Goal: Information Seeking & Learning: Learn about a topic

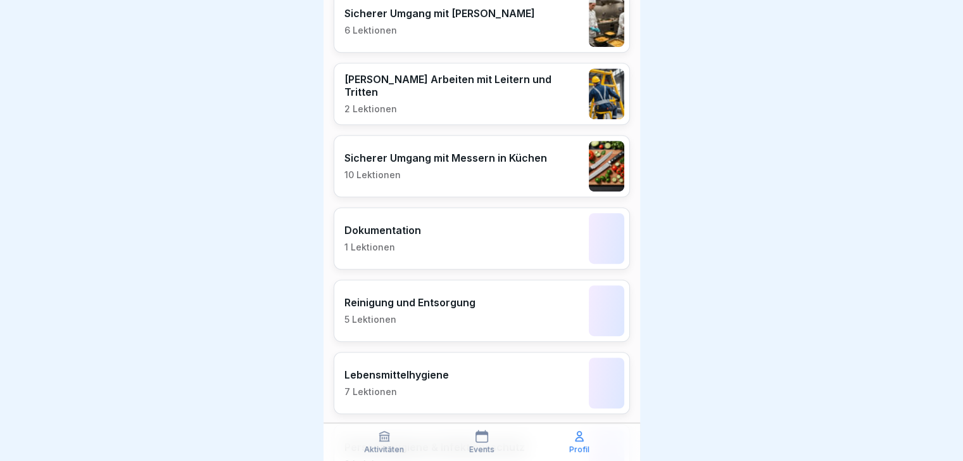
scroll to position [697, 0]
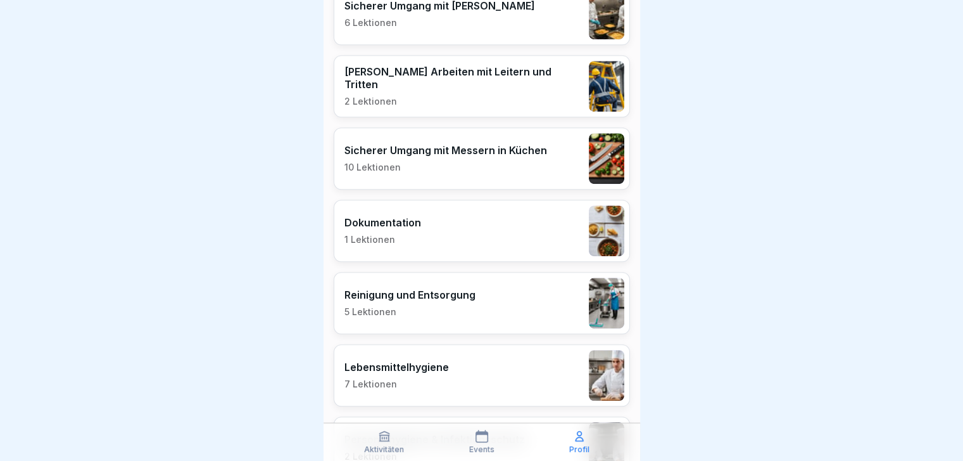
click at [380, 442] on icon at bounding box center [384, 435] width 13 height 13
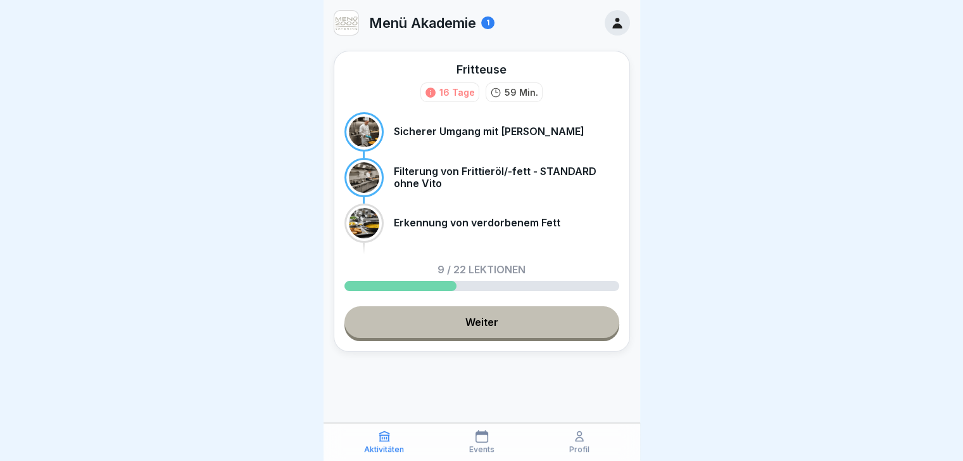
click at [473, 325] on link "Weiter" at bounding box center [482, 322] width 275 height 32
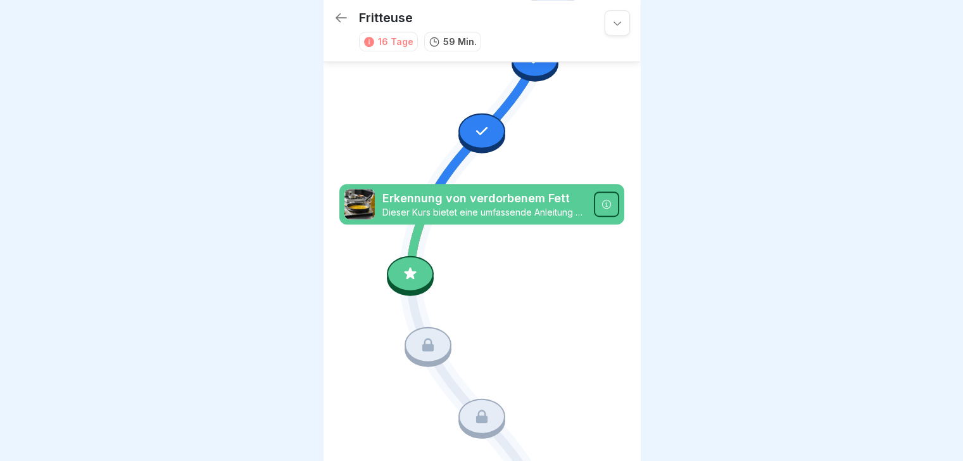
scroll to position [813, 0]
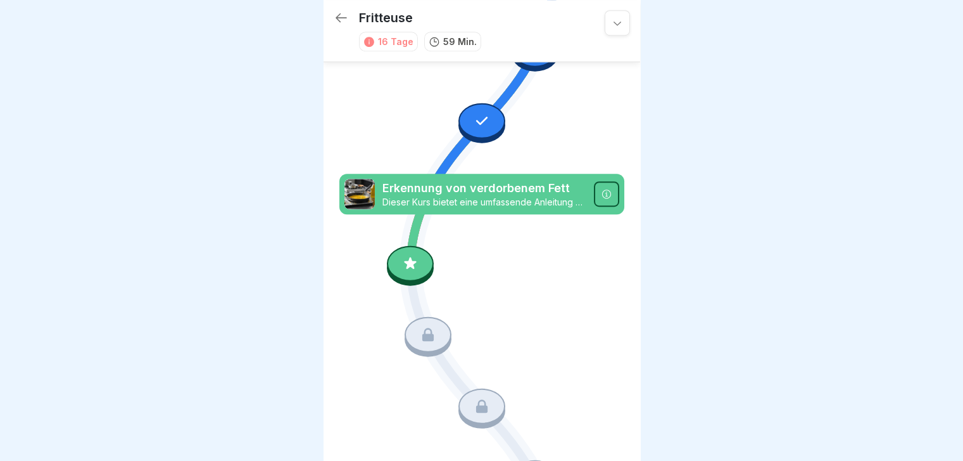
click at [449, 180] on p "Erkennung von verdorbenem Fett" at bounding box center [485, 188] width 204 height 16
click at [408, 245] on div at bounding box center [410, 262] width 47 height 35
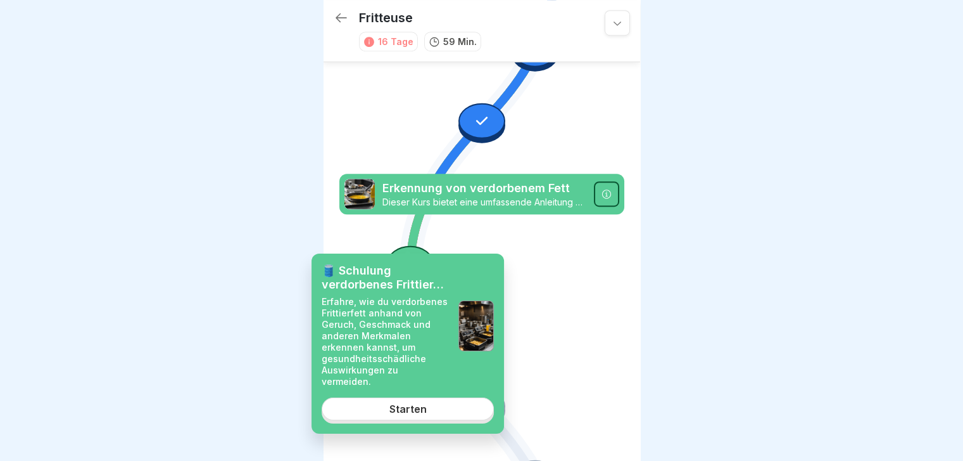
click at [399, 403] on div "Starten" at bounding box center [408, 408] width 37 height 11
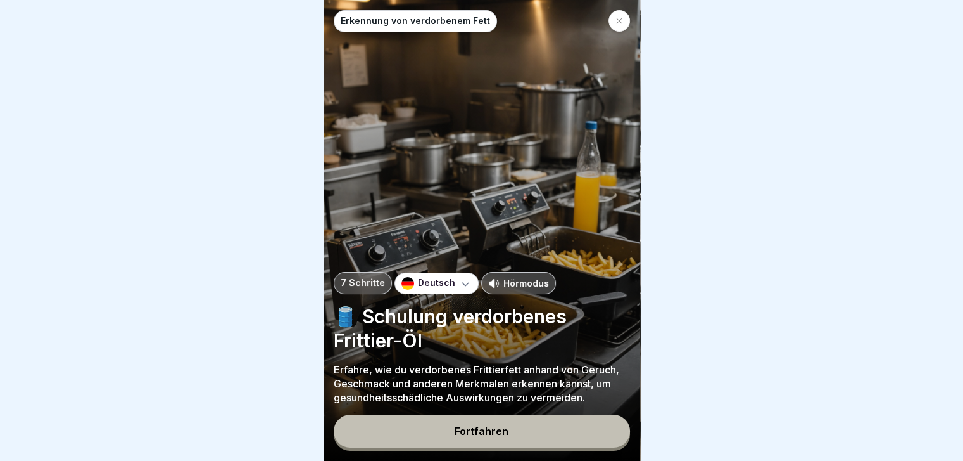
click at [517, 283] on p "Hörmodus" at bounding box center [527, 282] width 46 height 13
click at [496, 436] on div "Fortfahren" at bounding box center [482, 430] width 54 height 11
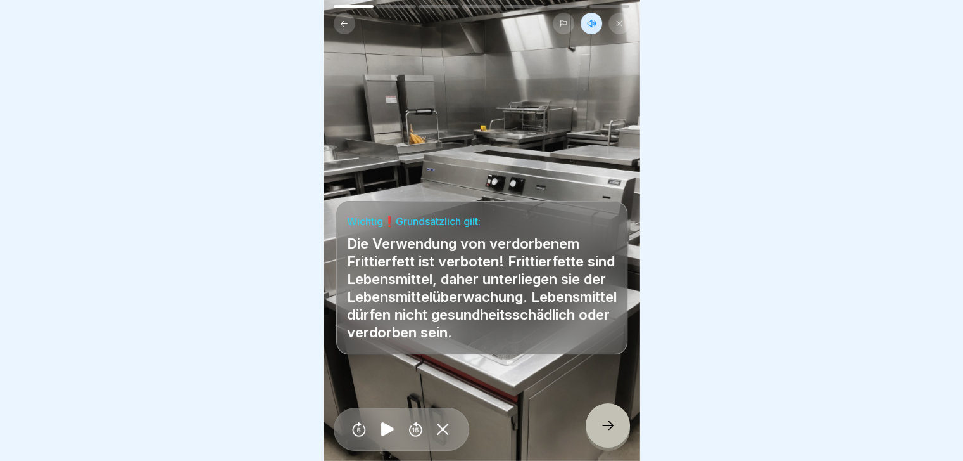
click at [603, 428] on div at bounding box center [608, 425] width 44 height 44
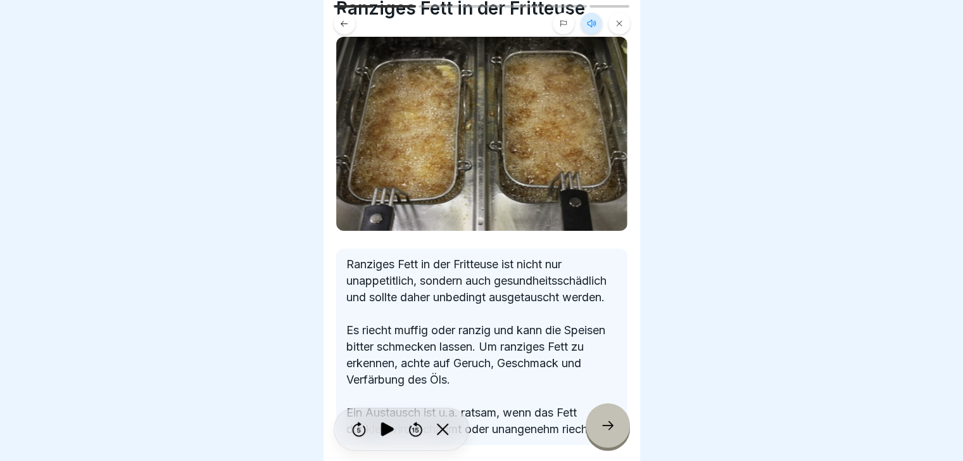
scroll to position [122, 0]
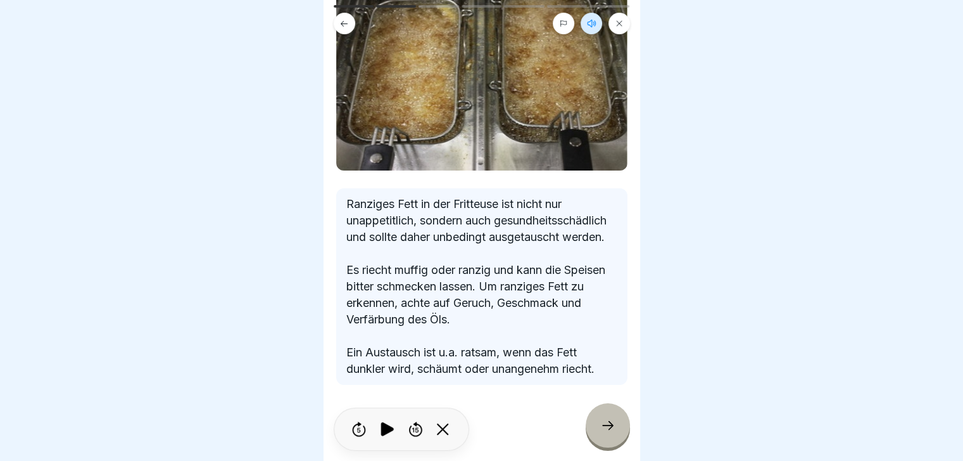
click at [617, 431] on div at bounding box center [608, 425] width 44 height 44
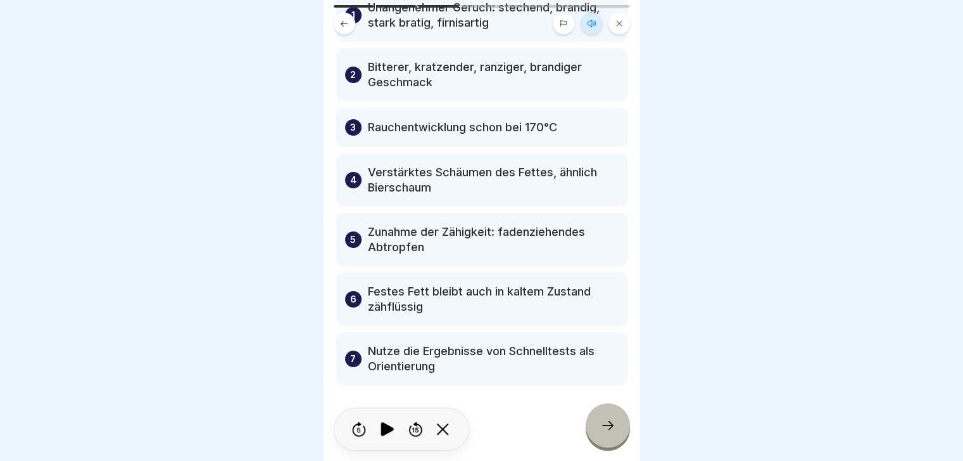
scroll to position [10, 0]
click at [617, 418] on div at bounding box center [608, 425] width 44 height 44
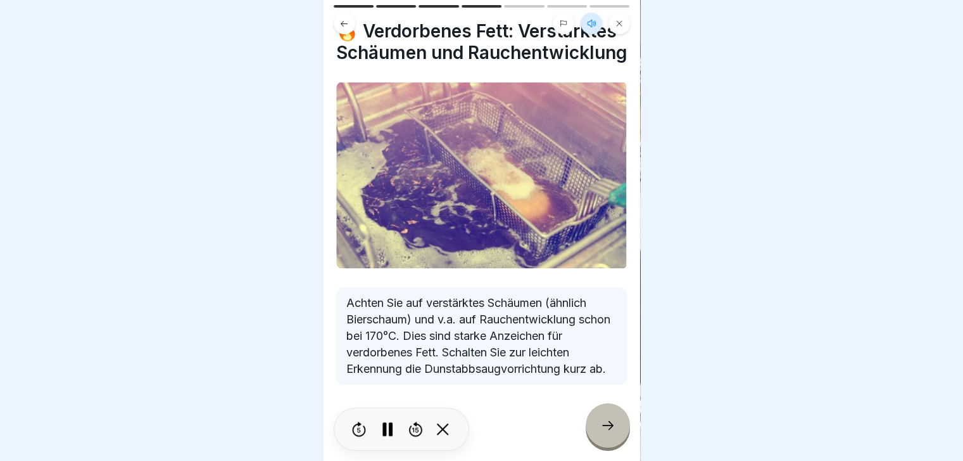
scroll to position [61, 0]
click at [606, 429] on icon at bounding box center [608, 424] width 15 height 15
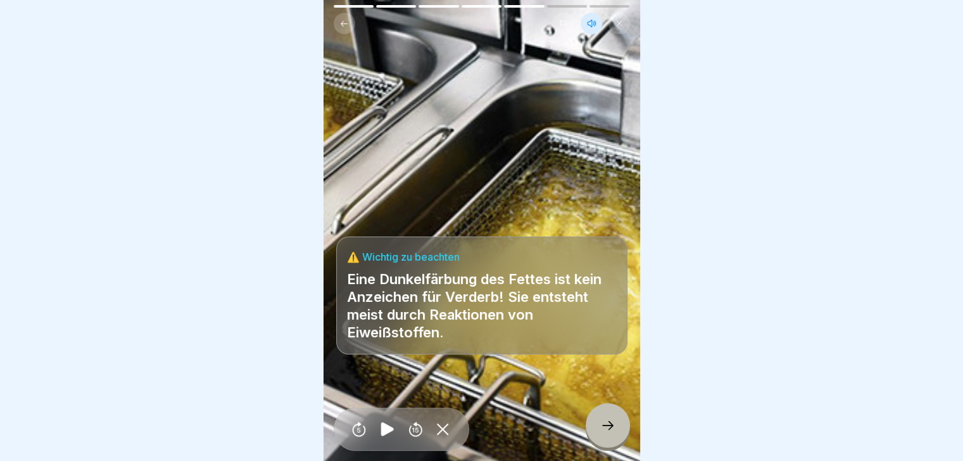
click at [606, 429] on icon at bounding box center [608, 424] width 15 height 15
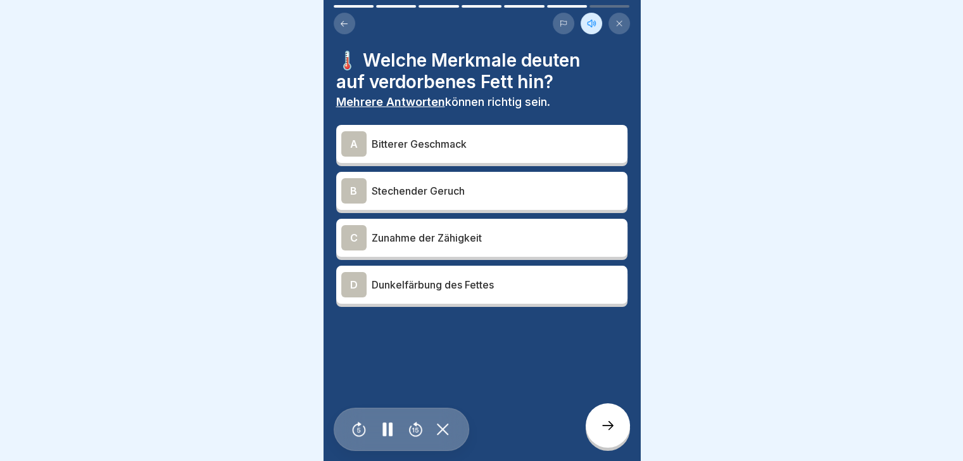
click at [352, 133] on div "A" at bounding box center [353, 143] width 25 height 25
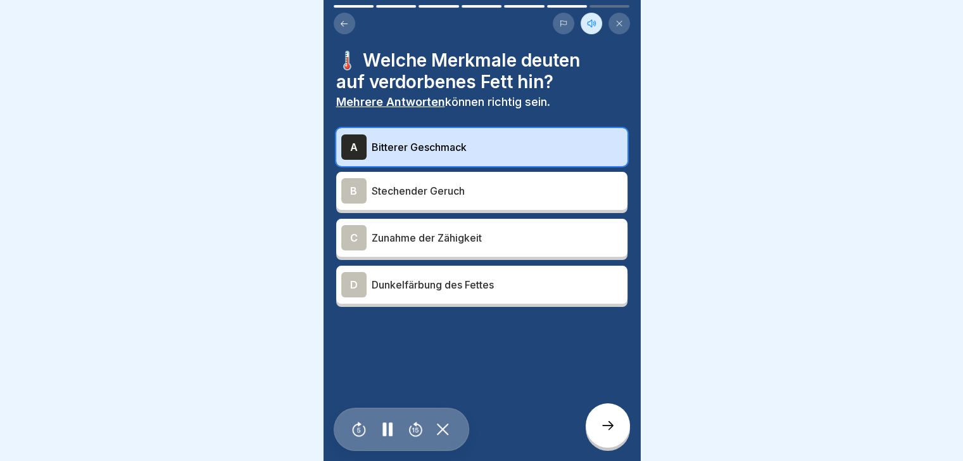
click at [351, 182] on div "B" at bounding box center [353, 190] width 25 height 25
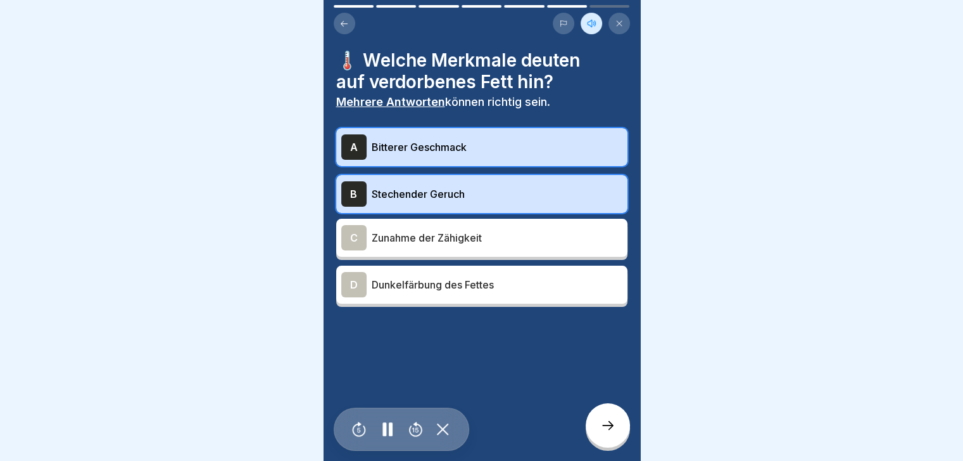
click at [355, 231] on div "C" at bounding box center [353, 237] width 25 height 25
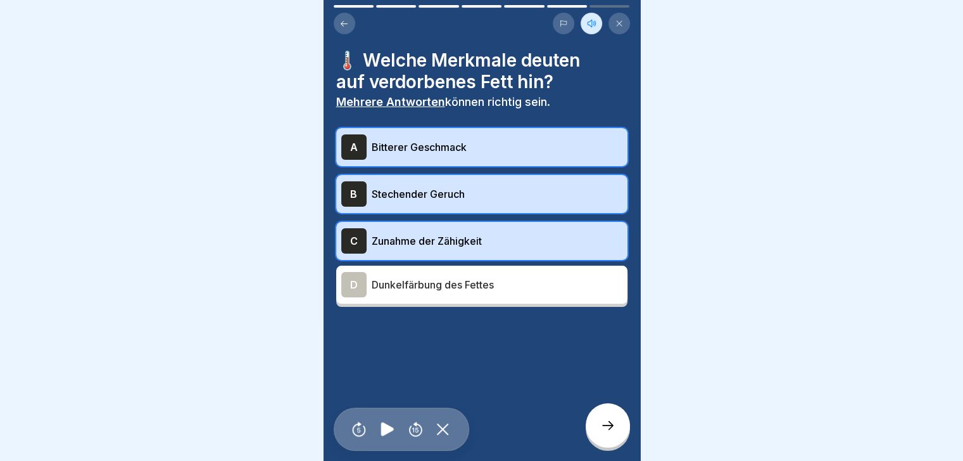
click at [610, 423] on icon at bounding box center [608, 424] width 15 height 15
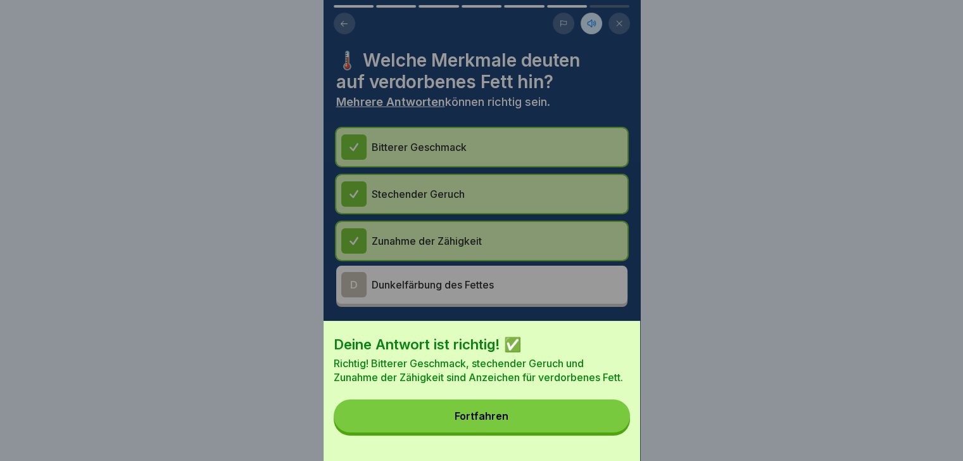
click at [504, 421] on div "Fortfahren" at bounding box center [482, 415] width 54 height 11
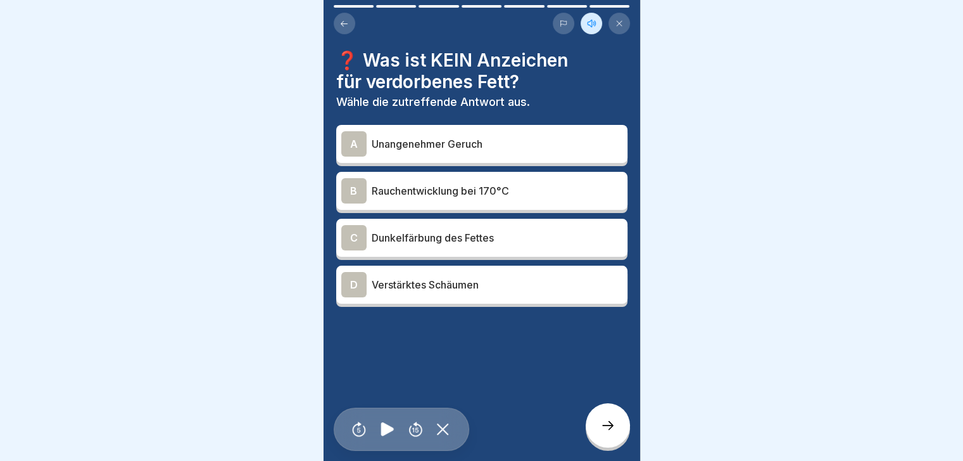
click at [384, 426] on icon at bounding box center [387, 429] width 13 height 14
click at [353, 225] on div "C" at bounding box center [353, 237] width 25 height 25
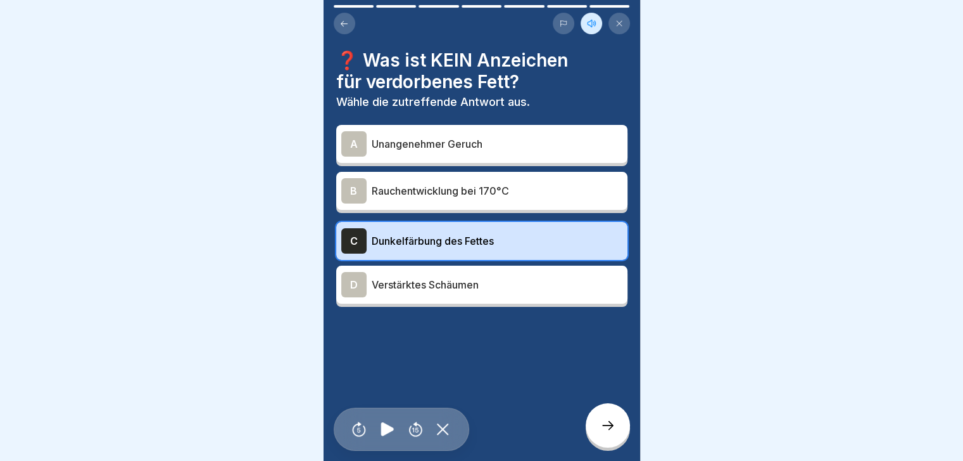
click at [601, 429] on icon at bounding box center [608, 424] width 15 height 15
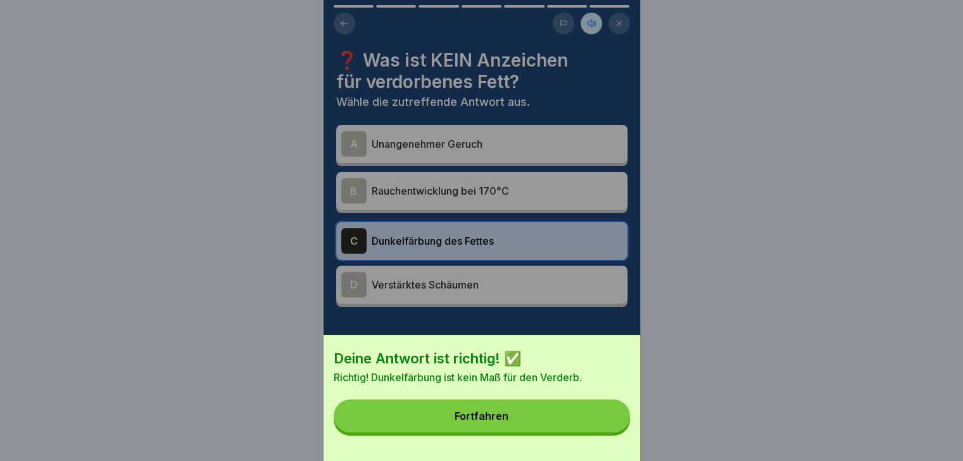
drag, startPoint x: 491, startPoint y: 428, endPoint x: 490, endPoint y: 421, distance: 6.4
click at [491, 421] on div "Fortfahren" at bounding box center [482, 415] width 54 height 11
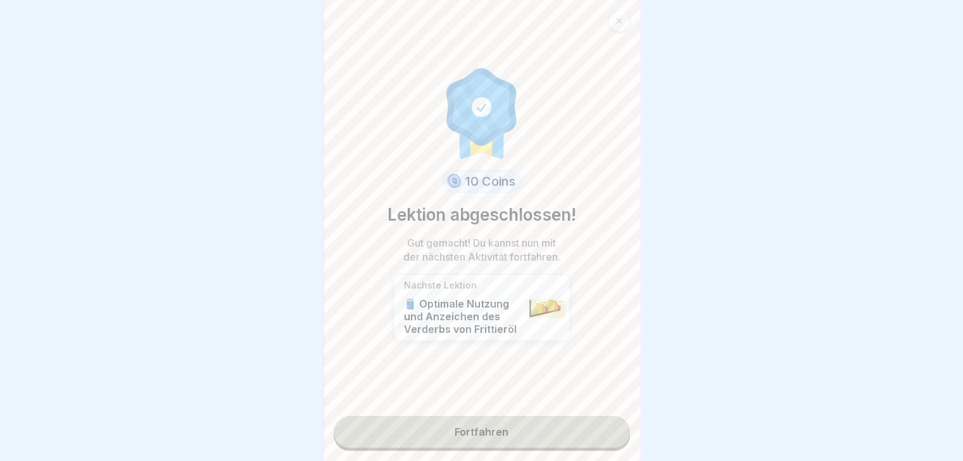
click at [479, 425] on link "Fortfahren" at bounding box center [482, 432] width 296 height 32
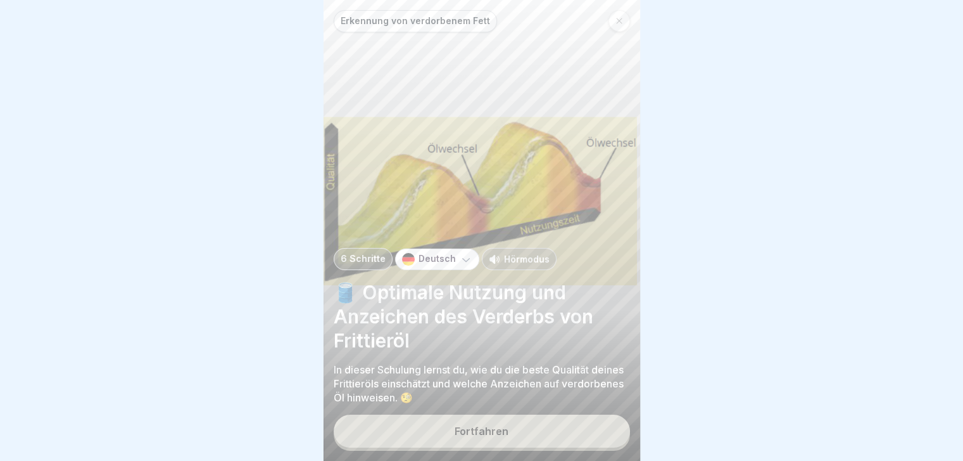
click at [512, 260] on p "Hörmodus" at bounding box center [527, 258] width 46 height 13
click at [498, 431] on div "Fortfahren" at bounding box center [482, 430] width 54 height 11
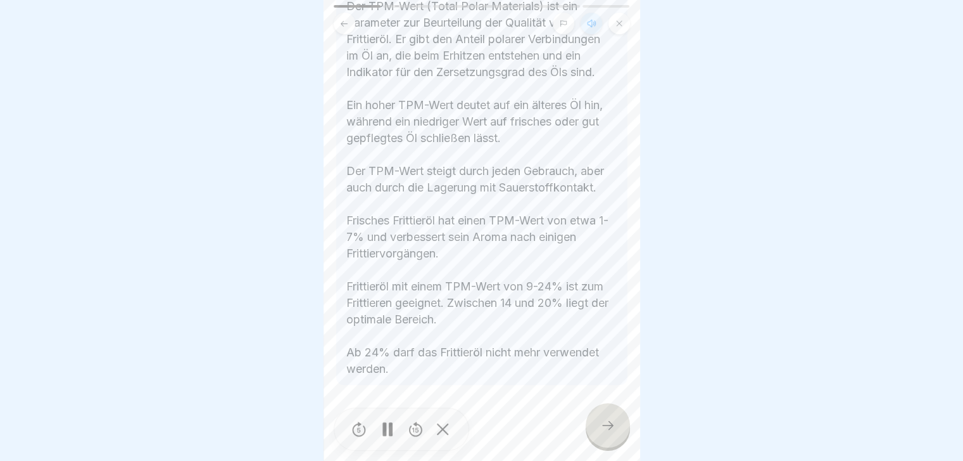
scroll to position [320, 0]
click at [607, 430] on icon at bounding box center [608, 424] width 15 height 15
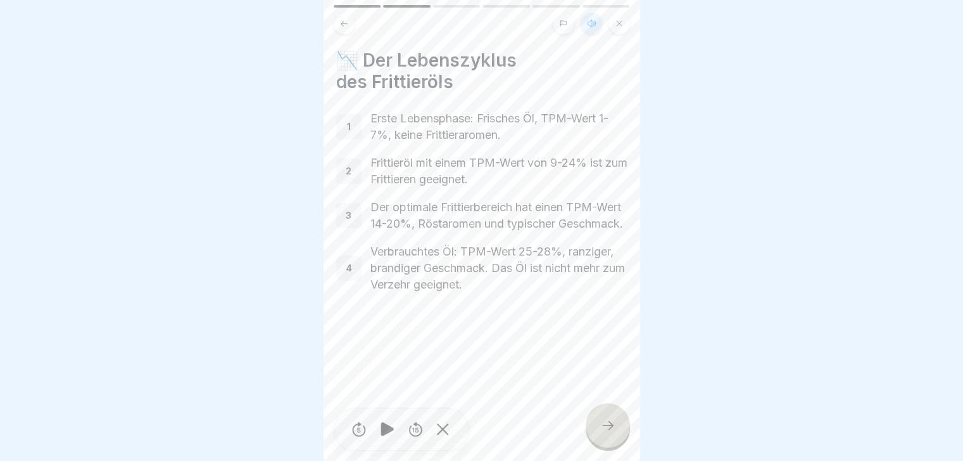
click at [609, 430] on icon at bounding box center [608, 424] width 15 height 15
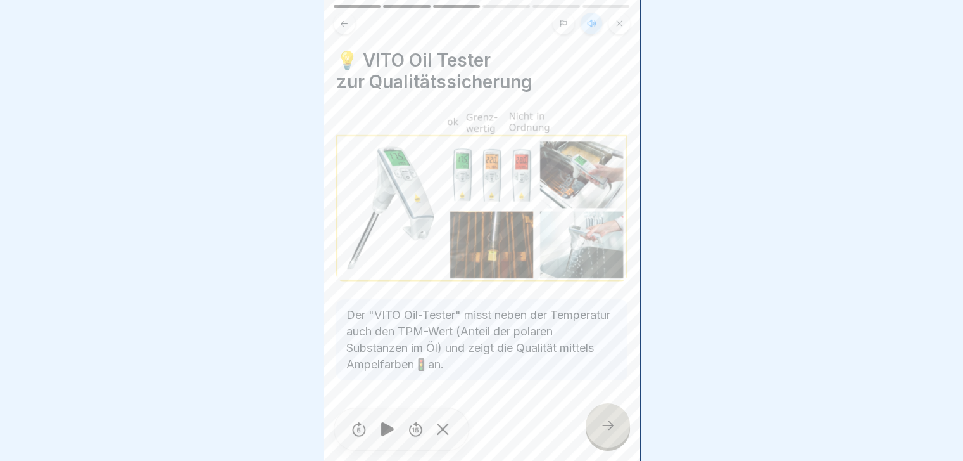
click at [609, 428] on icon at bounding box center [608, 424] width 15 height 15
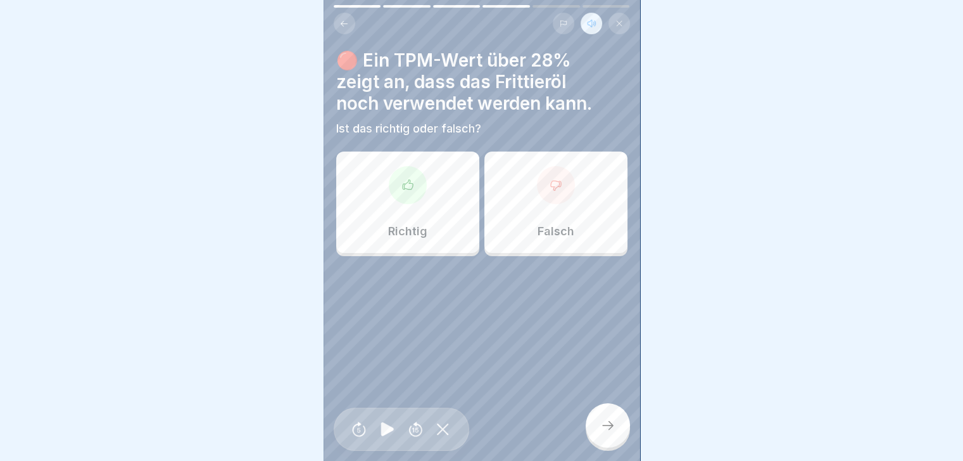
click at [556, 198] on div "Falsch" at bounding box center [556, 201] width 143 height 101
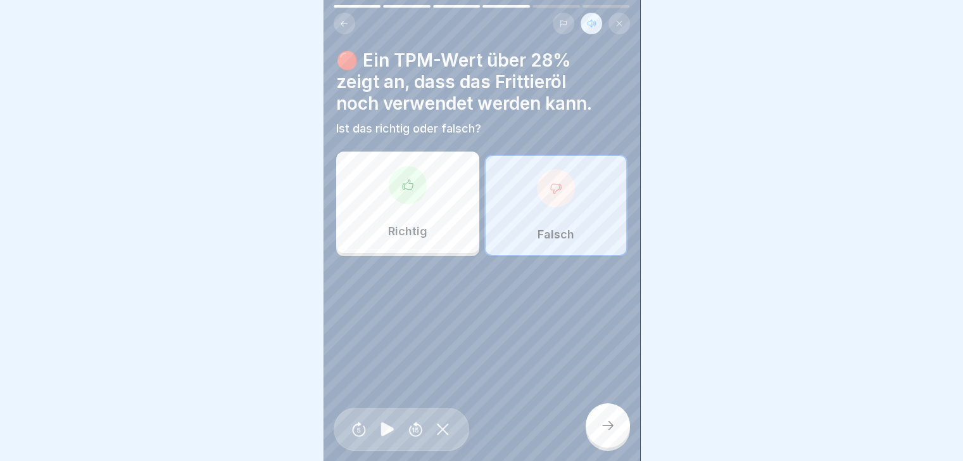
click at [606, 428] on icon at bounding box center [608, 424] width 15 height 15
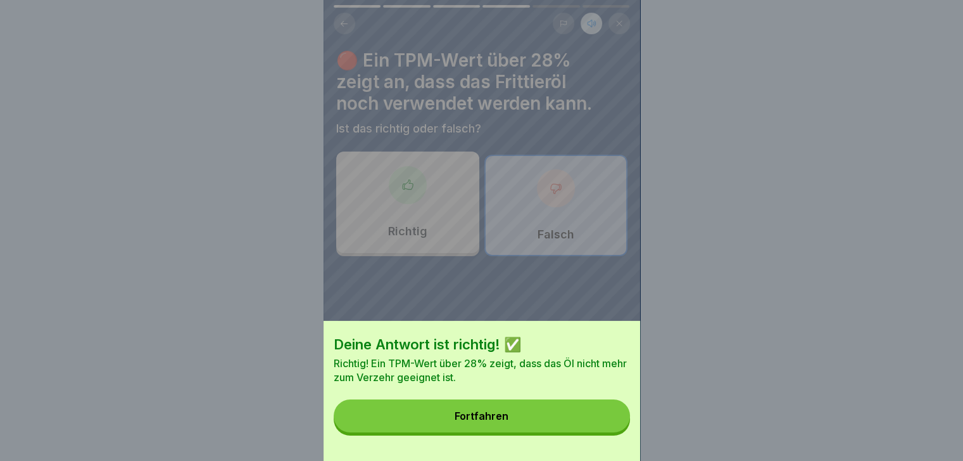
click at [545, 422] on button "Fortfahren" at bounding box center [482, 415] width 296 height 33
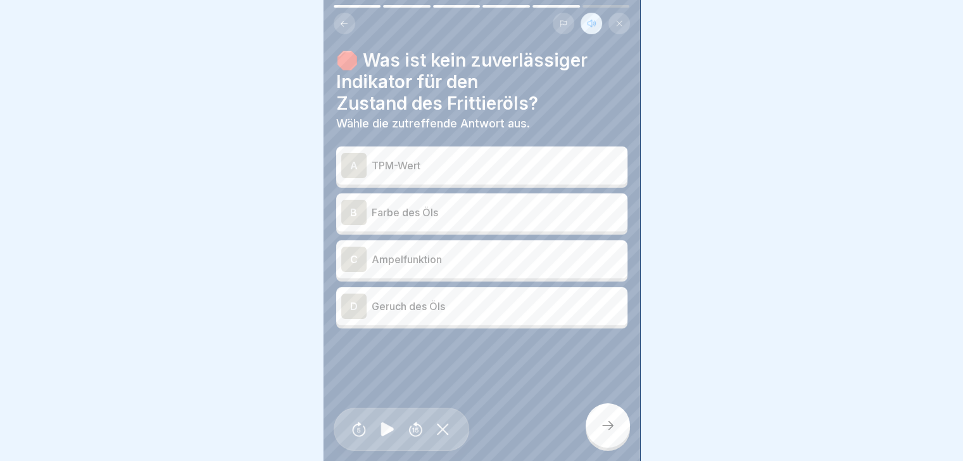
click at [419, 205] on p "Farbe des Öls" at bounding box center [497, 212] width 251 height 15
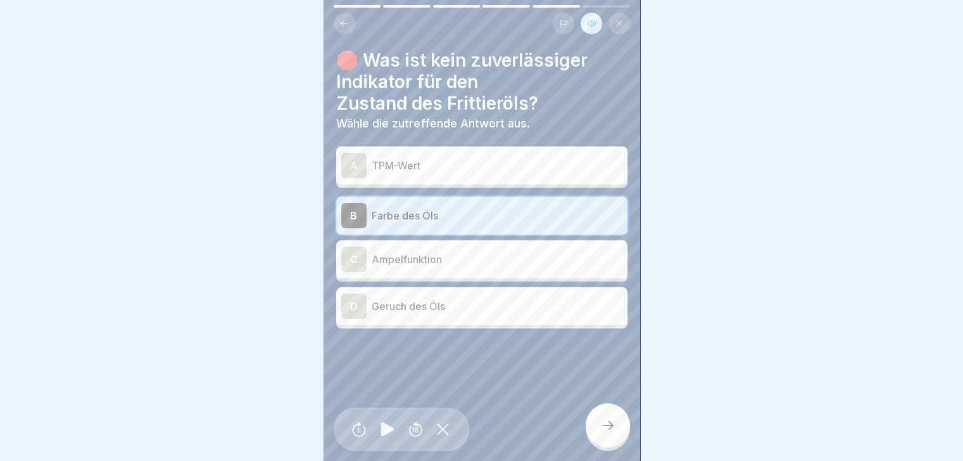
click at [423, 305] on div "D Geruch des Öls" at bounding box center [481, 305] width 281 height 25
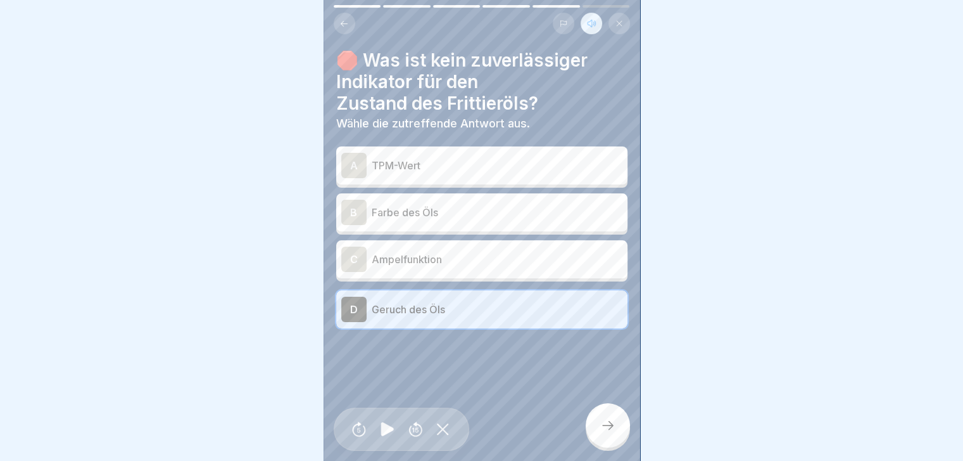
click at [406, 209] on p "Farbe des Öls" at bounding box center [497, 212] width 251 height 15
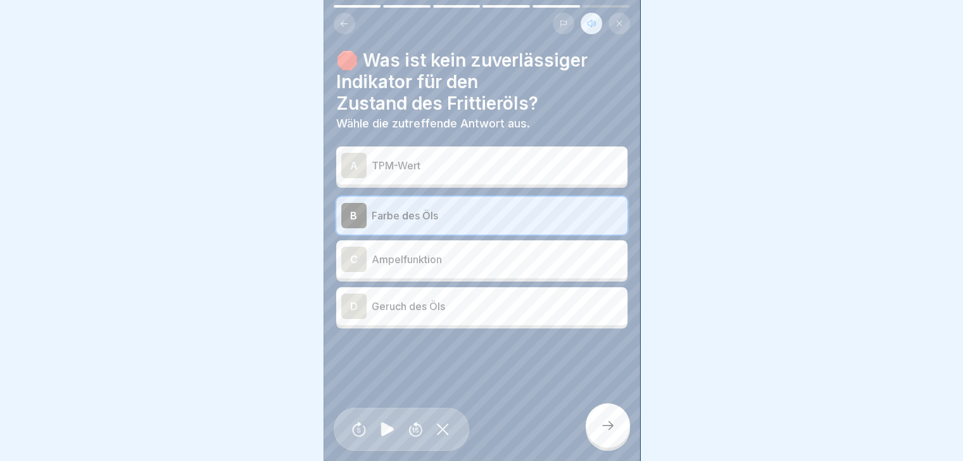
click at [613, 431] on icon at bounding box center [608, 424] width 15 height 15
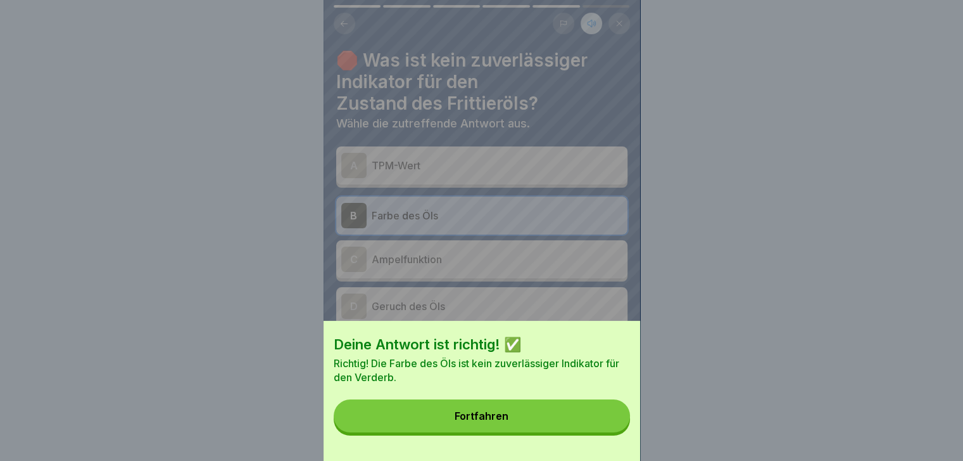
click at [512, 428] on button "Fortfahren" at bounding box center [482, 415] width 296 height 33
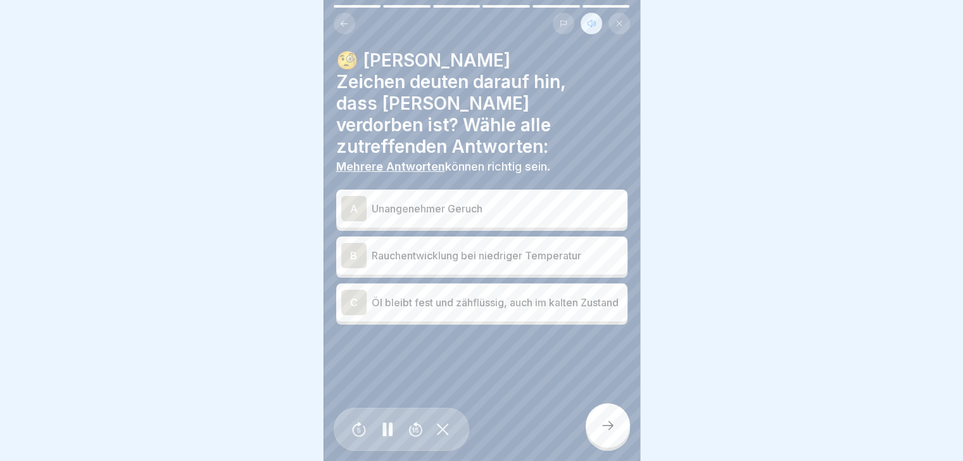
click at [358, 196] on div "A" at bounding box center [353, 208] width 25 height 25
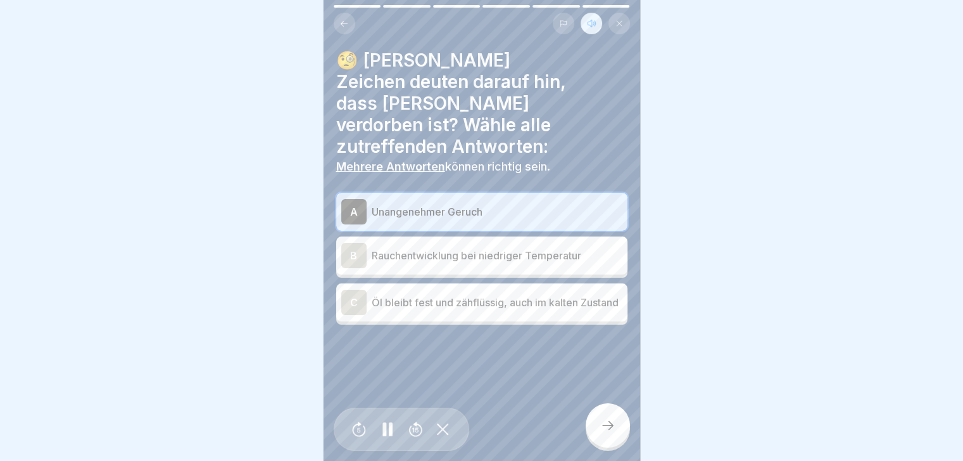
click at [352, 243] on div "B" at bounding box center [353, 255] width 25 height 25
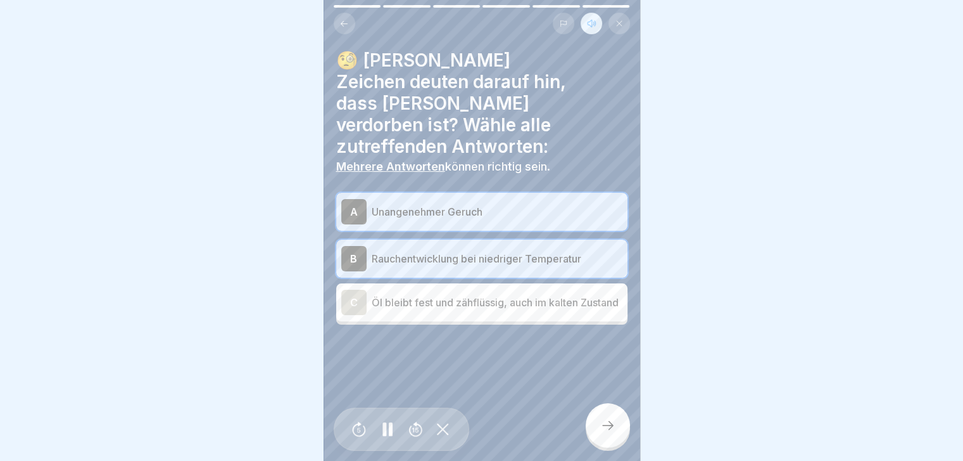
click at [357, 289] on div "C" at bounding box center [353, 301] width 25 height 25
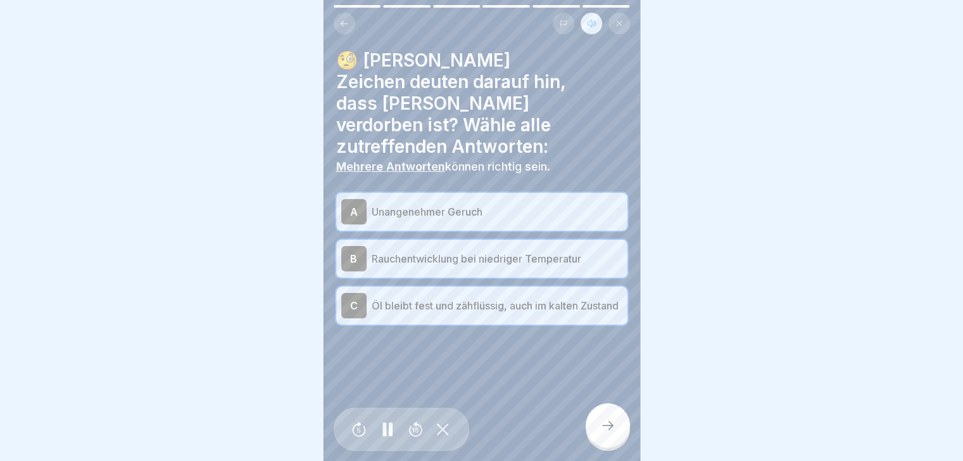
click at [616, 423] on div at bounding box center [608, 425] width 44 height 44
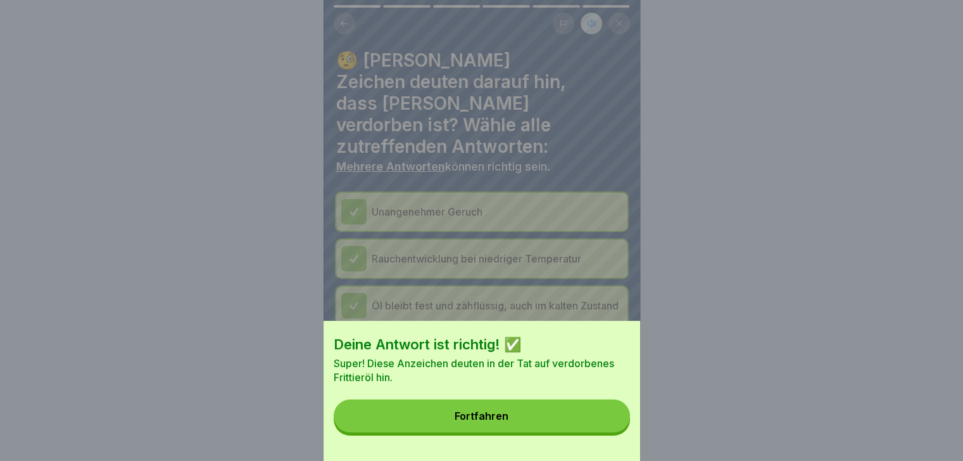
click at [523, 424] on button "Fortfahren" at bounding box center [482, 415] width 296 height 33
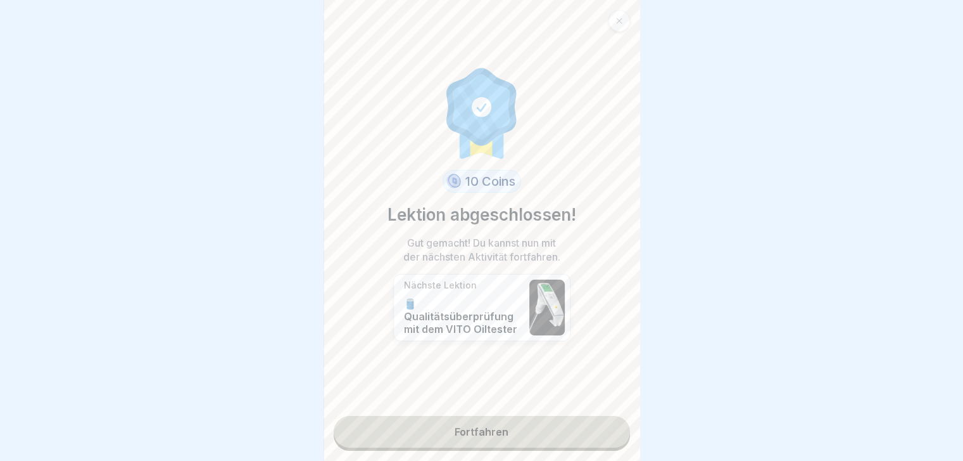
click at [446, 420] on link "Fortfahren" at bounding box center [482, 432] width 296 height 32
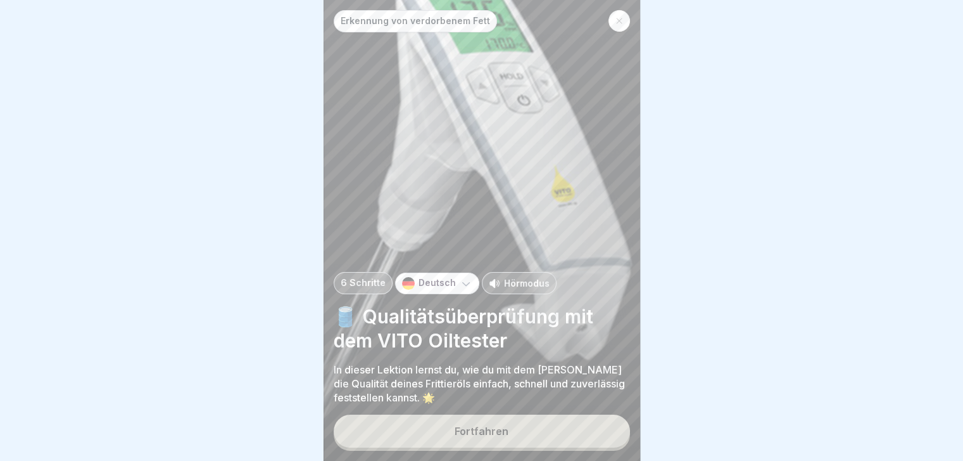
click at [512, 281] on p "Hörmodus" at bounding box center [527, 282] width 46 height 13
click at [488, 431] on div "Fortfahren" at bounding box center [482, 430] width 54 height 11
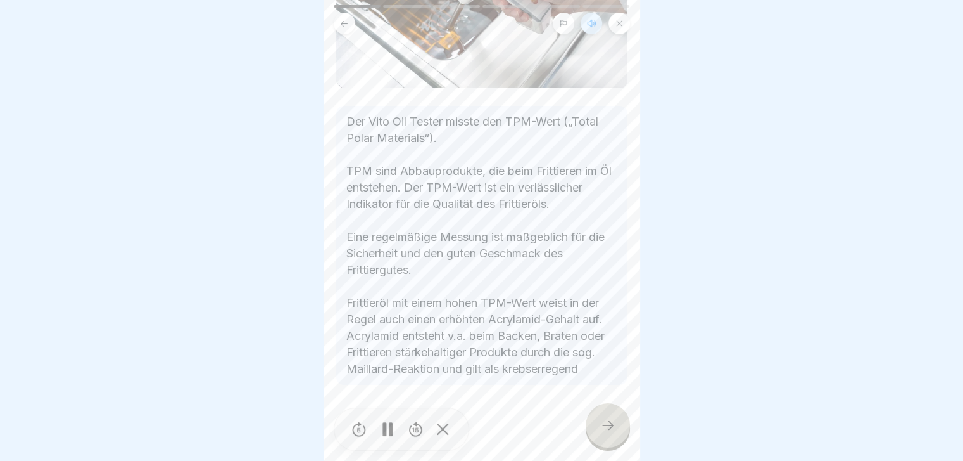
scroll to position [243, 0]
click at [597, 425] on div at bounding box center [608, 425] width 44 height 44
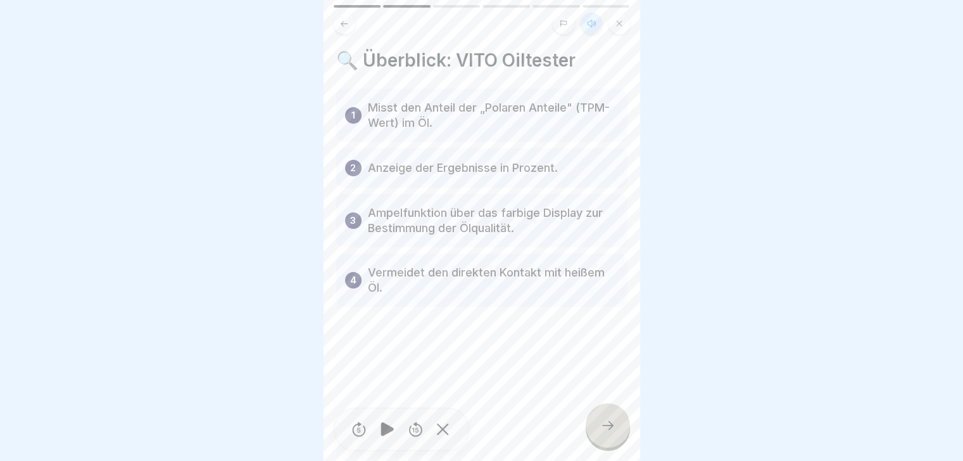
click at [602, 428] on icon at bounding box center [608, 424] width 15 height 15
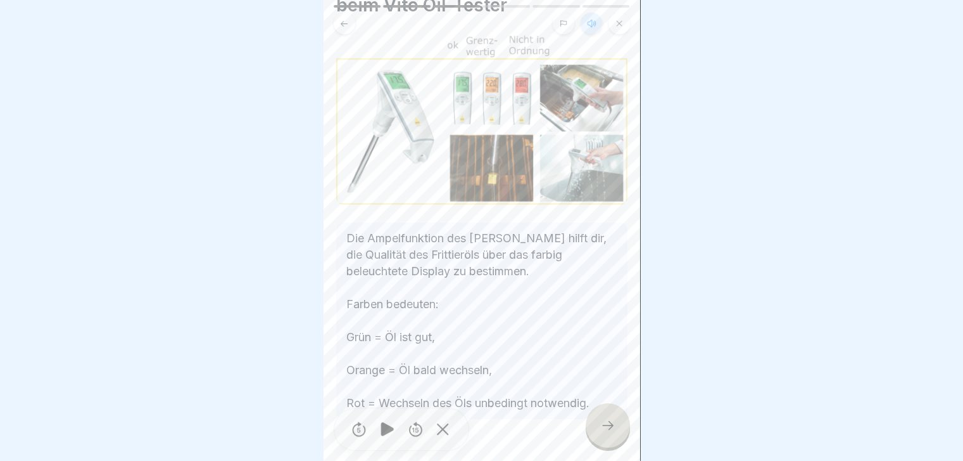
scroll to position [126, 0]
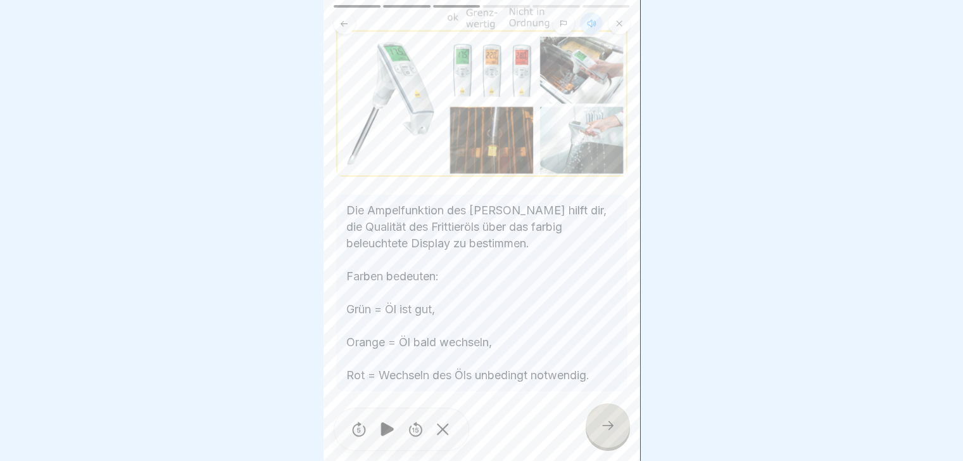
click at [613, 421] on icon at bounding box center [608, 424] width 15 height 15
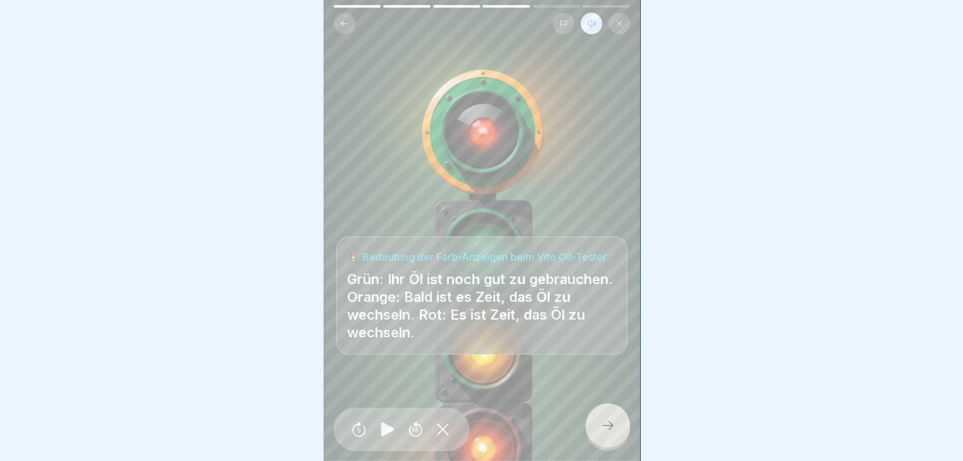
click at [618, 428] on div at bounding box center [608, 425] width 44 height 44
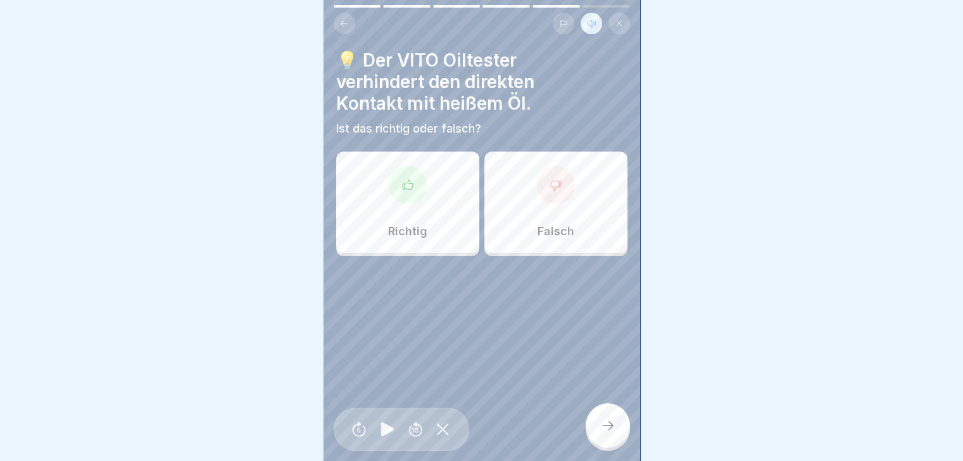
click at [406, 204] on div "Richtig" at bounding box center [407, 201] width 143 height 101
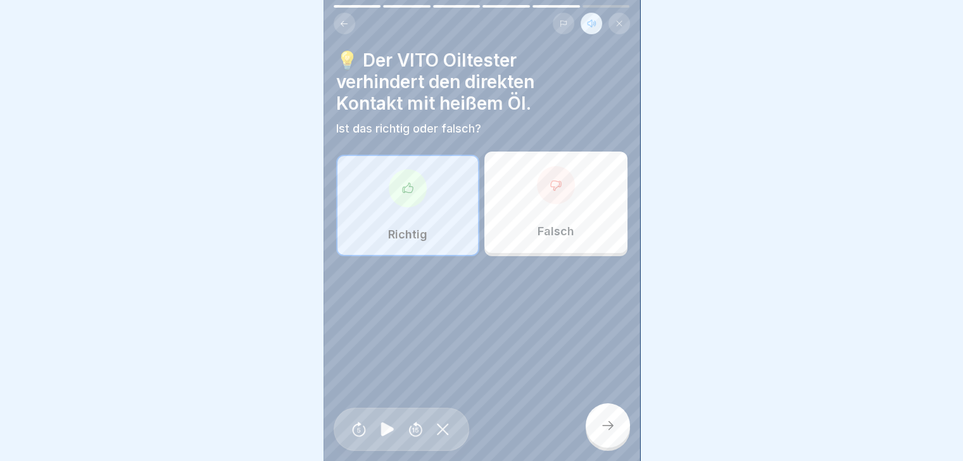
click at [614, 429] on icon at bounding box center [608, 424] width 15 height 15
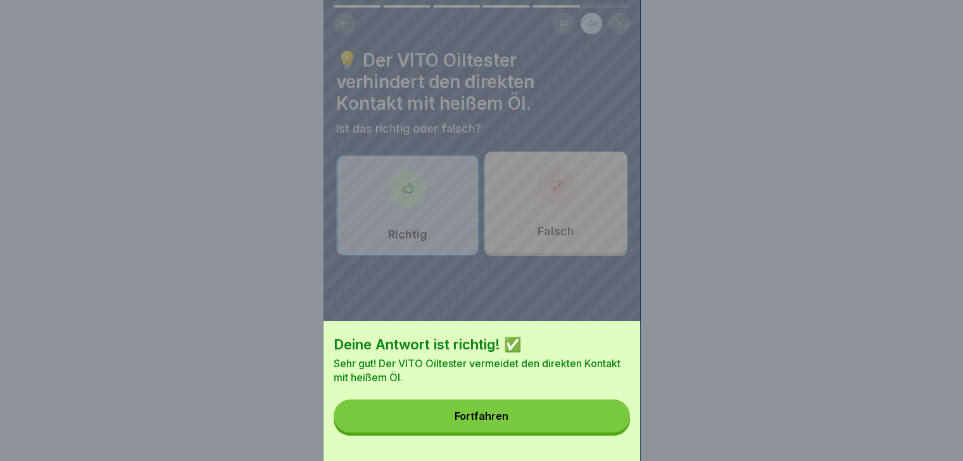
click at [525, 419] on button "Fortfahren" at bounding box center [482, 415] width 296 height 33
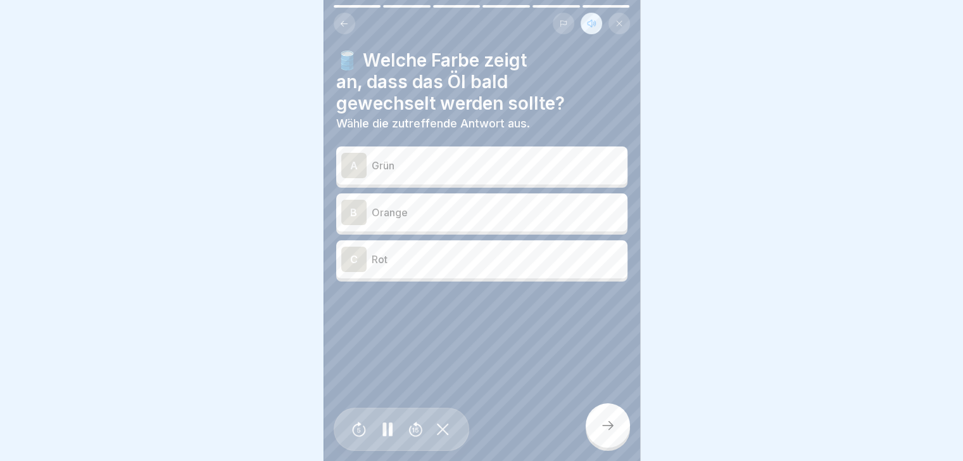
click at [355, 200] on div "B" at bounding box center [353, 212] width 25 height 25
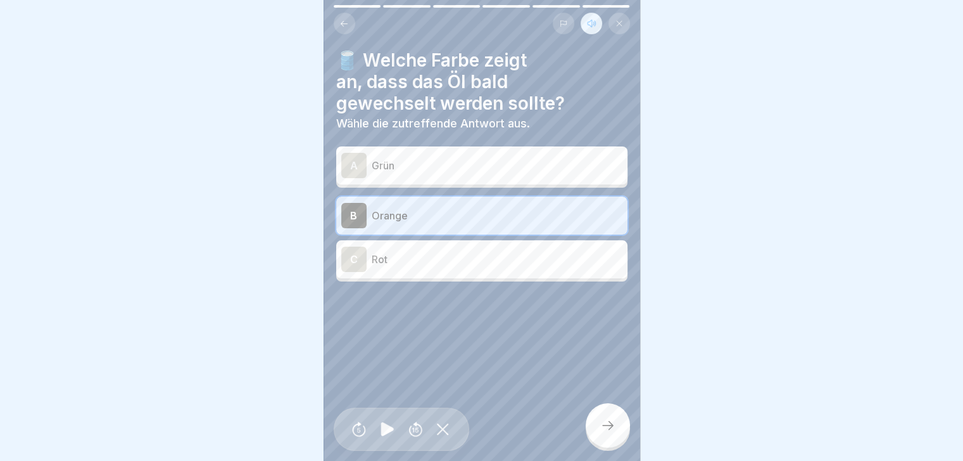
click at [618, 423] on div at bounding box center [608, 425] width 44 height 44
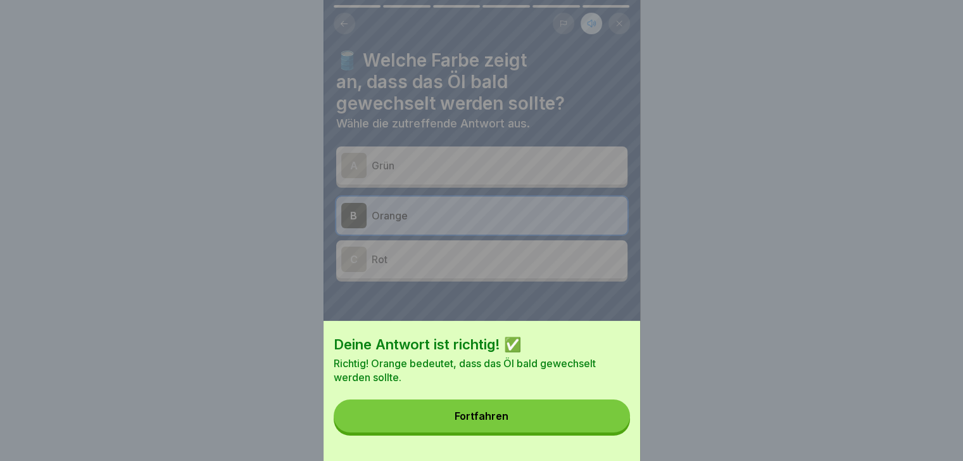
click at [548, 432] on button "Fortfahren" at bounding box center [482, 415] width 296 height 33
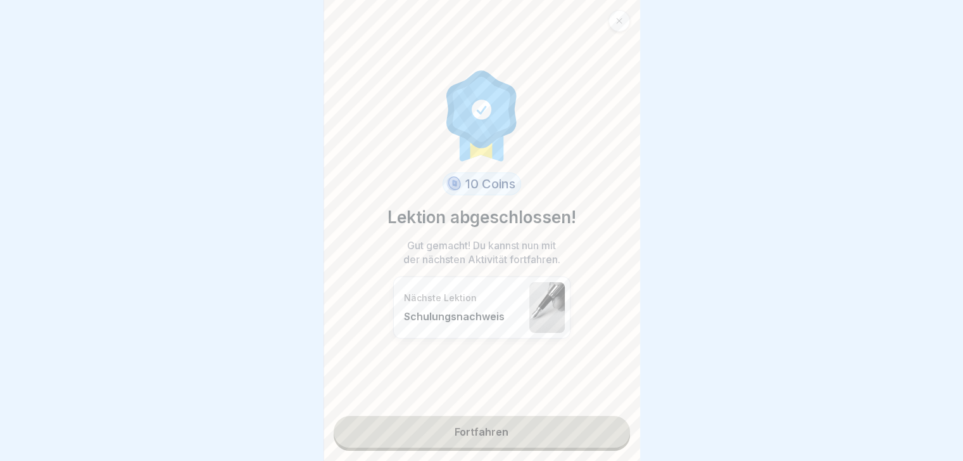
click at [502, 421] on link "Fortfahren" at bounding box center [482, 432] width 296 height 32
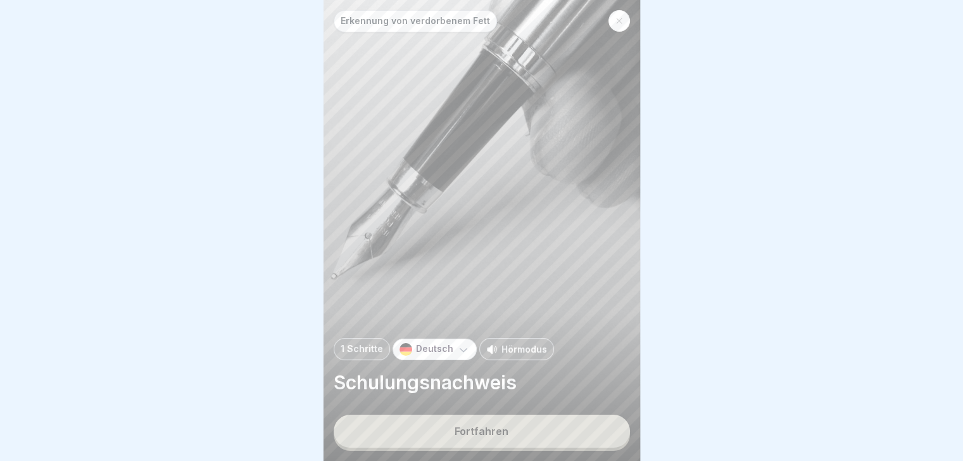
click at [507, 353] on p "Hörmodus" at bounding box center [525, 348] width 46 height 13
click at [496, 434] on div "Fortfahren" at bounding box center [482, 430] width 54 height 11
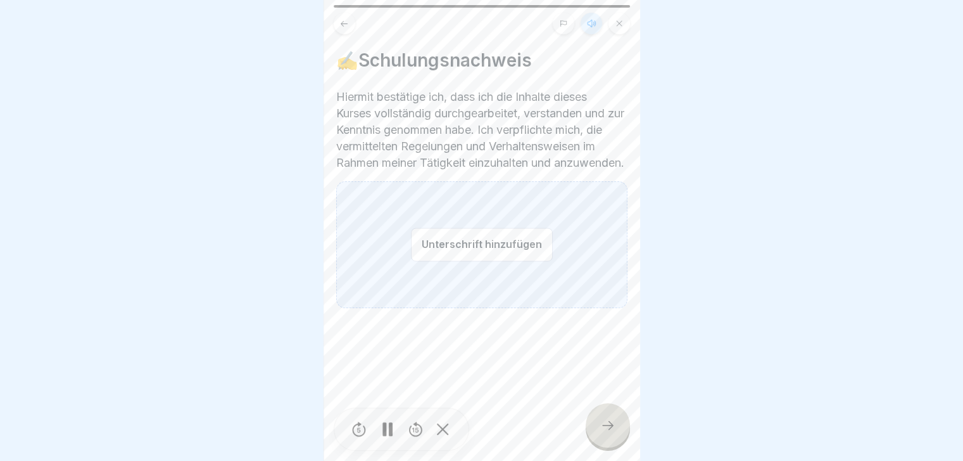
click at [556, 231] on div "✍️Schulungsnachweis Hiermit bestätige ich, dass ich die Inhalte dieses Kurses v…" at bounding box center [482, 230] width 317 height 461
click at [392, 274] on div "Unterschrift hinzufügen" at bounding box center [481, 244] width 291 height 127
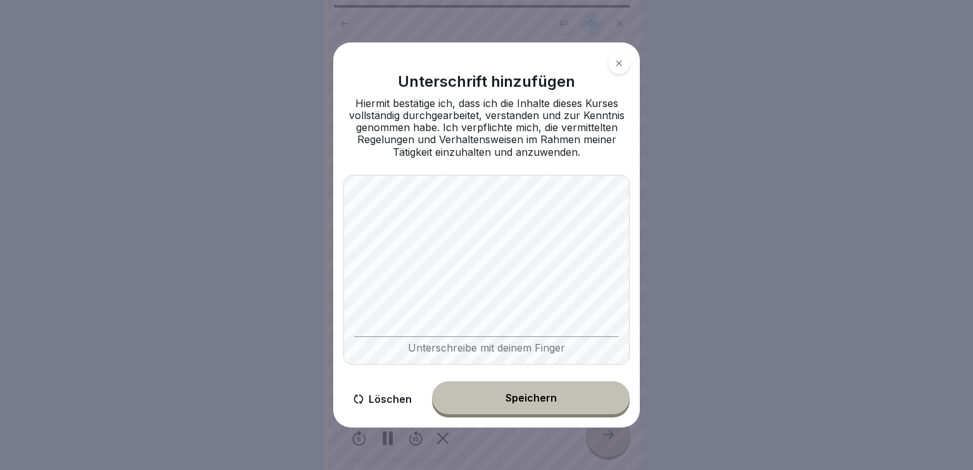
click at [386, 398] on button "Löschen" at bounding box center [382, 399] width 79 height 36
click at [625, 65] on button at bounding box center [619, 64] width 22 height 22
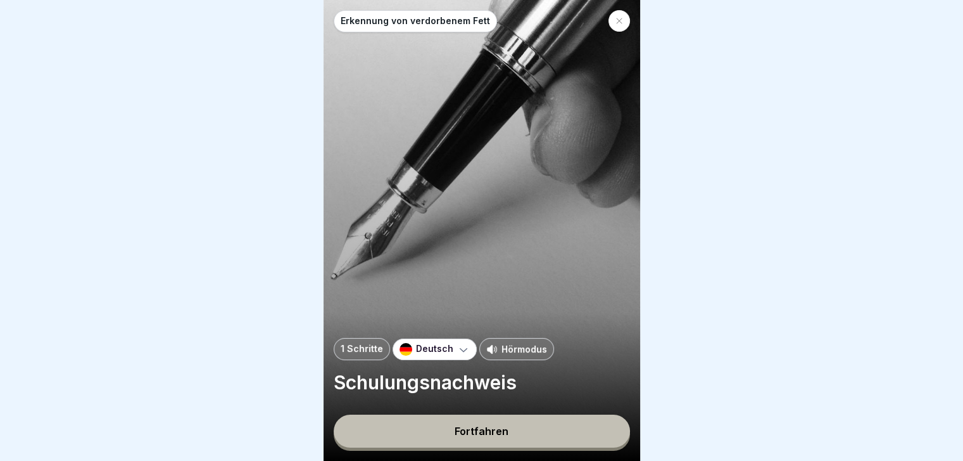
click at [484, 436] on div "Fortfahren" at bounding box center [482, 430] width 54 height 11
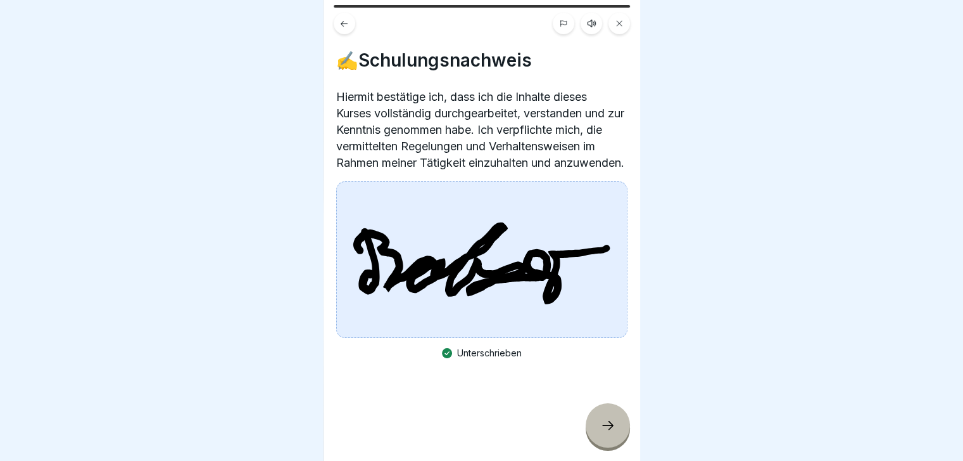
click at [611, 433] on icon at bounding box center [608, 424] width 15 height 15
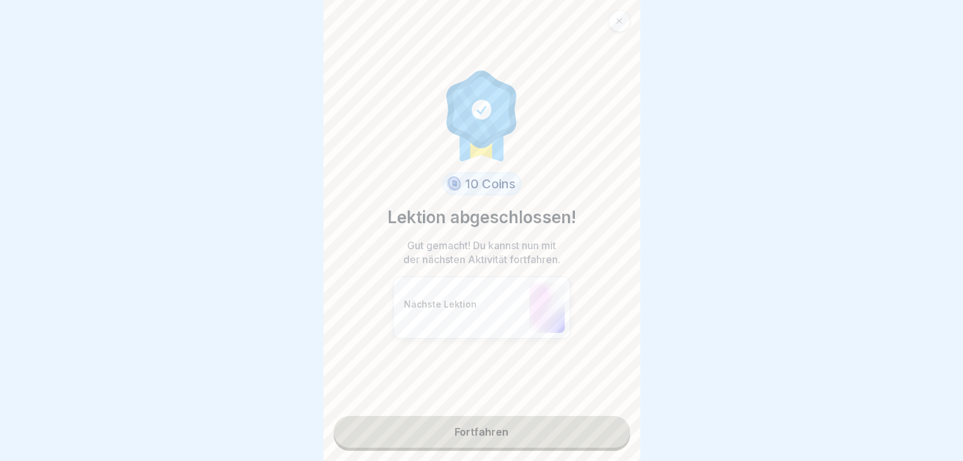
click at [575, 439] on link "Fortfahren" at bounding box center [482, 432] width 296 height 32
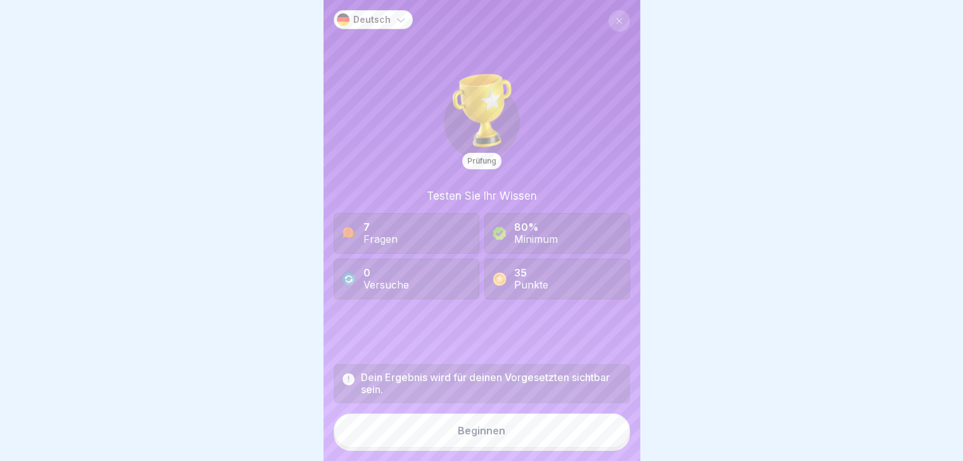
click at [500, 444] on button "Beginnen" at bounding box center [482, 430] width 296 height 34
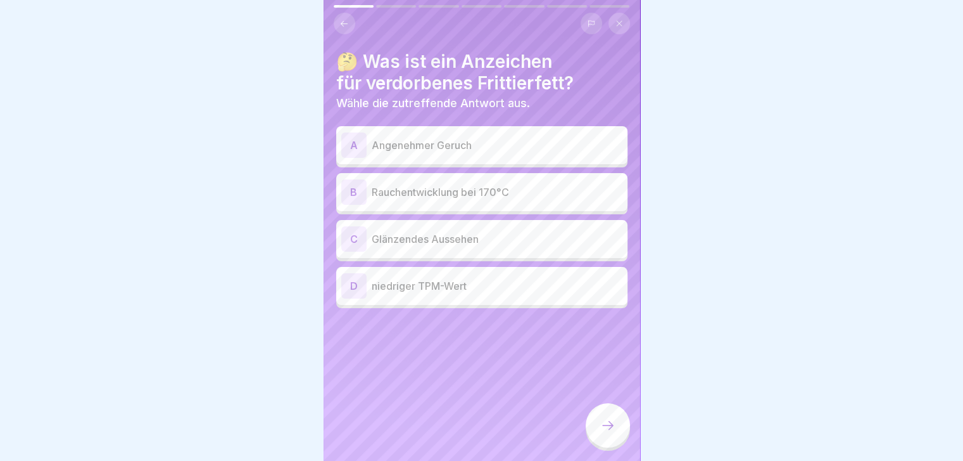
click at [355, 191] on div "B" at bounding box center [353, 191] width 25 height 25
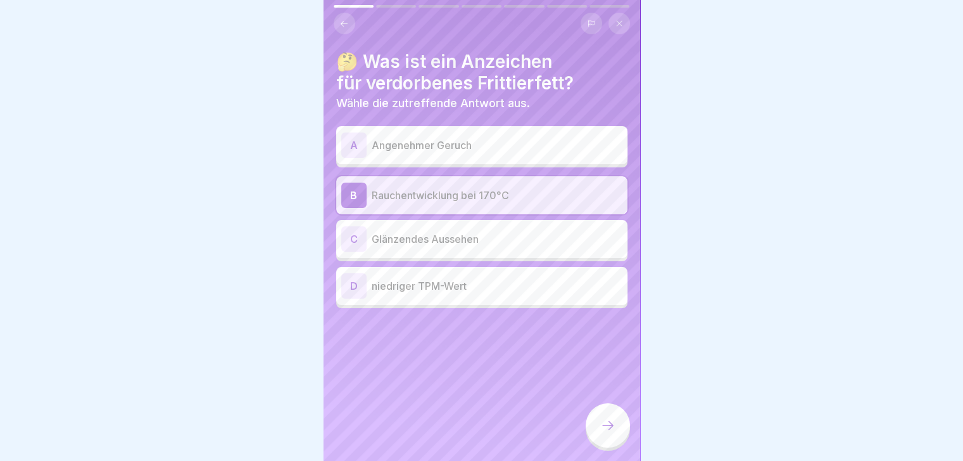
click at [607, 433] on icon at bounding box center [608, 424] width 15 height 15
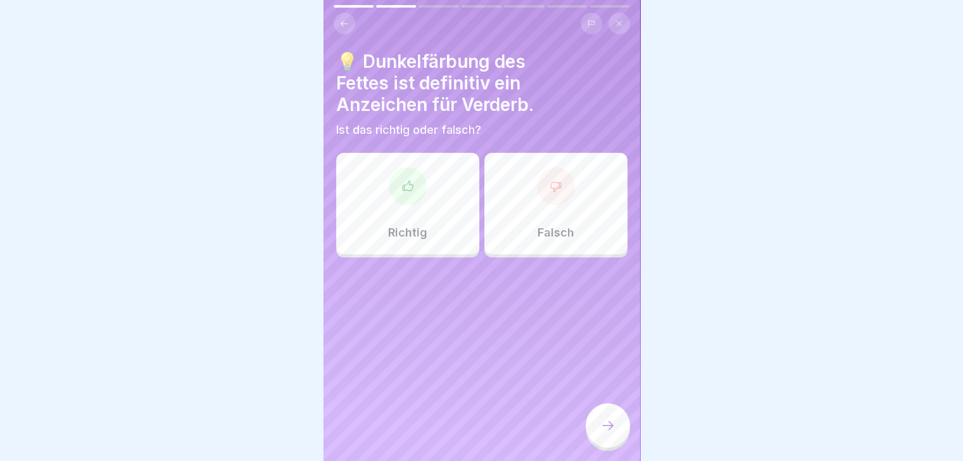
click at [549, 195] on div at bounding box center [556, 186] width 38 height 38
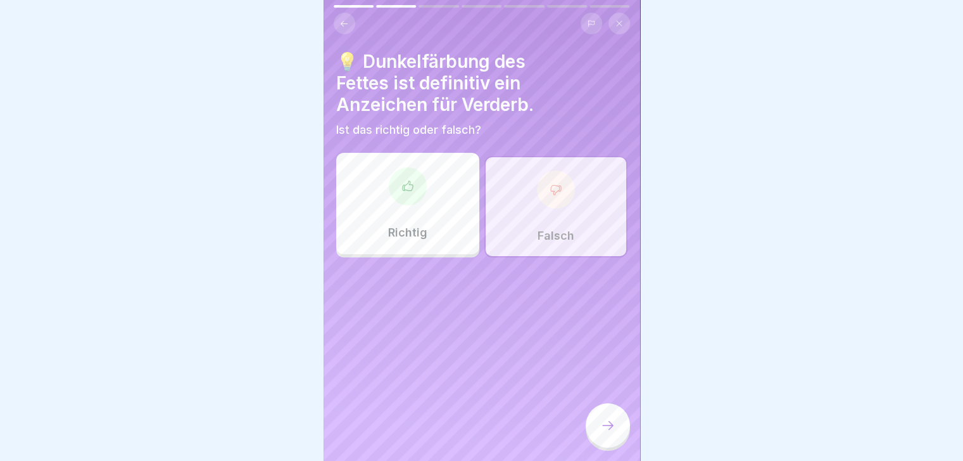
click at [613, 433] on icon at bounding box center [608, 424] width 15 height 15
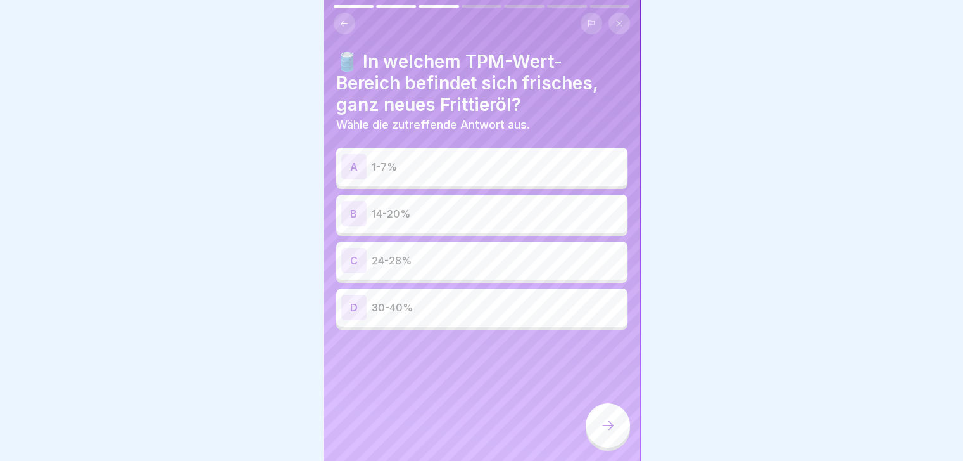
click at [359, 171] on div "A" at bounding box center [353, 166] width 25 height 25
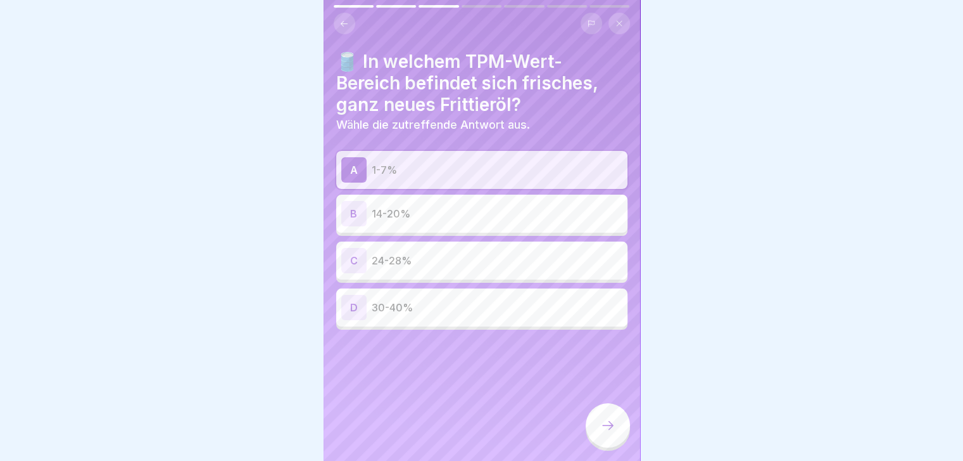
click at [613, 433] on icon at bounding box center [608, 424] width 15 height 15
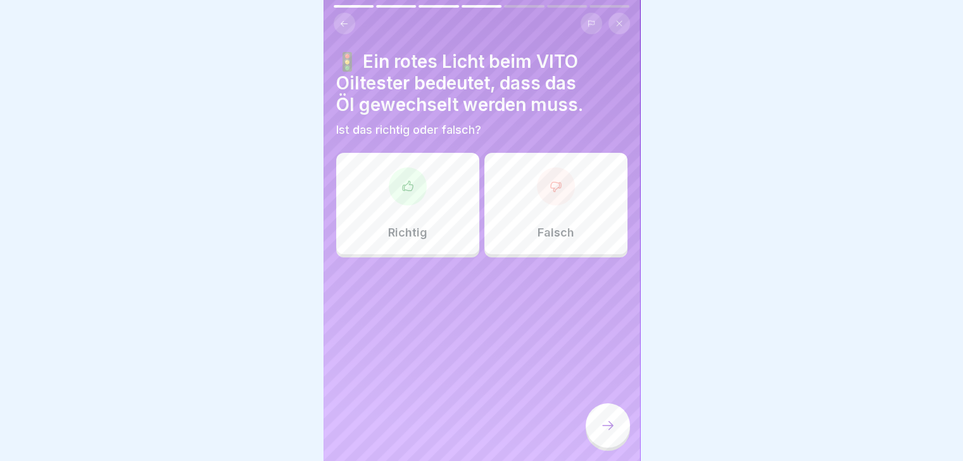
click at [395, 194] on div at bounding box center [408, 186] width 38 height 38
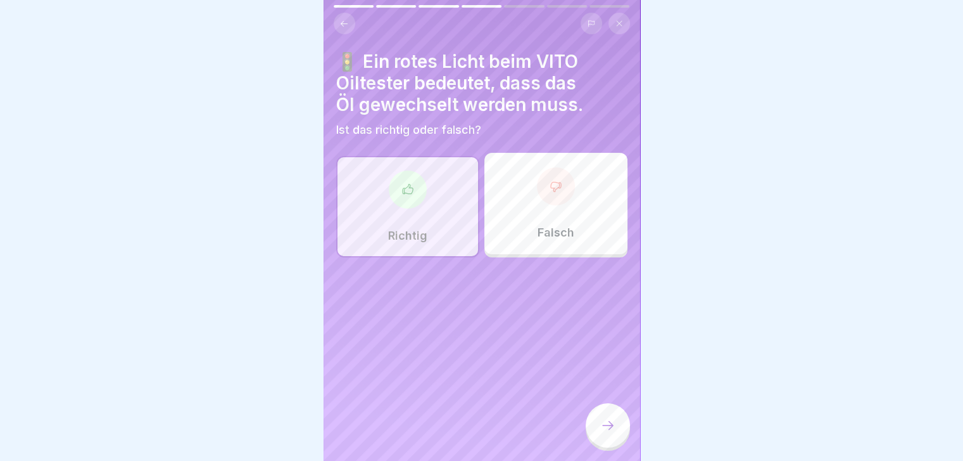
click at [613, 425] on div at bounding box center [608, 425] width 44 height 44
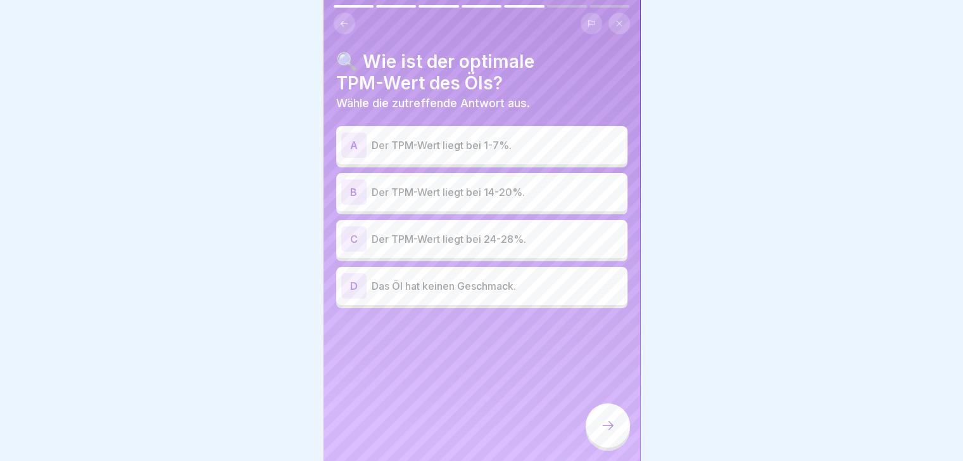
click at [352, 146] on div "A" at bounding box center [353, 144] width 25 height 25
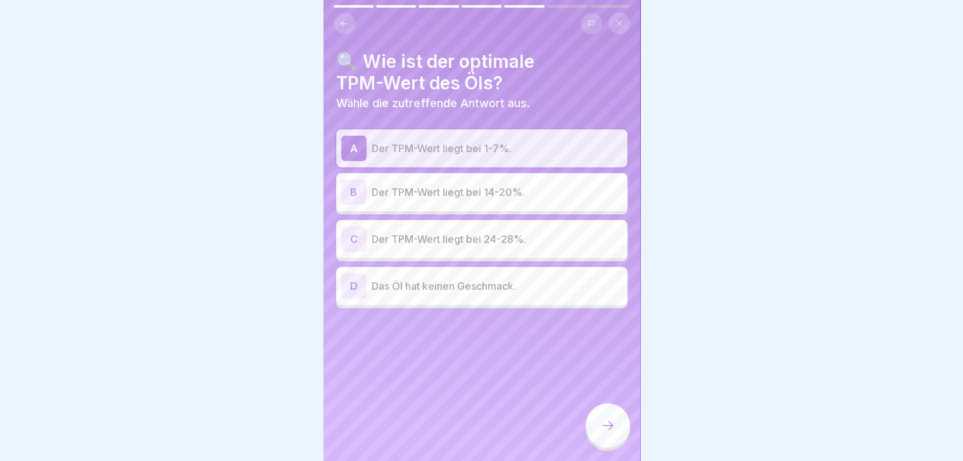
click at [612, 433] on icon at bounding box center [608, 424] width 15 height 15
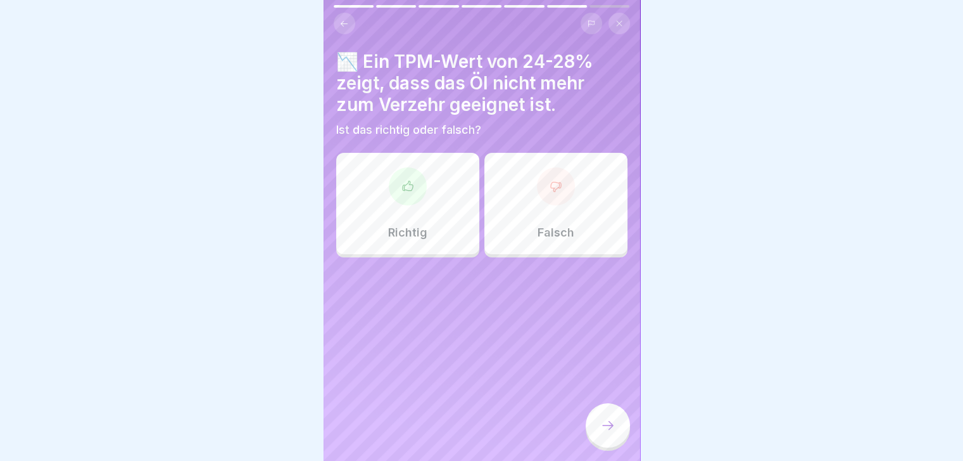
click at [413, 192] on div at bounding box center [408, 186] width 38 height 38
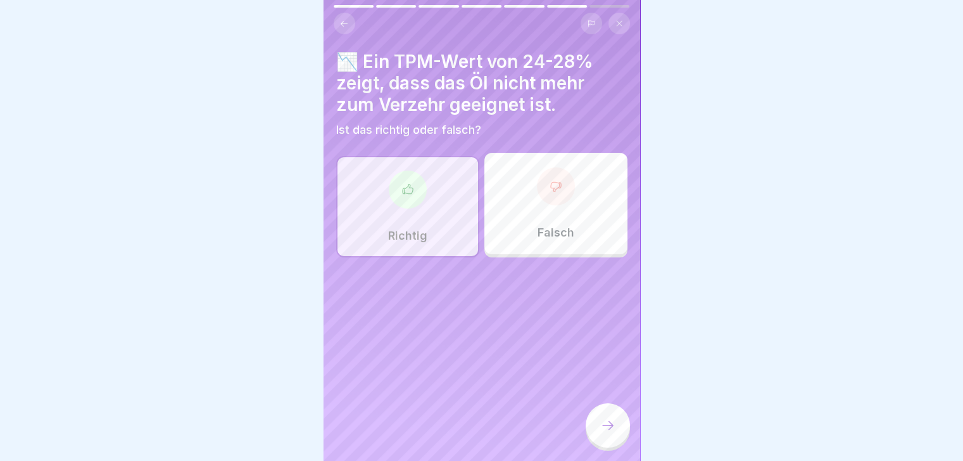
click at [603, 433] on icon at bounding box center [608, 424] width 15 height 15
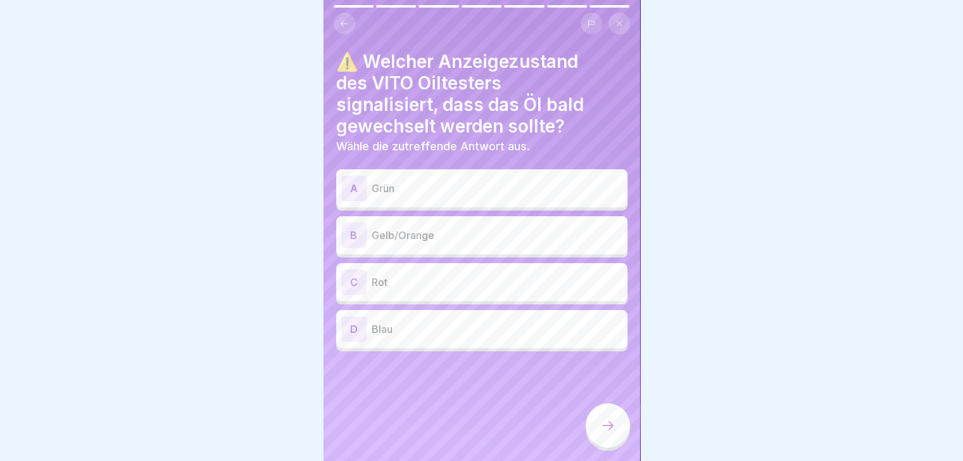
click at [352, 232] on div "B" at bounding box center [353, 234] width 25 height 25
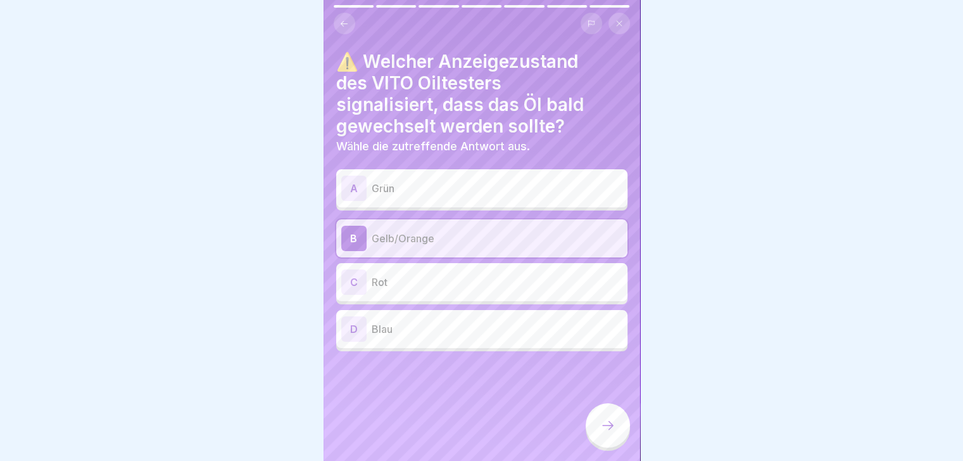
click at [604, 433] on icon at bounding box center [608, 424] width 15 height 15
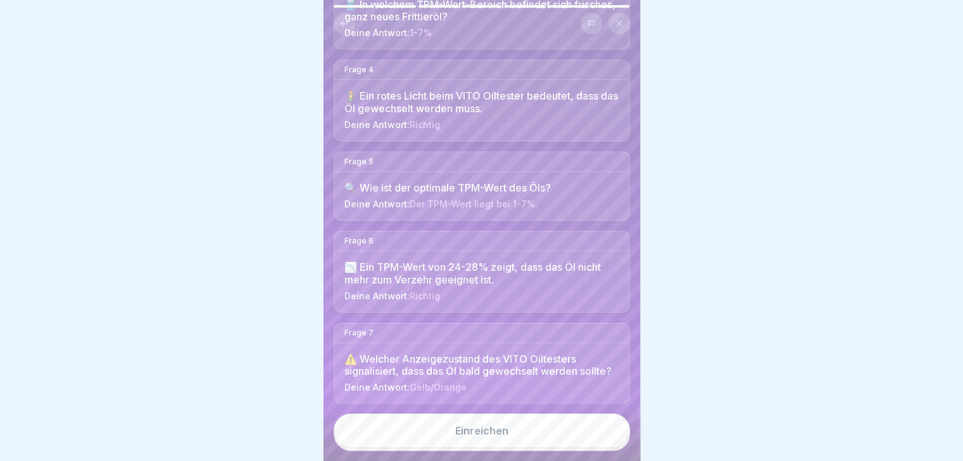
scroll to position [342, 0]
click at [487, 447] on button "Einreichen" at bounding box center [482, 430] width 296 height 34
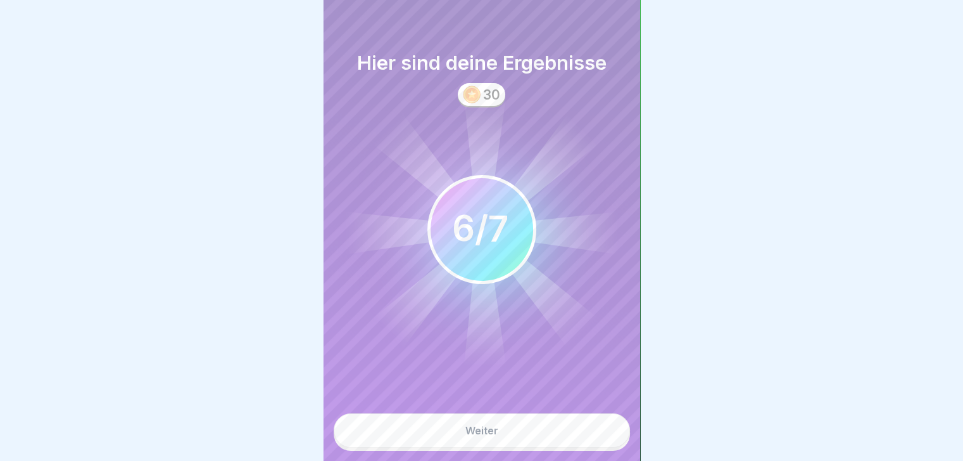
click at [490, 447] on button "Weiter" at bounding box center [482, 430] width 296 height 34
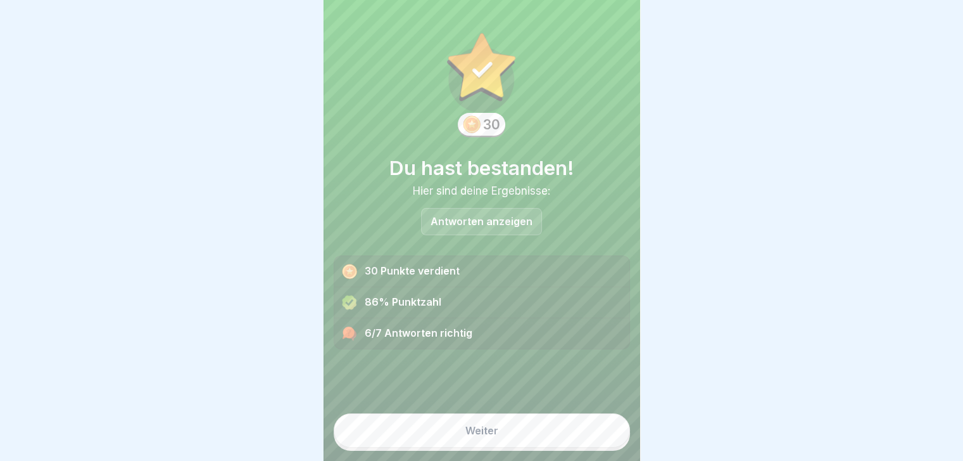
click at [472, 224] on p "Antworten anzeigen" at bounding box center [482, 221] width 102 height 11
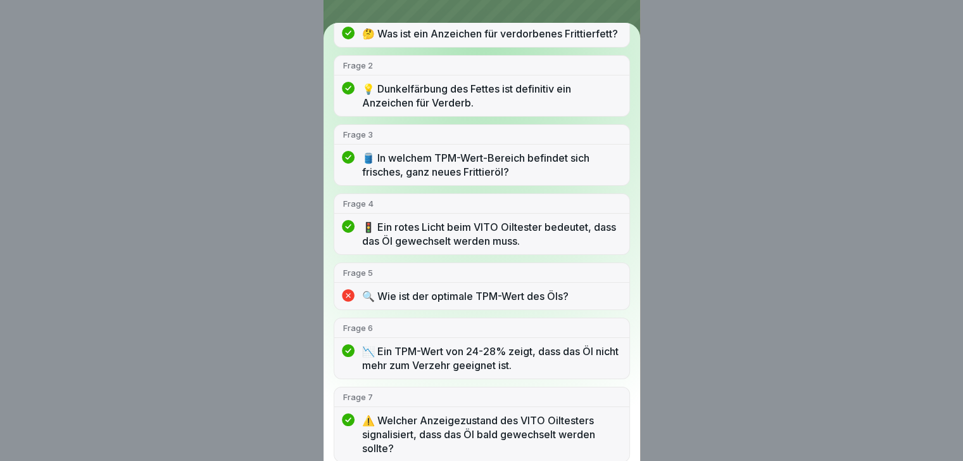
scroll to position [178, 0]
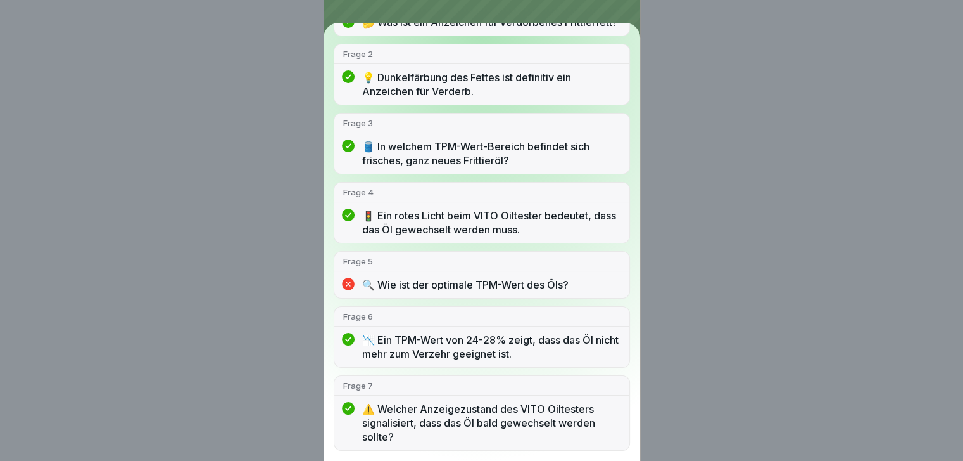
click at [459, 291] on p "🔍 Wie ist der optimale TPM-Wert des Öls?" at bounding box center [491, 284] width 258 height 14
click at [709, 155] on div "Du hast bestanden! 6/7 Antworten richtig Frage 1 🤔 Was ist ein Anzeichen für ve…" at bounding box center [481, 230] width 963 height 461
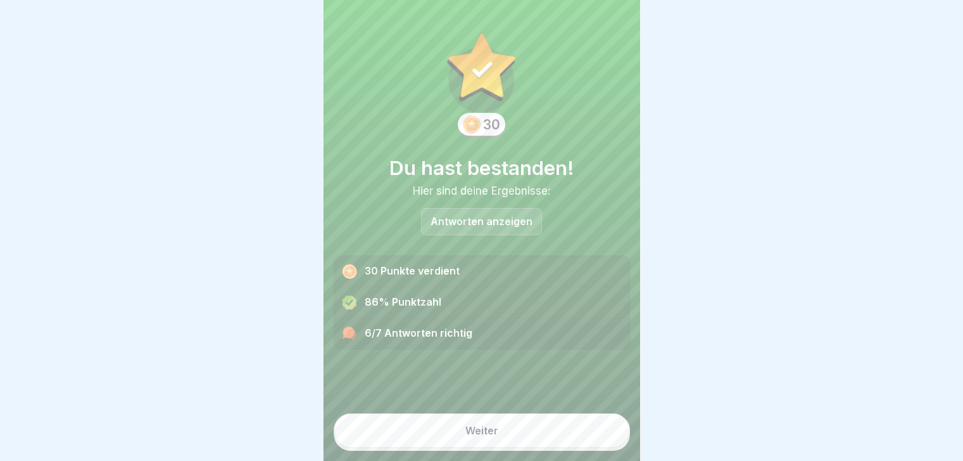
click at [495, 433] on button "Weiter" at bounding box center [482, 430] width 296 height 34
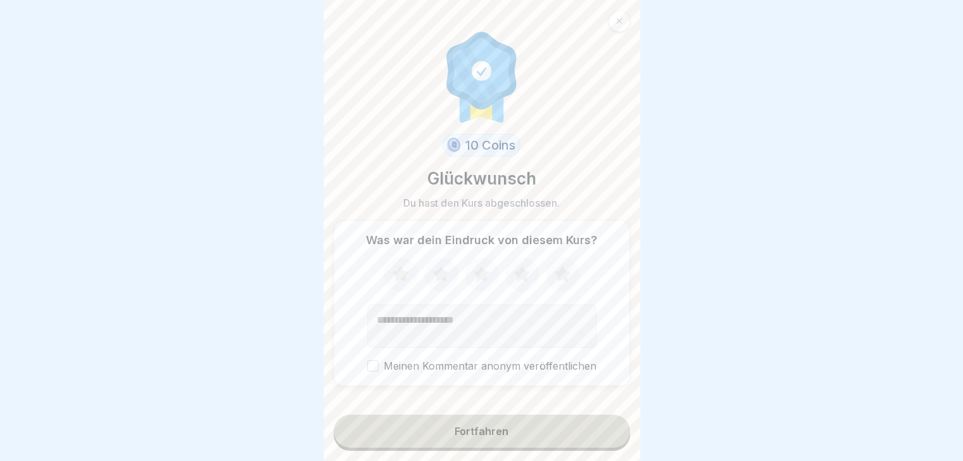
click at [461, 435] on button "Fortfahren" at bounding box center [482, 430] width 296 height 33
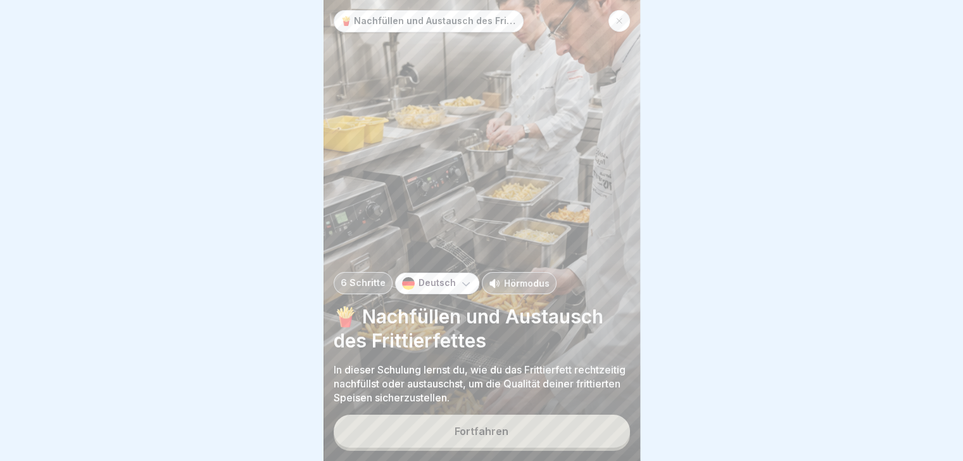
click at [516, 288] on p "Hörmodus" at bounding box center [527, 282] width 46 height 13
click at [517, 445] on button "Fortfahren" at bounding box center [482, 430] width 296 height 33
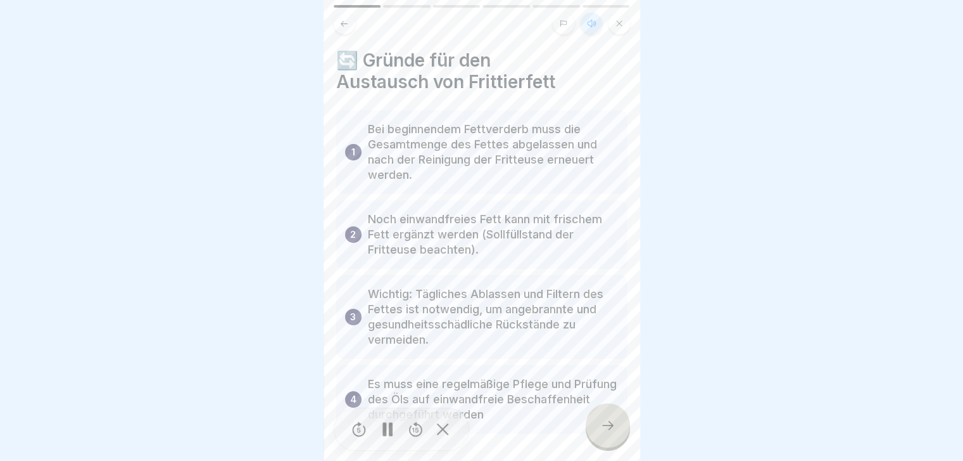
scroll to position [48, 0]
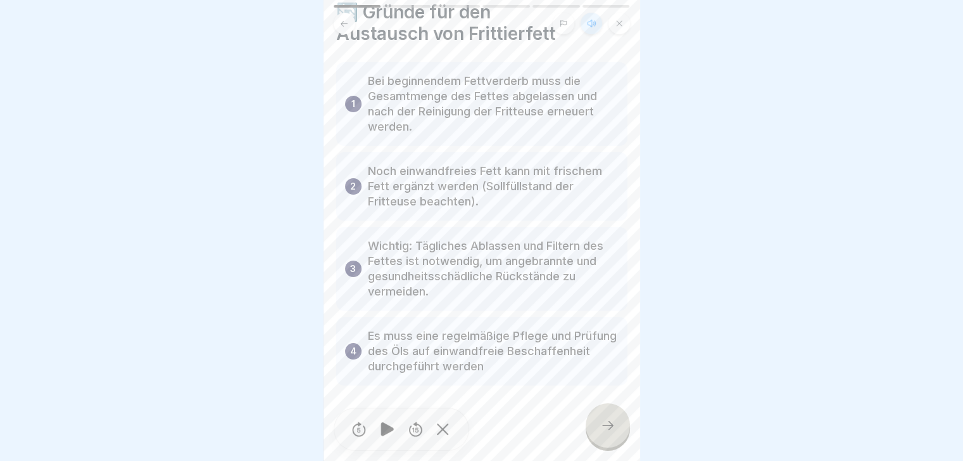
click at [611, 433] on icon at bounding box center [608, 424] width 15 height 15
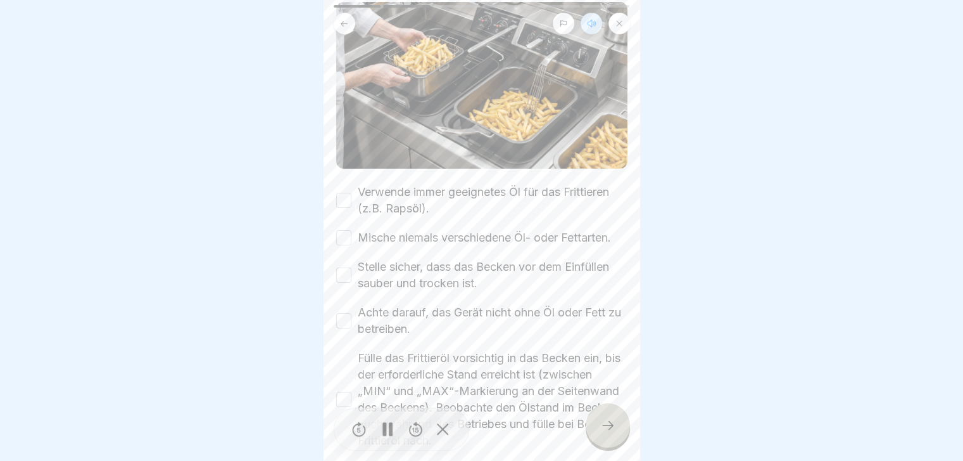
scroll to position [190, 0]
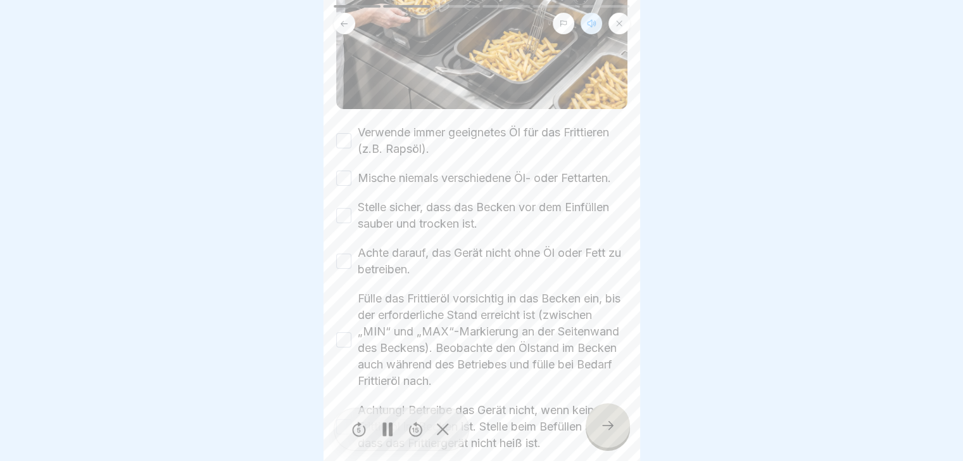
click at [343, 133] on button "Verwende immer geeignetes Öl für das Frittieren (z.B. Rapsöl)." at bounding box center [343, 140] width 15 height 15
click at [340, 178] on button "Mische niemals verschiedene Öl- oder Fettarten." at bounding box center [343, 177] width 15 height 15
click at [343, 223] on button "Stelle sicher, dass das Becken vor dem Einfüllen sauber und trocken ist." at bounding box center [343, 215] width 15 height 15
click at [337, 269] on button "Achte darauf, das Gerät nicht ohne Öl oder Fett zu betreiben." at bounding box center [343, 260] width 15 height 15
click at [341, 346] on button "Fülle das Frittieröl vorsichtig in das Becken ein, bis der erforderliche Stand …" at bounding box center [343, 339] width 15 height 15
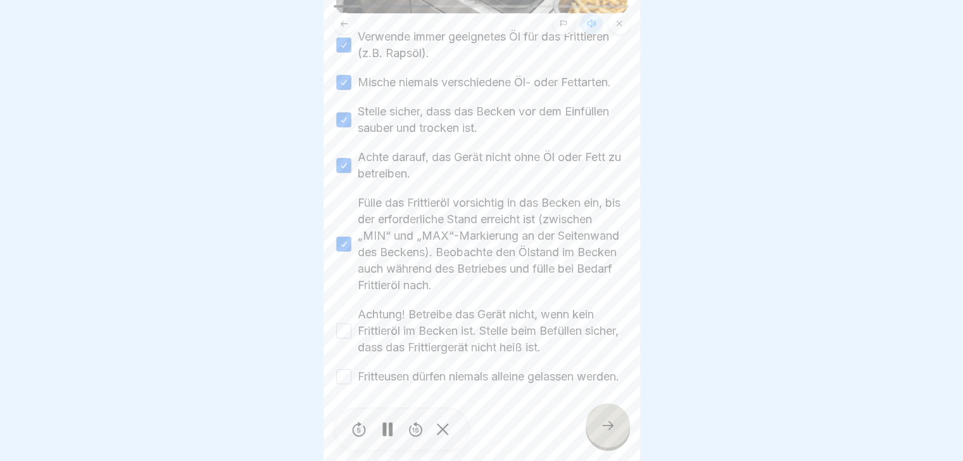
scroll to position [312, 0]
click at [348, 323] on button "Achtung! Betreibe das Gerät nicht, wenn kein Frittieröl im Becken ist. Stelle b…" at bounding box center [343, 330] width 15 height 15
click at [343, 369] on button "Fritteusen dürfen niemals alleine gelassen werden." at bounding box center [343, 376] width 15 height 15
click at [604, 433] on icon at bounding box center [608, 424] width 15 height 15
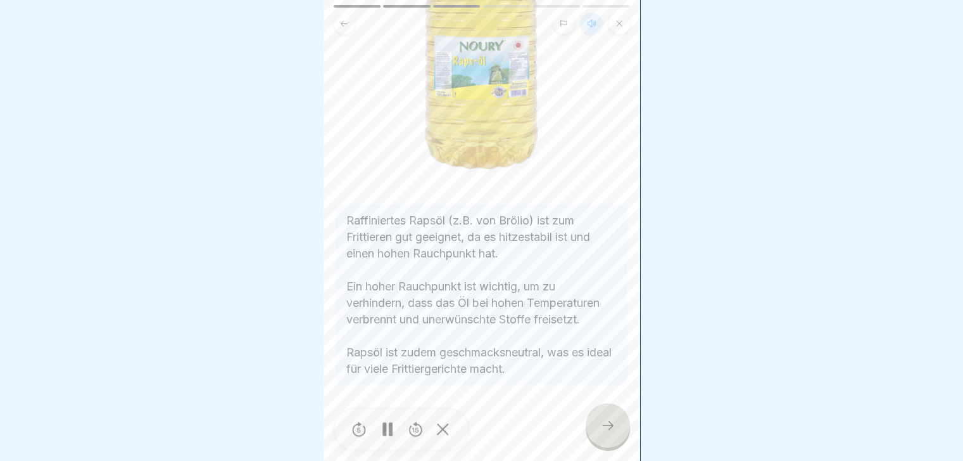
scroll to position [10, 0]
click at [601, 425] on icon at bounding box center [608, 424] width 15 height 15
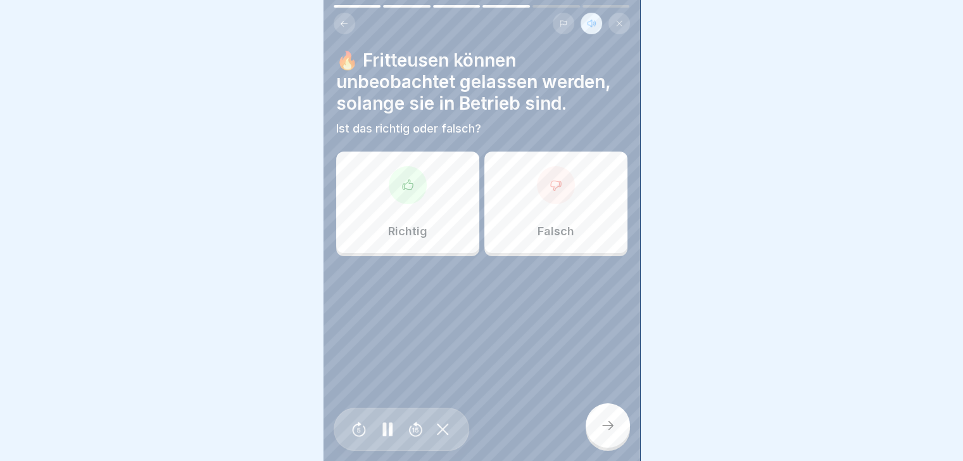
click at [569, 190] on div "Falsch" at bounding box center [556, 201] width 143 height 101
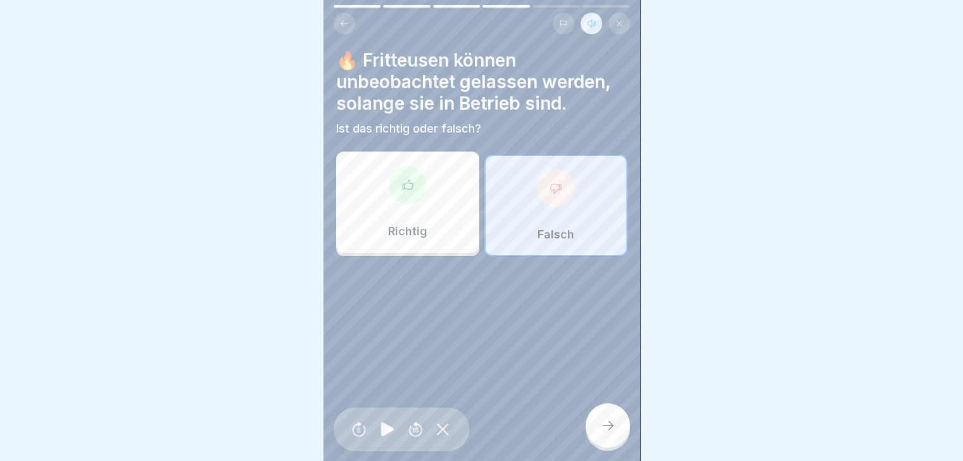
click at [604, 428] on icon at bounding box center [608, 424] width 15 height 15
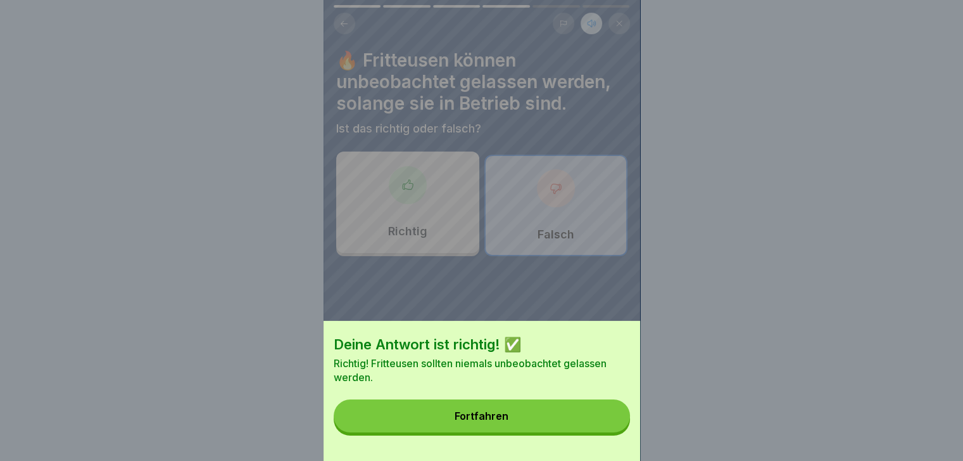
click at [492, 421] on div "Fortfahren" at bounding box center [482, 415] width 54 height 11
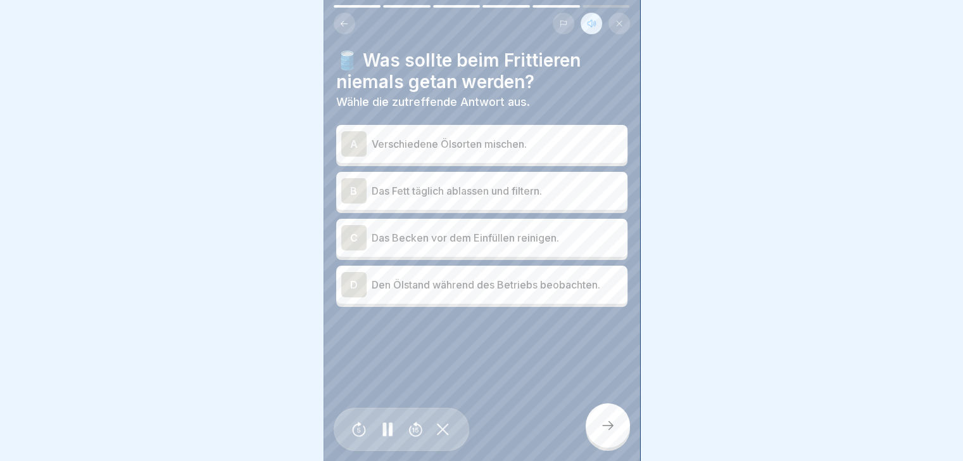
click at [360, 131] on div "A" at bounding box center [353, 143] width 25 height 25
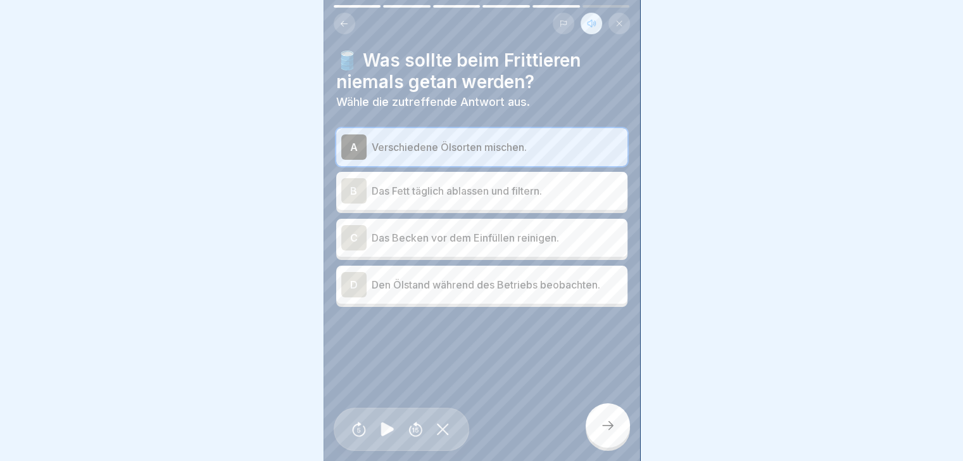
click at [606, 427] on icon at bounding box center [608, 424] width 15 height 15
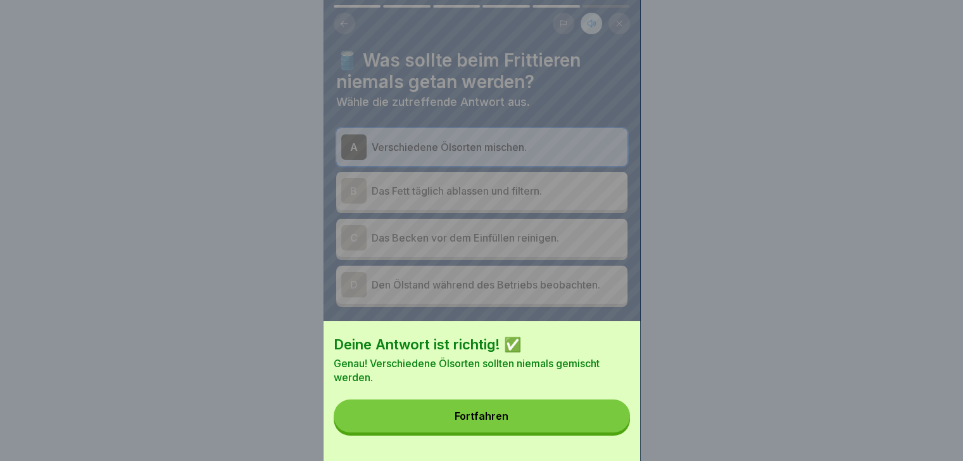
click at [558, 429] on button "Fortfahren" at bounding box center [482, 415] width 296 height 33
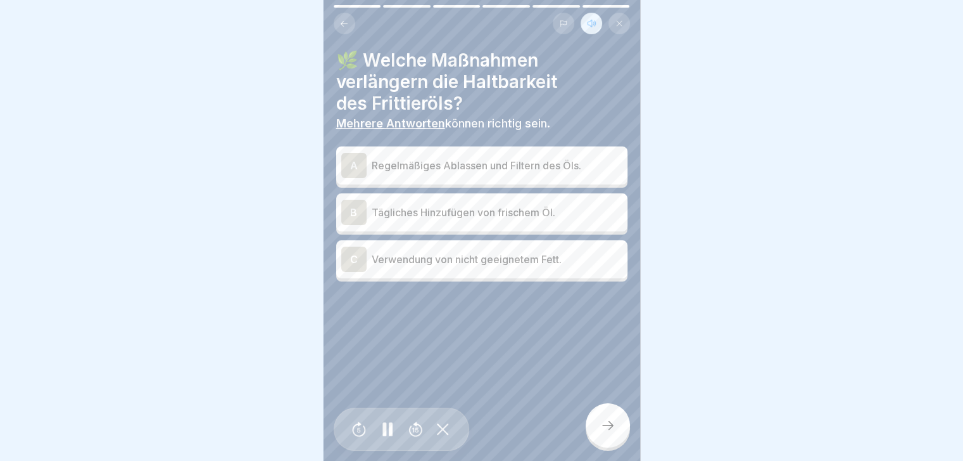
click at [353, 155] on div "A" at bounding box center [353, 165] width 25 height 25
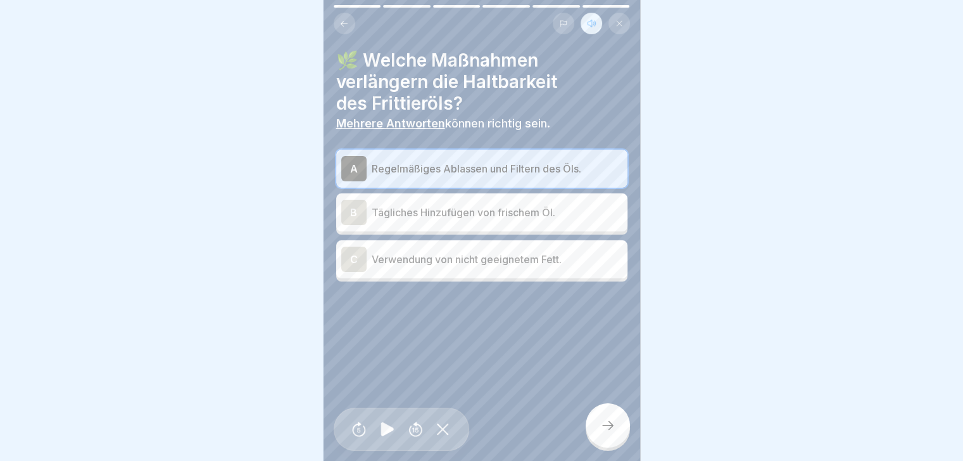
click at [357, 200] on div "B" at bounding box center [353, 212] width 25 height 25
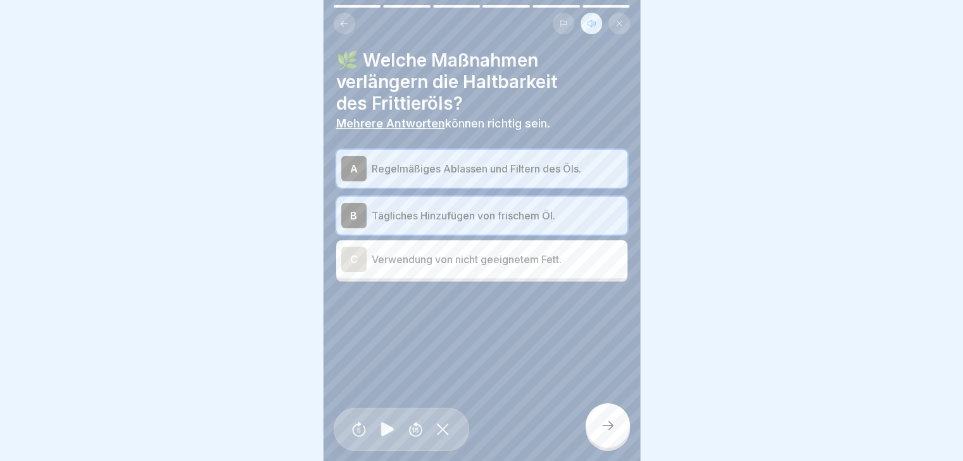
click at [611, 419] on icon at bounding box center [608, 424] width 15 height 15
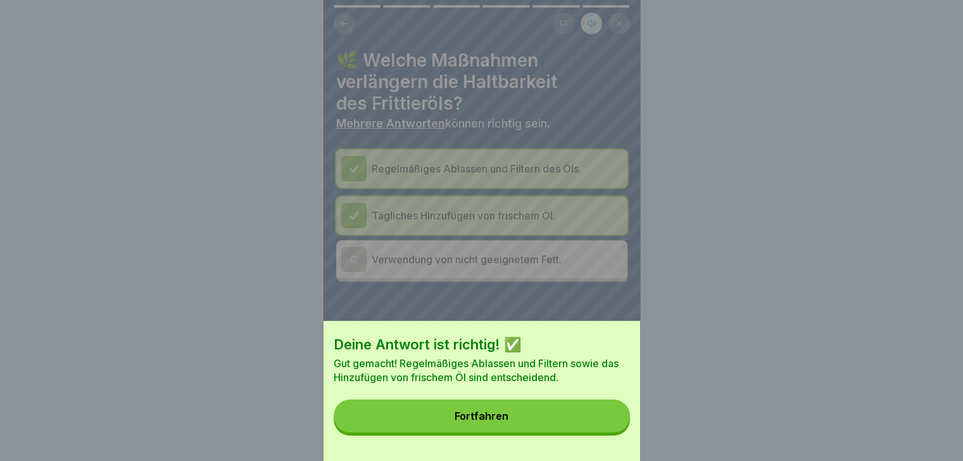
click at [554, 424] on button "Fortfahren" at bounding box center [482, 415] width 296 height 33
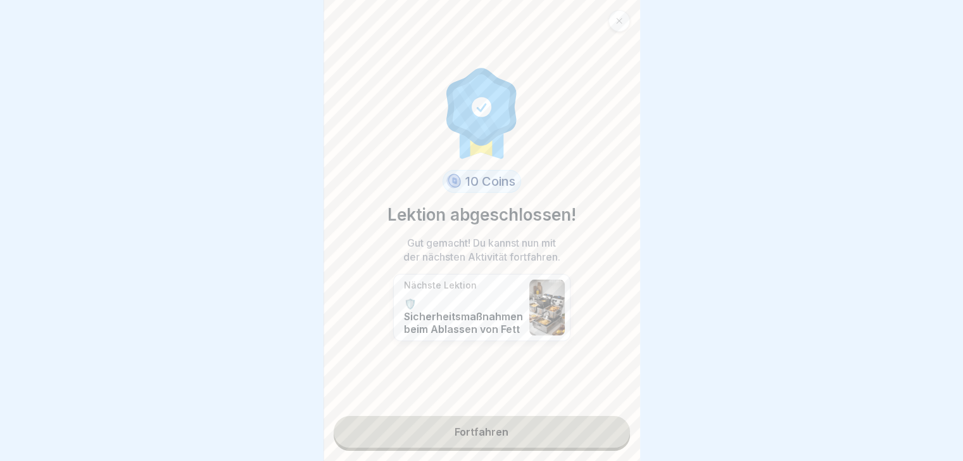
click at [499, 423] on link "Fortfahren" at bounding box center [482, 432] width 296 height 32
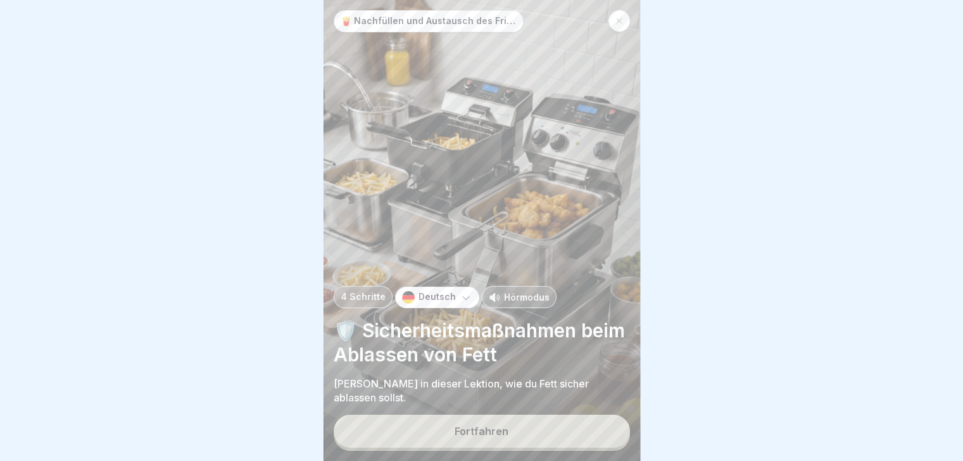
click at [519, 303] on p "Hörmodus" at bounding box center [527, 296] width 46 height 13
click at [481, 425] on button "Fortfahren" at bounding box center [482, 430] width 296 height 33
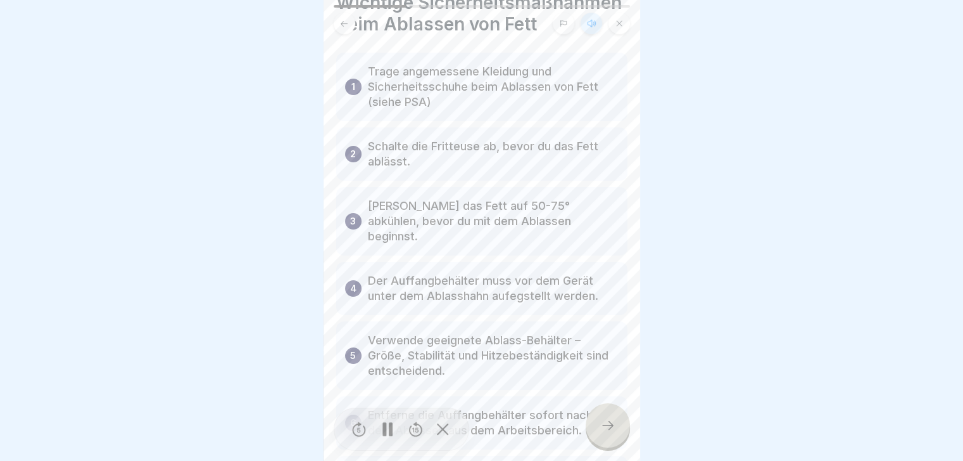
scroll to position [127, 0]
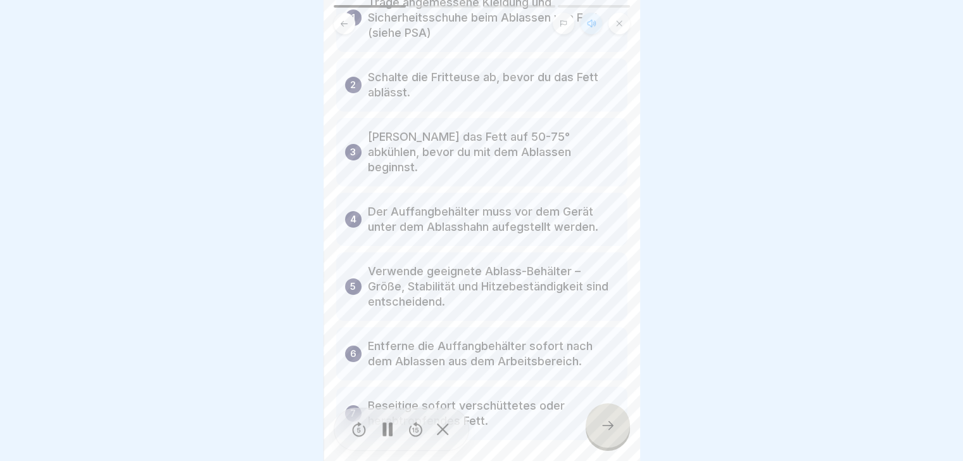
click at [606, 423] on icon at bounding box center [608, 424] width 15 height 15
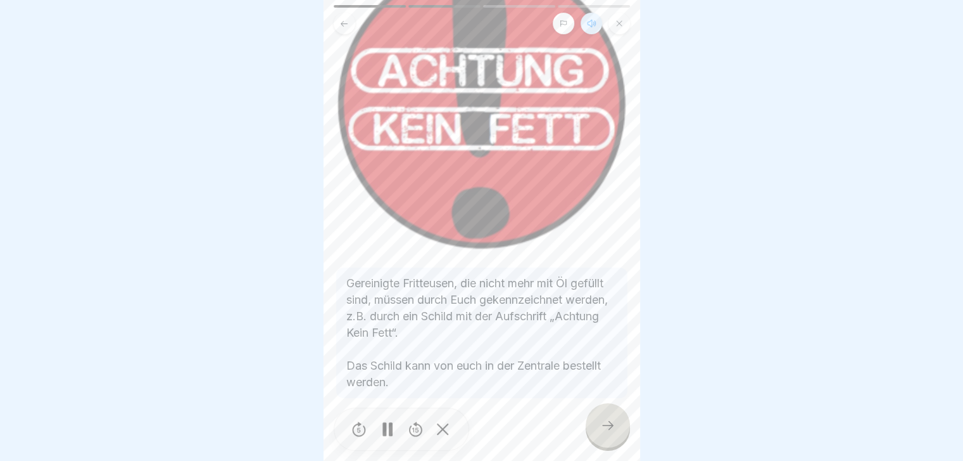
scroll to position [155, 0]
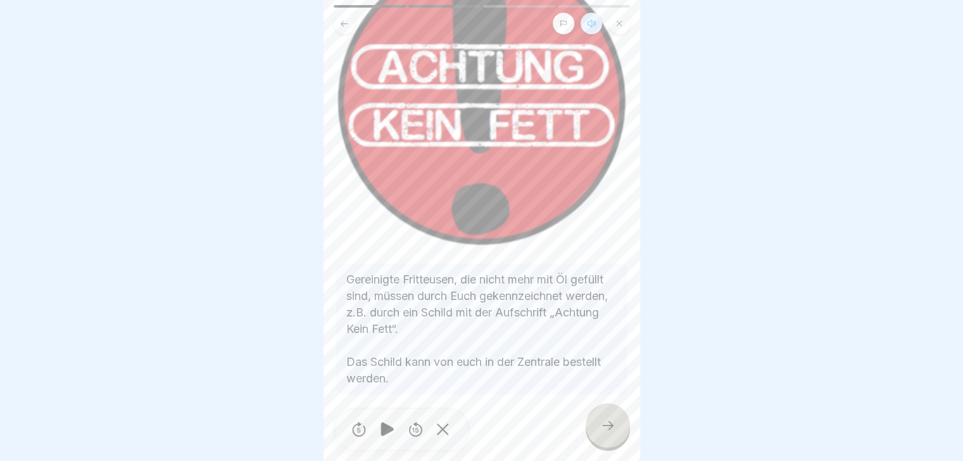
click at [599, 428] on div at bounding box center [608, 425] width 44 height 44
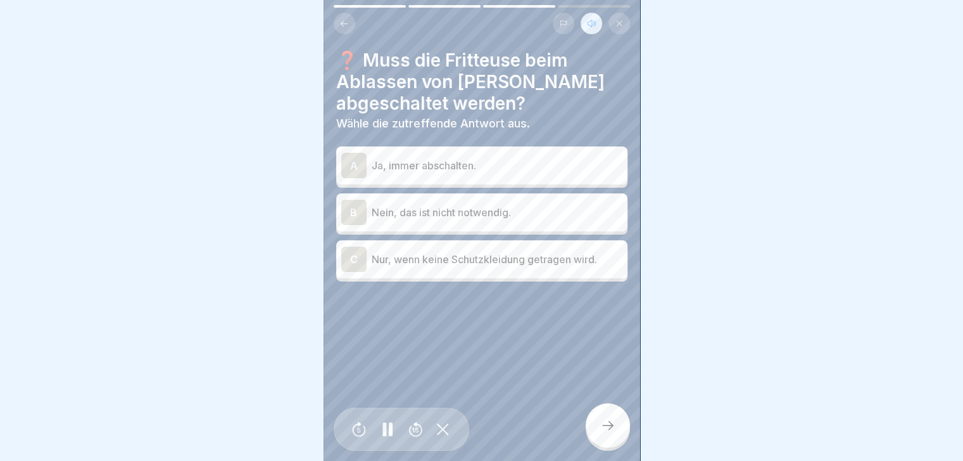
click at [352, 154] on div "A" at bounding box center [353, 165] width 25 height 25
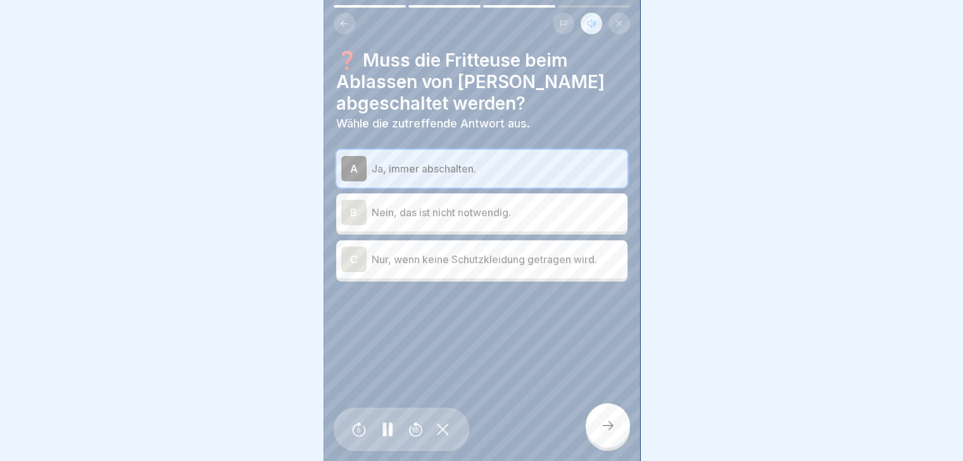
click at [611, 424] on icon at bounding box center [608, 424] width 15 height 15
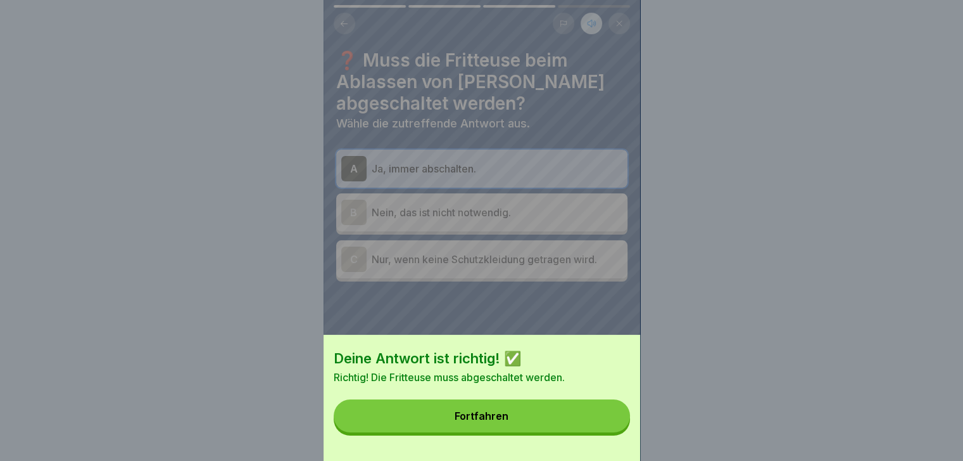
click at [517, 425] on button "Fortfahren" at bounding box center [482, 415] width 296 height 33
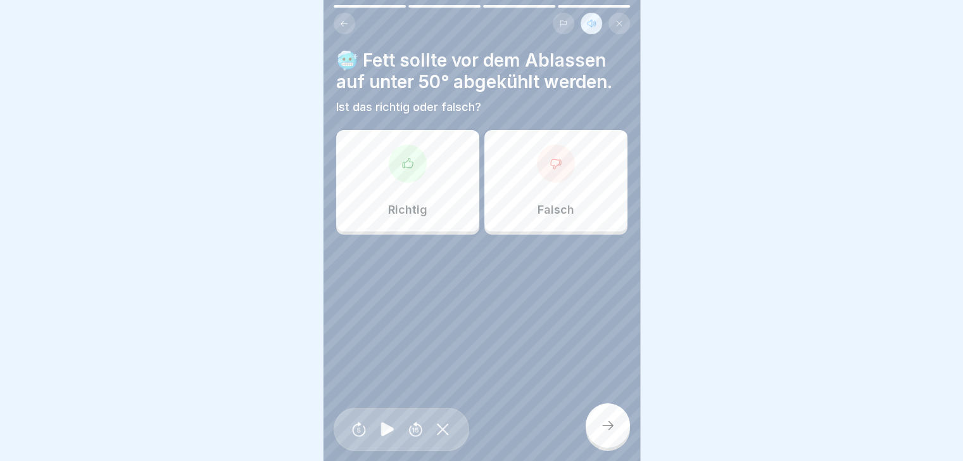
click at [395, 154] on div at bounding box center [408, 163] width 38 height 38
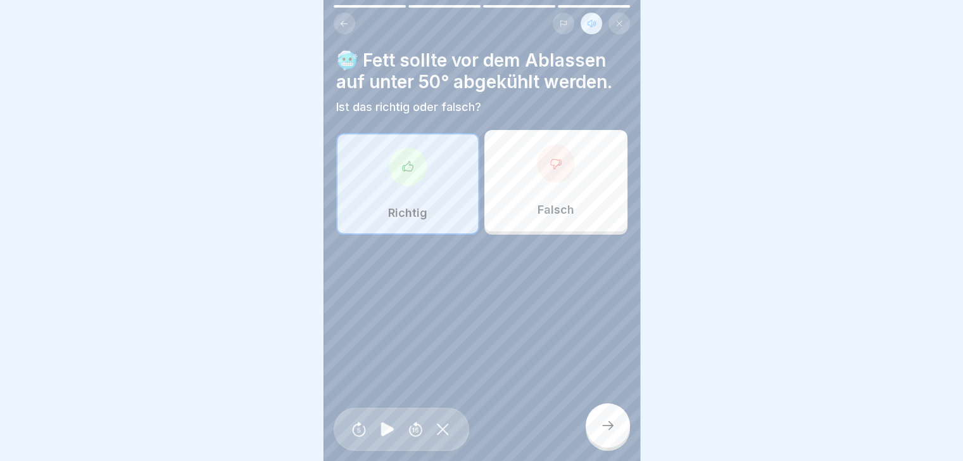
click at [613, 428] on icon at bounding box center [608, 424] width 15 height 15
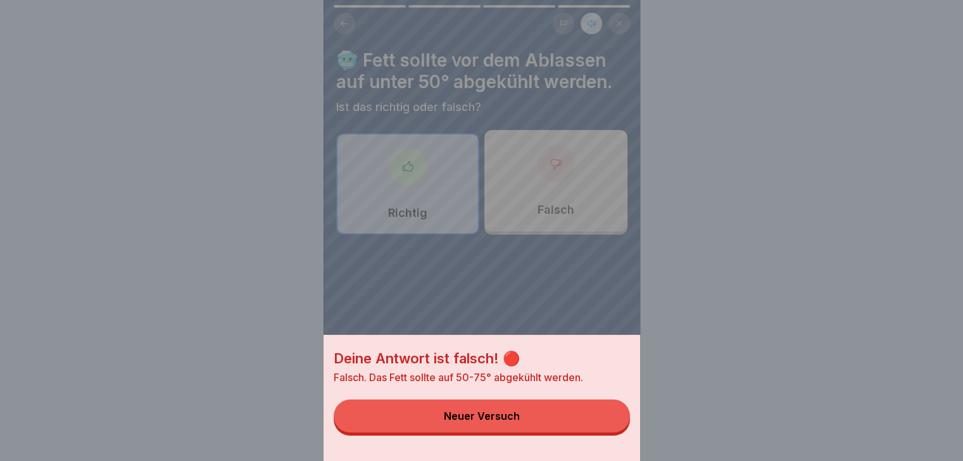
click at [511, 420] on button "Neuer Versuch" at bounding box center [482, 415] width 296 height 33
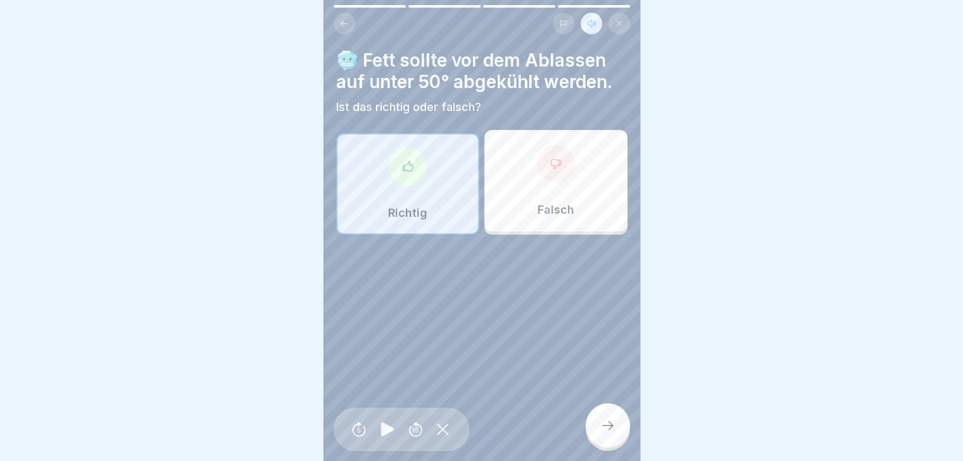
click at [551, 173] on div "Falsch" at bounding box center [556, 180] width 143 height 101
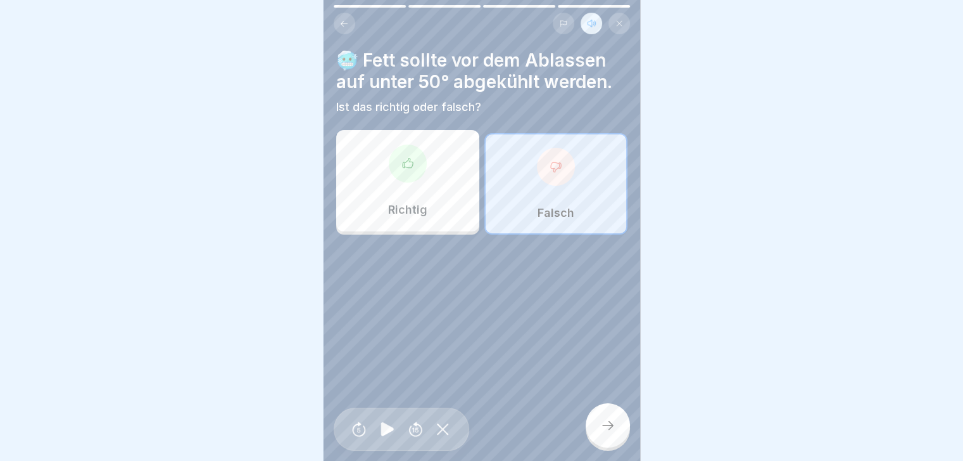
click at [609, 428] on icon at bounding box center [608, 424] width 15 height 15
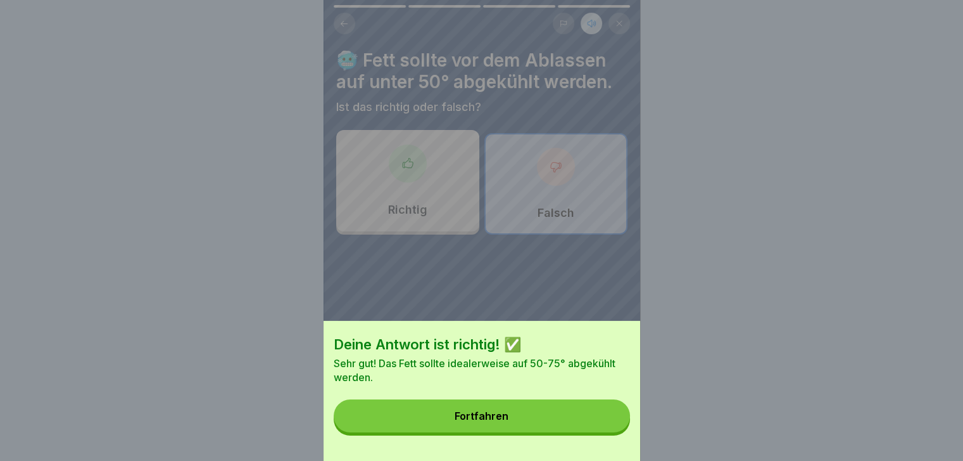
click at [505, 416] on button "Fortfahren" at bounding box center [482, 415] width 296 height 33
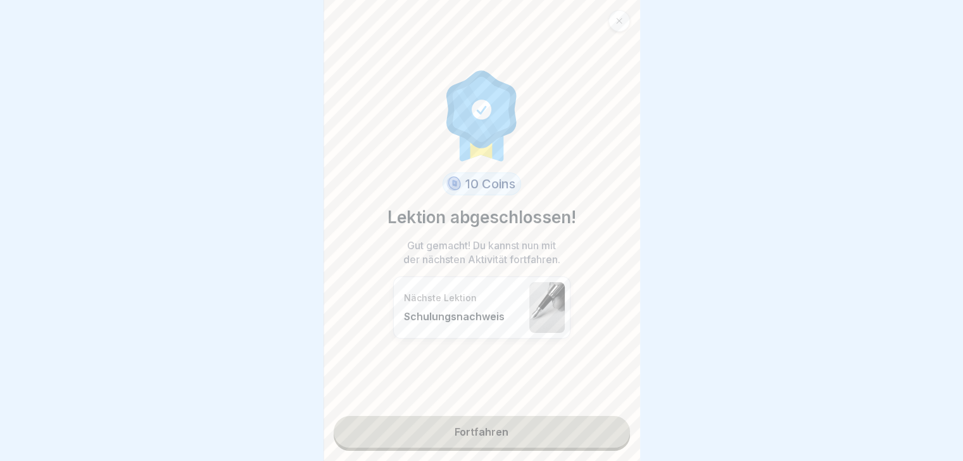
click at [499, 419] on link "Fortfahren" at bounding box center [482, 432] width 296 height 32
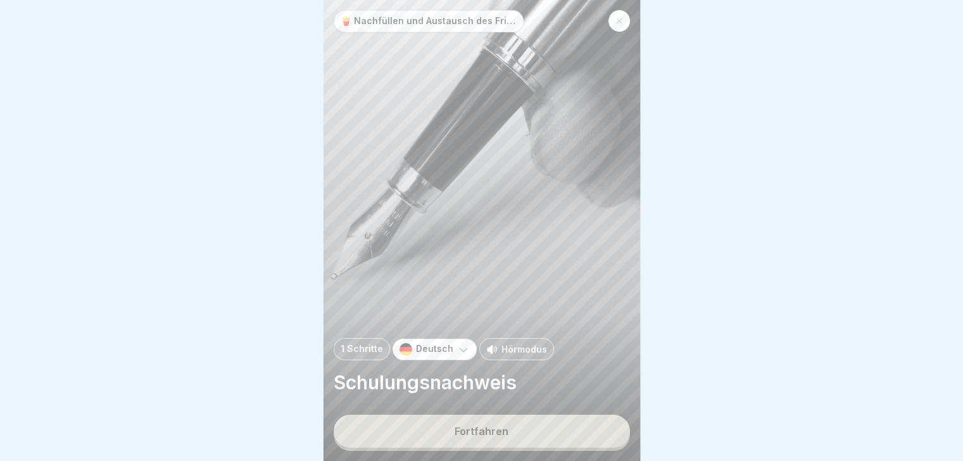
click at [509, 348] on p "Hörmodus" at bounding box center [525, 348] width 46 height 13
click at [492, 433] on div "Fortfahren" at bounding box center [482, 430] width 54 height 11
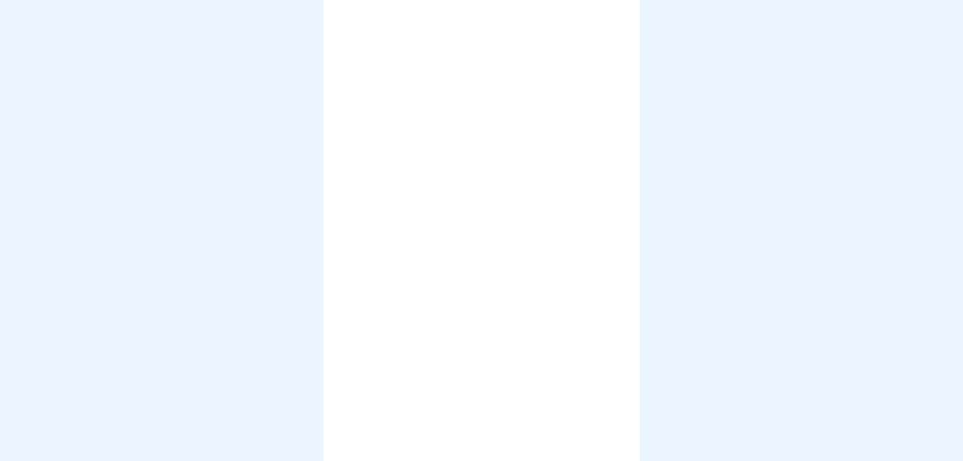
scroll to position [10, 0]
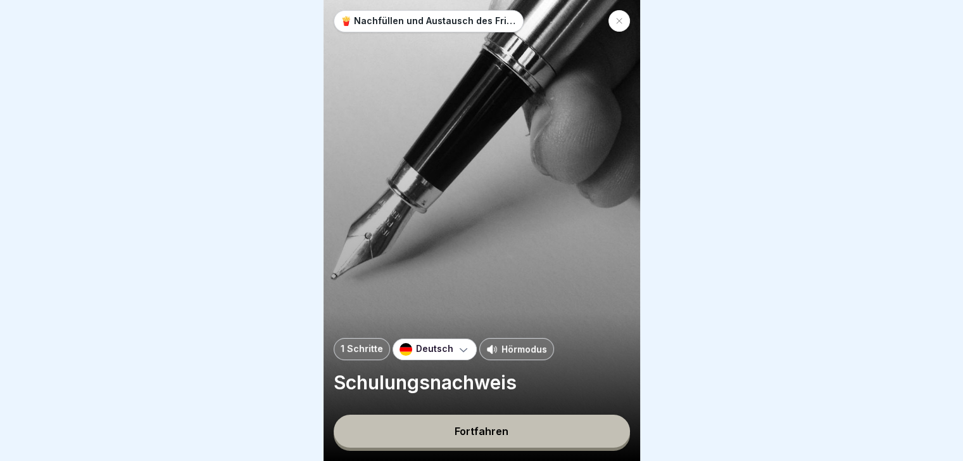
click at [516, 350] on p "Hörmodus" at bounding box center [525, 348] width 46 height 13
click at [531, 429] on button "Fortfahren" at bounding box center [482, 430] width 296 height 33
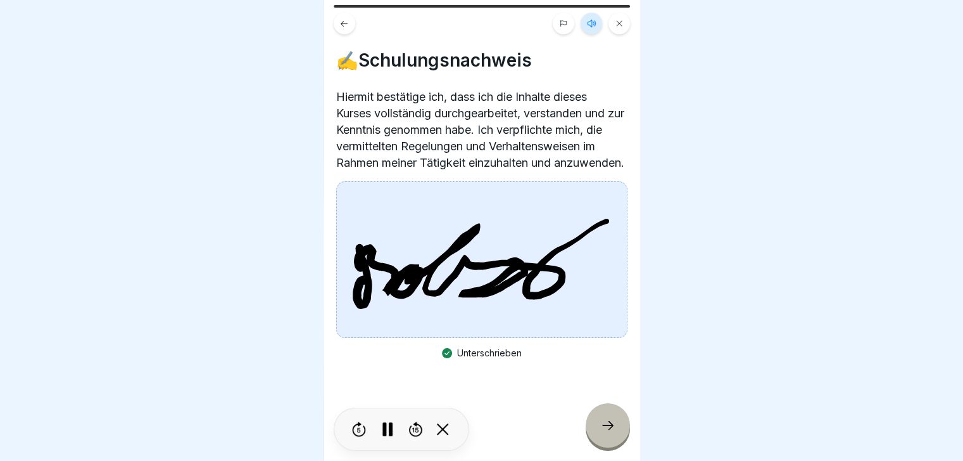
click at [607, 431] on icon at bounding box center [608, 424] width 15 height 15
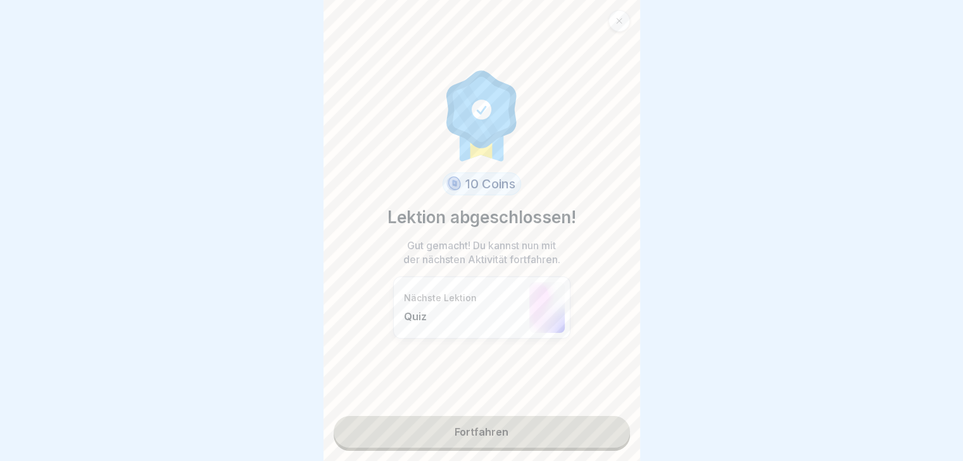
click at [552, 425] on link "Fortfahren" at bounding box center [482, 432] width 296 height 32
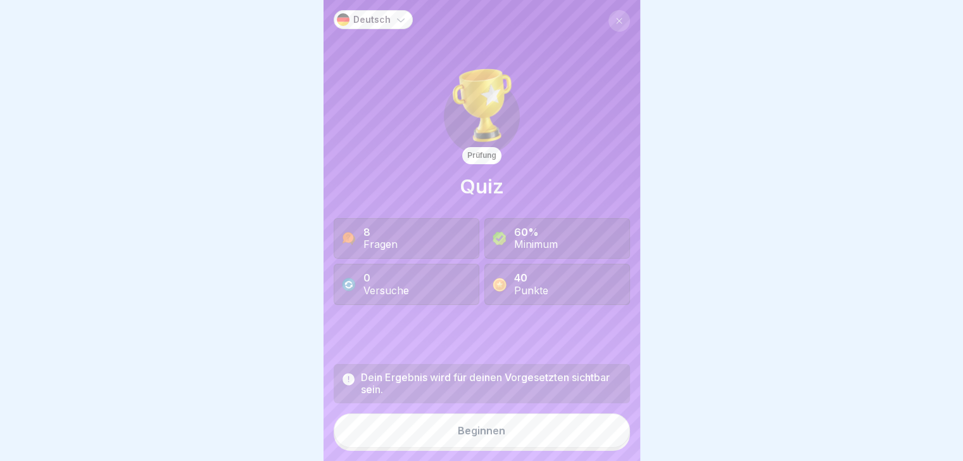
click at [436, 437] on button "Beginnen" at bounding box center [482, 430] width 296 height 34
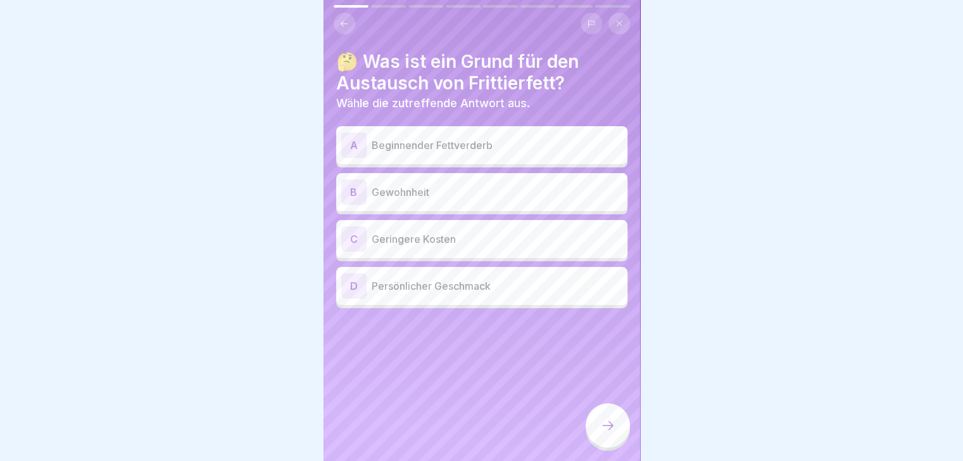
click at [352, 279] on div "D" at bounding box center [353, 285] width 25 height 25
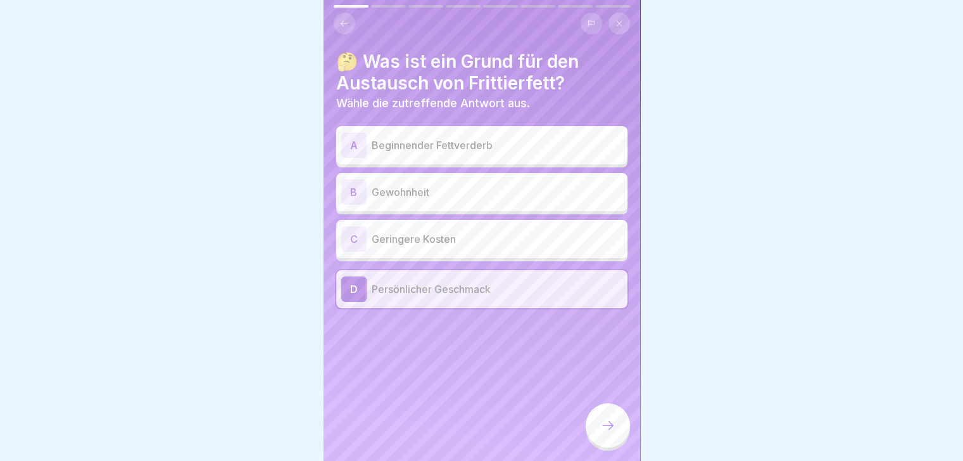
click at [355, 132] on div "A" at bounding box center [353, 144] width 25 height 25
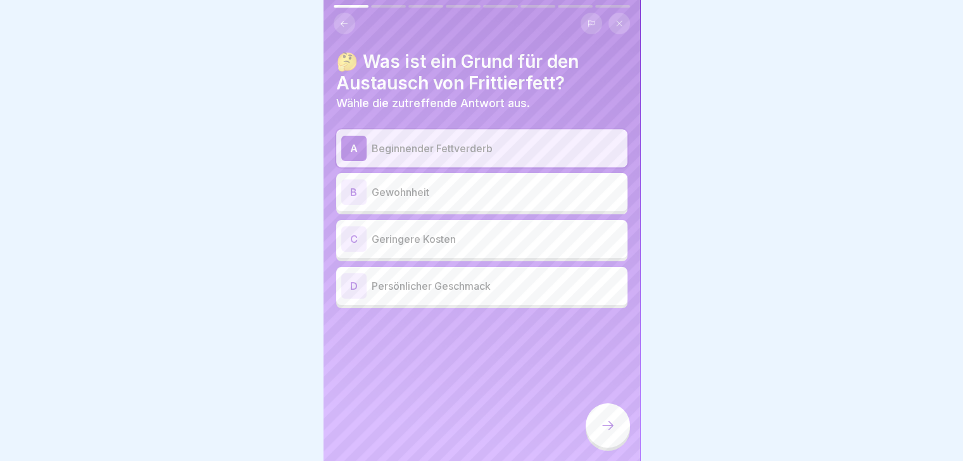
click at [354, 273] on div "D" at bounding box center [353, 285] width 25 height 25
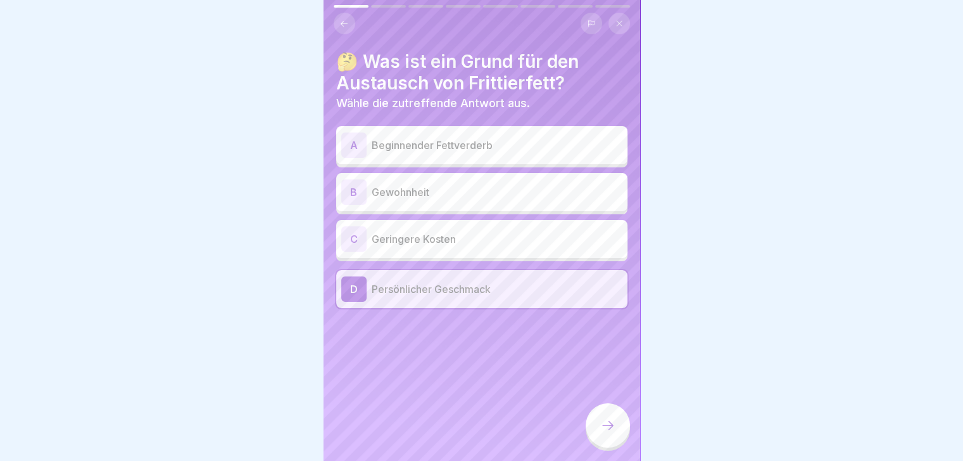
click at [607, 416] on div at bounding box center [608, 425] width 44 height 44
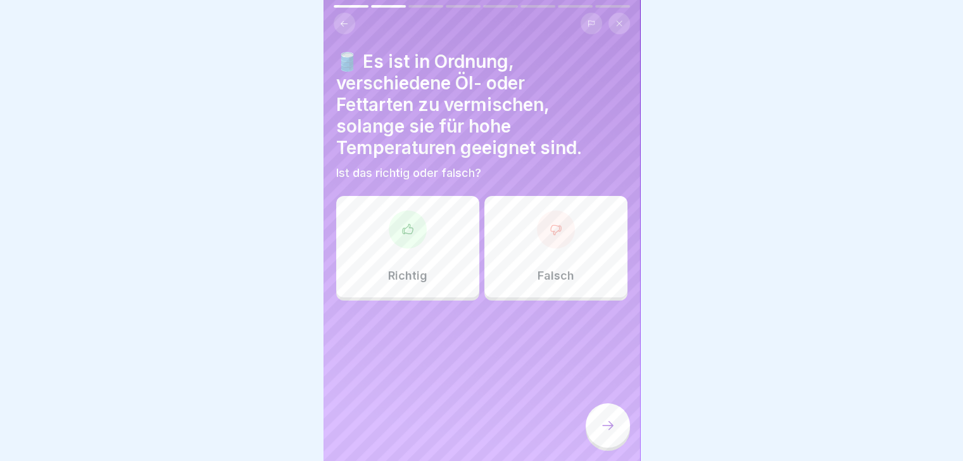
click at [555, 229] on div at bounding box center [556, 229] width 38 height 38
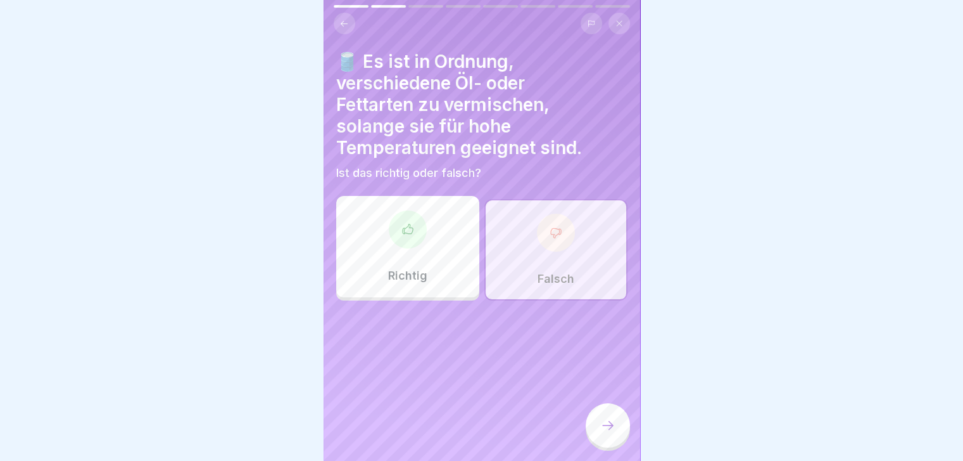
click at [614, 421] on icon at bounding box center [608, 424] width 15 height 15
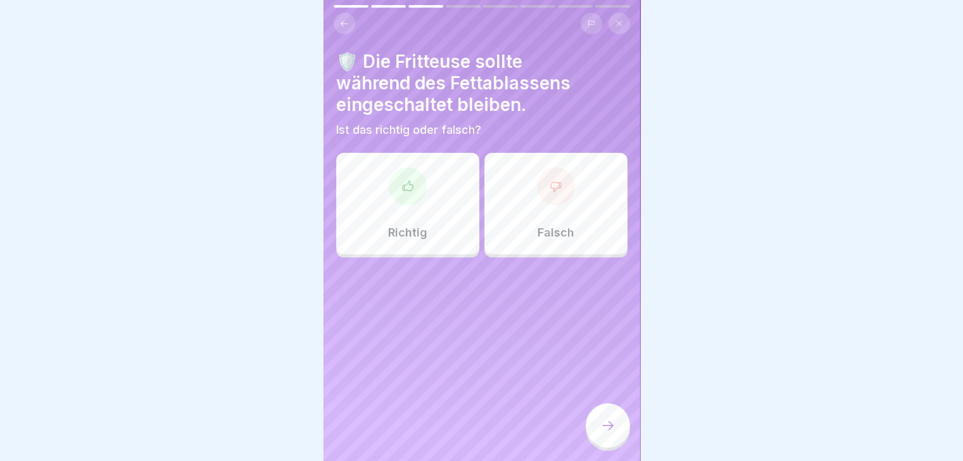
click at [540, 181] on div at bounding box center [556, 186] width 38 height 38
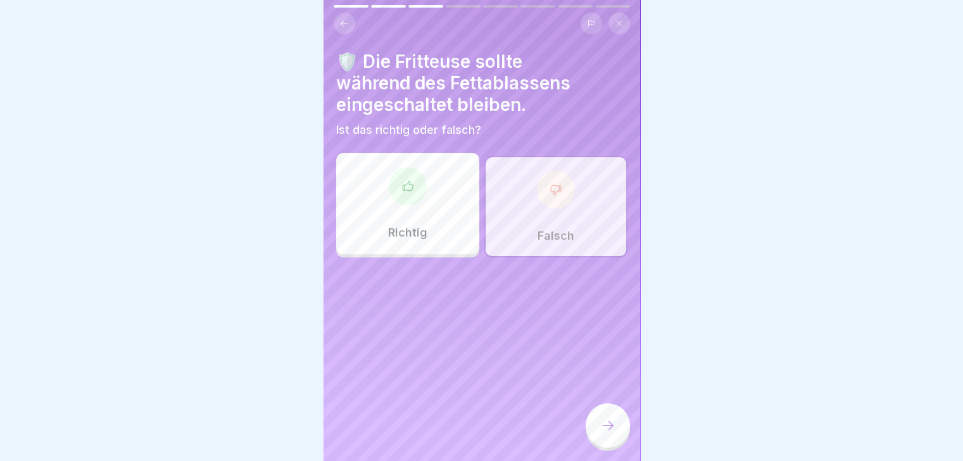
click at [601, 420] on icon at bounding box center [608, 424] width 15 height 15
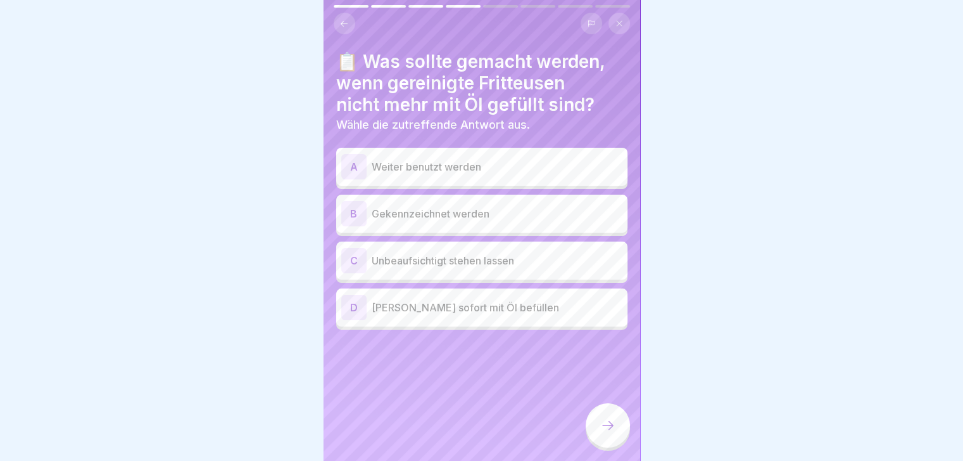
click at [359, 202] on div "B" at bounding box center [353, 213] width 25 height 25
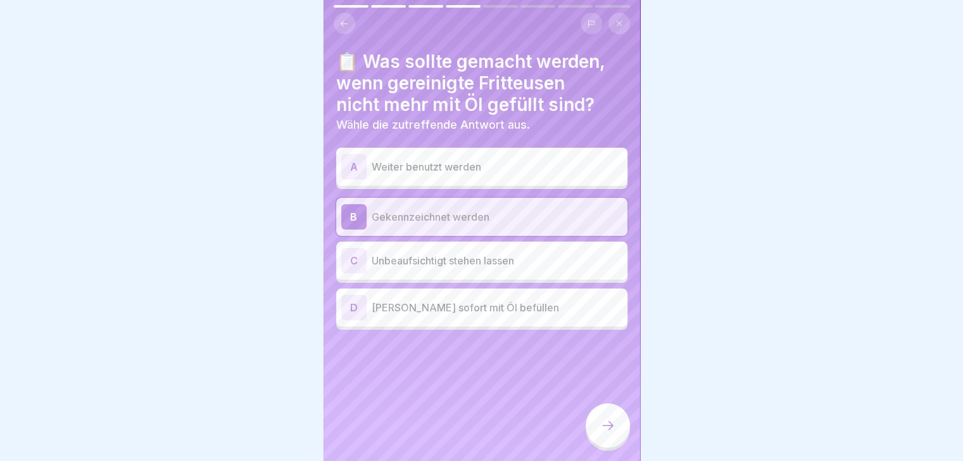
click at [606, 425] on icon at bounding box center [608, 424] width 15 height 15
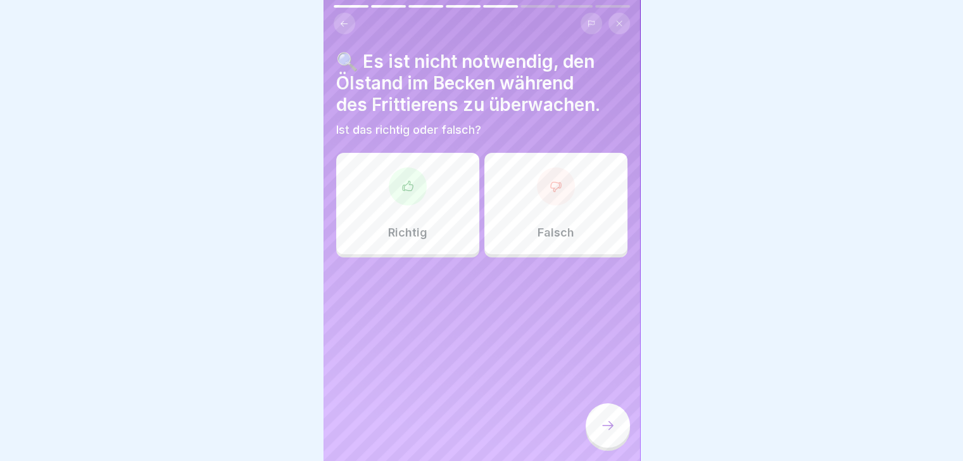
click at [544, 192] on div at bounding box center [556, 186] width 38 height 38
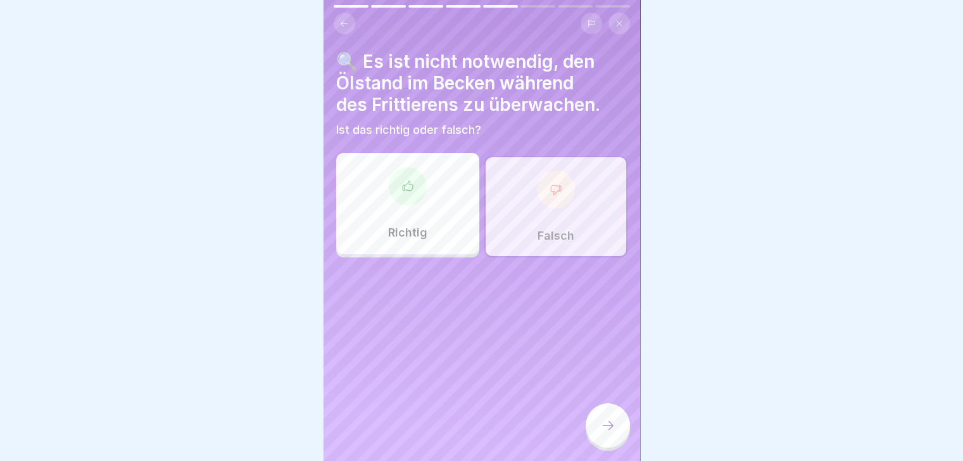
click at [608, 423] on icon at bounding box center [608, 424] width 15 height 15
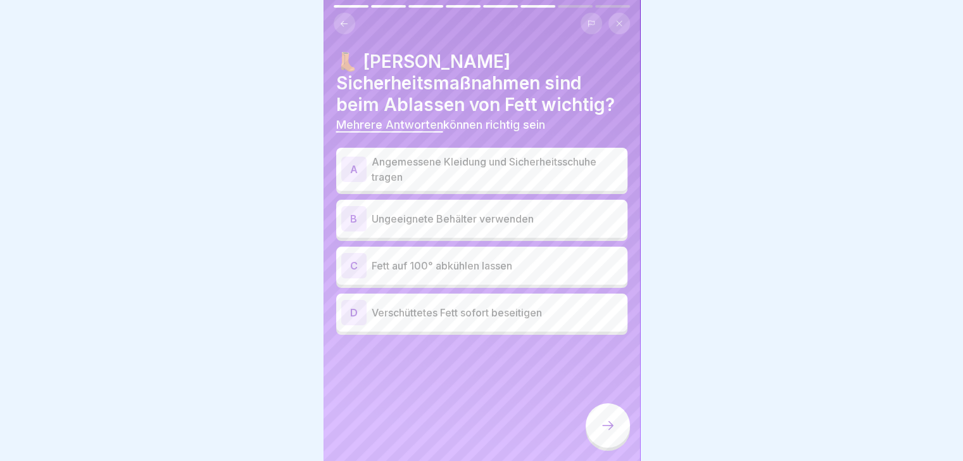
click at [358, 160] on div "A" at bounding box center [353, 168] width 25 height 25
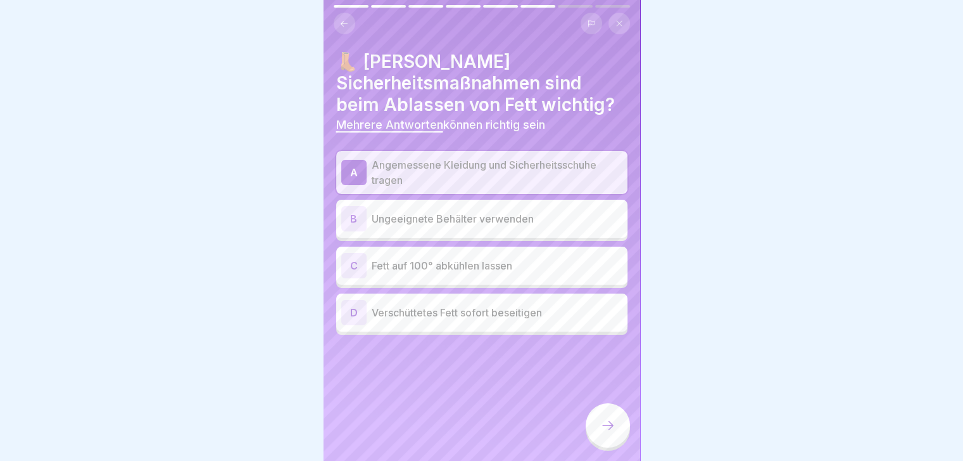
click at [348, 303] on div "D" at bounding box center [353, 312] width 25 height 25
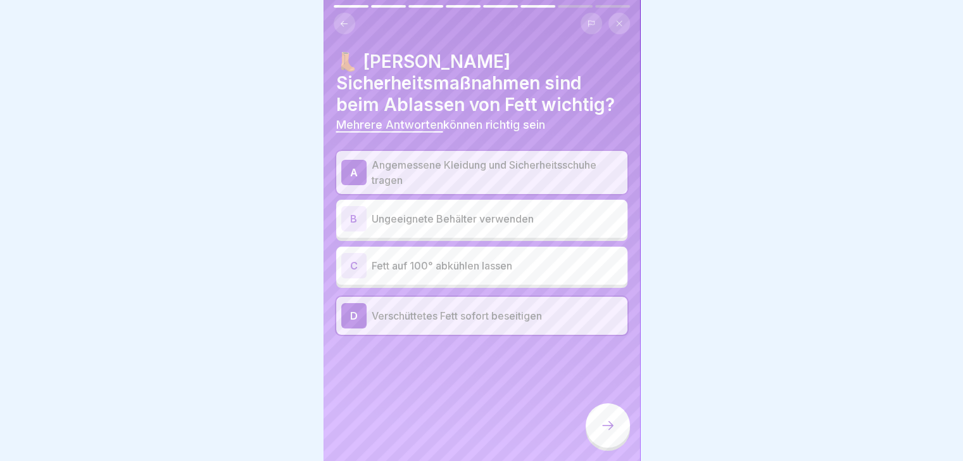
click at [360, 256] on div "C" at bounding box center [353, 265] width 25 height 25
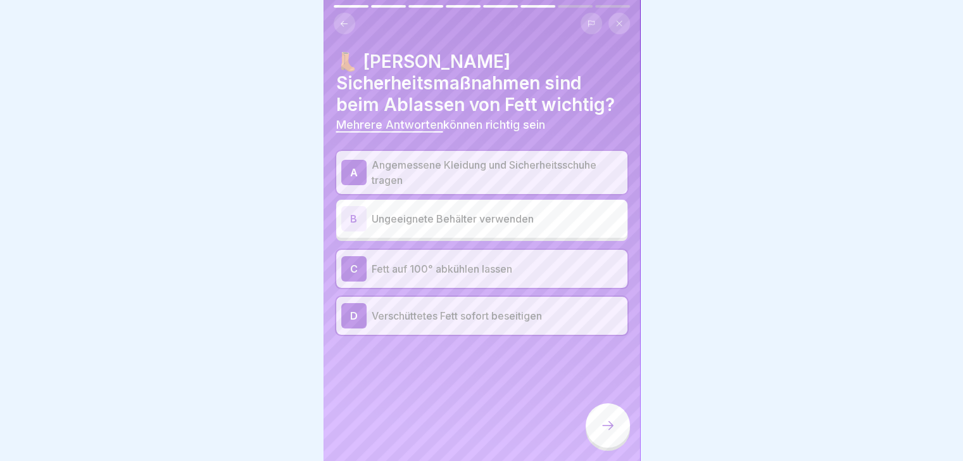
click at [606, 426] on icon at bounding box center [608, 424] width 15 height 15
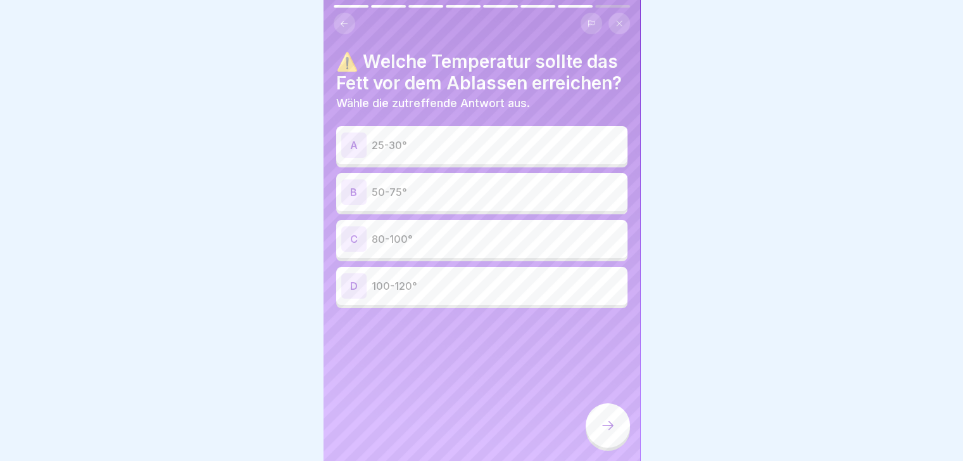
click at [360, 202] on div "B" at bounding box center [353, 191] width 25 height 25
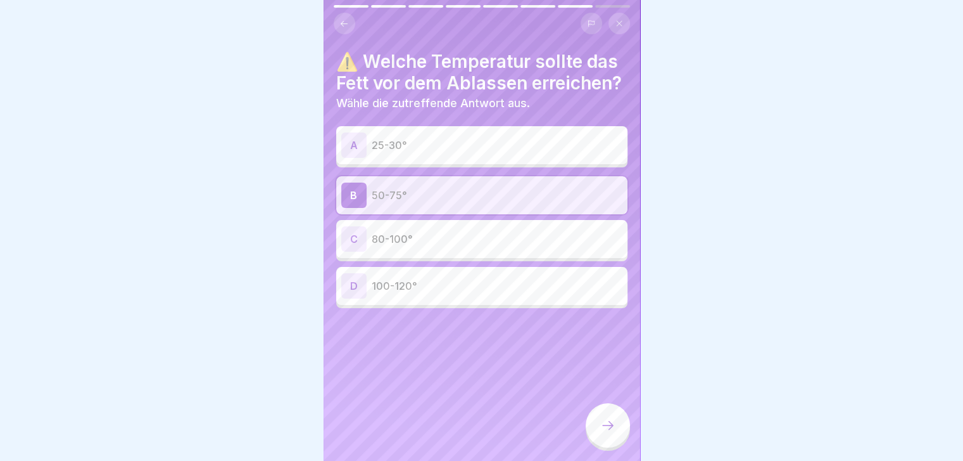
click at [613, 427] on icon at bounding box center [608, 424] width 15 height 15
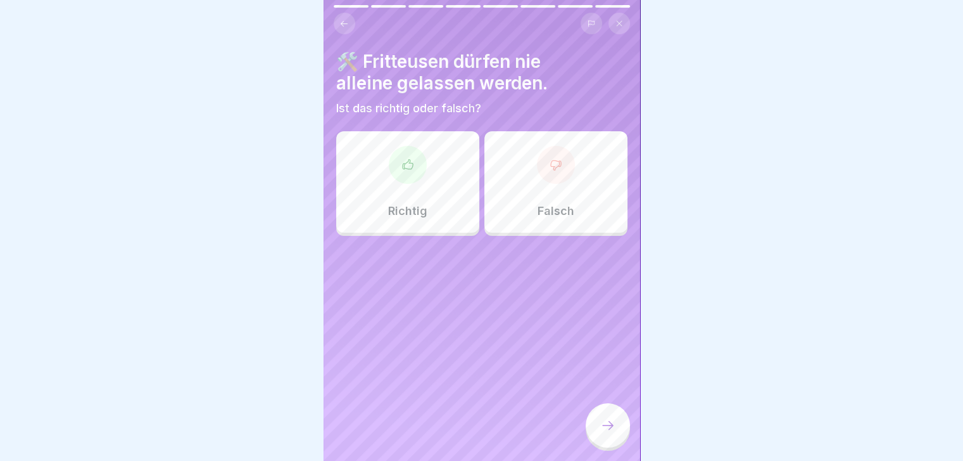
click at [340, 19] on icon at bounding box center [345, 24] width 10 height 10
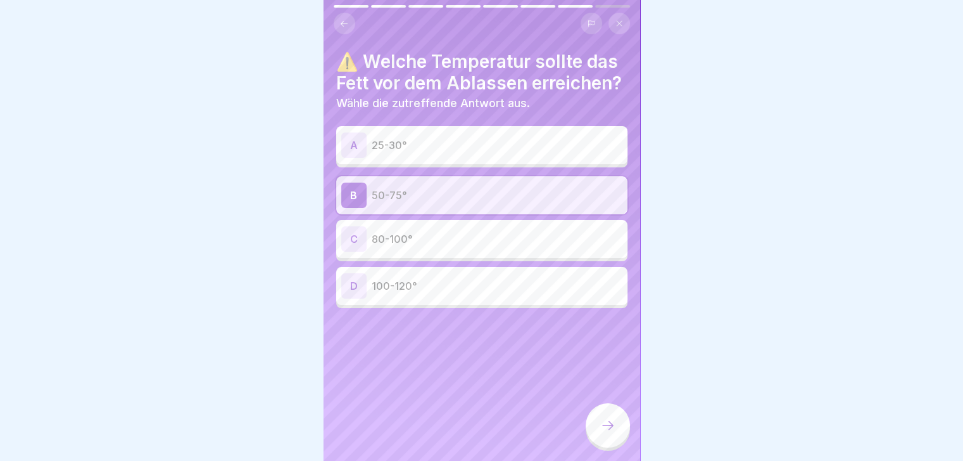
click at [616, 428] on div at bounding box center [608, 425] width 44 height 44
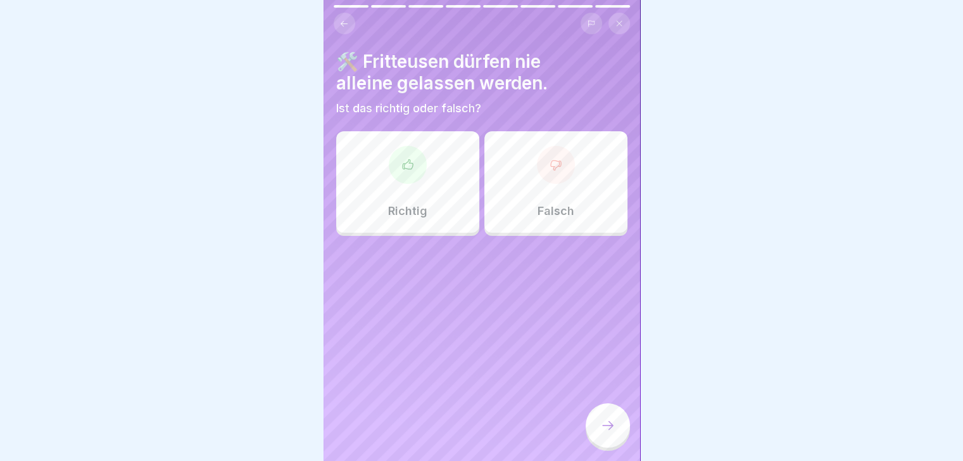
click at [420, 180] on div "Richtig" at bounding box center [407, 181] width 143 height 101
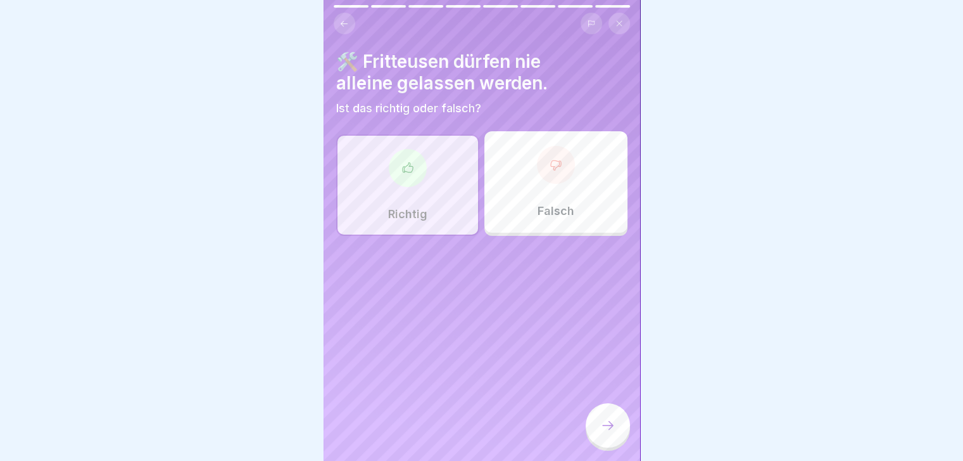
click at [603, 420] on icon at bounding box center [608, 424] width 15 height 15
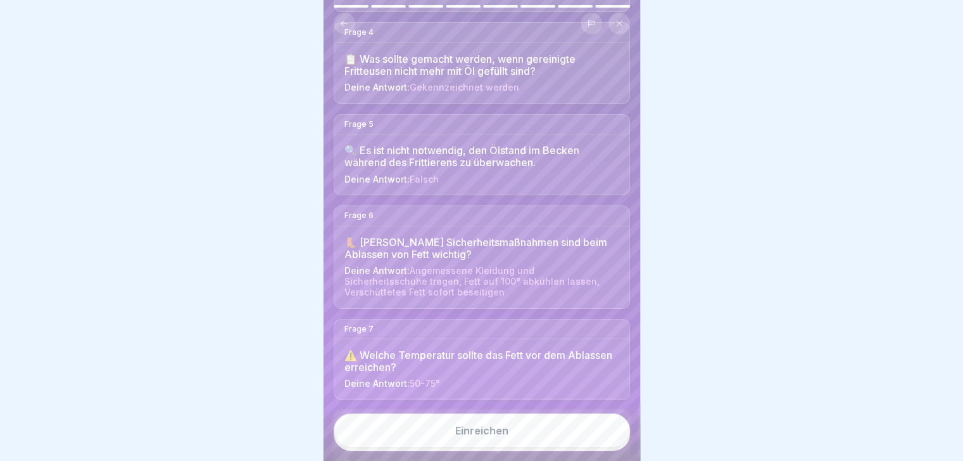
scroll to position [466, 0]
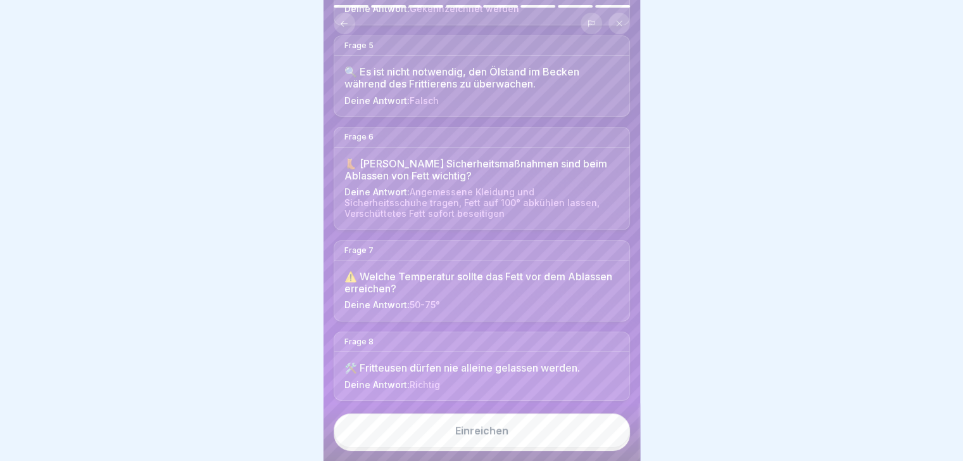
click at [485, 448] on div "Einreichen" at bounding box center [482, 432] width 317 height 58
click at [485, 435] on div "Einreichen" at bounding box center [481, 429] width 53 height 11
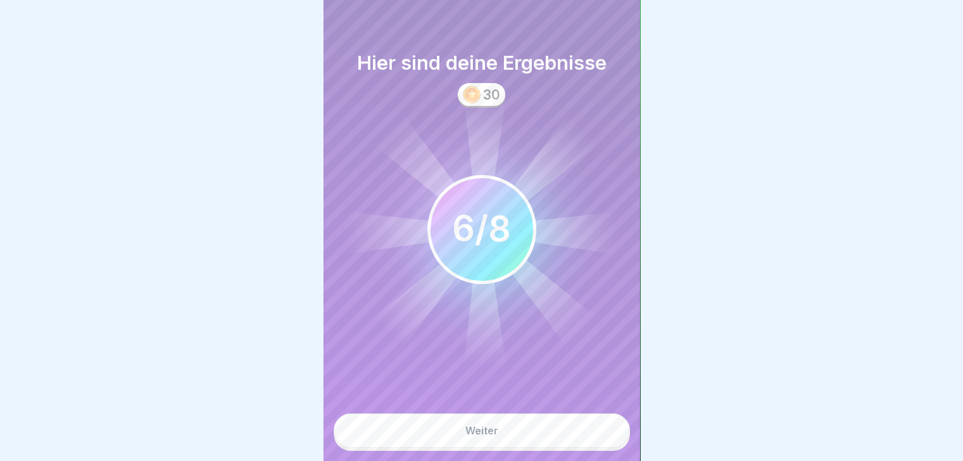
click at [487, 433] on div "Weiter" at bounding box center [482, 429] width 33 height 11
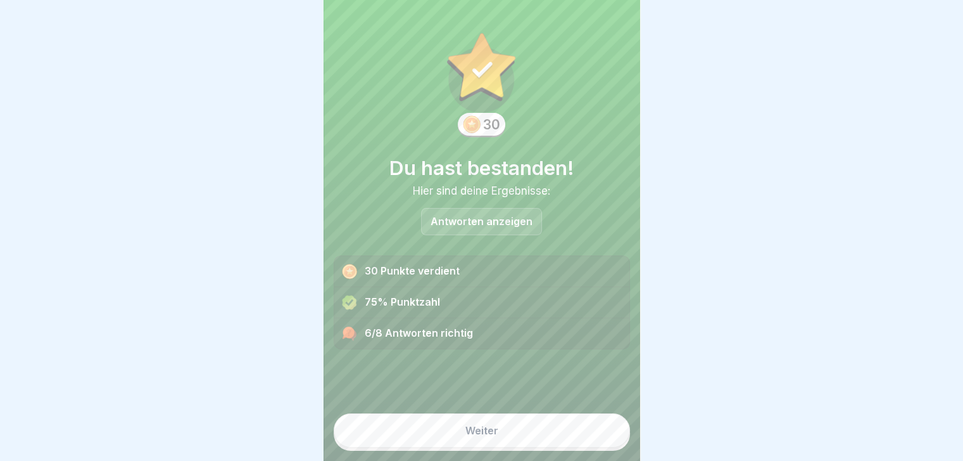
click at [483, 216] on p "Antworten anzeigen" at bounding box center [482, 221] width 102 height 11
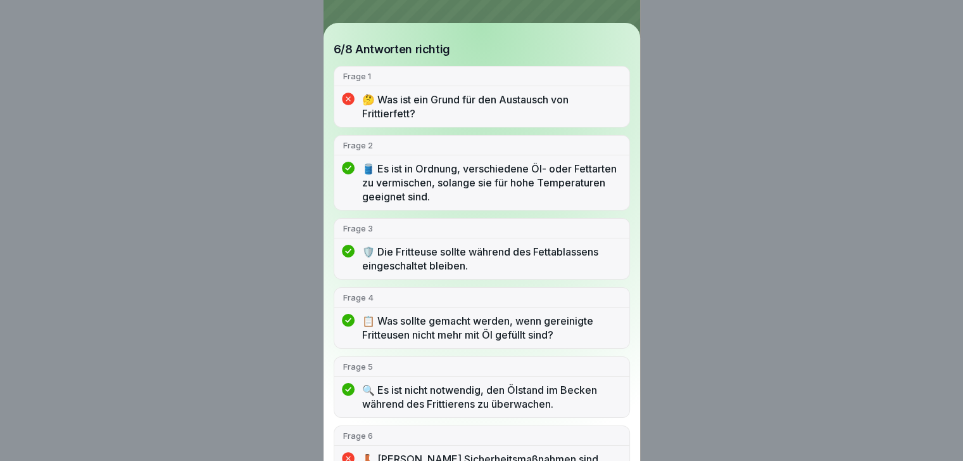
scroll to position [0, 0]
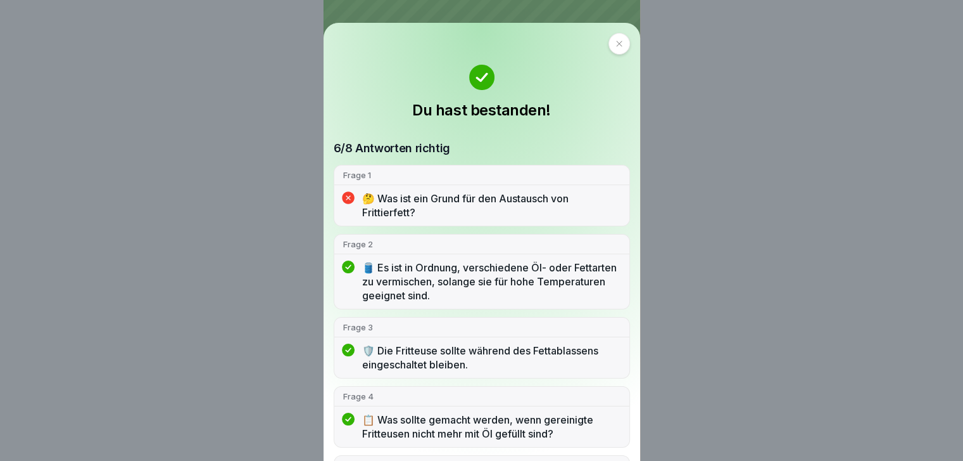
click at [620, 42] on div at bounding box center [620, 44] width 22 height 22
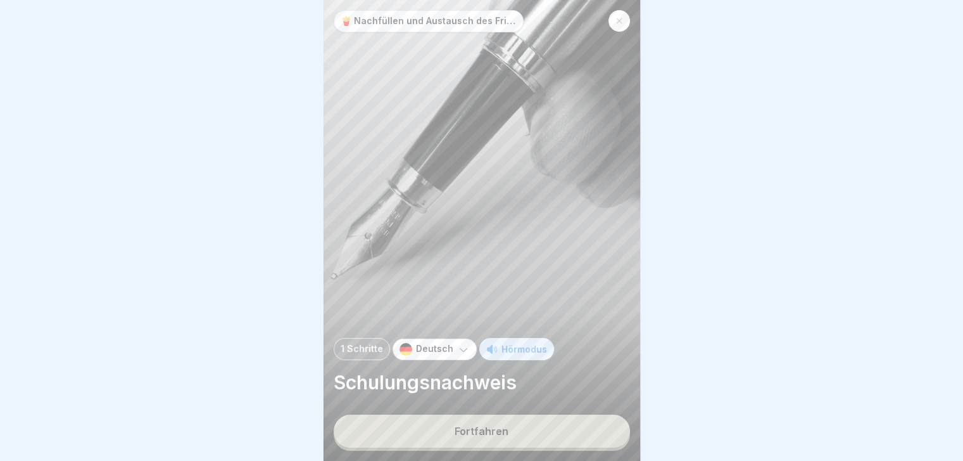
click at [483, 436] on div "Fortfahren" at bounding box center [482, 430] width 54 height 11
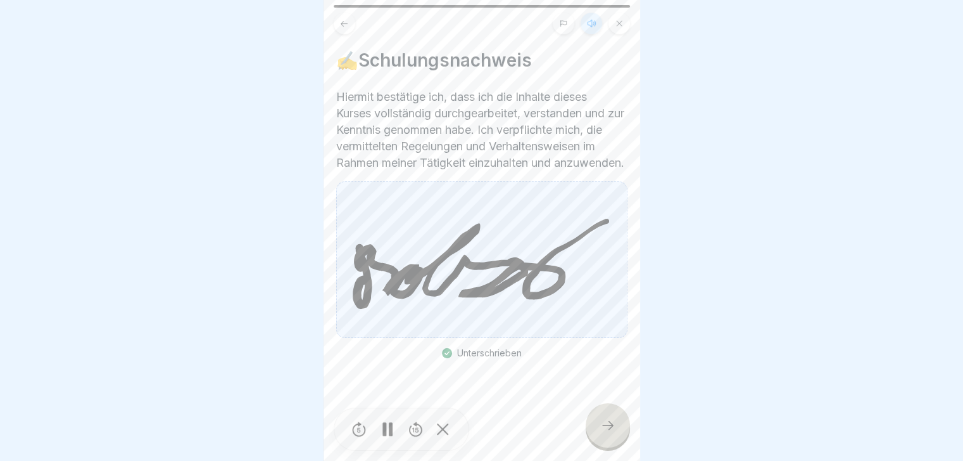
click at [601, 423] on icon at bounding box center [608, 424] width 15 height 15
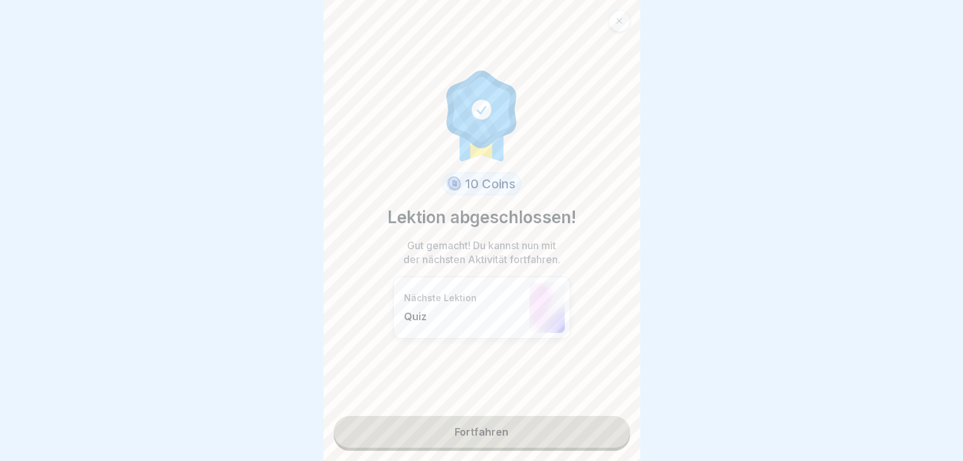
click at [537, 423] on link "Fortfahren" at bounding box center [482, 432] width 296 height 32
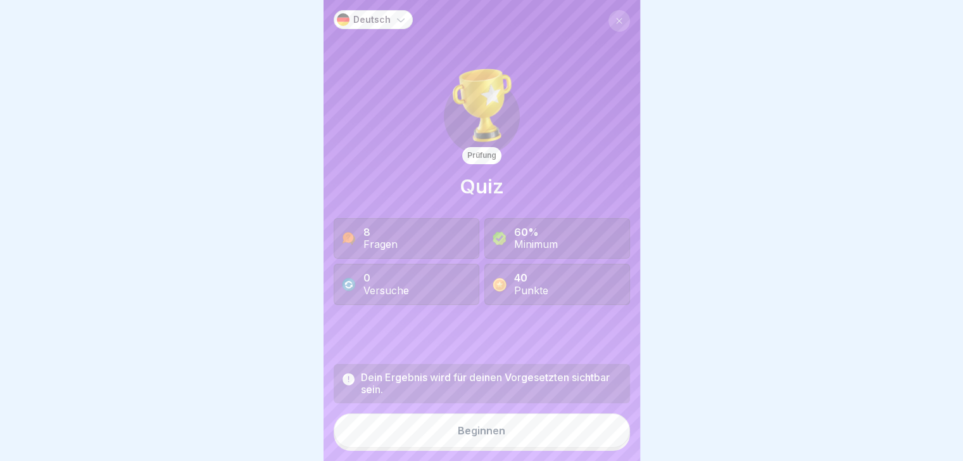
click at [498, 433] on div "Beginnen" at bounding box center [482, 429] width 48 height 11
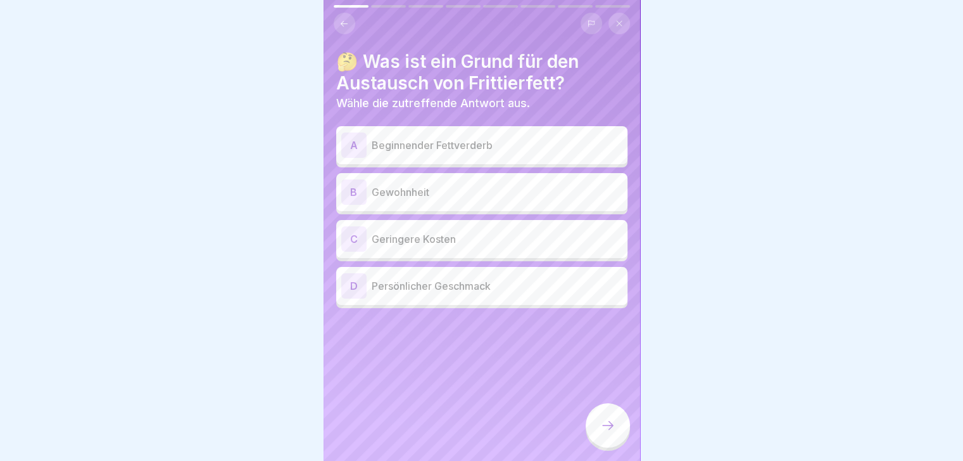
click at [357, 136] on div "A" at bounding box center [353, 144] width 25 height 25
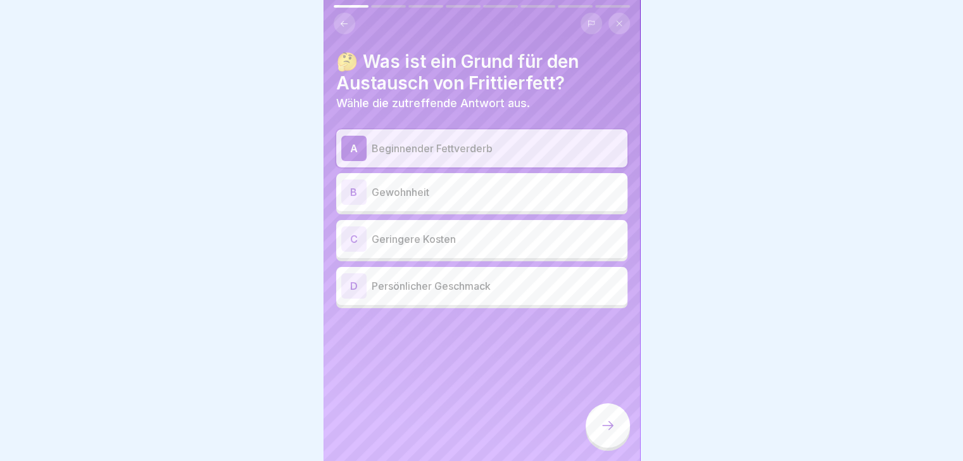
click at [611, 424] on icon at bounding box center [608, 424] width 15 height 15
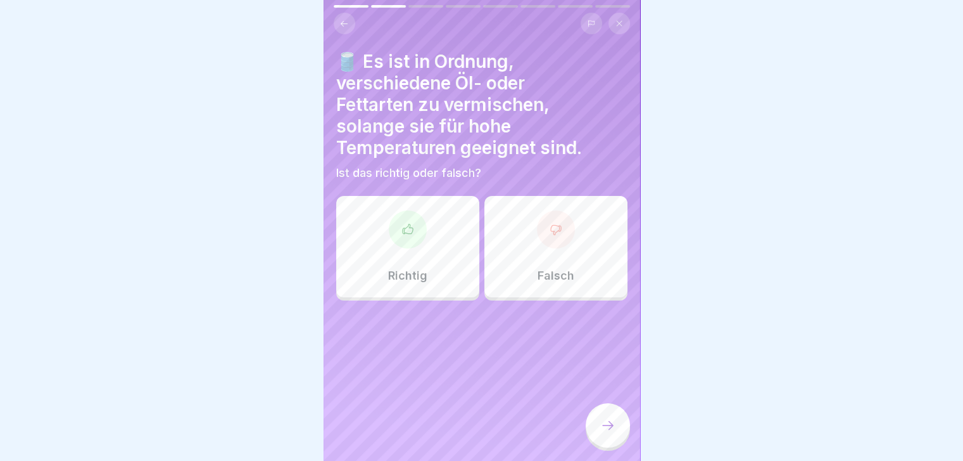
click at [545, 243] on div "Falsch" at bounding box center [556, 246] width 143 height 101
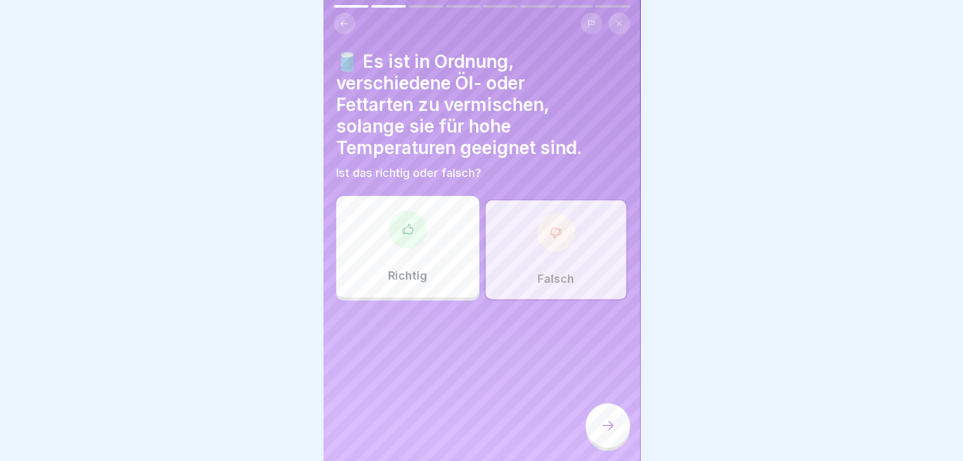
click at [609, 426] on icon at bounding box center [608, 424] width 15 height 15
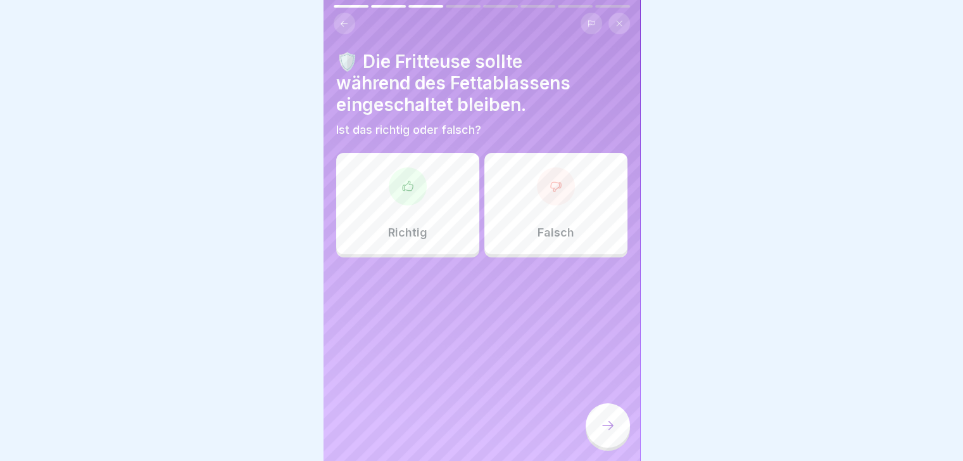
click at [528, 182] on div "Falsch" at bounding box center [556, 203] width 143 height 101
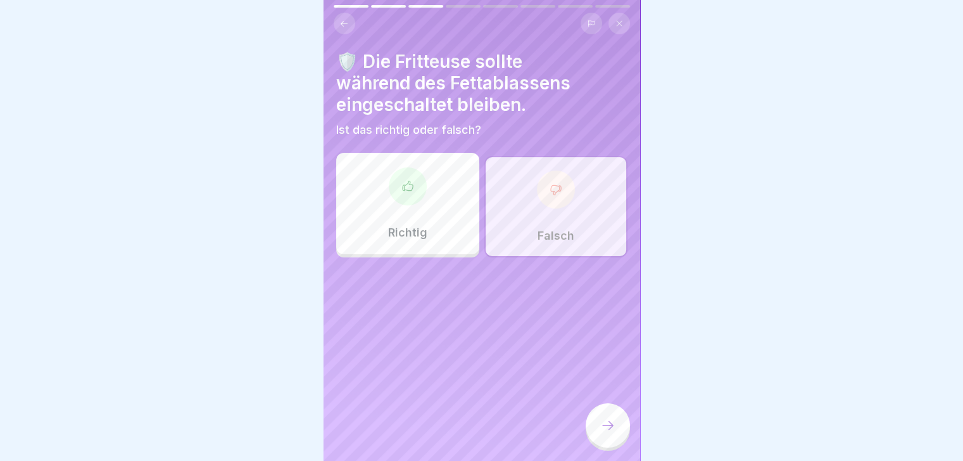
click at [605, 426] on icon at bounding box center [608, 424] width 15 height 15
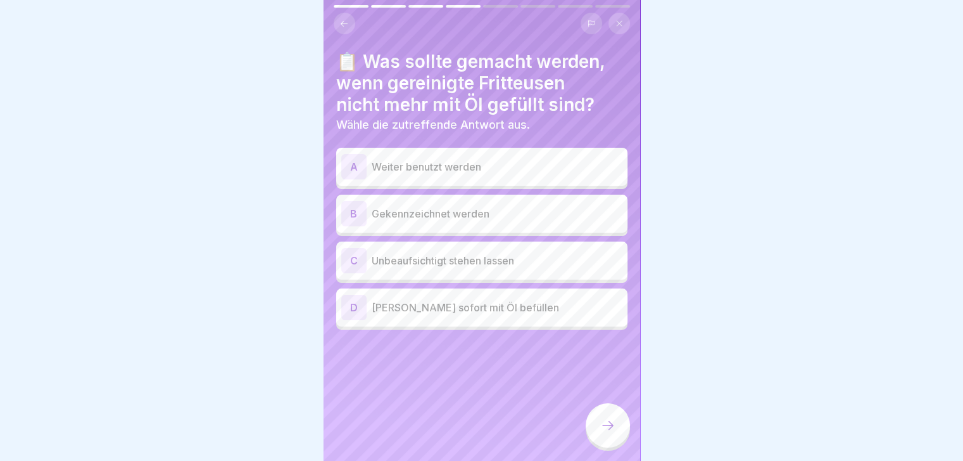
click at [355, 202] on div "B" at bounding box center [353, 213] width 25 height 25
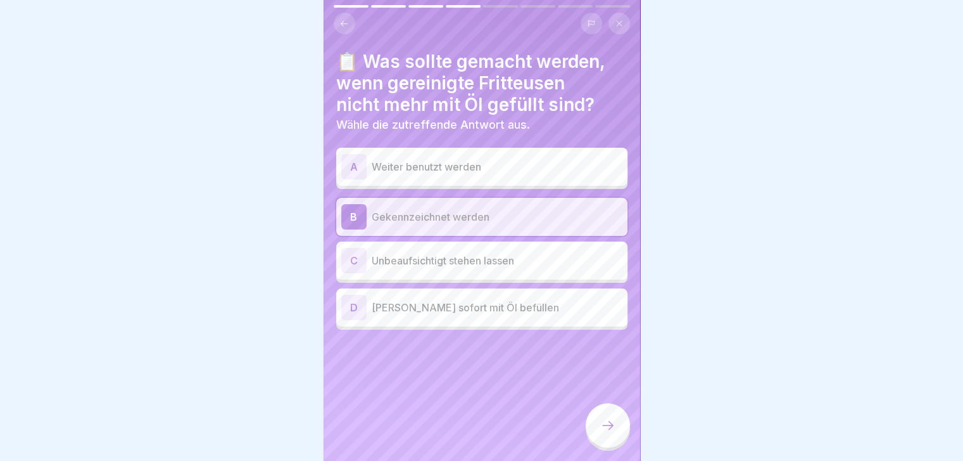
click at [601, 431] on icon at bounding box center [608, 424] width 15 height 15
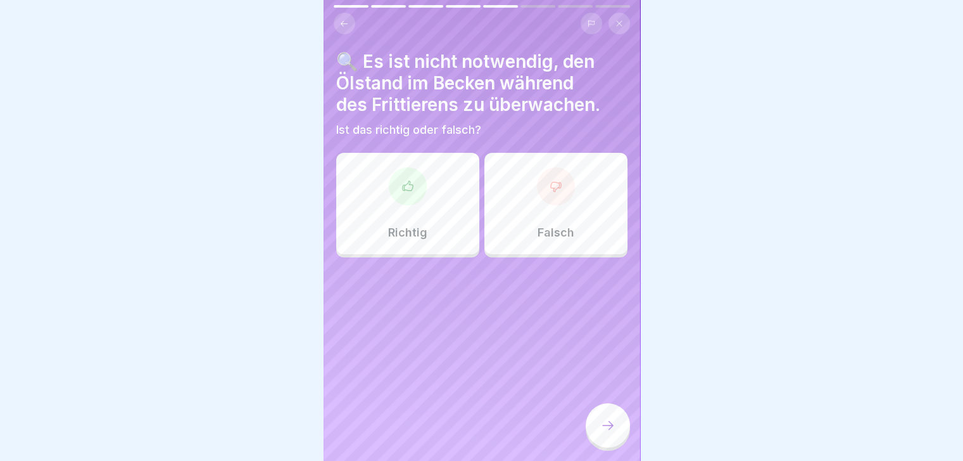
click at [552, 194] on div at bounding box center [556, 186] width 38 height 38
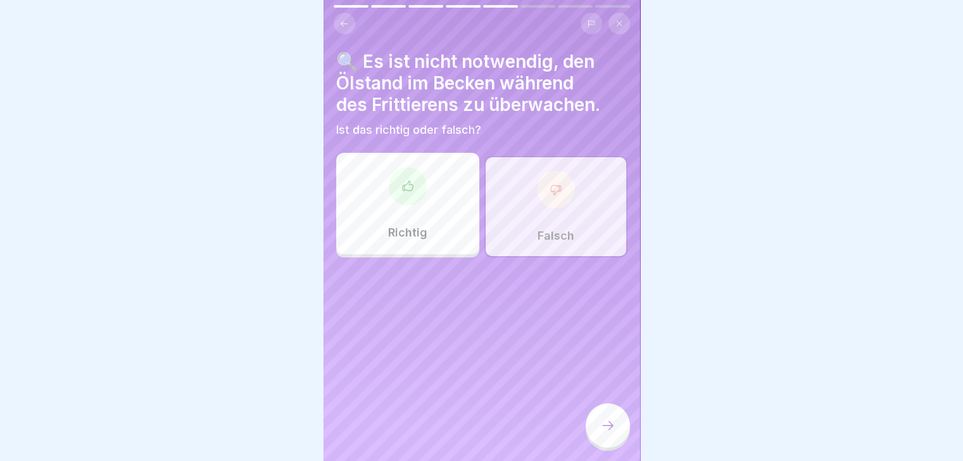
click at [612, 424] on icon at bounding box center [608, 424] width 15 height 15
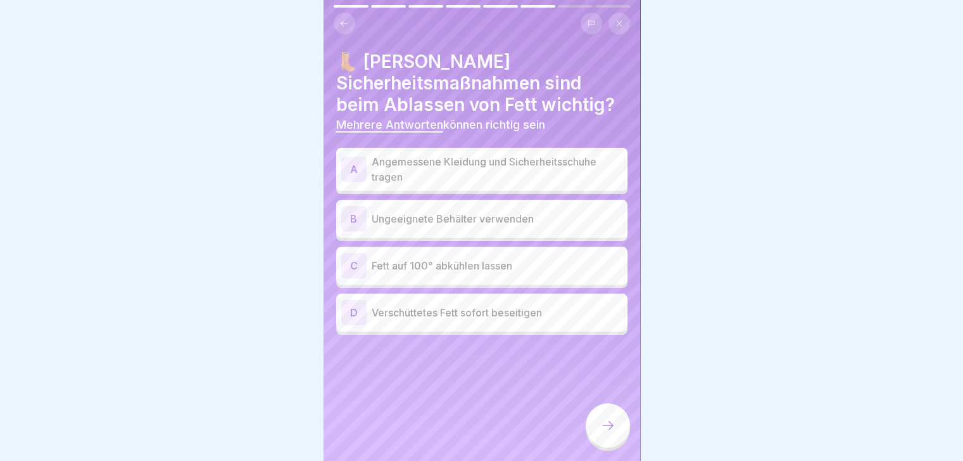
click at [355, 160] on div "A" at bounding box center [353, 168] width 25 height 25
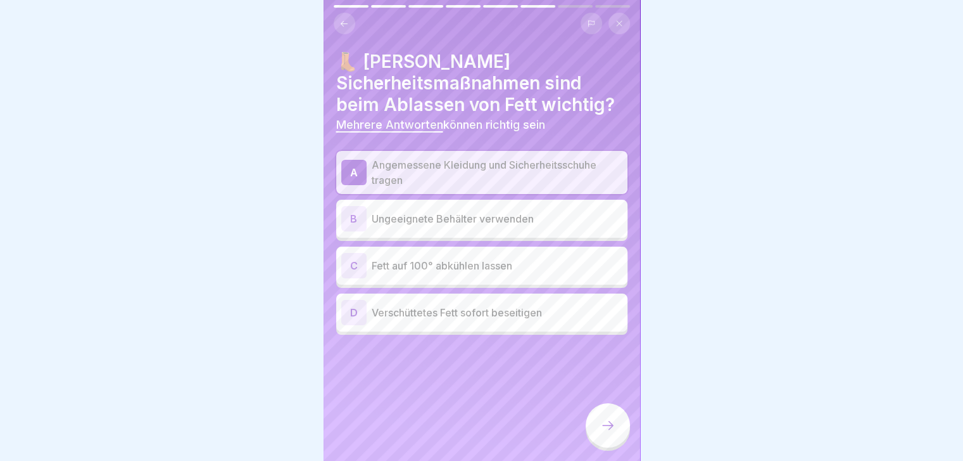
click at [355, 300] on div "D" at bounding box center [353, 312] width 25 height 25
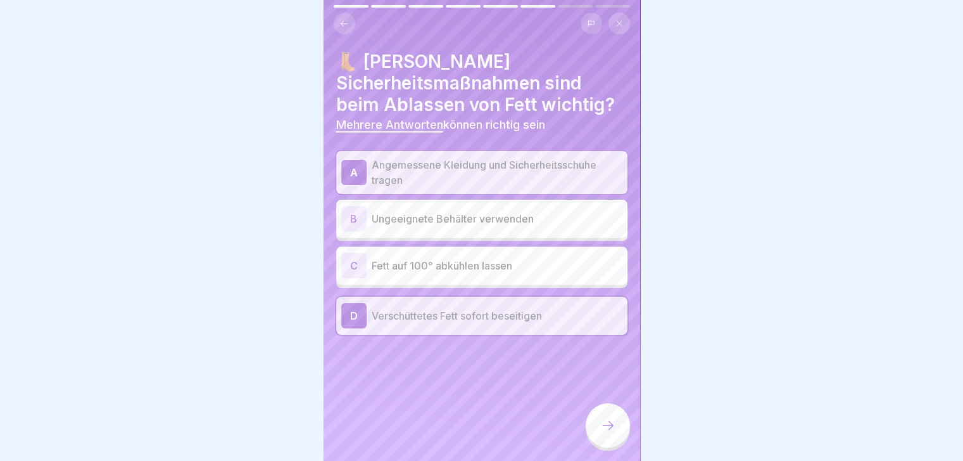
click at [355, 260] on div "C" at bounding box center [353, 265] width 25 height 25
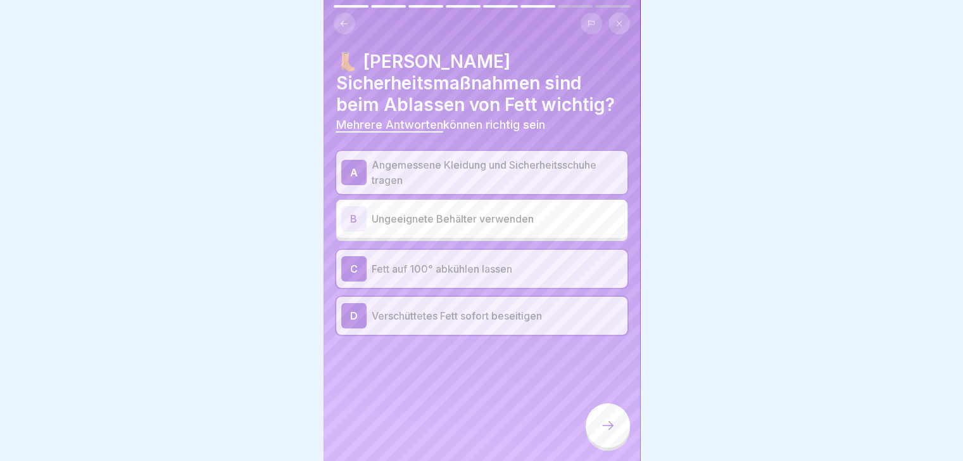
click at [607, 423] on icon at bounding box center [608, 424] width 15 height 15
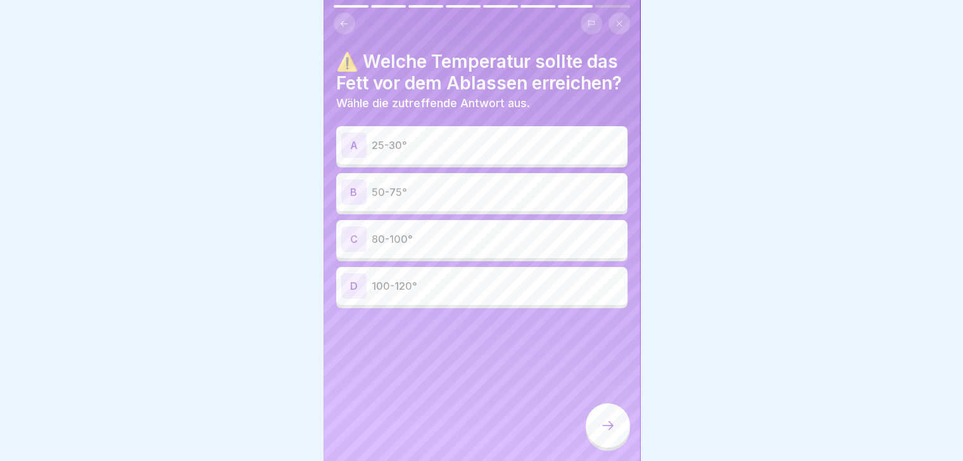
click at [352, 202] on div "B" at bounding box center [353, 191] width 25 height 25
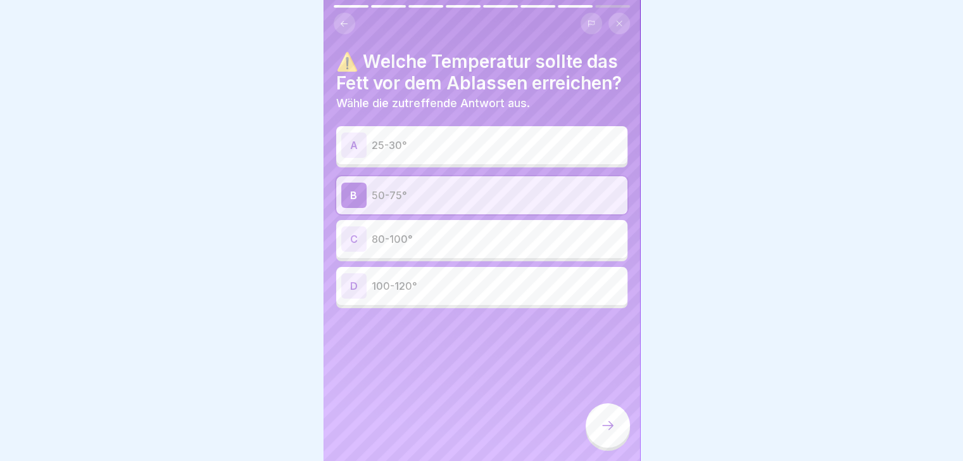
click at [611, 416] on div at bounding box center [608, 425] width 44 height 44
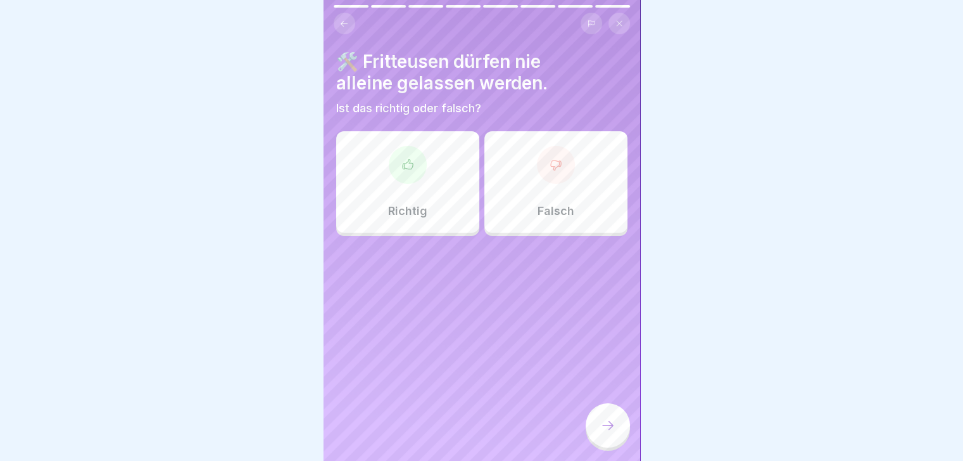
click at [410, 182] on div "Richtig" at bounding box center [407, 181] width 143 height 101
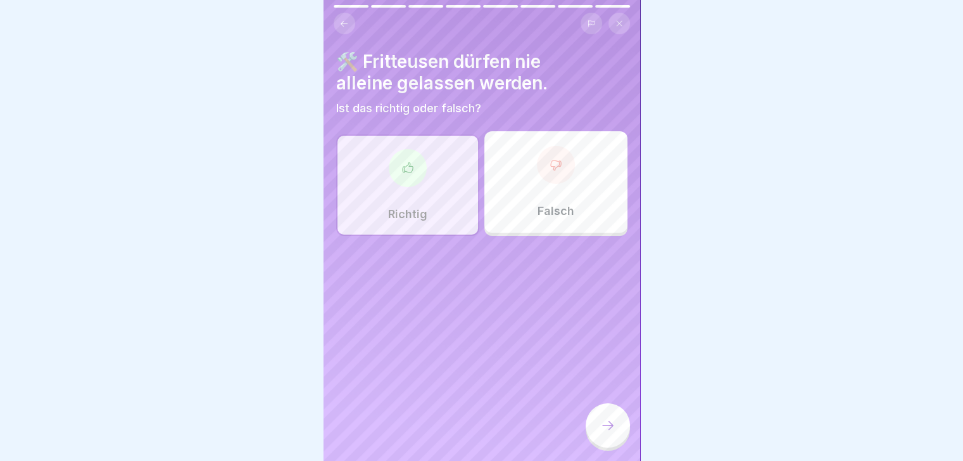
click at [603, 430] on icon at bounding box center [608, 424] width 15 height 15
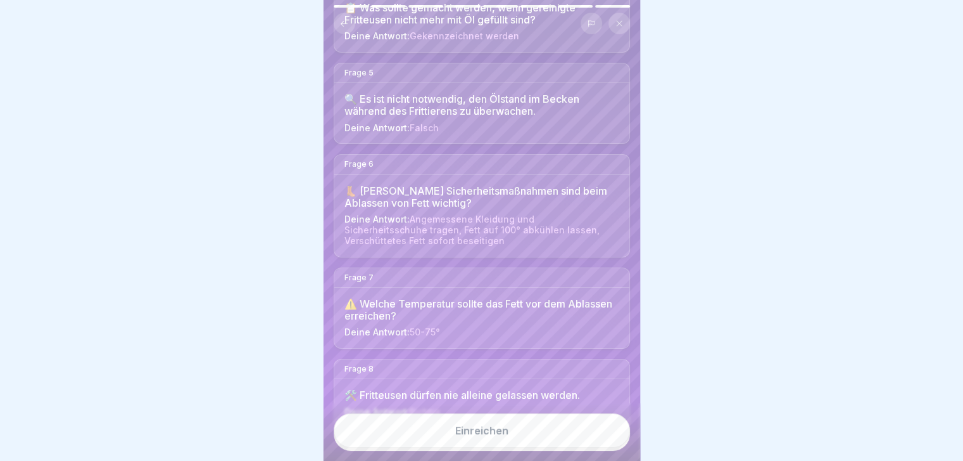
scroll to position [466, 0]
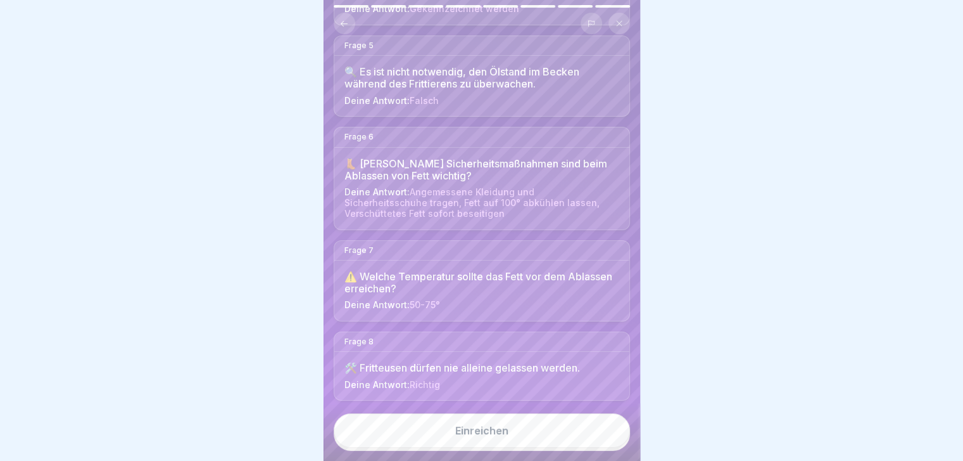
click at [499, 433] on div "Einreichen" at bounding box center [481, 429] width 53 height 11
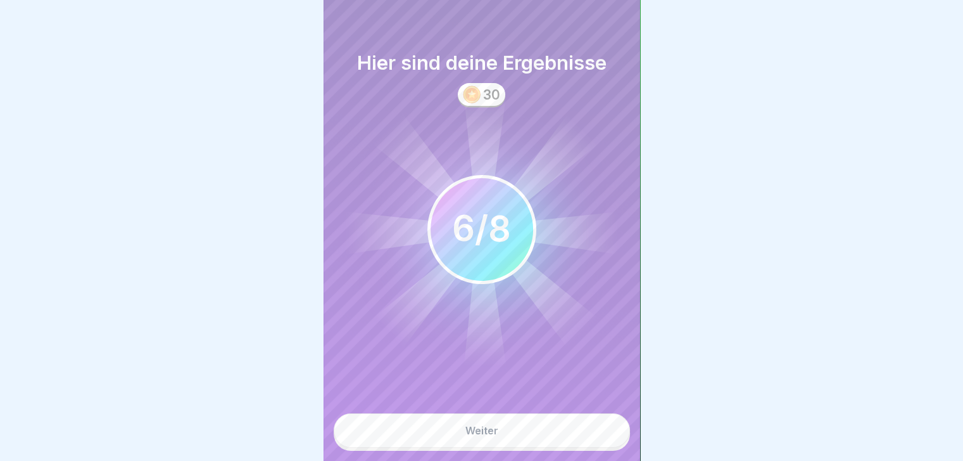
click at [497, 431] on div "Weiter" at bounding box center [482, 429] width 33 height 11
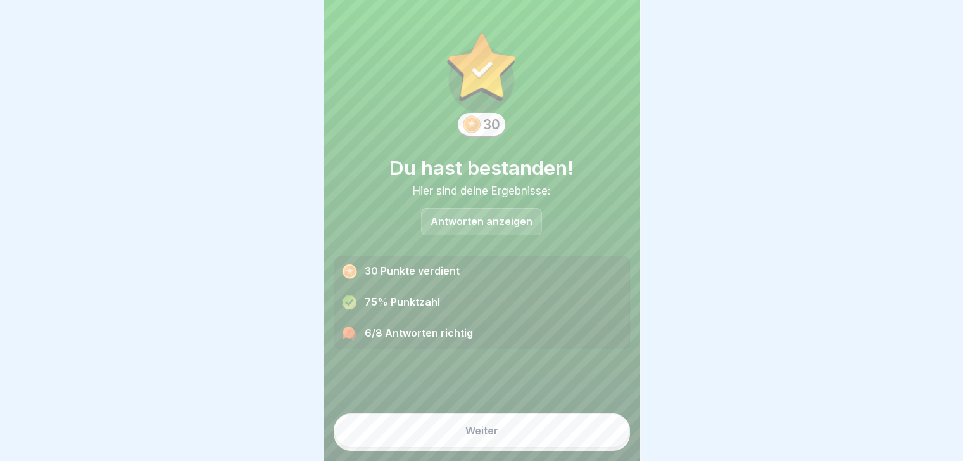
click at [485, 216] on p "Antworten anzeigen" at bounding box center [482, 221] width 102 height 11
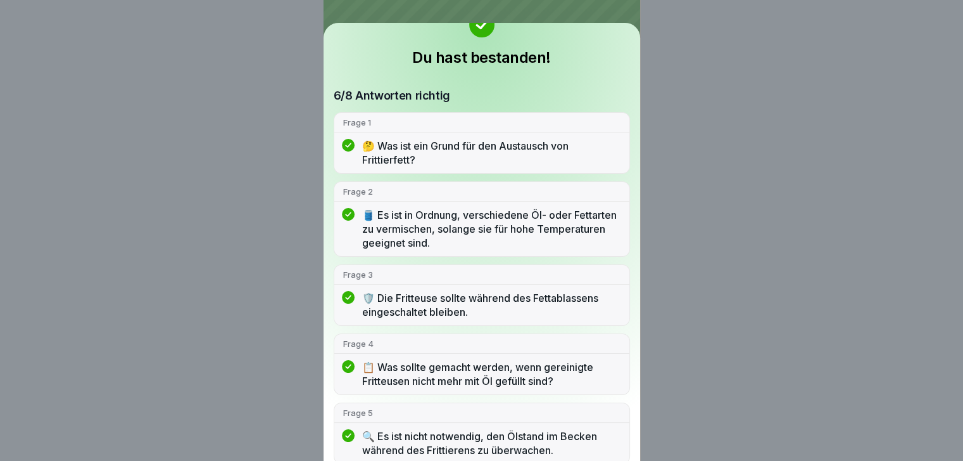
scroll to position [0, 0]
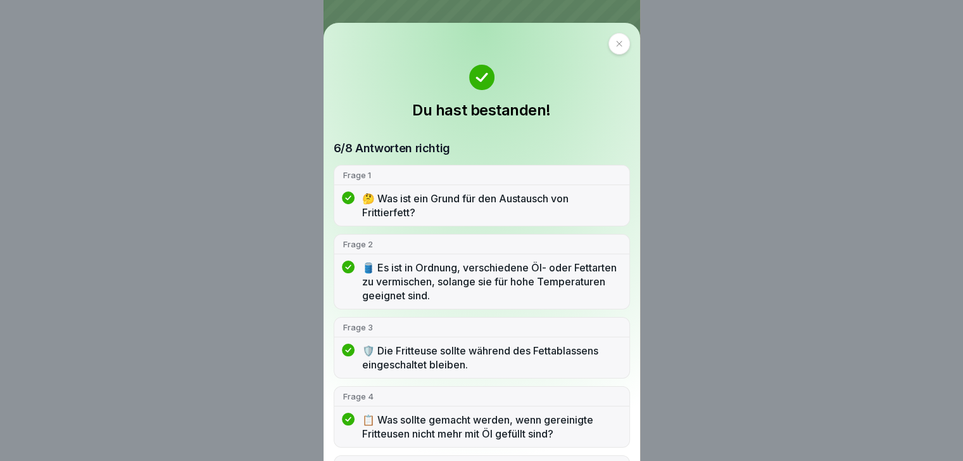
click at [617, 40] on icon at bounding box center [620, 44] width 8 height 8
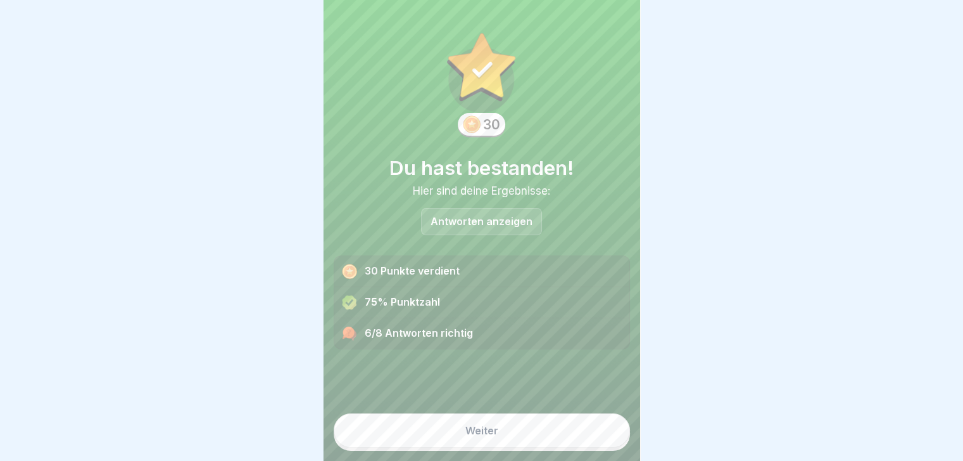
click at [471, 435] on div "Weiter" at bounding box center [482, 429] width 33 height 11
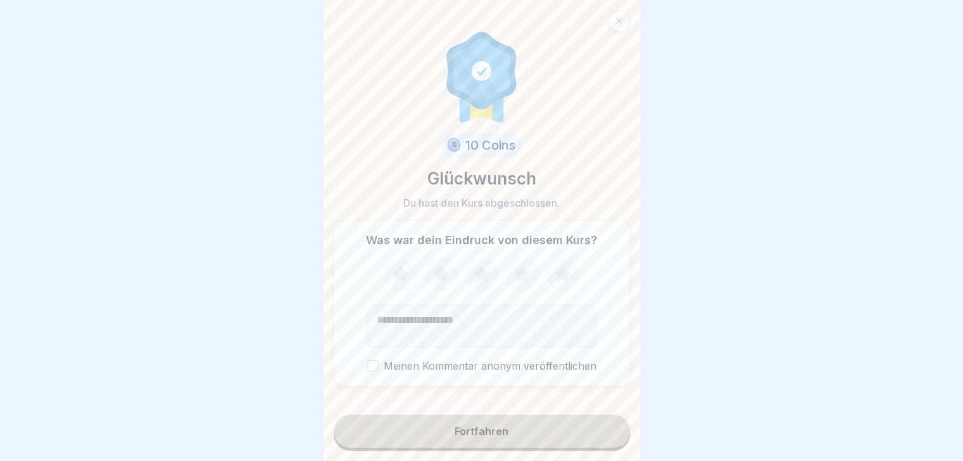
click at [471, 435] on div "Fortfahren" at bounding box center [482, 430] width 54 height 11
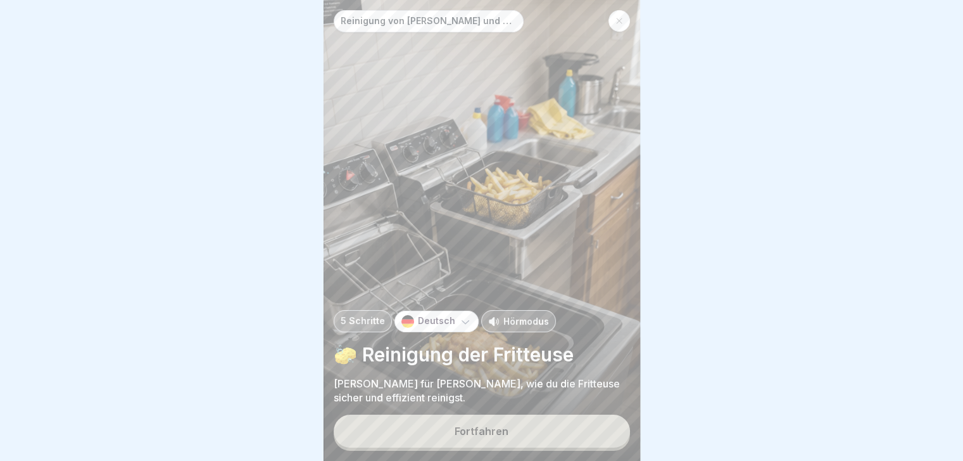
click at [516, 319] on p "Hörmodus" at bounding box center [527, 320] width 46 height 13
click at [497, 431] on div "Fortfahren" at bounding box center [482, 430] width 54 height 11
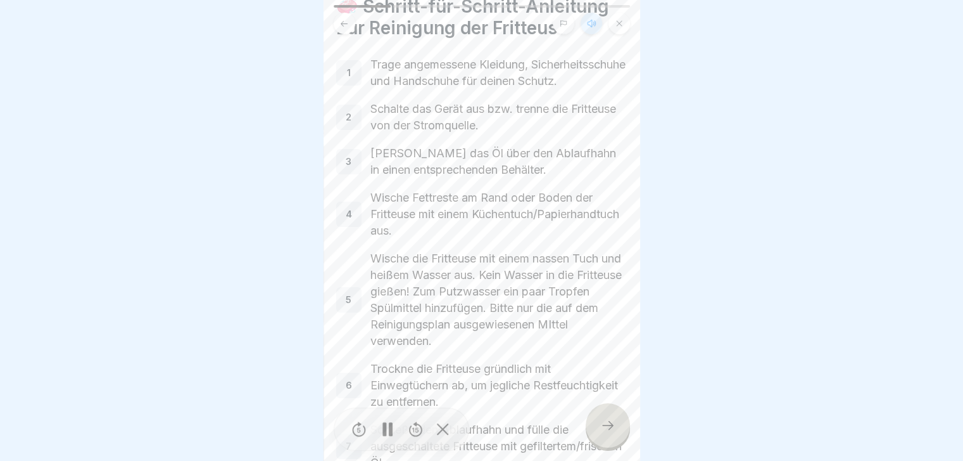
scroll to position [217, 0]
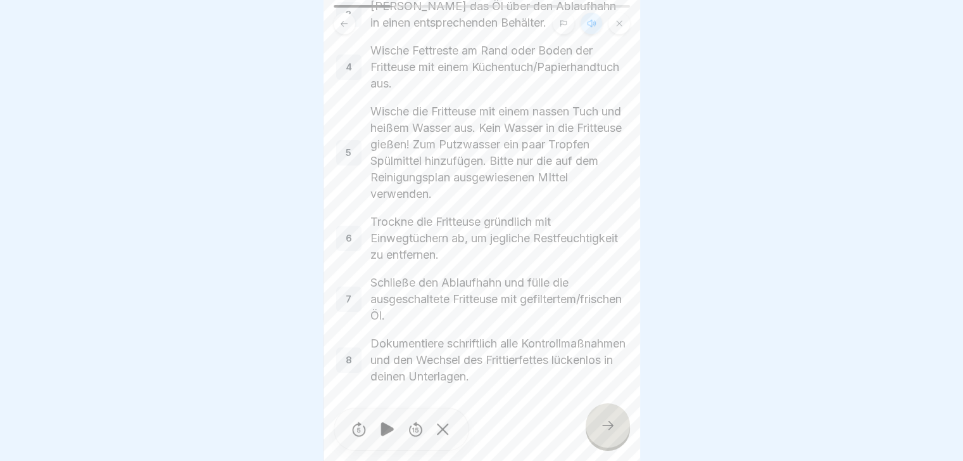
click at [601, 418] on div at bounding box center [608, 425] width 44 height 44
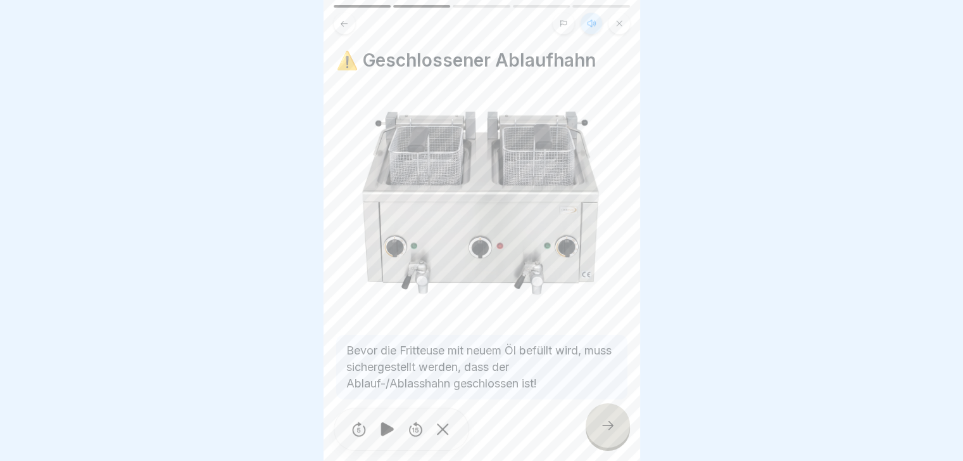
click at [603, 425] on icon at bounding box center [608, 424] width 15 height 15
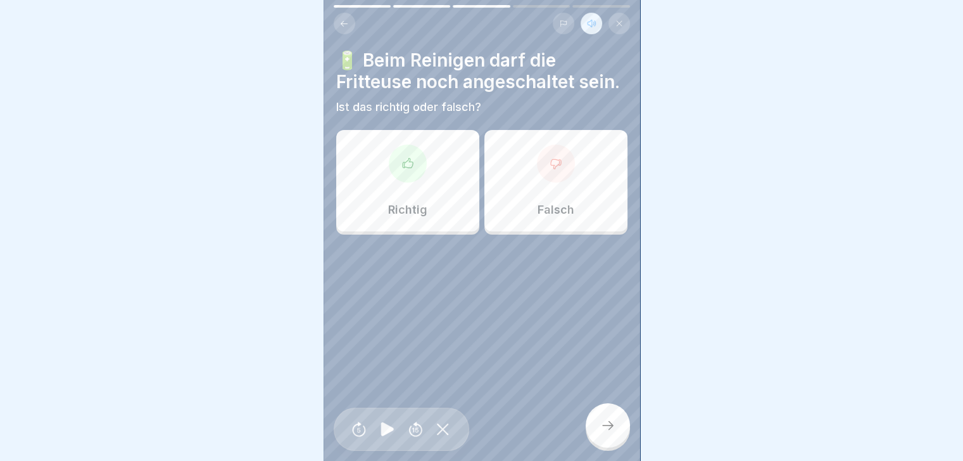
click at [554, 182] on div at bounding box center [556, 163] width 38 height 38
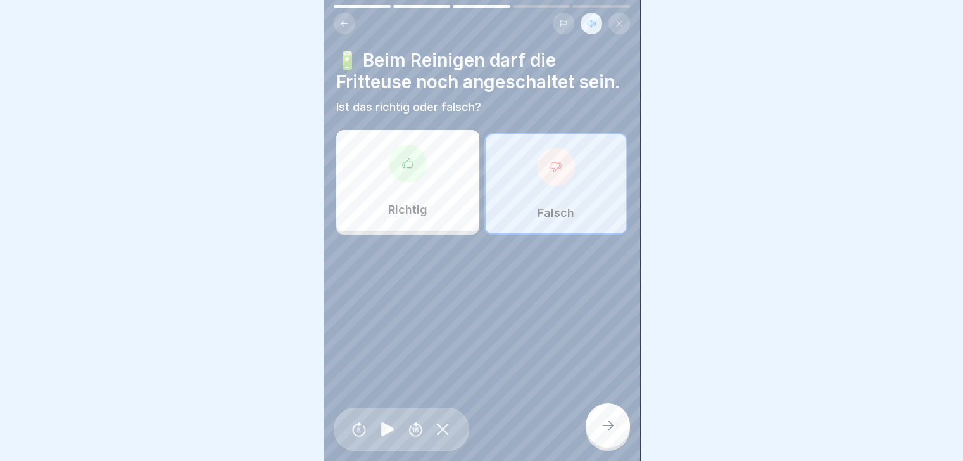
click at [607, 417] on div at bounding box center [608, 425] width 44 height 44
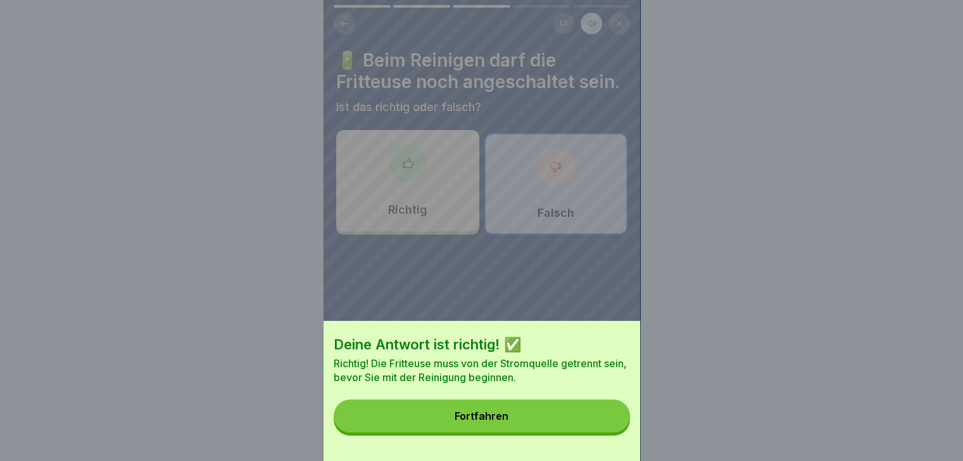
click at [491, 421] on div "Fortfahren" at bounding box center [482, 415] width 54 height 11
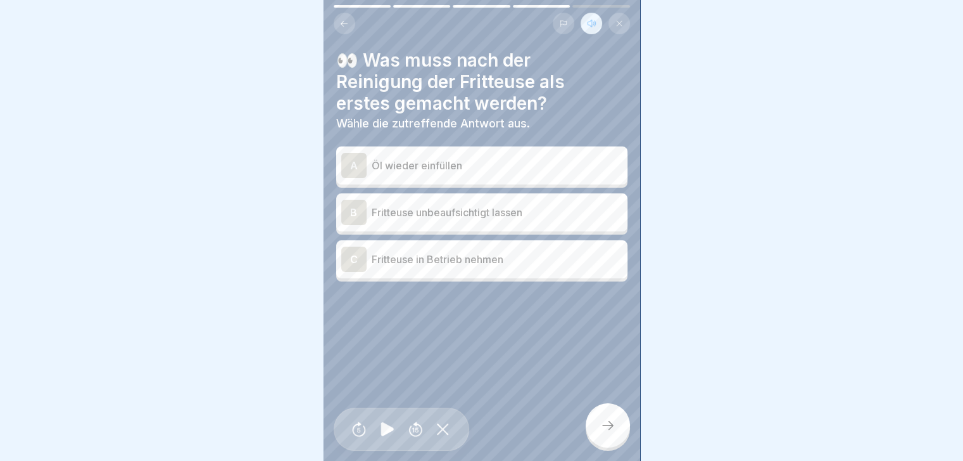
click at [354, 153] on div "A" at bounding box center [353, 165] width 25 height 25
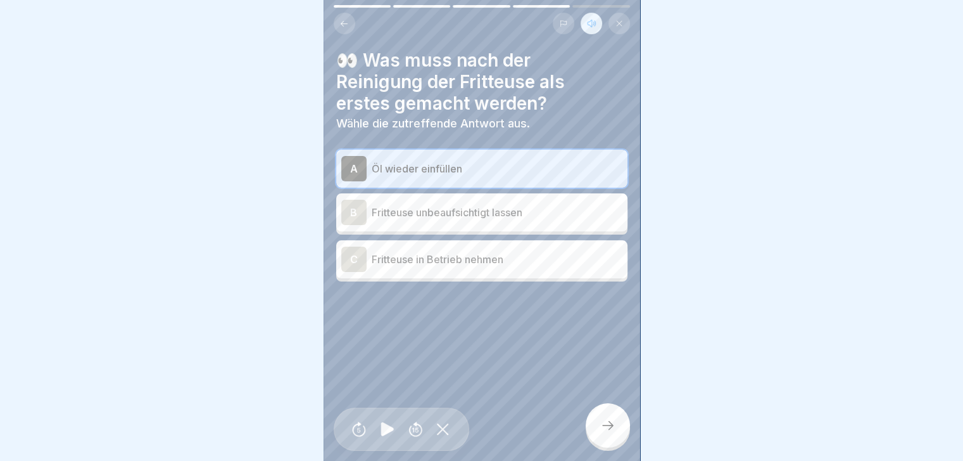
click at [609, 420] on icon at bounding box center [608, 424] width 15 height 15
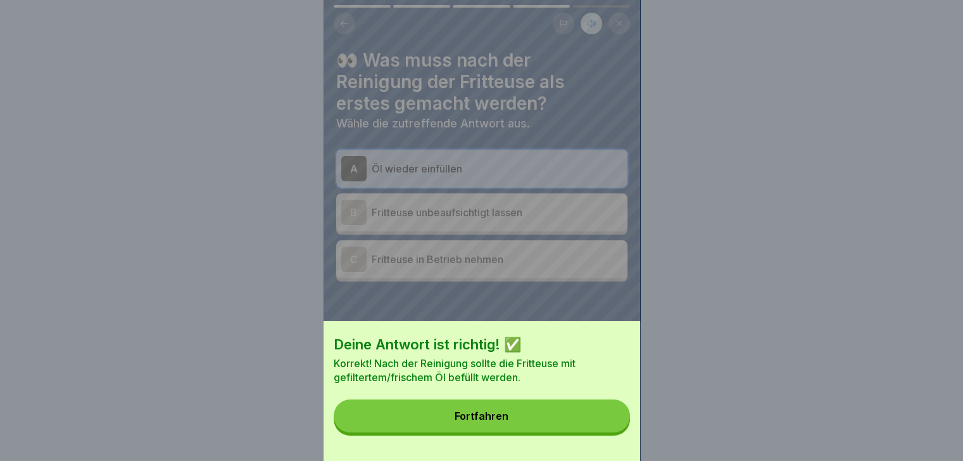
click at [489, 421] on div "Fortfahren" at bounding box center [482, 415] width 54 height 11
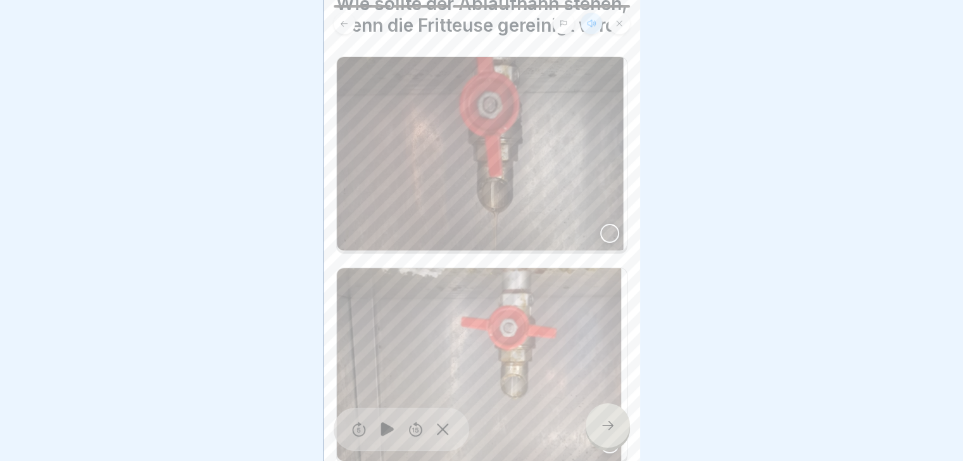
scroll to position [0, 0]
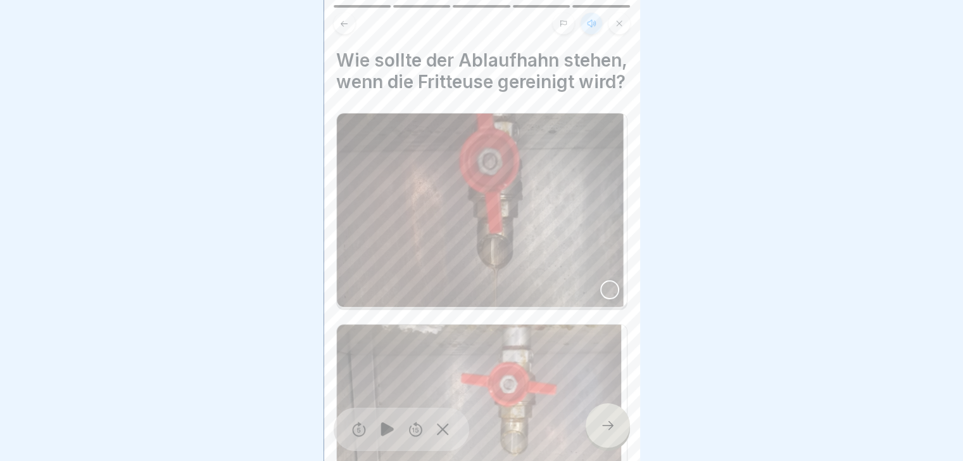
click at [602, 289] on div at bounding box center [610, 289] width 19 height 19
click at [614, 430] on icon at bounding box center [608, 424] width 15 height 15
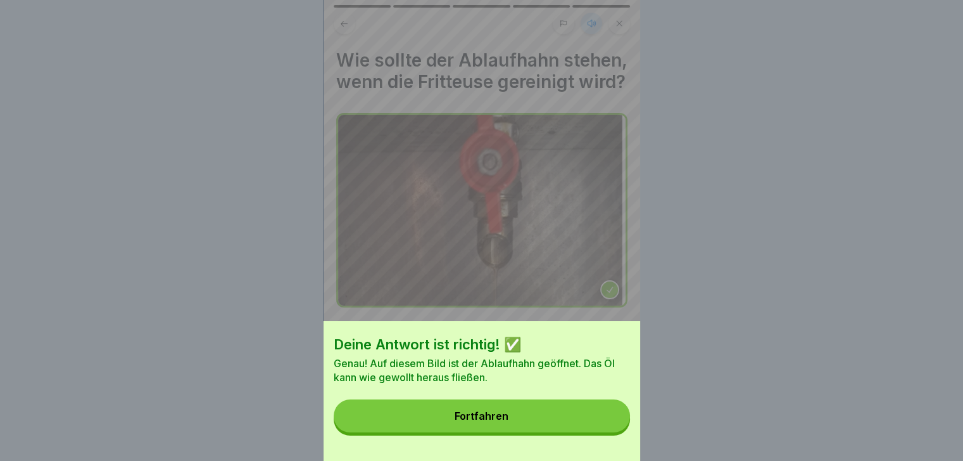
click at [556, 431] on button "Fortfahren" at bounding box center [482, 415] width 296 height 33
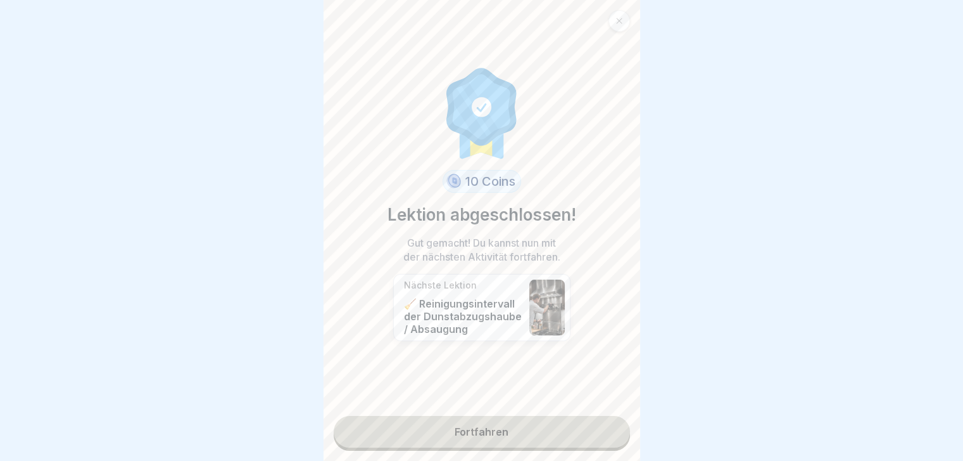
click at [518, 428] on link "Fortfahren" at bounding box center [482, 432] width 296 height 32
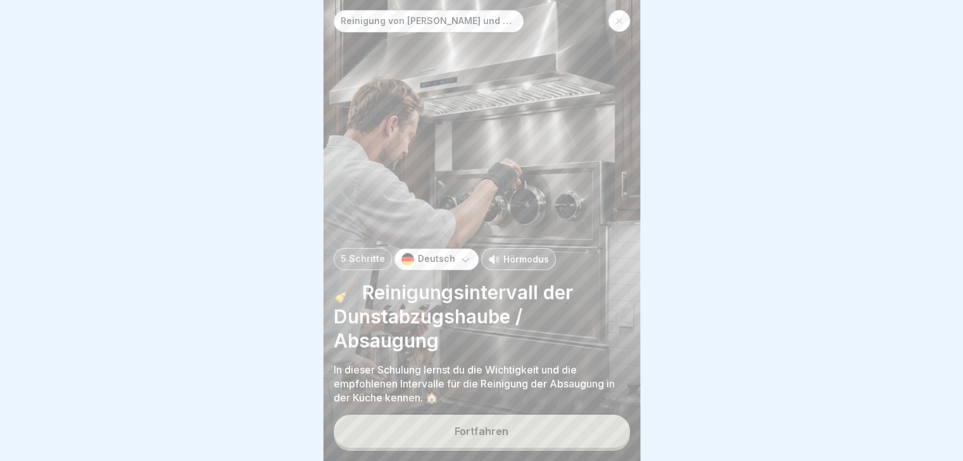
click at [507, 253] on p "Hörmodus" at bounding box center [527, 258] width 46 height 13
click at [510, 433] on button "Fortfahren" at bounding box center [482, 430] width 296 height 33
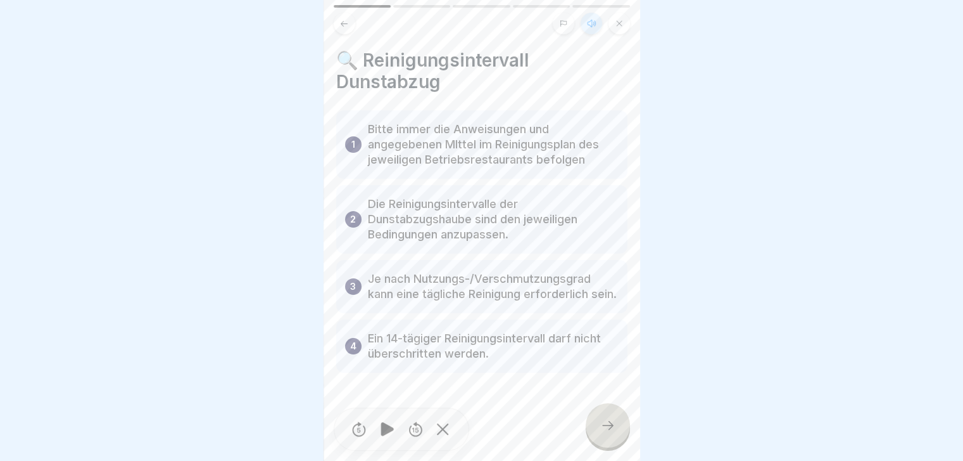
click at [613, 423] on icon at bounding box center [608, 424] width 15 height 15
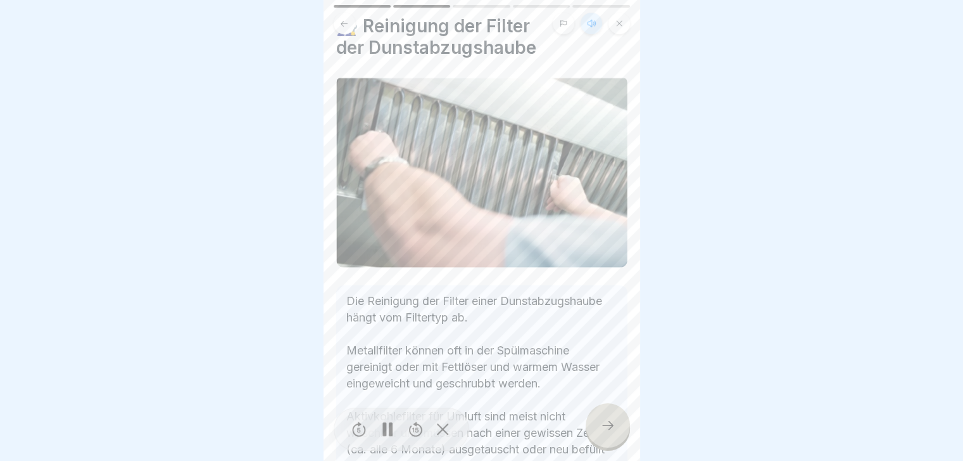
scroll to position [141, 0]
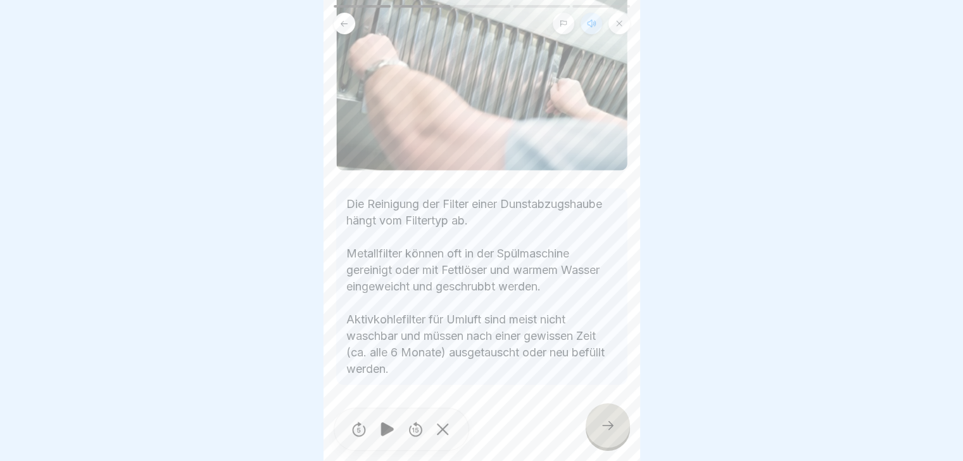
click at [607, 424] on icon at bounding box center [608, 424] width 15 height 15
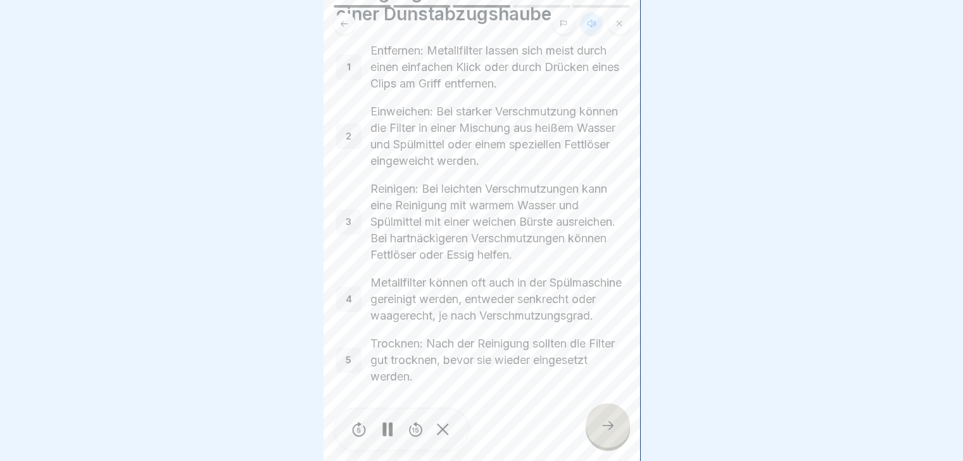
scroll to position [101, 0]
click at [604, 416] on div at bounding box center [608, 425] width 44 height 44
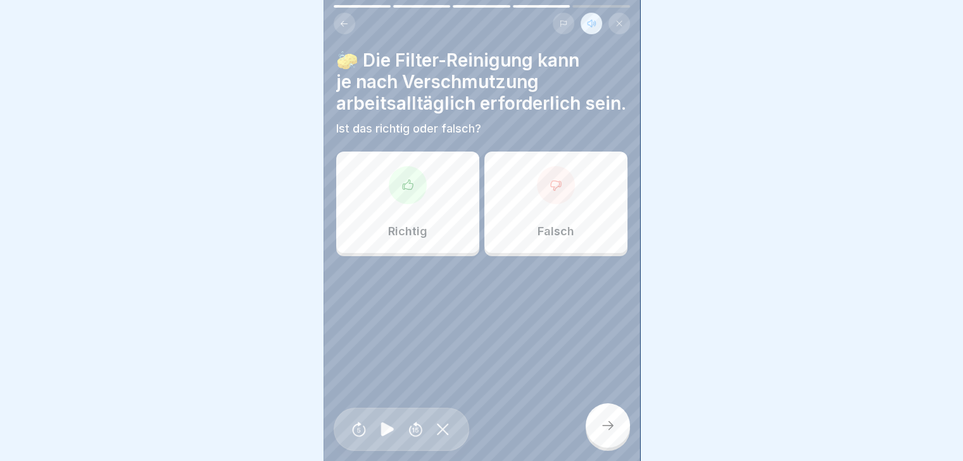
click at [400, 227] on div "Richtig" at bounding box center [407, 201] width 143 height 101
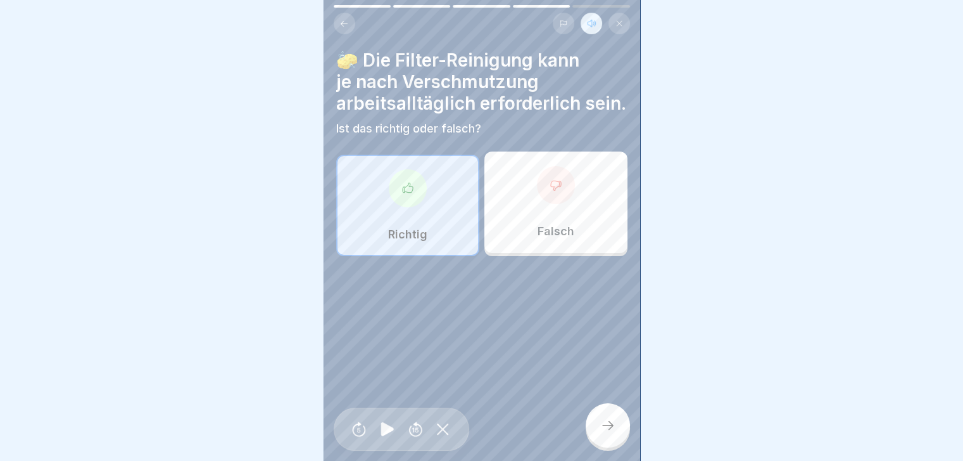
click at [606, 418] on div at bounding box center [608, 425] width 44 height 44
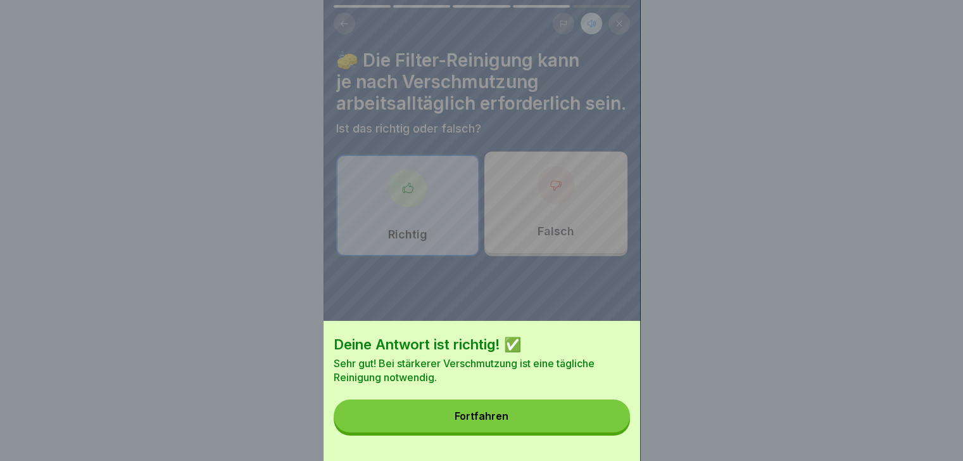
click at [501, 421] on div "Fortfahren" at bounding box center [482, 415] width 54 height 11
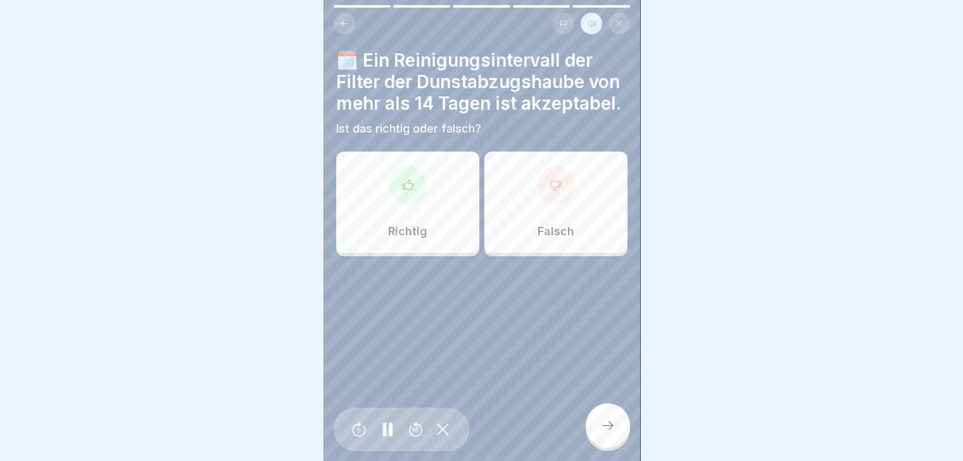
click at [555, 220] on div "Falsch" at bounding box center [556, 201] width 143 height 101
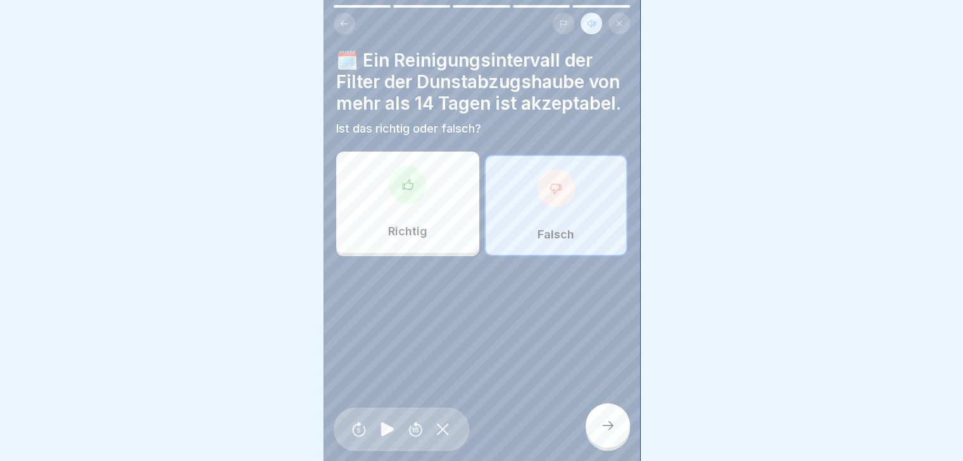
click at [609, 419] on div at bounding box center [608, 425] width 44 height 44
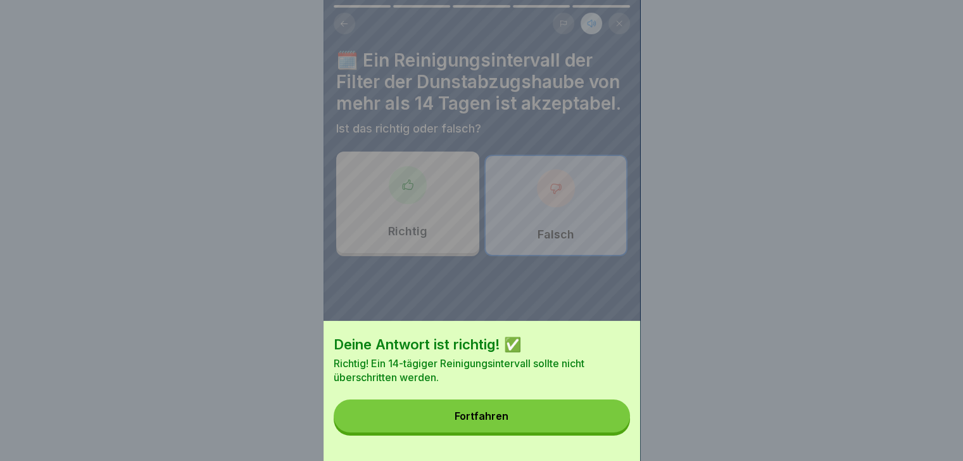
click at [484, 421] on div "Fortfahren" at bounding box center [482, 415] width 54 height 11
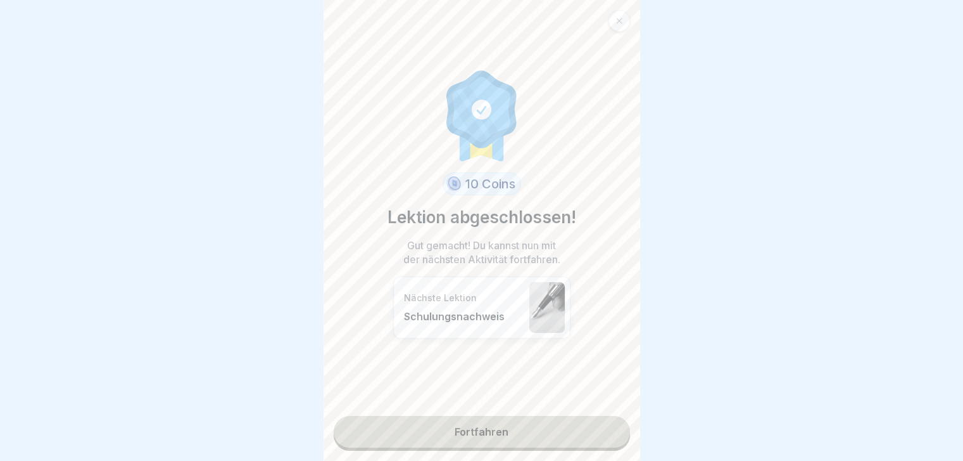
click at [483, 424] on link "Fortfahren" at bounding box center [482, 432] width 296 height 32
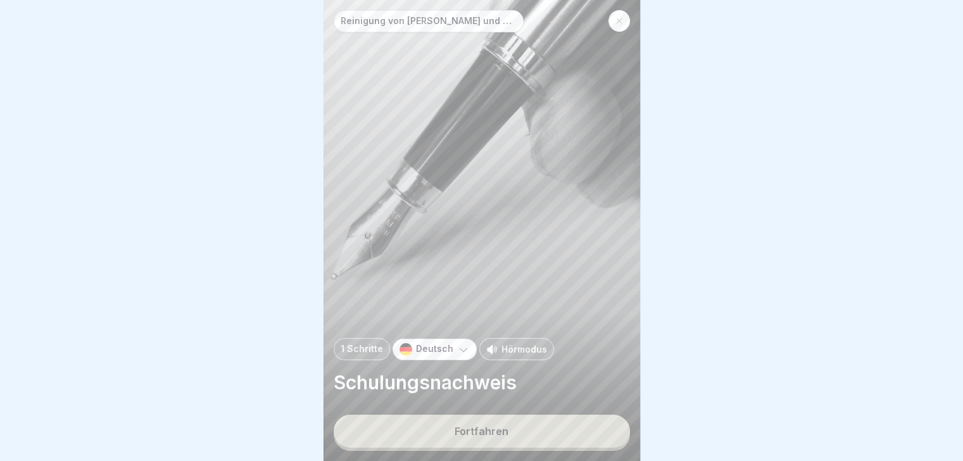
click at [502, 346] on p "Hörmodus" at bounding box center [525, 348] width 46 height 13
click at [485, 428] on div "Fortfahren" at bounding box center [482, 430] width 54 height 11
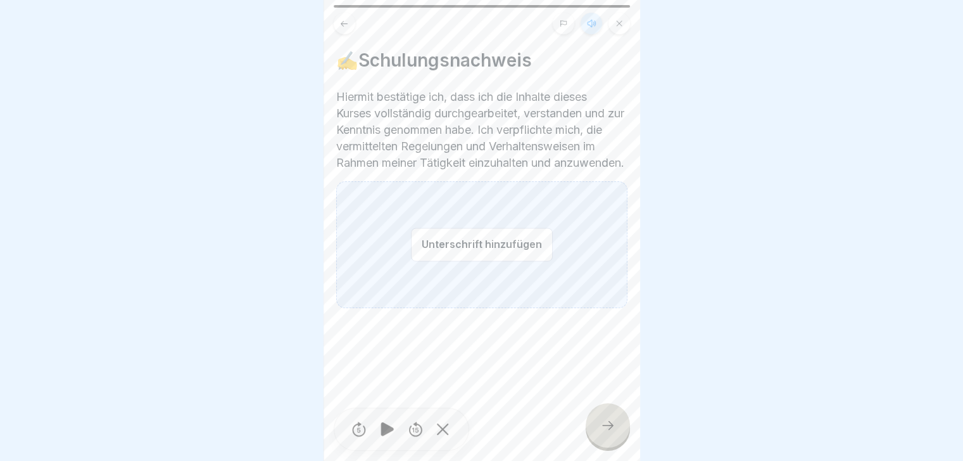
click at [337, 15] on button at bounding box center [345, 24] width 22 height 22
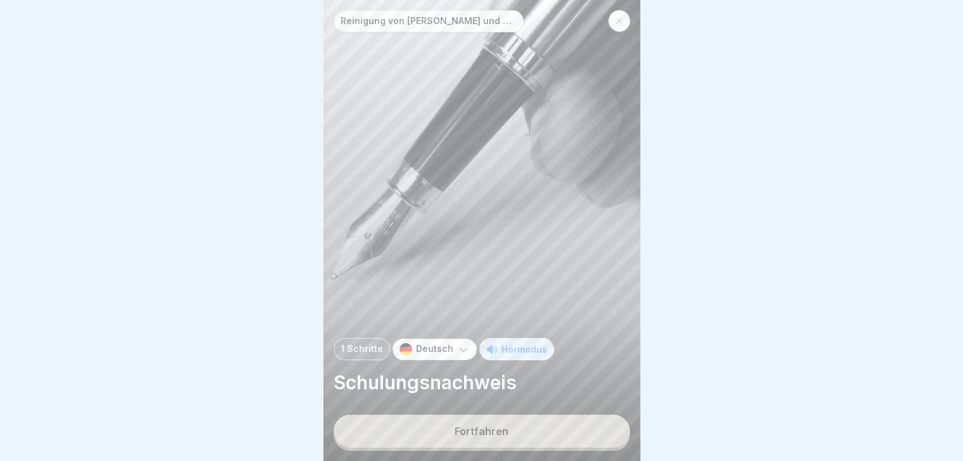
click at [533, 432] on button "Fortfahren" at bounding box center [482, 430] width 296 height 33
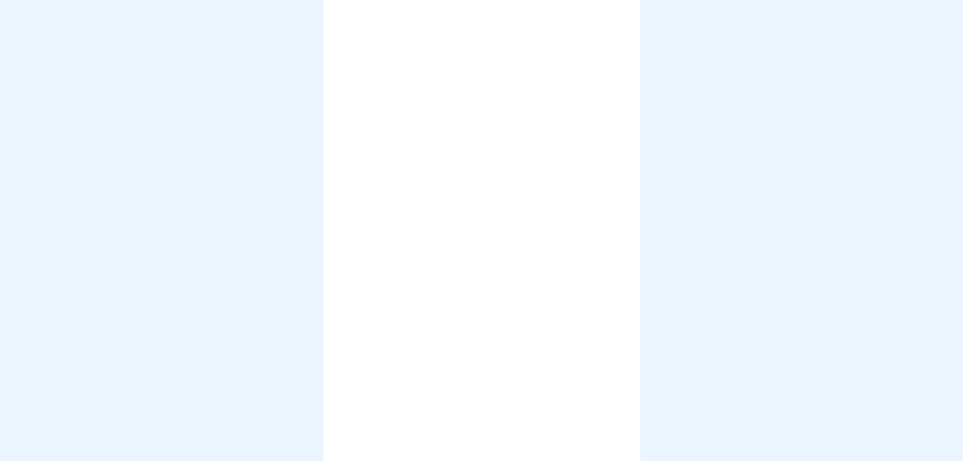
scroll to position [10, 0]
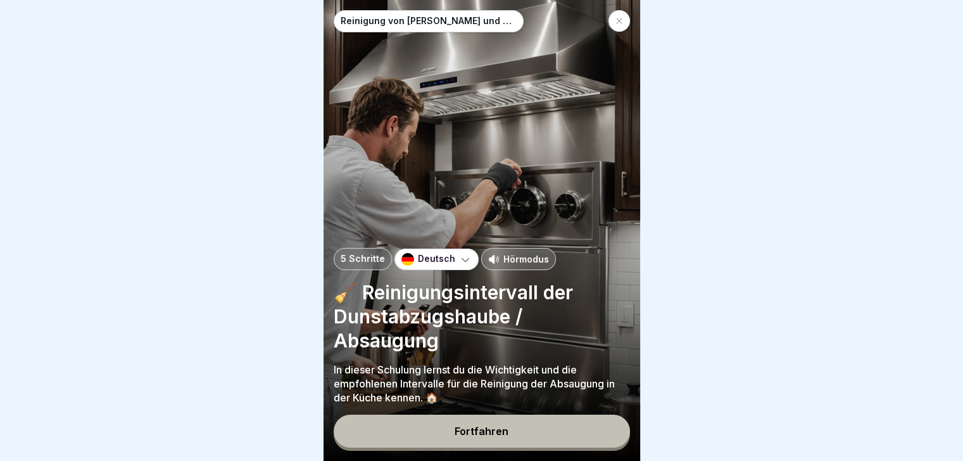
click at [499, 424] on button "Fortfahren" at bounding box center [482, 430] width 296 height 33
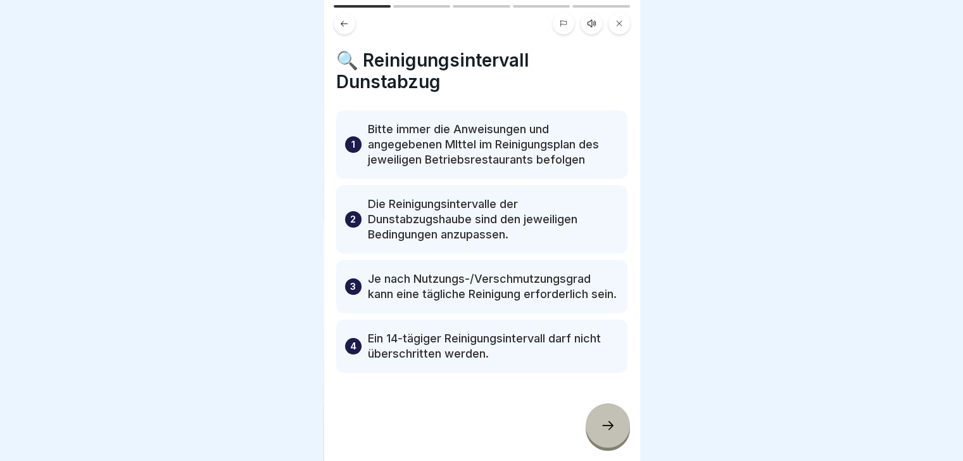
click at [602, 428] on icon at bounding box center [608, 424] width 15 height 15
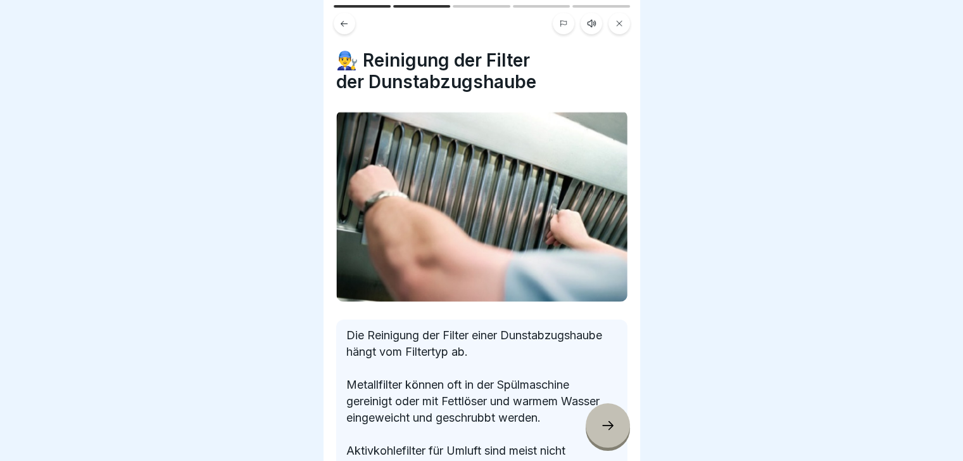
click at [602, 428] on icon at bounding box center [608, 424] width 15 height 15
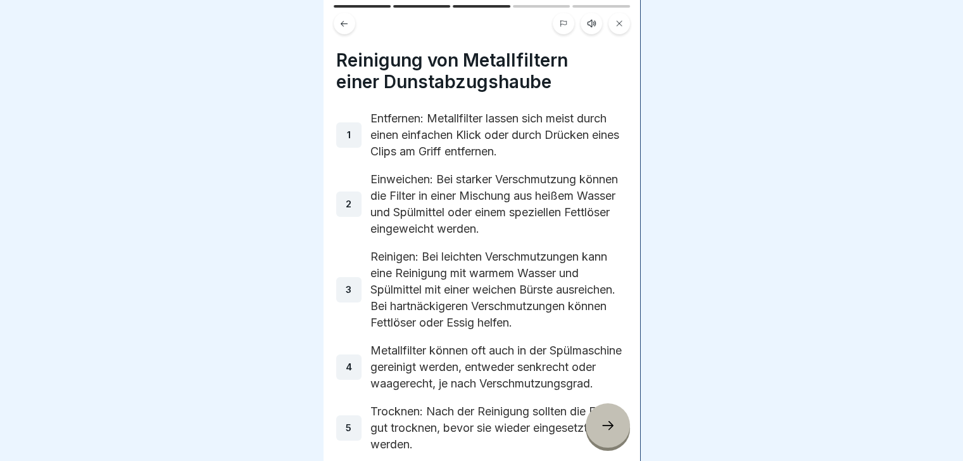
click at [602, 428] on icon at bounding box center [608, 424] width 15 height 15
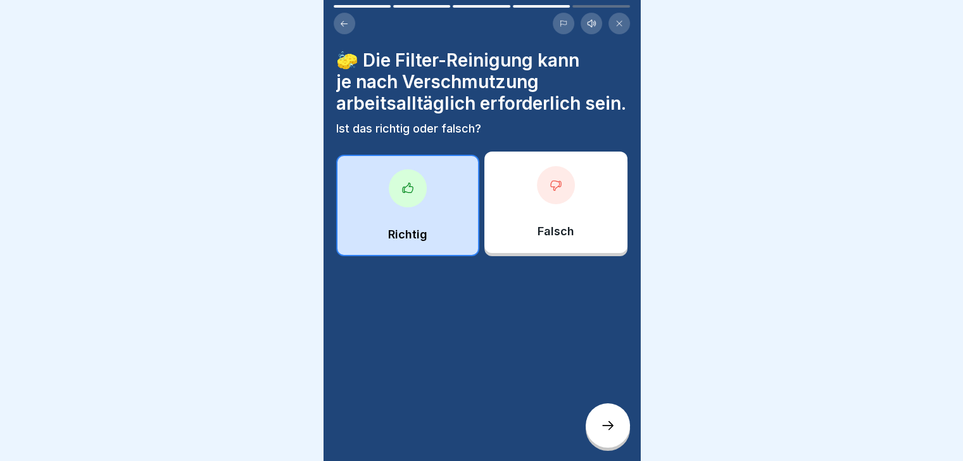
click at [602, 428] on icon at bounding box center [608, 424] width 15 height 15
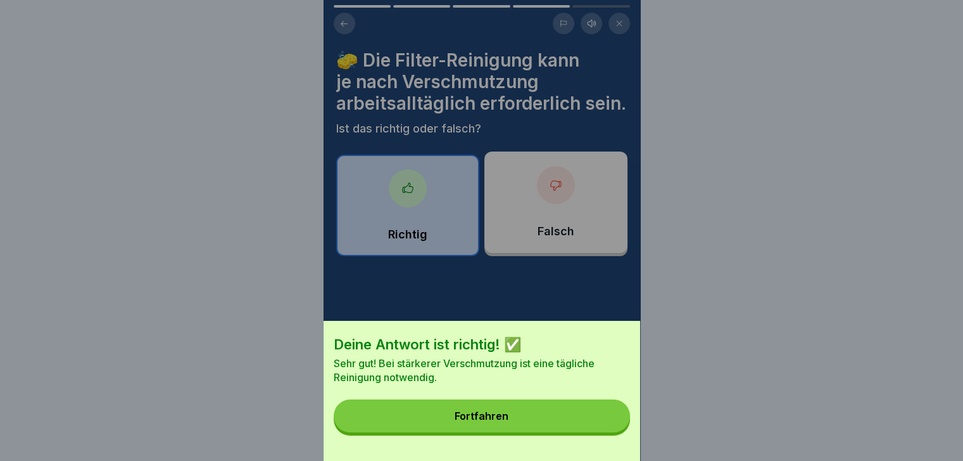
click at [551, 421] on button "Fortfahren" at bounding box center [482, 415] width 296 height 33
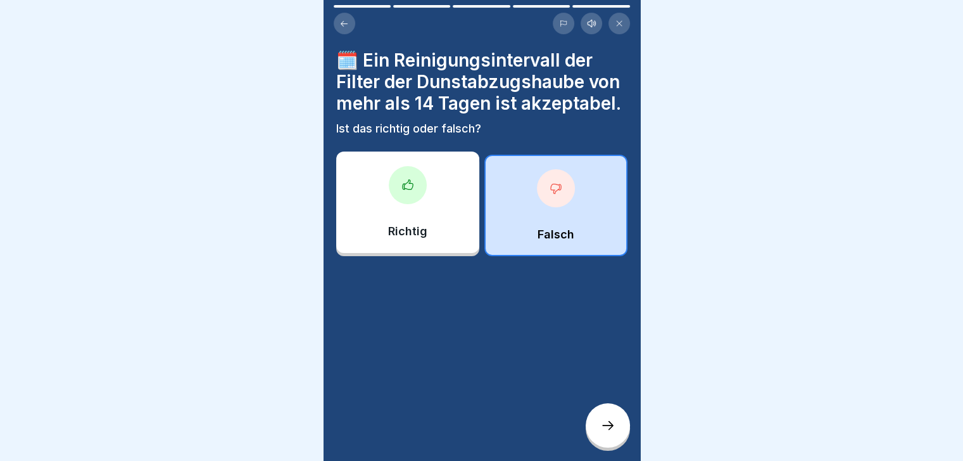
click at [602, 426] on icon at bounding box center [608, 424] width 15 height 15
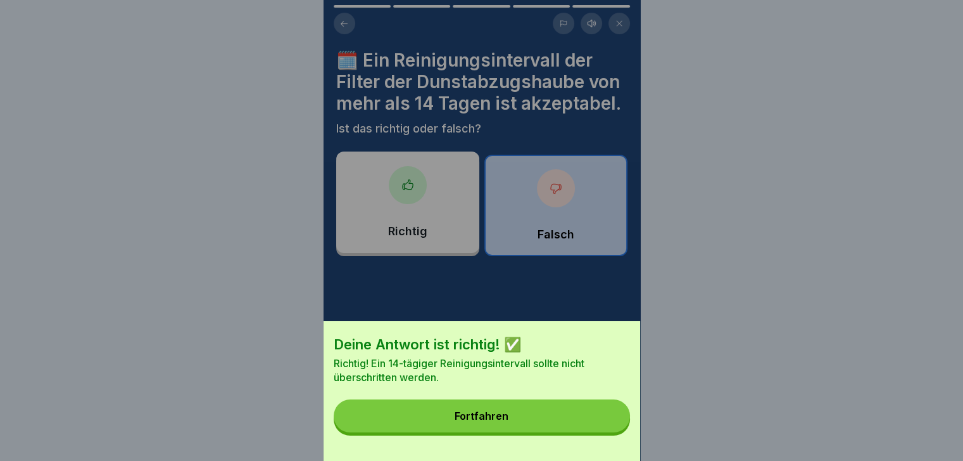
click at [602, 426] on button "Fortfahren" at bounding box center [482, 415] width 296 height 33
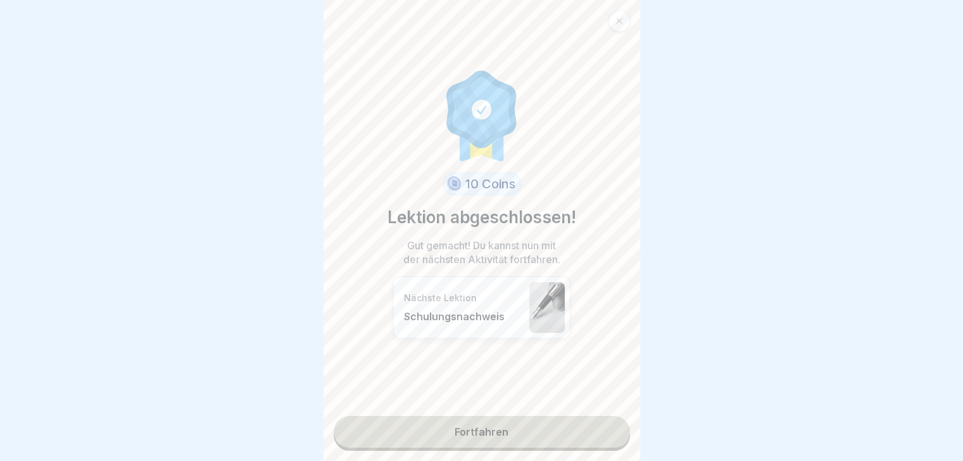
click at [602, 426] on link "Fortfahren" at bounding box center [482, 432] width 296 height 32
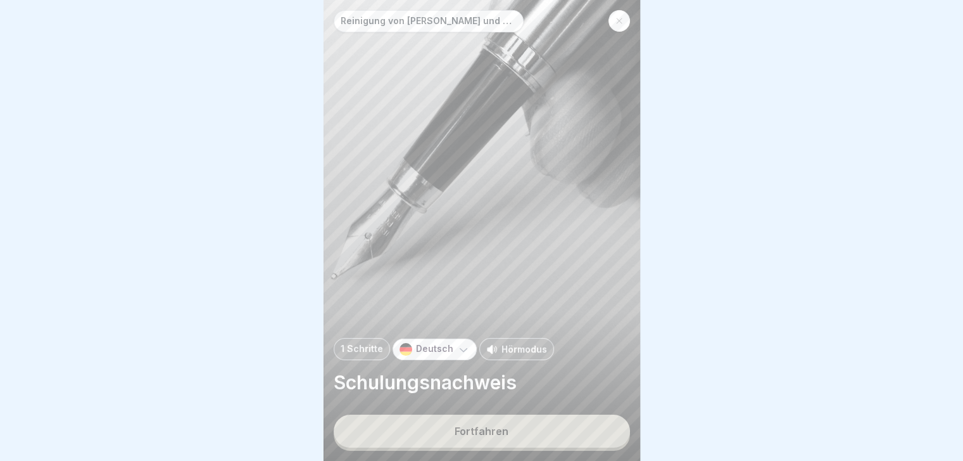
click at [566, 437] on button "Fortfahren" at bounding box center [482, 430] width 296 height 33
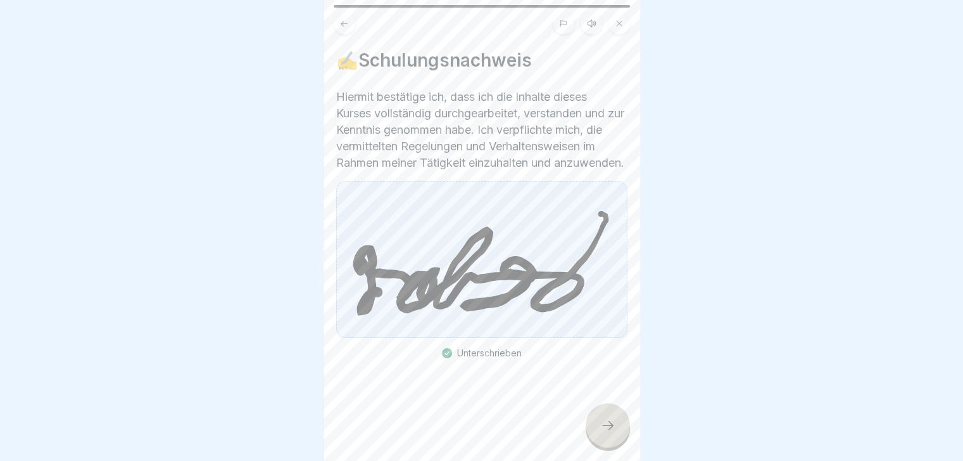
click at [616, 429] on div at bounding box center [608, 425] width 44 height 44
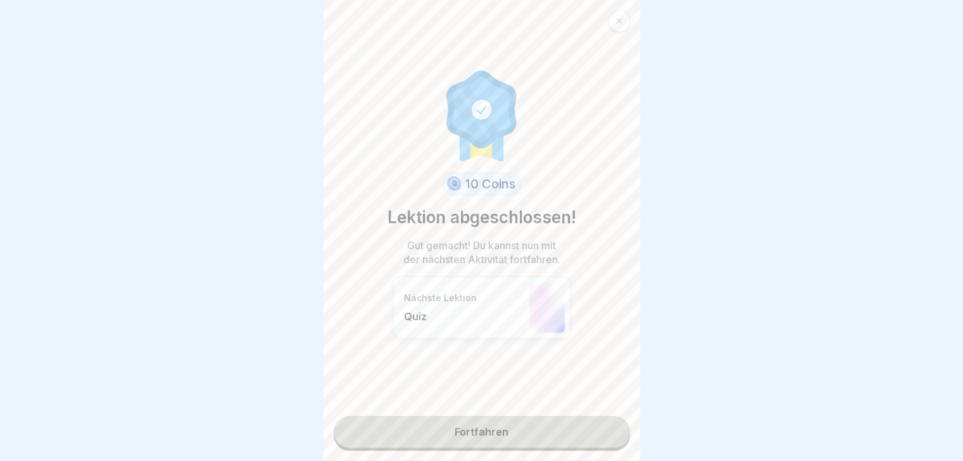
click at [537, 424] on link "Fortfahren" at bounding box center [482, 432] width 296 height 32
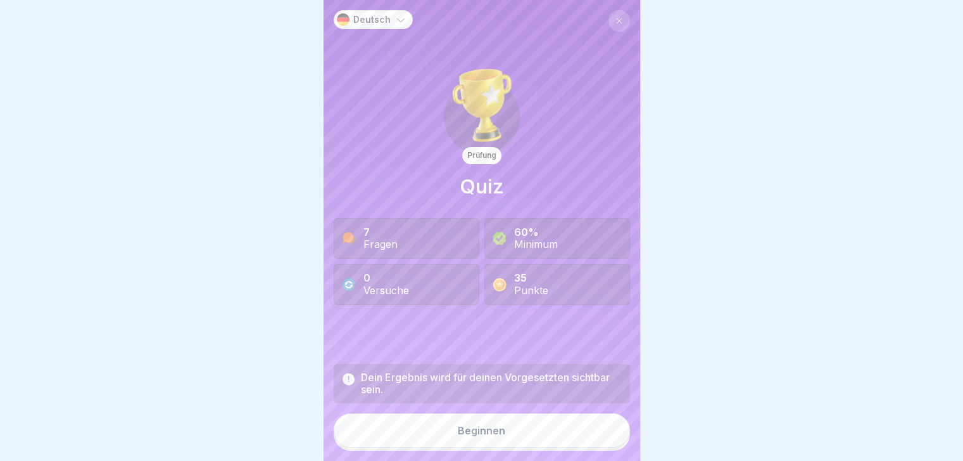
click at [533, 385] on div "Dein Ergebnis wird für deinen Vorgesetzten sichtbar sein." at bounding box center [491, 383] width 261 height 24
click at [351, 381] on icon at bounding box center [349, 378] width 12 height 12
click at [459, 430] on div "Beginnen" at bounding box center [482, 429] width 48 height 11
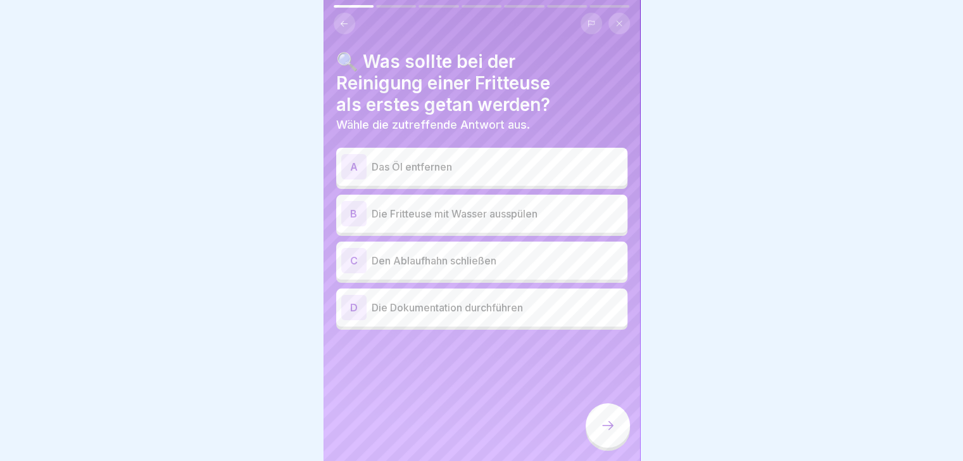
click at [352, 159] on div "A" at bounding box center [353, 166] width 25 height 25
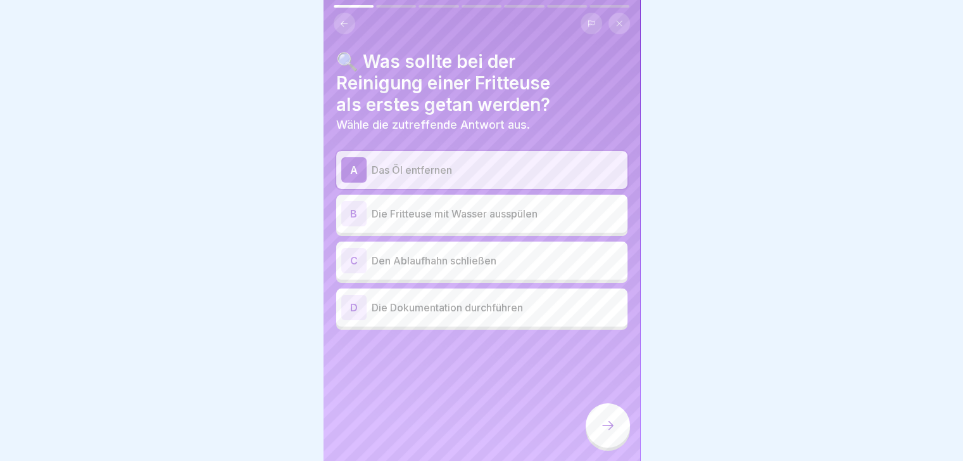
click at [608, 430] on icon at bounding box center [608, 424] width 15 height 15
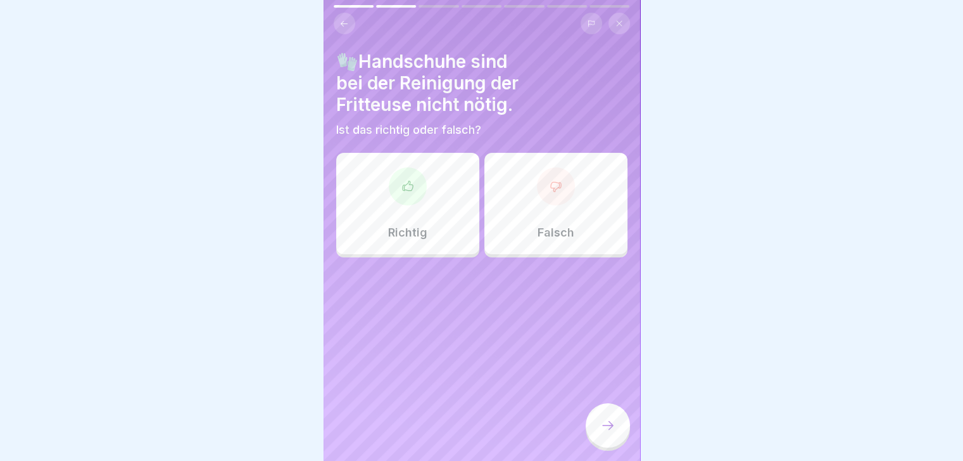
click at [543, 193] on div at bounding box center [556, 186] width 38 height 38
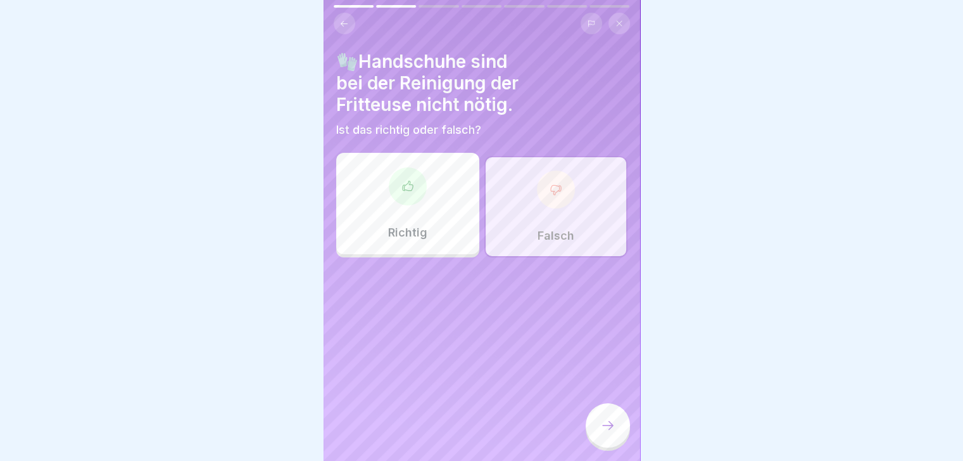
click at [604, 423] on icon at bounding box center [608, 424] width 15 height 15
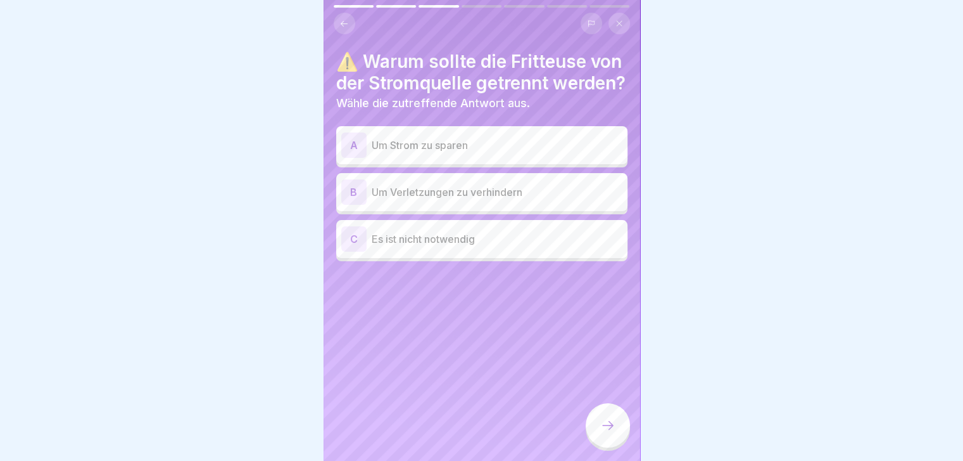
click at [355, 205] on div "B" at bounding box center [353, 191] width 25 height 25
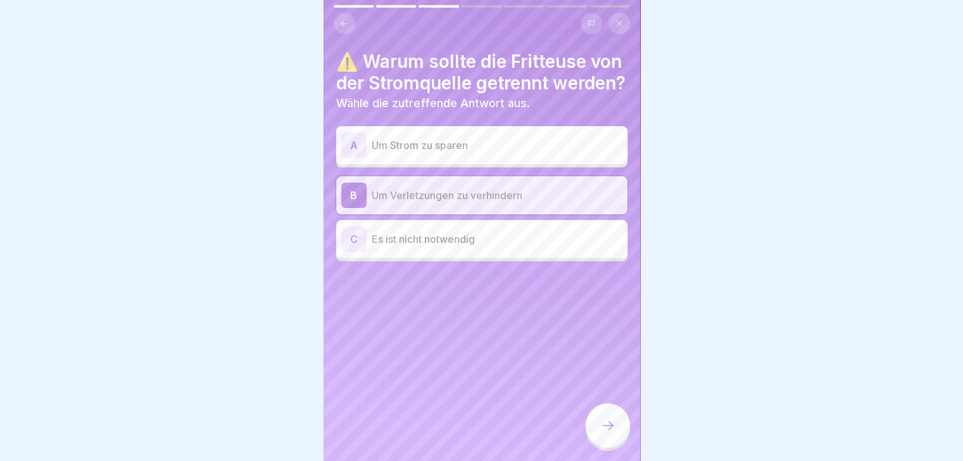
click at [596, 428] on div at bounding box center [608, 425] width 44 height 44
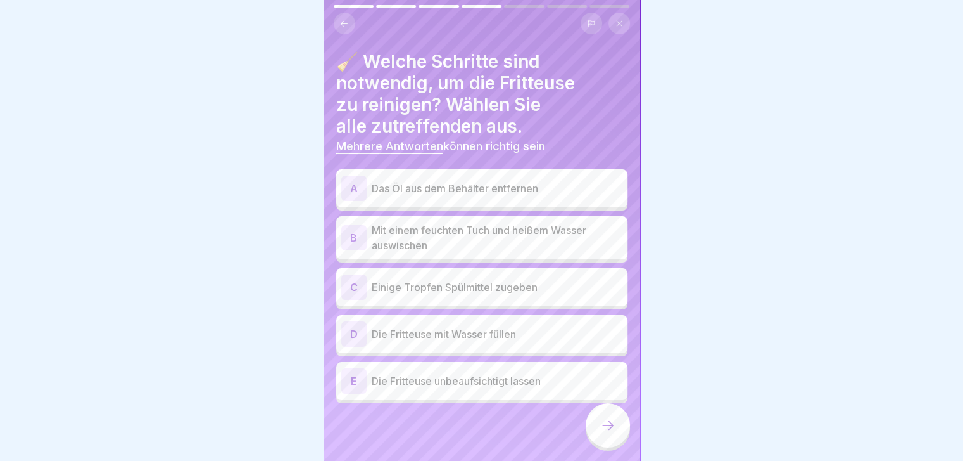
click at [352, 277] on div "C" at bounding box center [353, 286] width 25 height 25
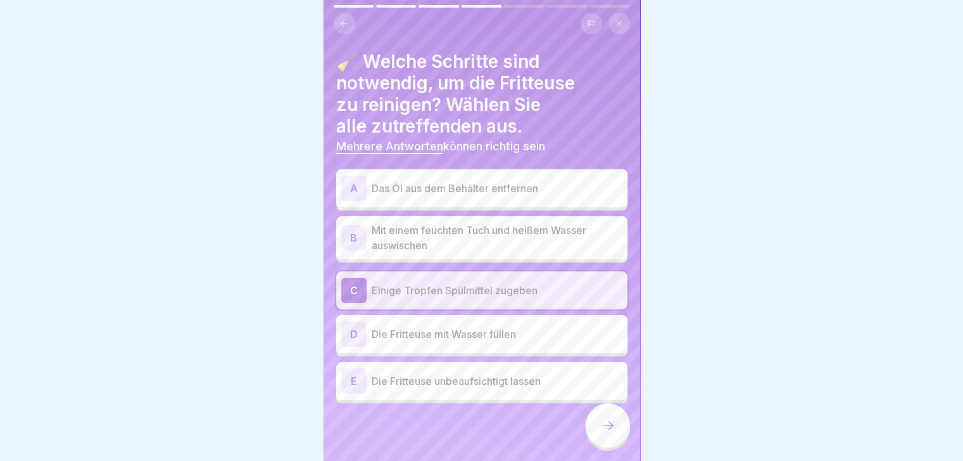
click at [357, 226] on div "B" at bounding box center [353, 237] width 25 height 25
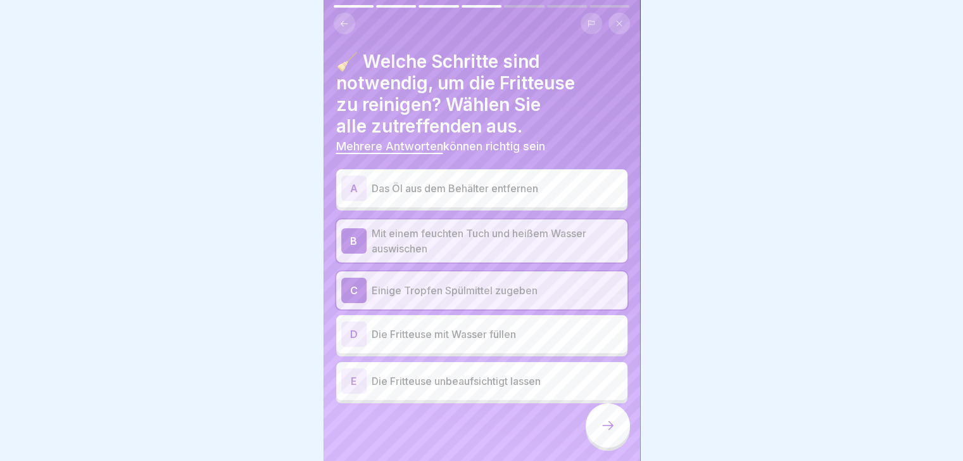
click at [350, 175] on div "A" at bounding box center [353, 187] width 25 height 25
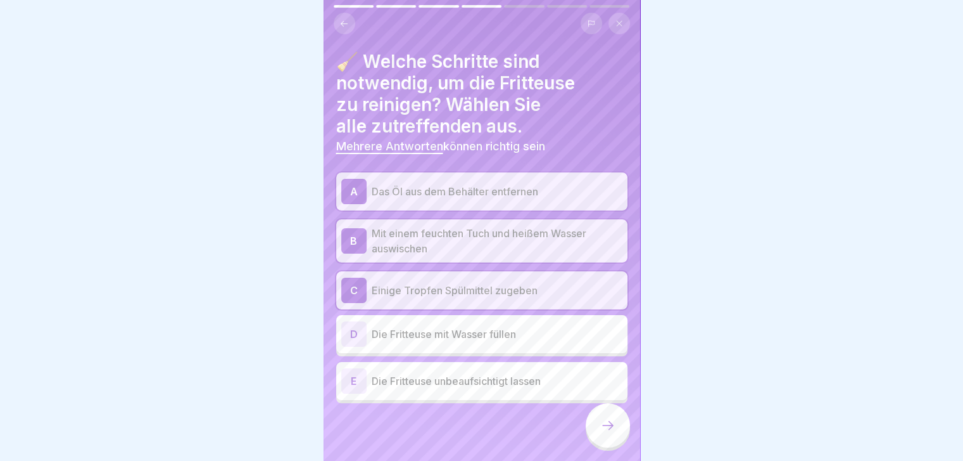
click at [601, 429] on icon at bounding box center [608, 424] width 15 height 15
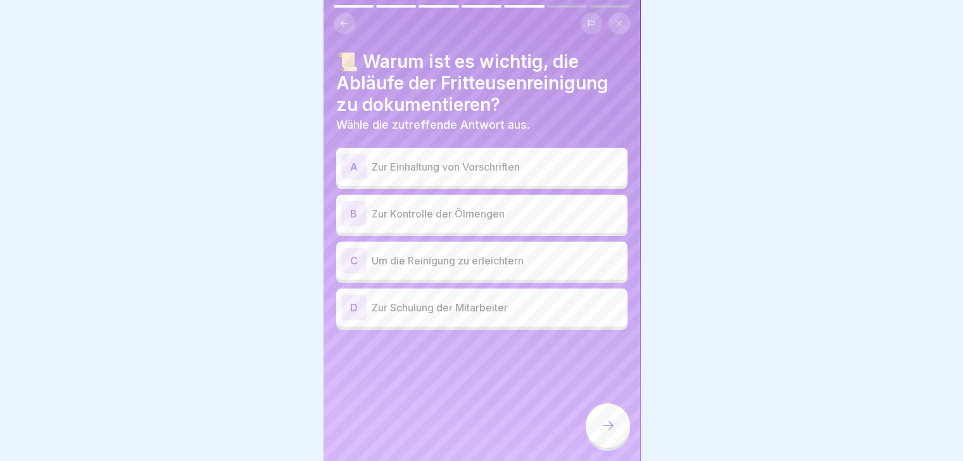
click at [358, 157] on div "A" at bounding box center [353, 166] width 25 height 25
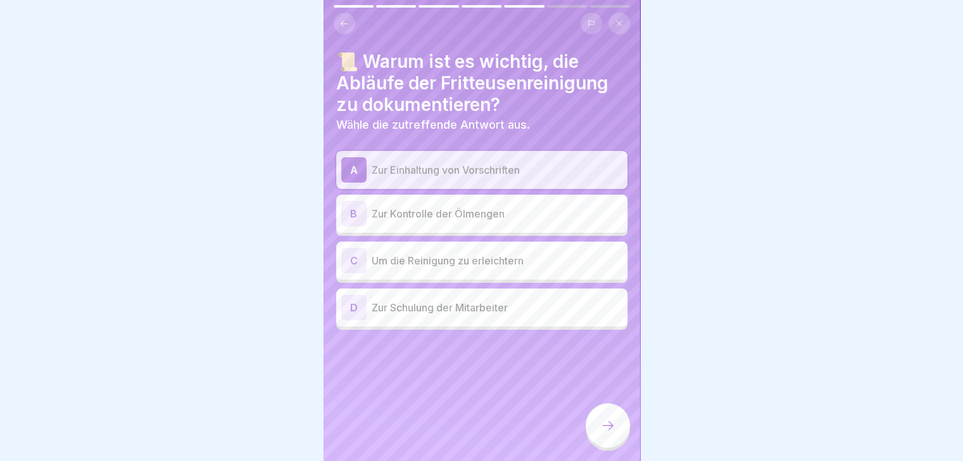
click at [355, 251] on div "C" at bounding box center [353, 260] width 25 height 25
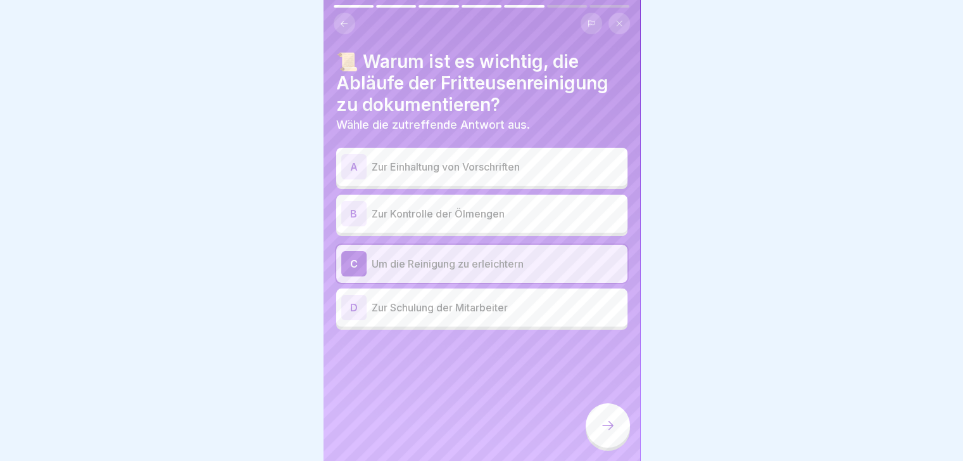
click at [356, 156] on div "A" at bounding box center [353, 166] width 25 height 25
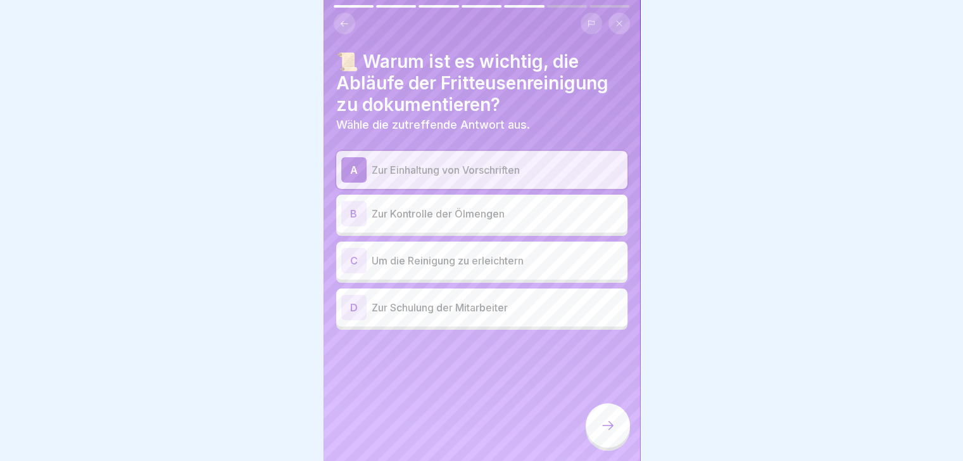
click at [613, 426] on icon at bounding box center [608, 424] width 15 height 15
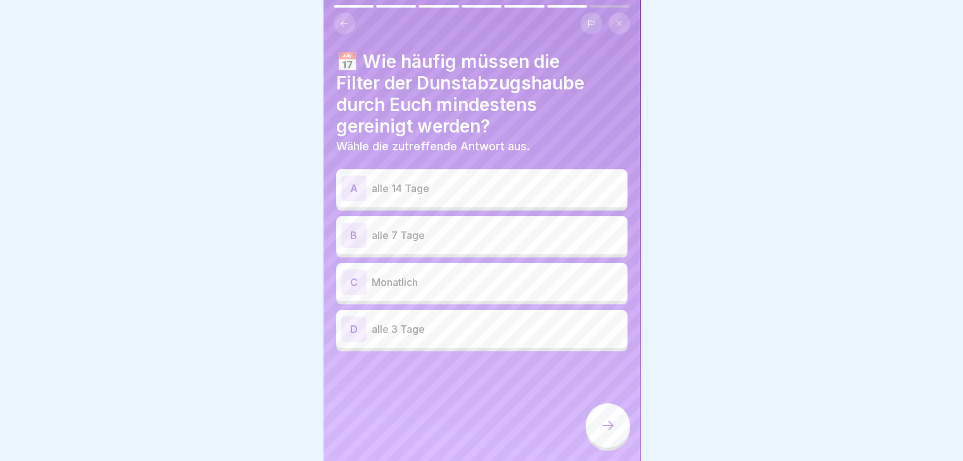
click at [352, 175] on div "A" at bounding box center [353, 187] width 25 height 25
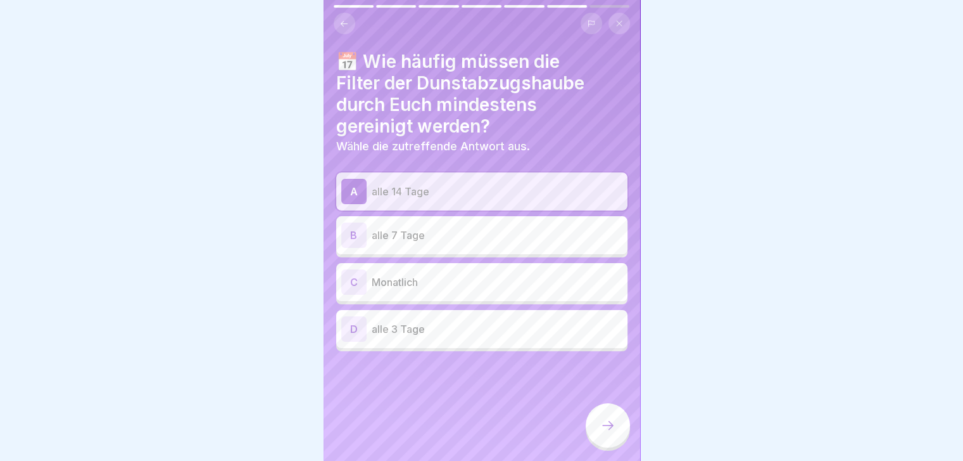
click at [609, 431] on icon at bounding box center [608, 424] width 15 height 15
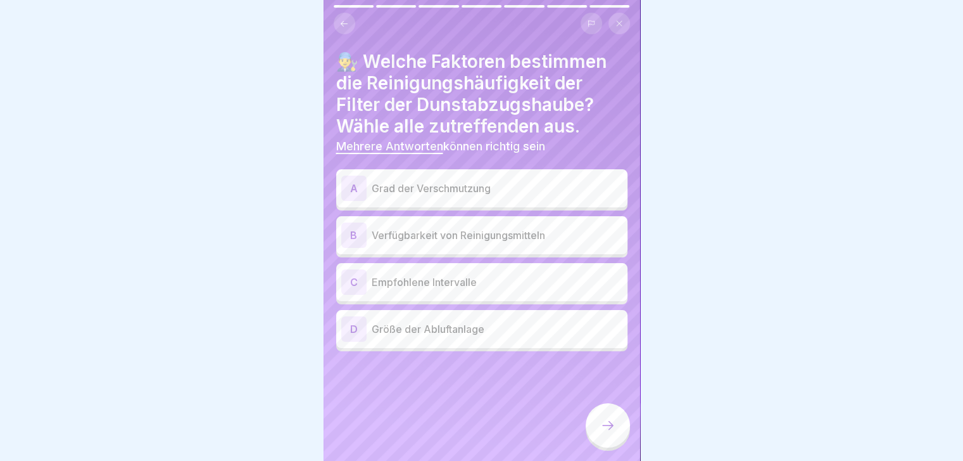
click at [350, 177] on div "A" at bounding box center [353, 187] width 25 height 25
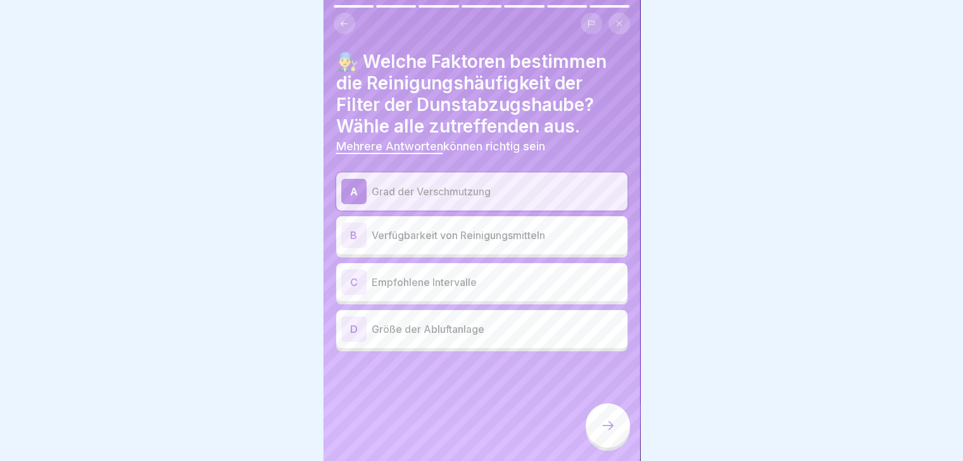
click at [355, 272] on div "C" at bounding box center [353, 281] width 25 height 25
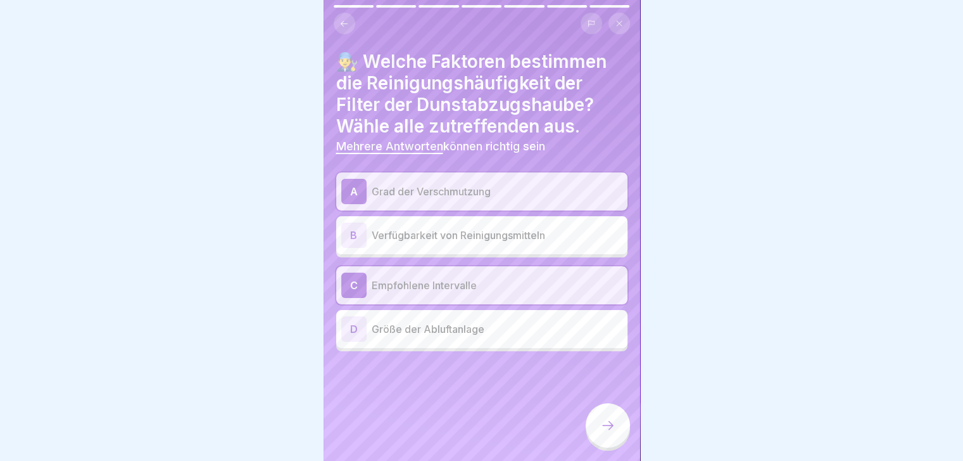
click at [615, 428] on icon at bounding box center [608, 424] width 15 height 15
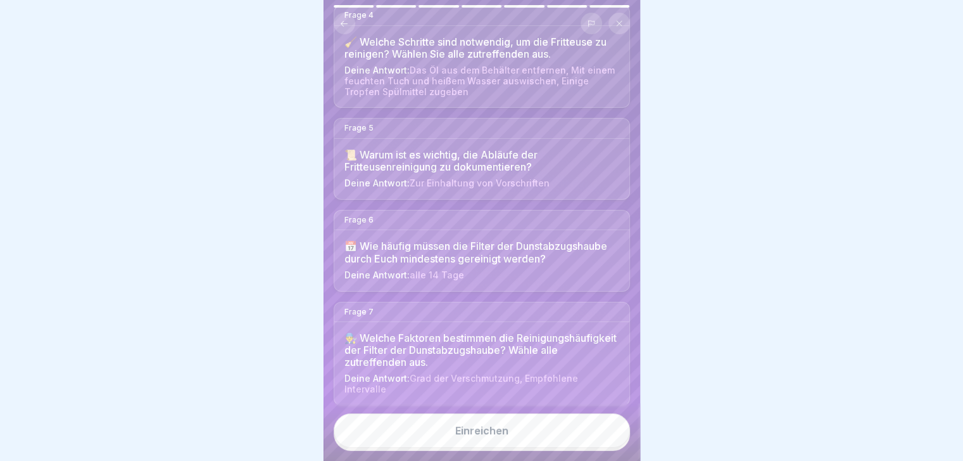
scroll to position [410, 0]
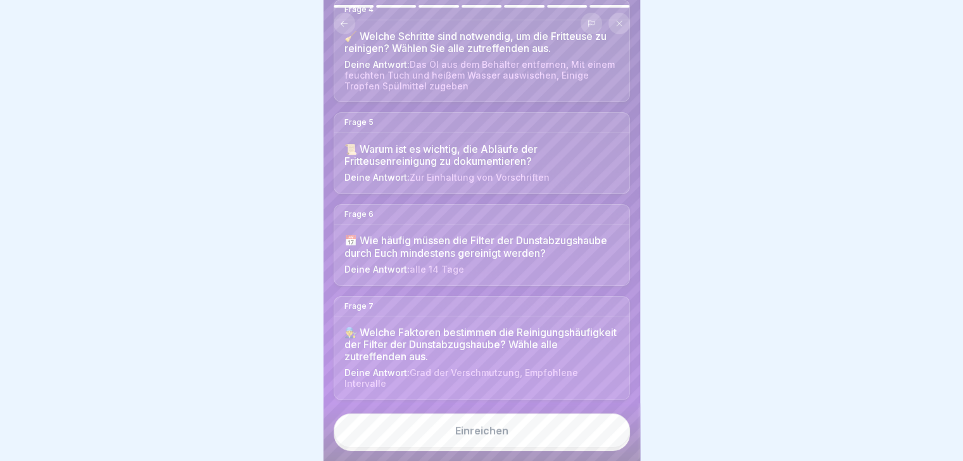
click at [490, 432] on div "Einreichen" at bounding box center [481, 429] width 53 height 11
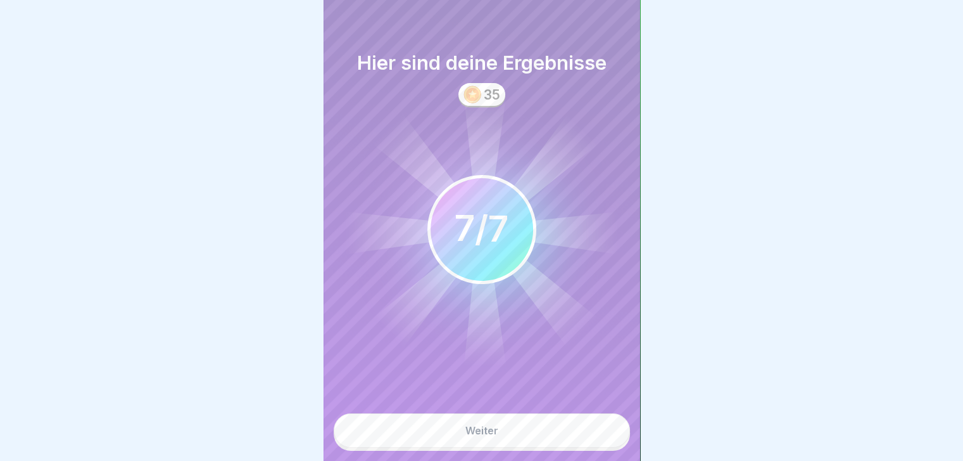
click at [494, 433] on div "Weiter" at bounding box center [482, 429] width 33 height 11
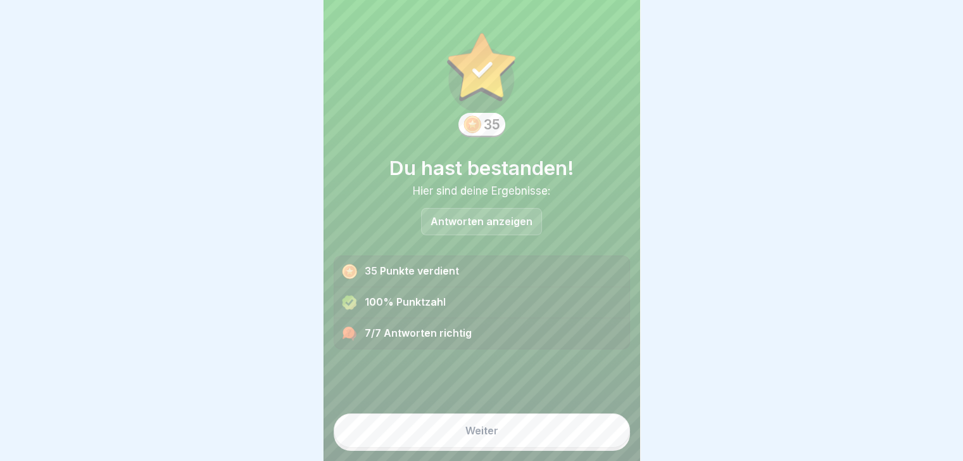
click at [483, 216] on p "Antworten anzeigen" at bounding box center [482, 221] width 102 height 11
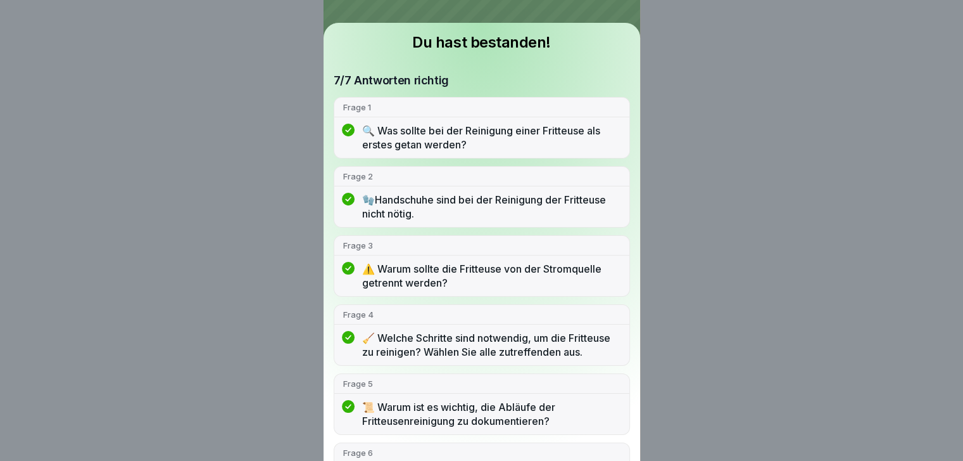
scroll to position [0, 0]
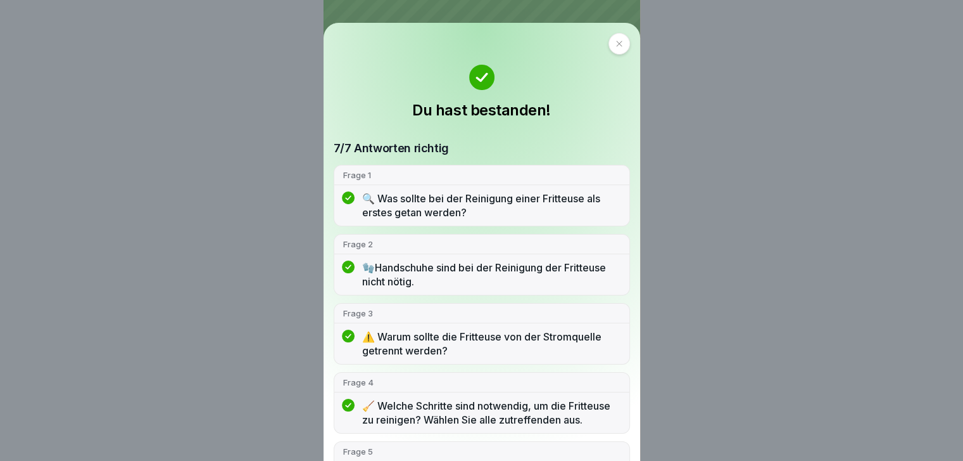
click at [616, 43] on icon at bounding box center [620, 44] width 8 height 8
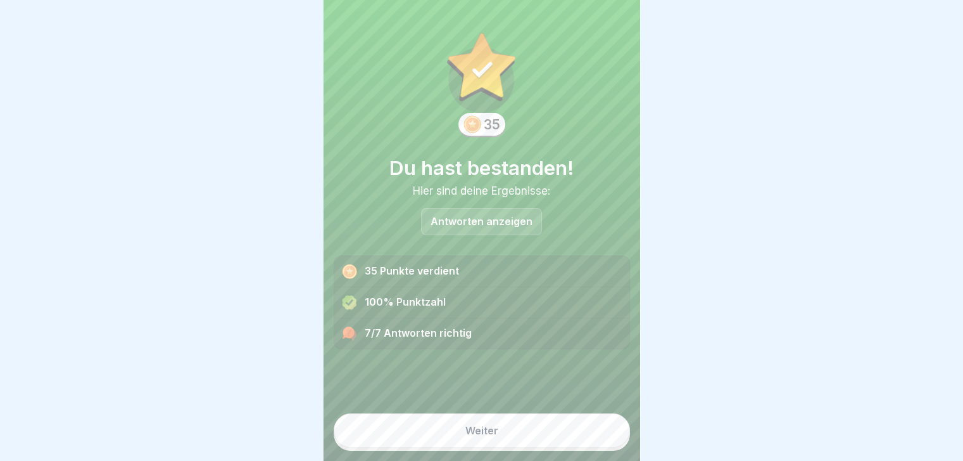
click at [479, 435] on div "Weiter" at bounding box center [482, 429] width 33 height 11
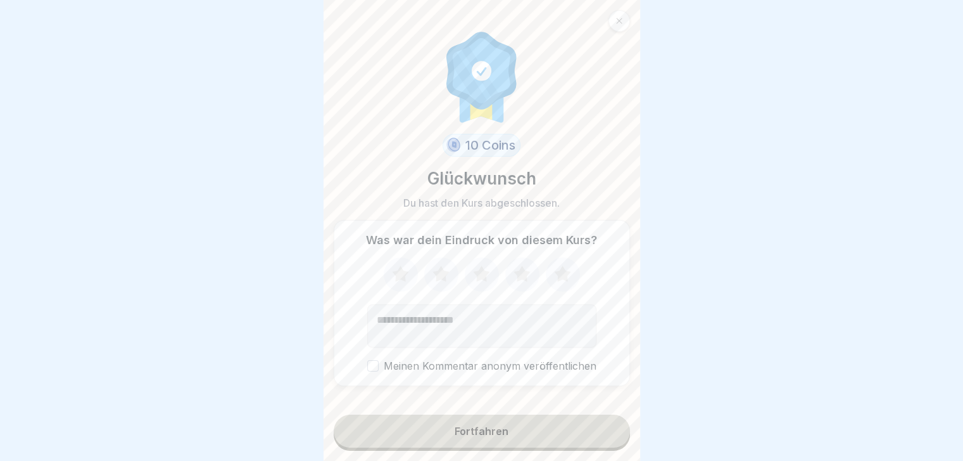
click at [479, 435] on div "Fortfahren" at bounding box center [482, 430] width 54 height 11
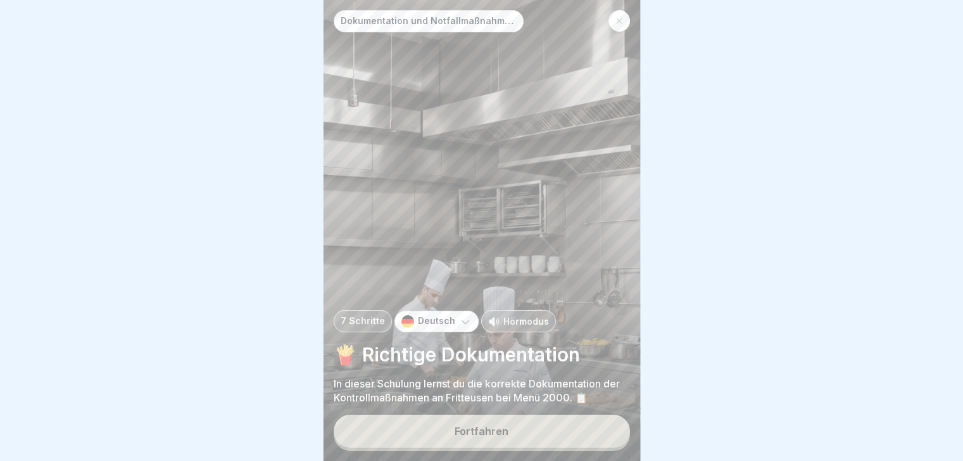
click at [522, 317] on p "Hörmodus" at bounding box center [527, 320] width 46 height 13
click at [488, 433] on div "Fortfahren" at bounding box center [482, 430] width 54 height 11
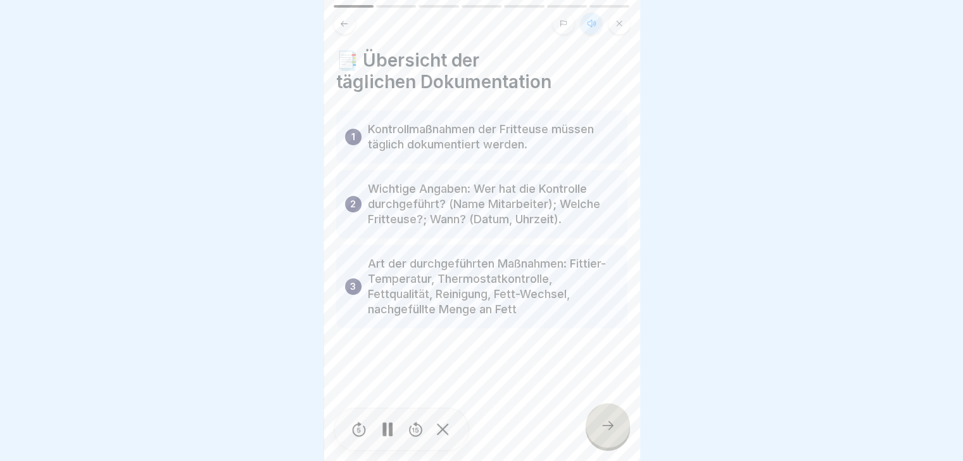
click at [340, 19] on icon at bounding box center [345, 24] width 10 height 10
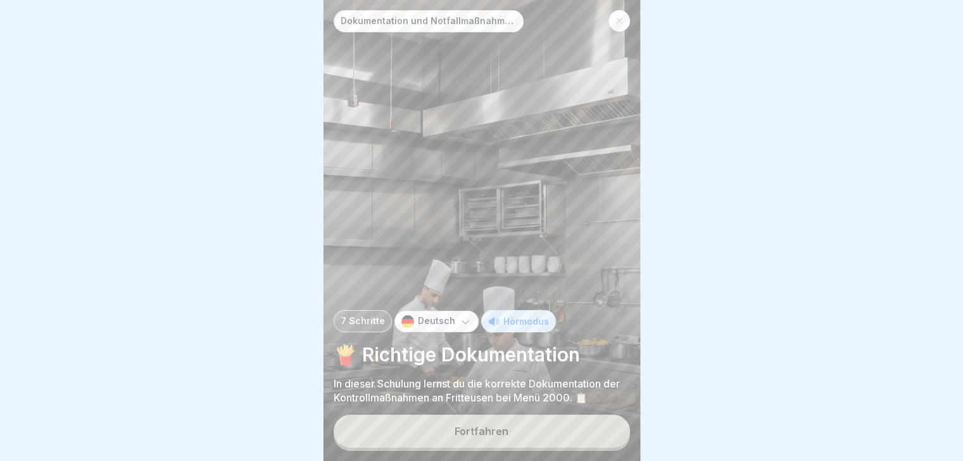
click at [620, 15] on div at bounding box center [620, 21] width 22 height 22
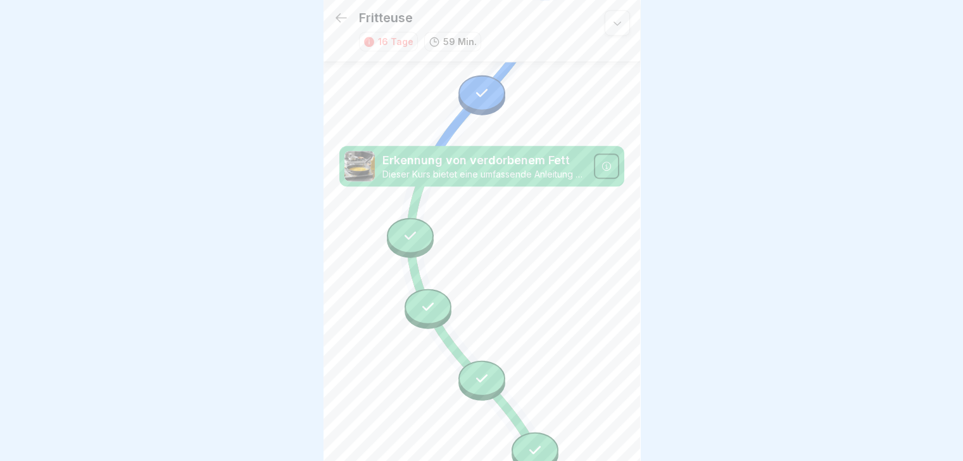
scroll to position [524, 0]
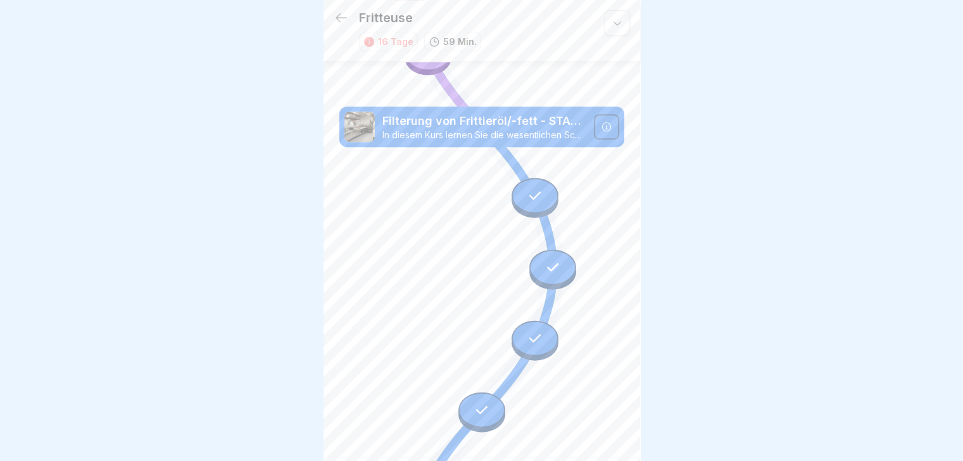
click at [340, 10] on icon at bounding box center [341, 17] width 15 height 15
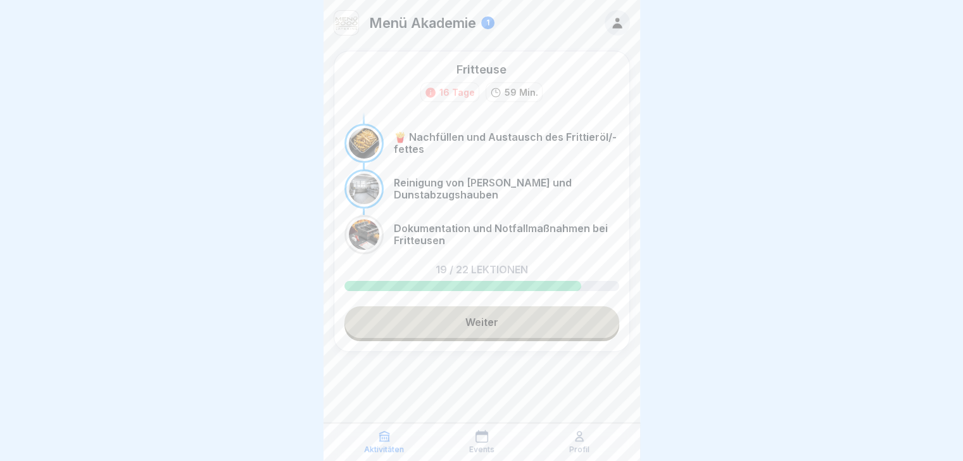
click at [491, 25] on div "1" at bounding box center [487, 22] width 13 height 13
click at [629, 25] on div at bounding box center [617, 22] width 25 height 25
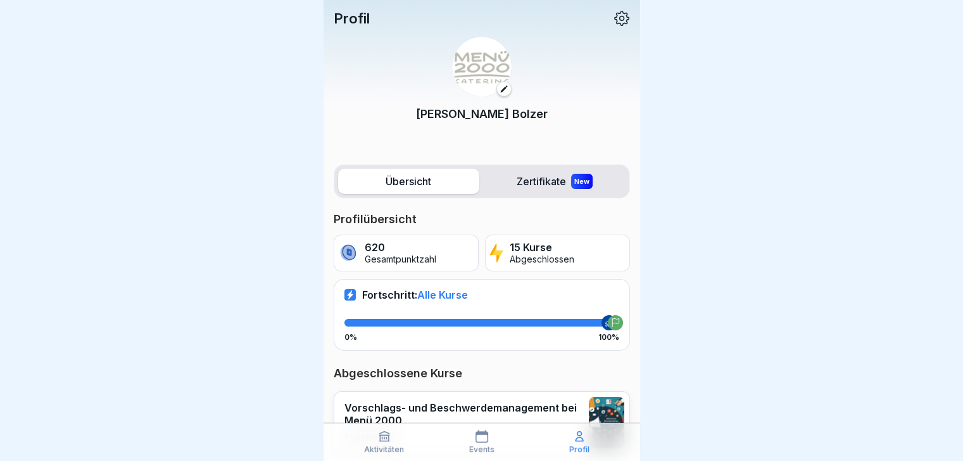
click at [571, 253] on div "15 Kurse Abgeschlossen" at bounding box center [557, 252] width 145 height 37
click at [557, 187] on label "Zertifikate New" at bounding box center [555, 180] width 141 height 25
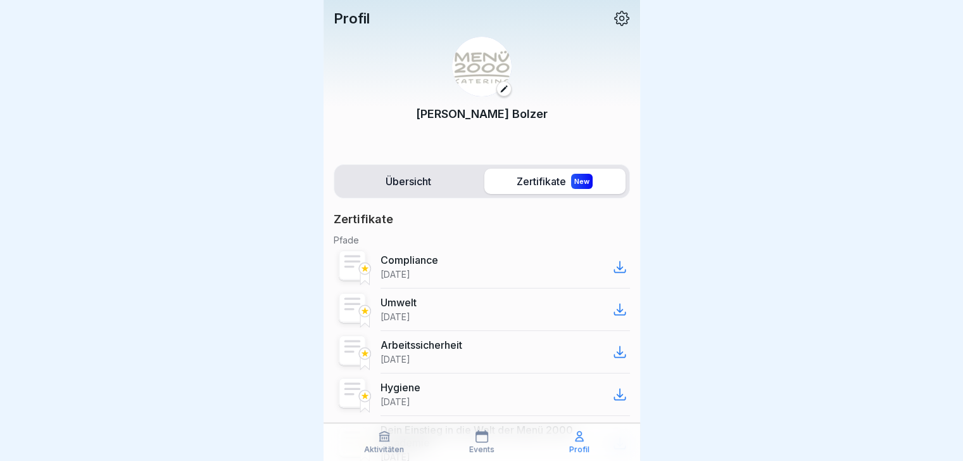
click at [388, 171] on label "Übersicht" at bounding box center [408, 180] width 141 height 25
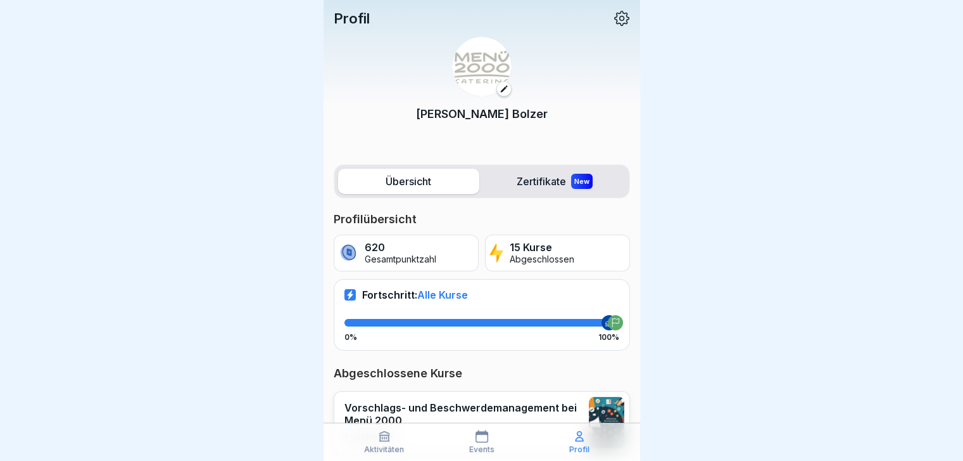
click at [421, 257] on p "Gesamtpunktzahl" at bounding box center [401, 259] width 72 height 11
click at [373, 445] on p "Aktivitäten" at bounding box center [384, 449] width 40 height 9
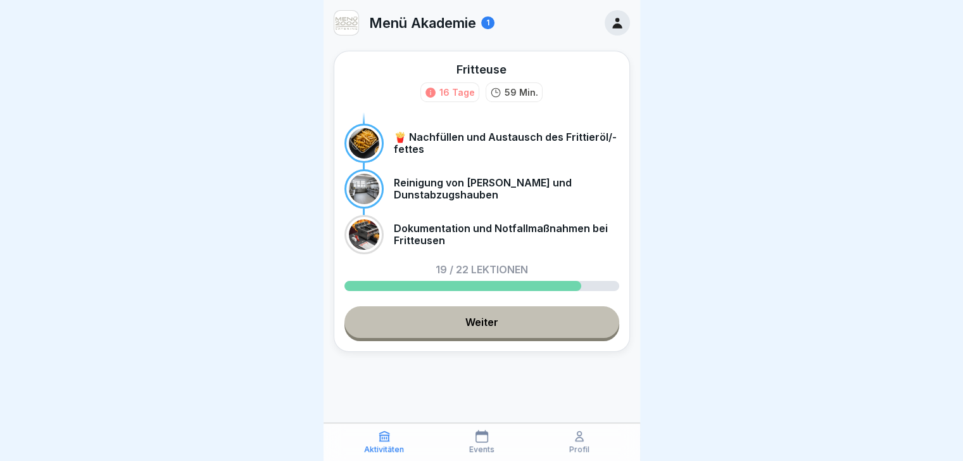
click at [492, 24] on div "1" at bounding box center [487, 22] width 13 height 13
click at [418, 25] on p "Menü Akademie" at bounding box center [422, 23] width 107 height 16
click at [504, 321] on link "Weiter" at bounding box center [482, 322] width 275 height 32
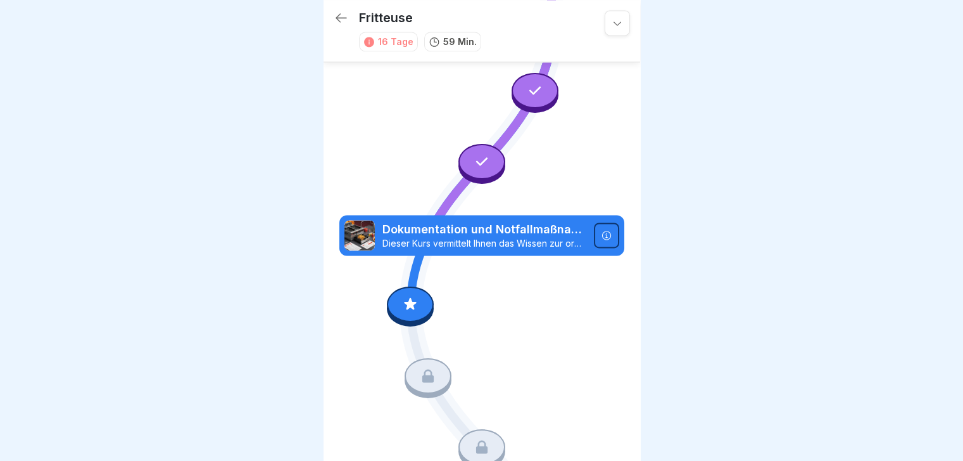
scroll to position [1918, 0]
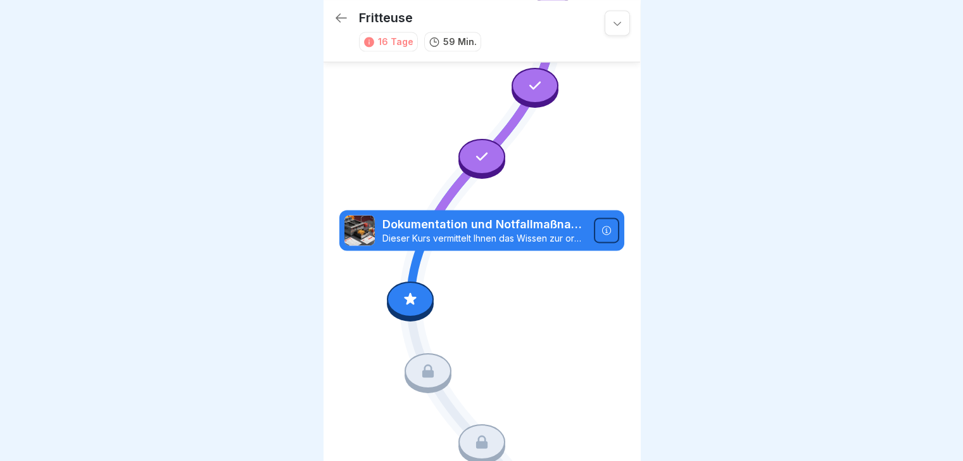
click at [411, 291] on icon at bounding box center [410, 299] width 16 height 16
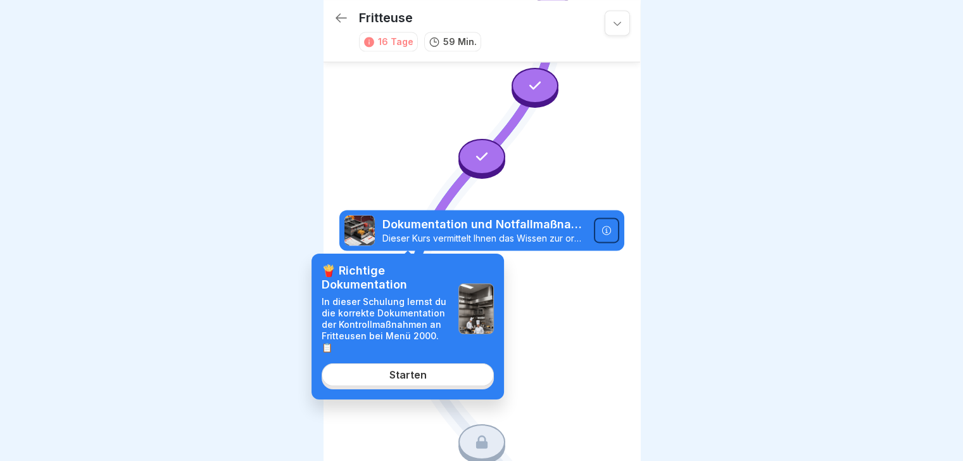
click at [408, 377] on div "Starten" at bounding box center [408, 374] width 37 height 11
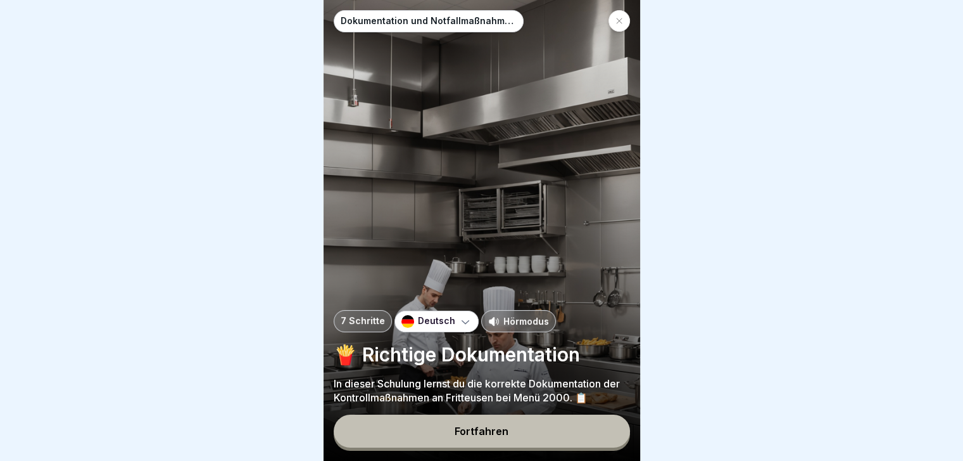
click at [520, 326] on p "Hörmodus" at bounding box center [527, 320] width 46 height 13
click at [470, 433] on div "Fortfahren" at bounding box center [482, 430] width 54 height 11
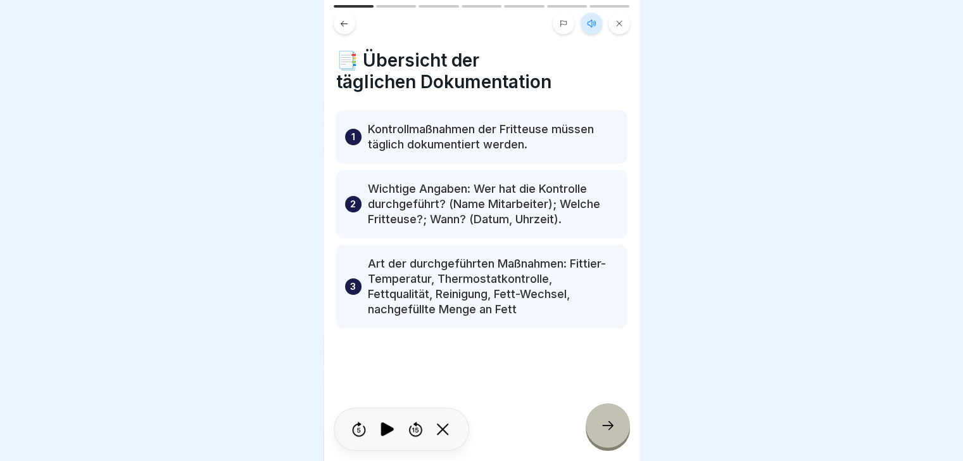
click at [606, 425] on icon at bounding box center [608, 424] width 15 height 15
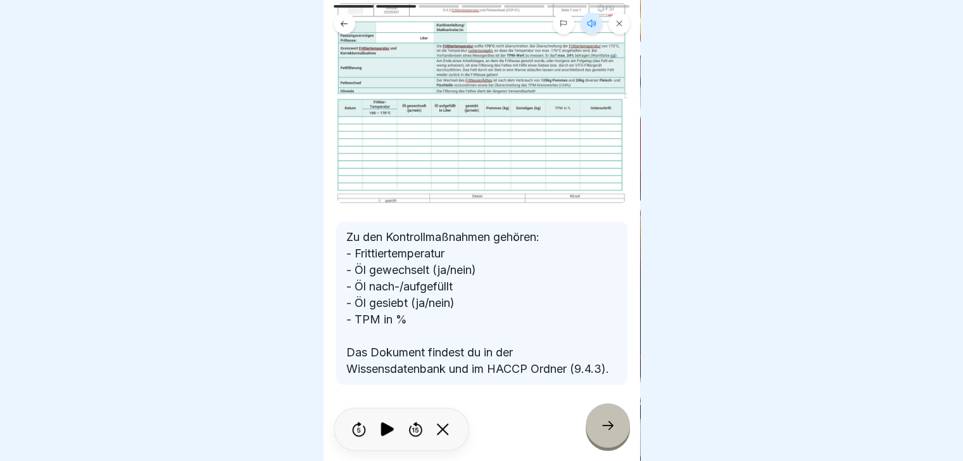
scroll to position [10, 0]
click at [609, 423] on icon at bounding box center [608, 424] width 15 height 15
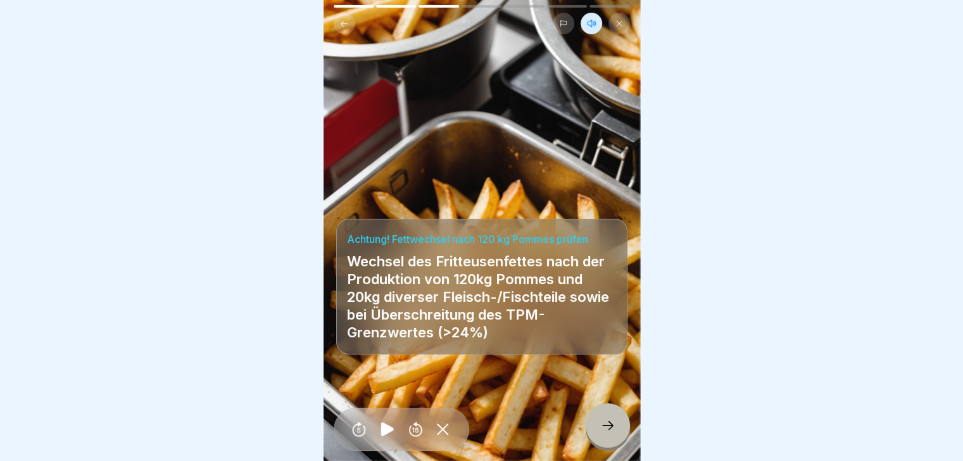
click at [607, 421] on icon at bounding box center [608, 424] width 15 height 15
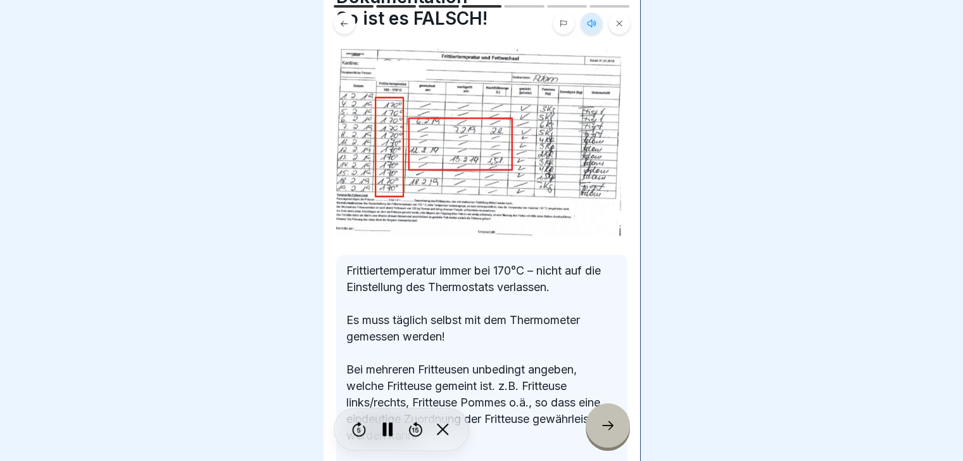
scroll to position [127, 0]
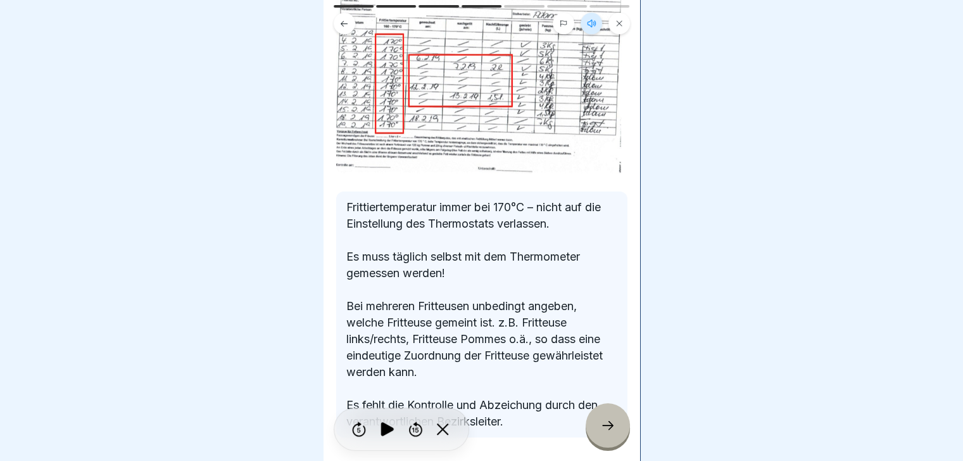
click at [616, 426] on div at bounding box center [608, 425] width 44 height 44
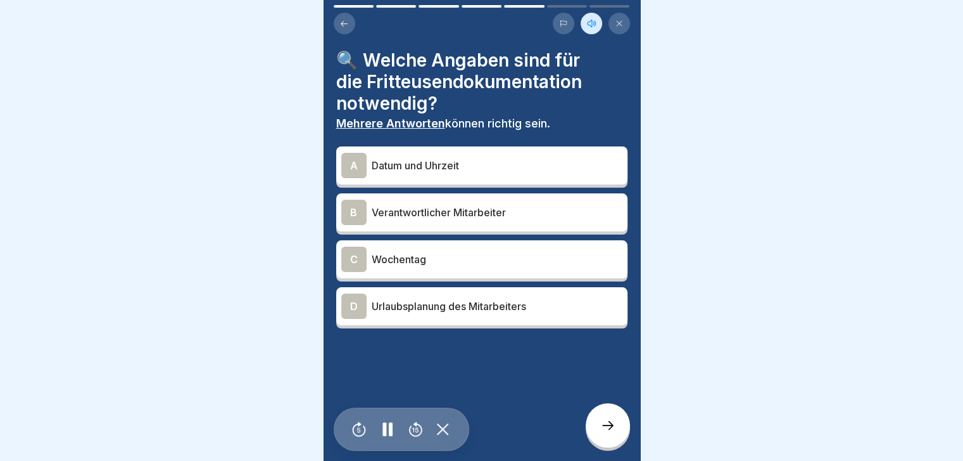
click at [352, 200] on div "B" at bounding box center [353, 212] width 25 height 25
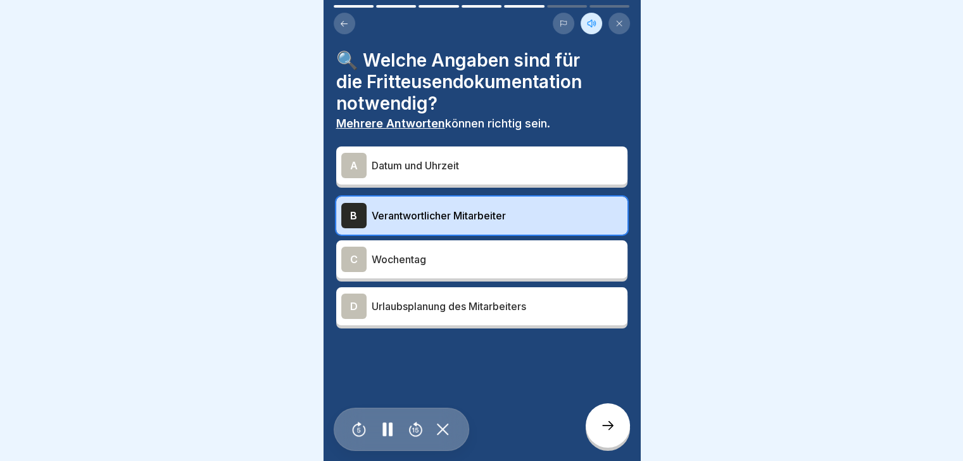
click at [353, 156] on div "A" at bounding box center [353, 165] width 25 height 25
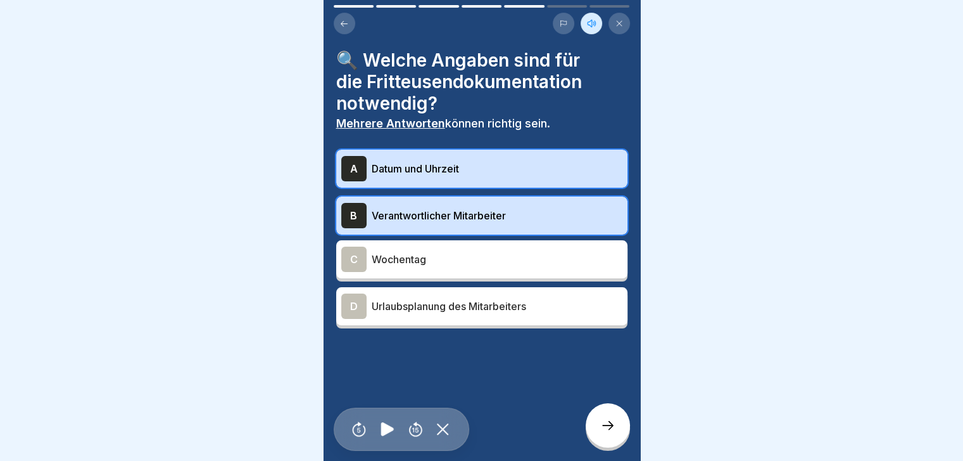
click at [353, 248] on div "C" at bounding box center [353, 258] width 25 height 25
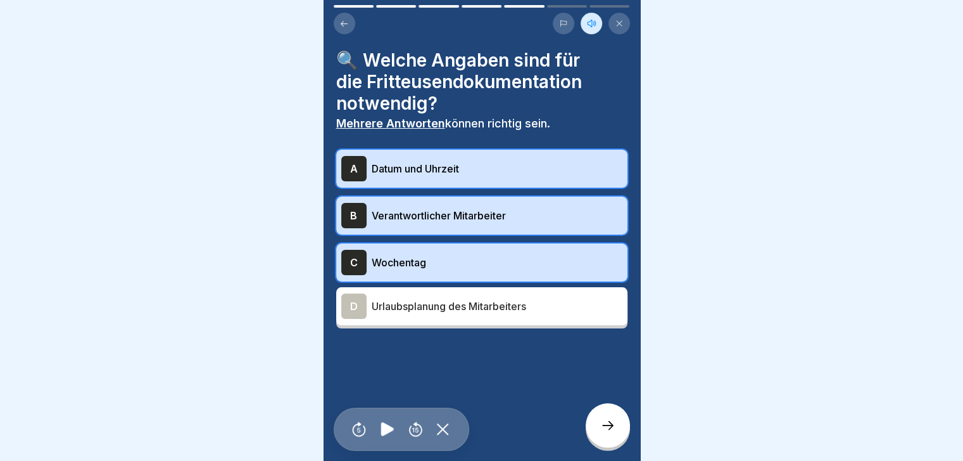
click at [606, 425] on icon at bounding box center [608, 424] width 15 height 15
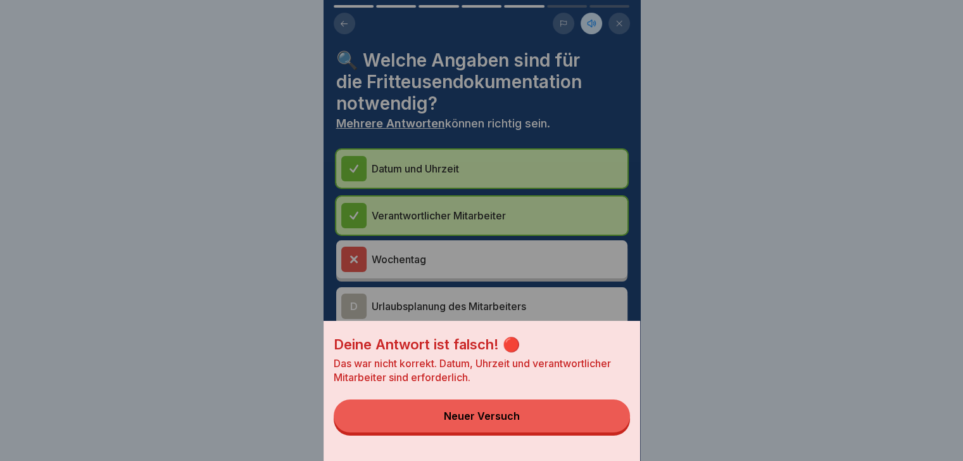
drag, startPoint x: 466, startPoint y: 429, endPoint x: 457, endPoint y: 415, distance: 16.5
click at [466, 421] on div "Neuer Versuch" at bounding box center [482, 415] width 76 height 11
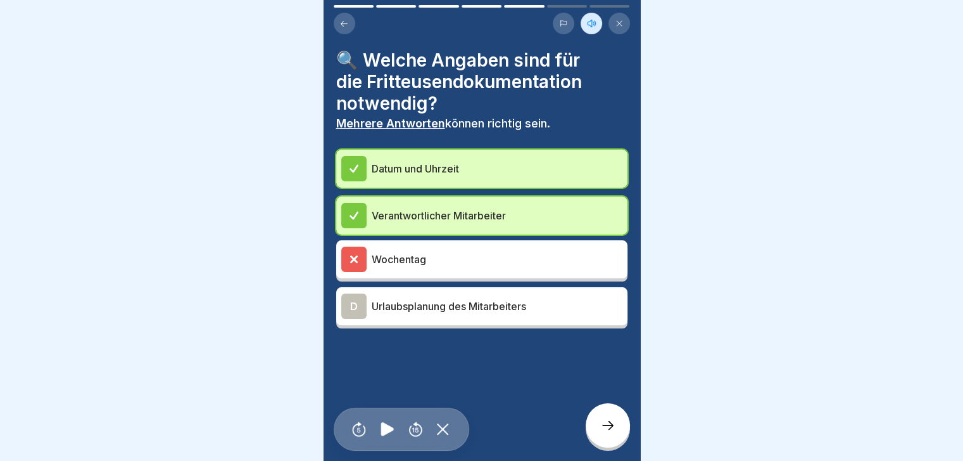
click at [352, 246] on div at bounding box center [353, 258] width 25 height 25
click at [600, 425] on div at bounding box center [608, 425] width 44 height 44
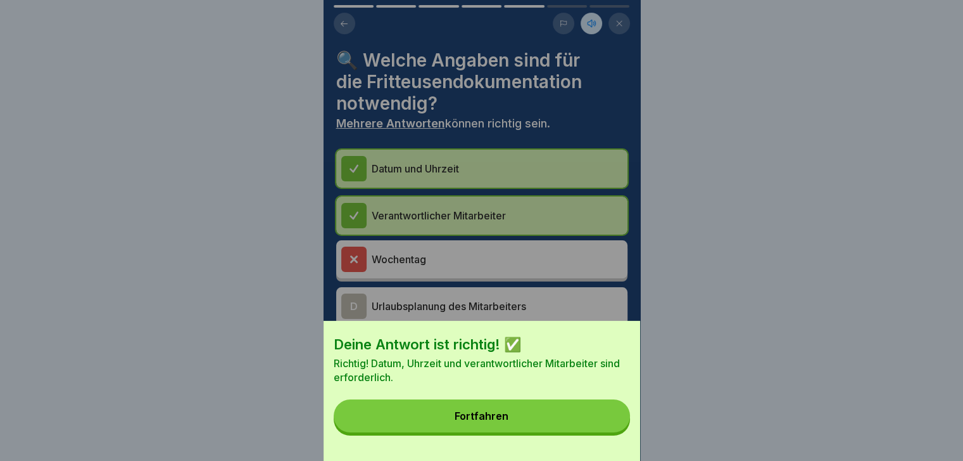
click at [494, 421] on div "Fortfahren" at bounding box center [482, 415] width 54 height 11
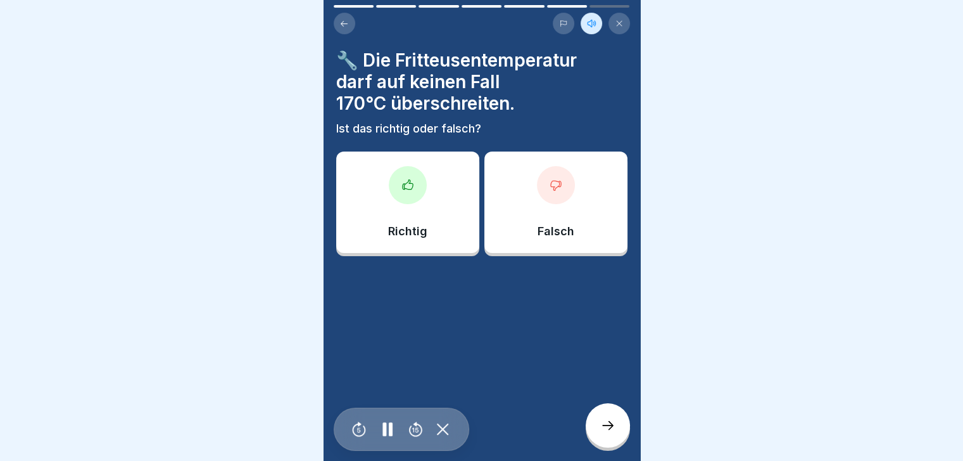
click at [410, 208] on div "Richtig" at bounding box center [407, 201] width 143 height 101
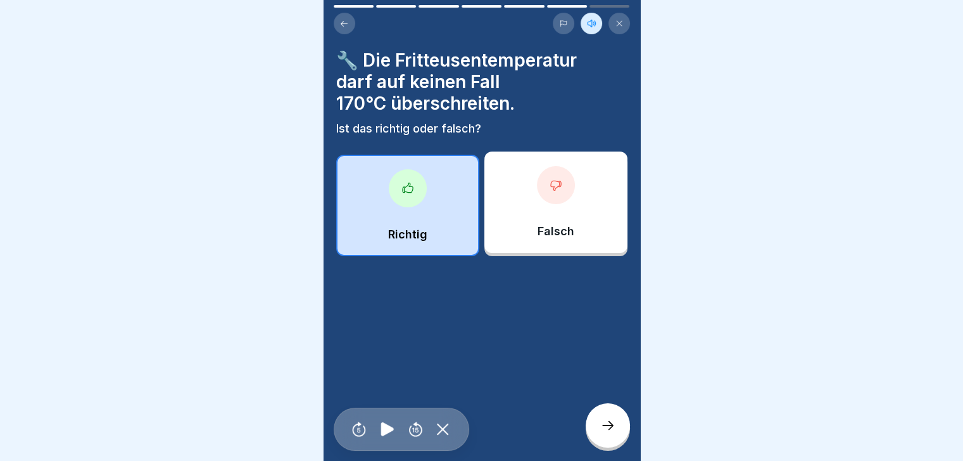
click at [606, 424] on icon at bounding box center [608, 424] width 15 height 15
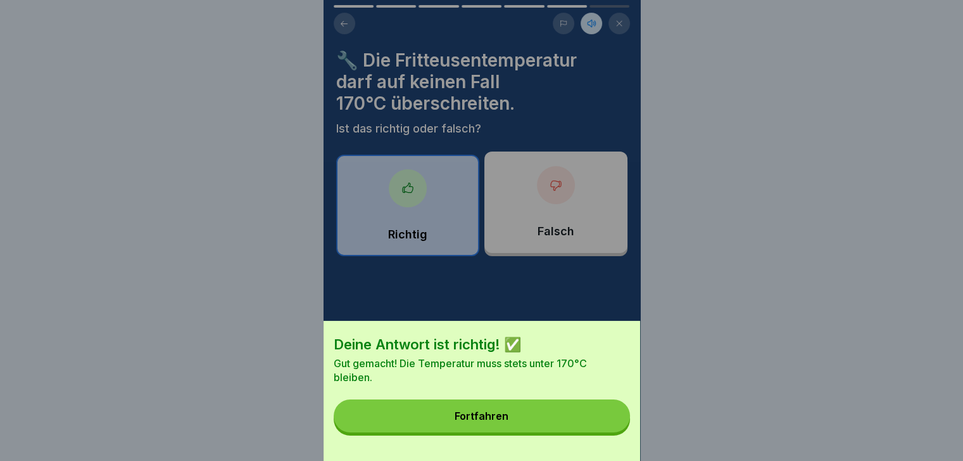
click at [532, 424] on button "Fortfahren" at bounding box center [482, 415] width 296 height 33
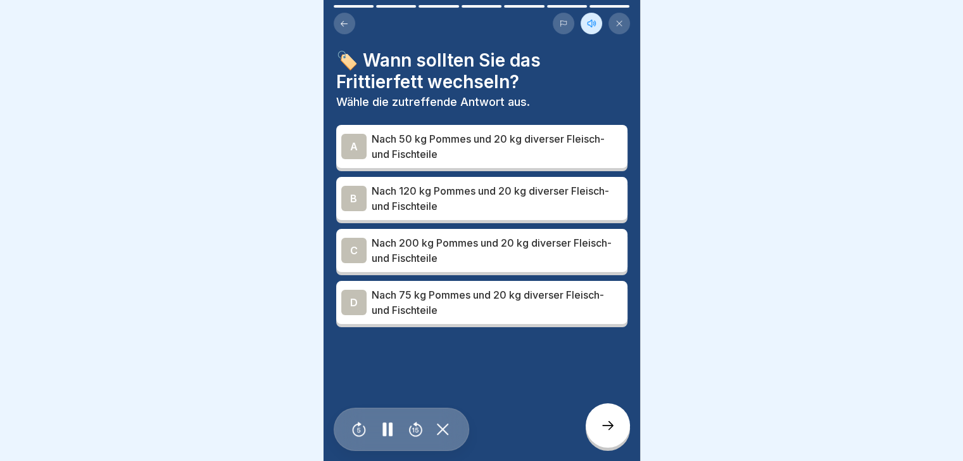
click at [347, 186] on div "B" at bounding box center [353, 198] width 25 height 25
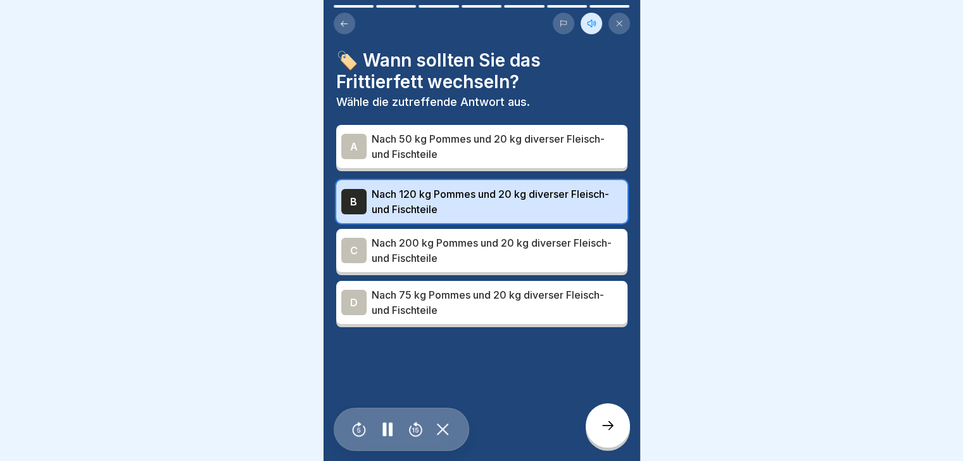
click at [609, 428] on icon at bounding box center [608, 424] width 15 height 15
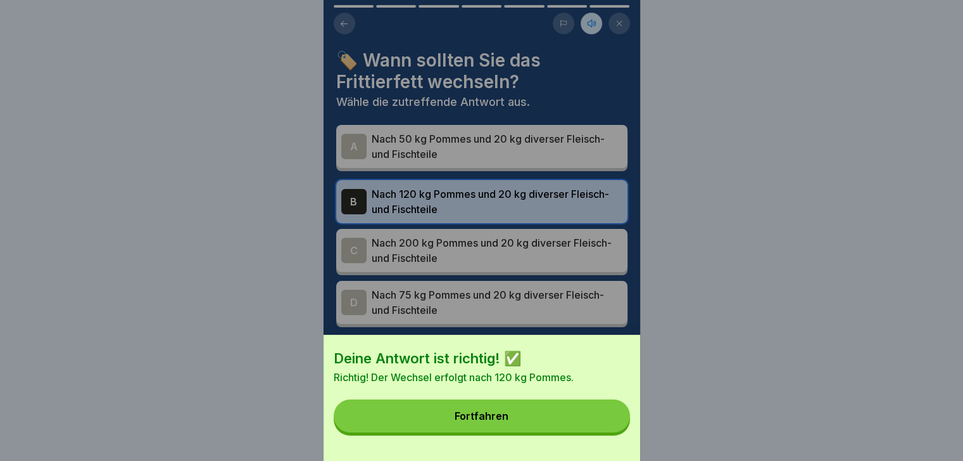
click at [539, 425] on button "Fortfahren" at bounding box center [482, 415] width 296 height 33
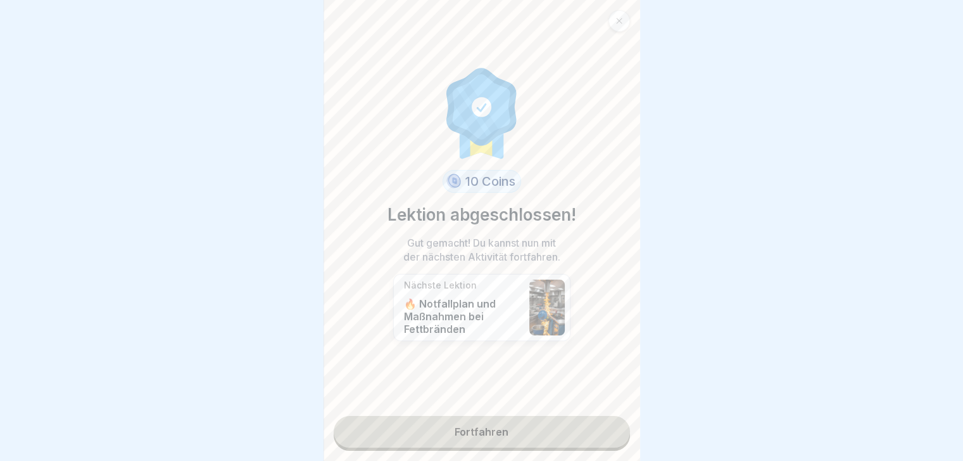
click at [491, 419] on link "Fortfahren" at bounding box center [482, 432] width 296 height 32
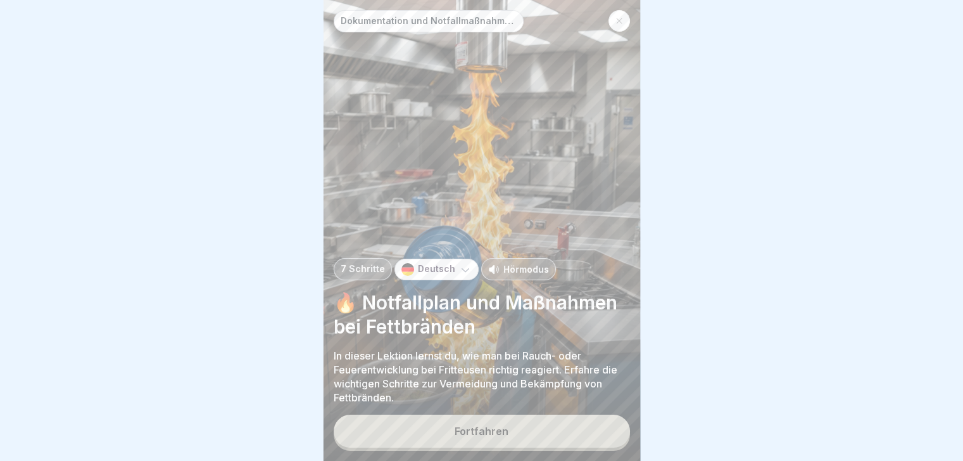
click at [516, 265] on p "Hörmodus" at bounding box center [527, 268] width 46 height 13
click at [491, 433] on div "Fortfahren" at bounding box center [482, 430] width 54 height 11
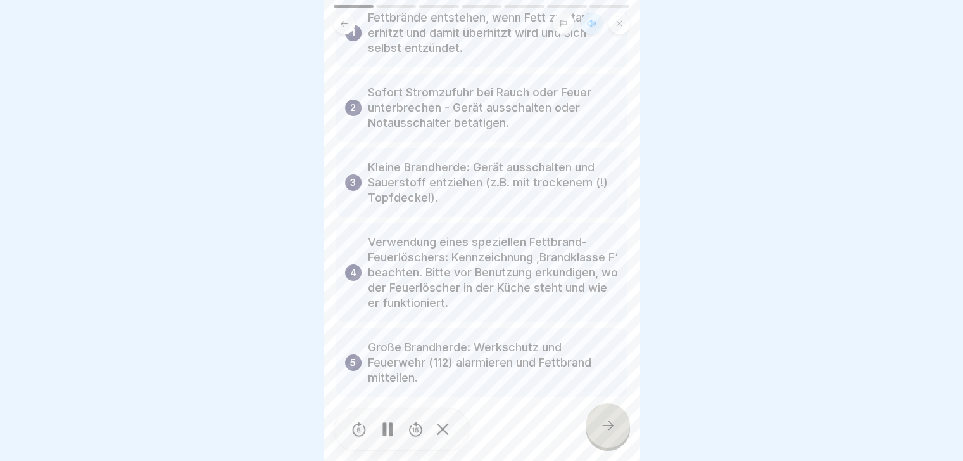
scroll to position [127, 0]
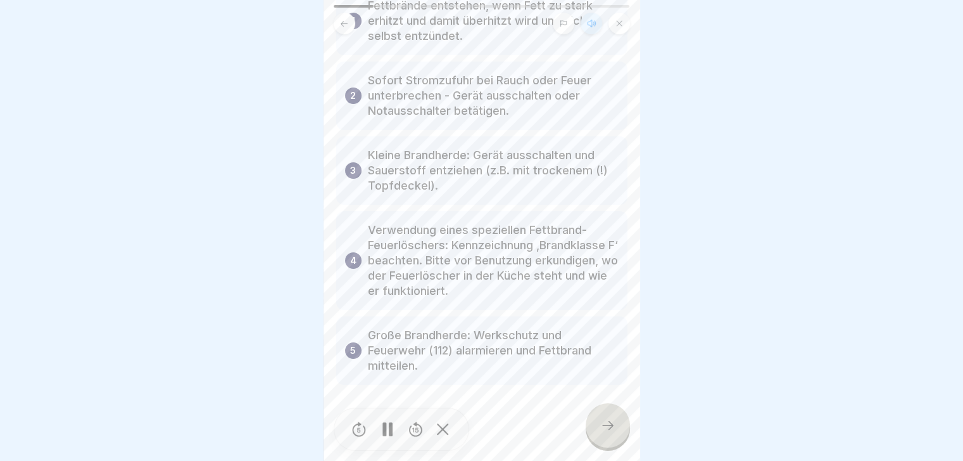
click at [608, 424] on icon at bounding box center [608, 424] width 15 height 15
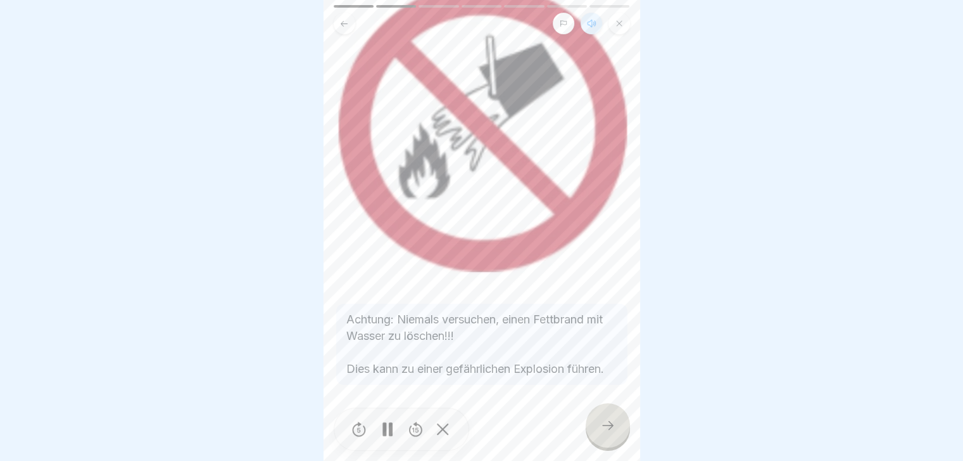
scroll to position [136, 0]
click at [614, 425] on icon at bounding box center [608, 424] width 15 height 15
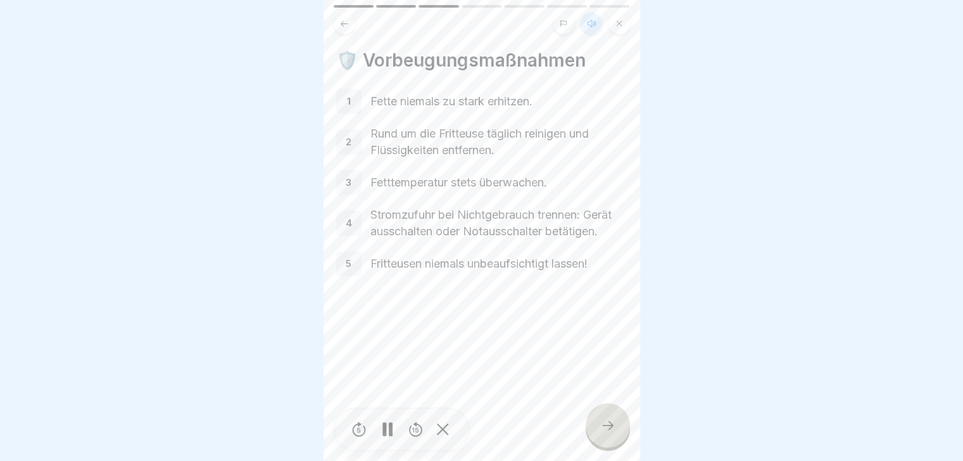
click at [600, 440] on div at bounding box center [608, 425] width 44 height 44
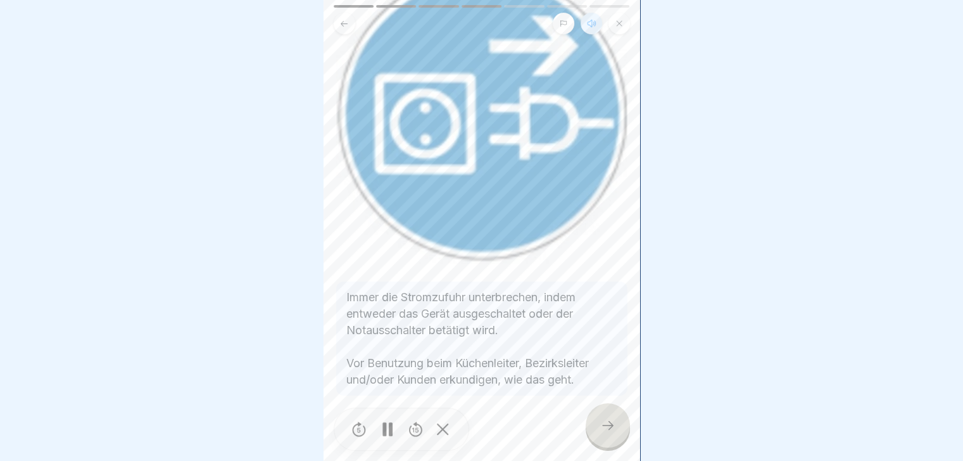
scroll to position [129, 0]
click at [608, 424] on icon at bounding box center [608, 424] width 15 height 15
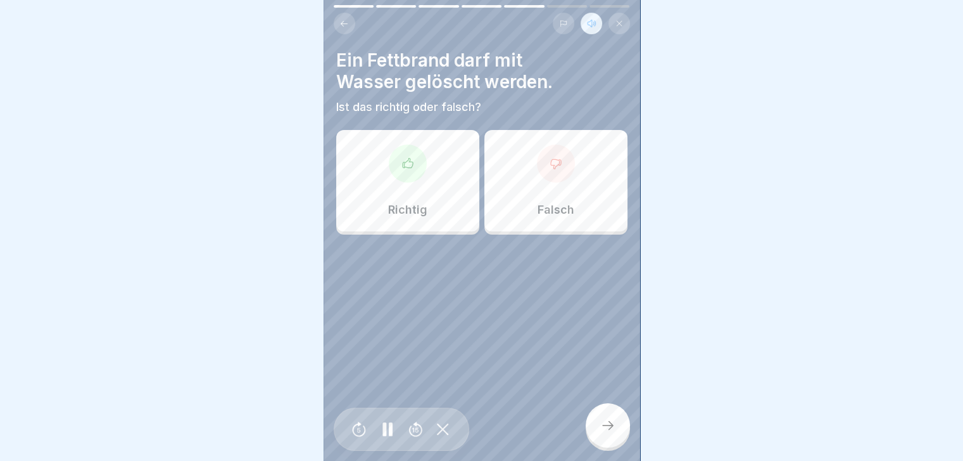
click at [561, 162] on div at bounding box center [556, 163] width 38 height 38
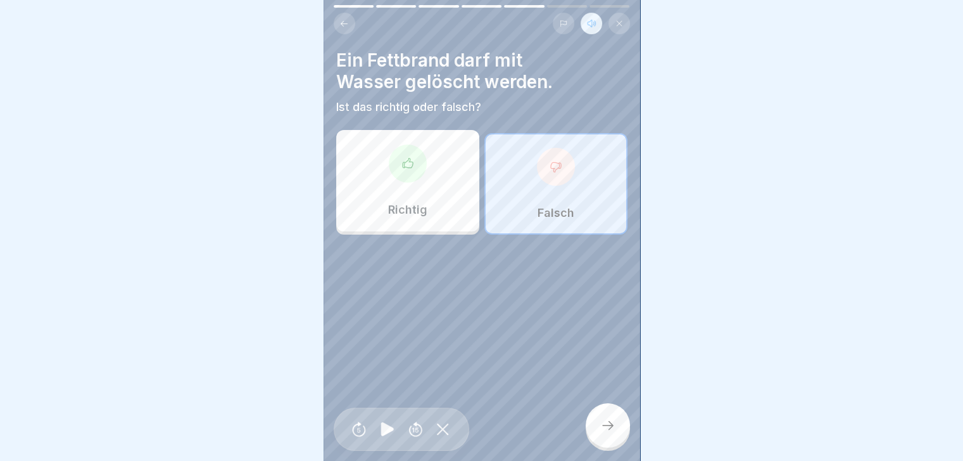
click at [604, 418] on div at bounding box center [608, 425] width 44 height 44
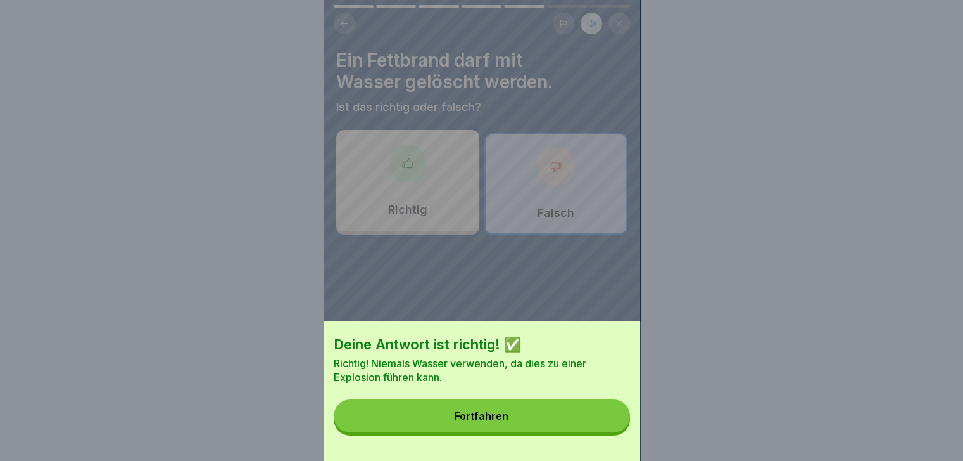
click at [543, 426] on button "Fortfahren" at bounding box center [482, 415] width 296 height 33
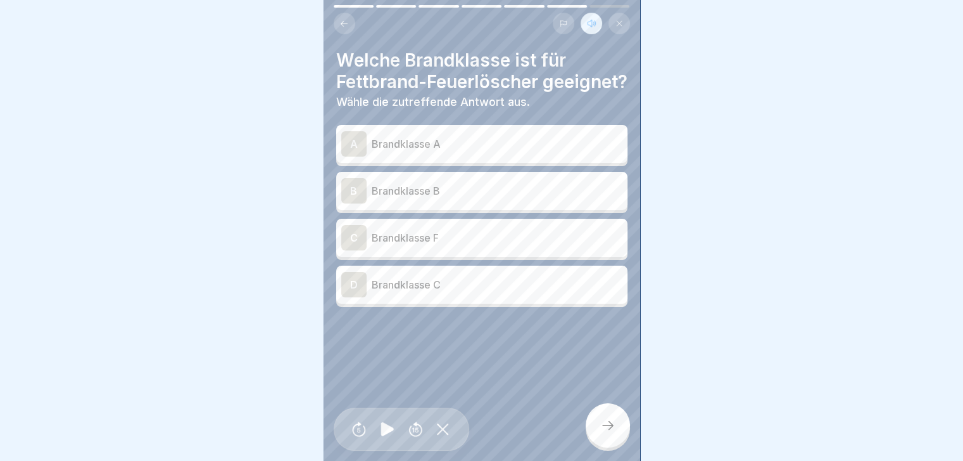
click at [338, 13] on button at bounding box center [345, 24] width 22 height 22
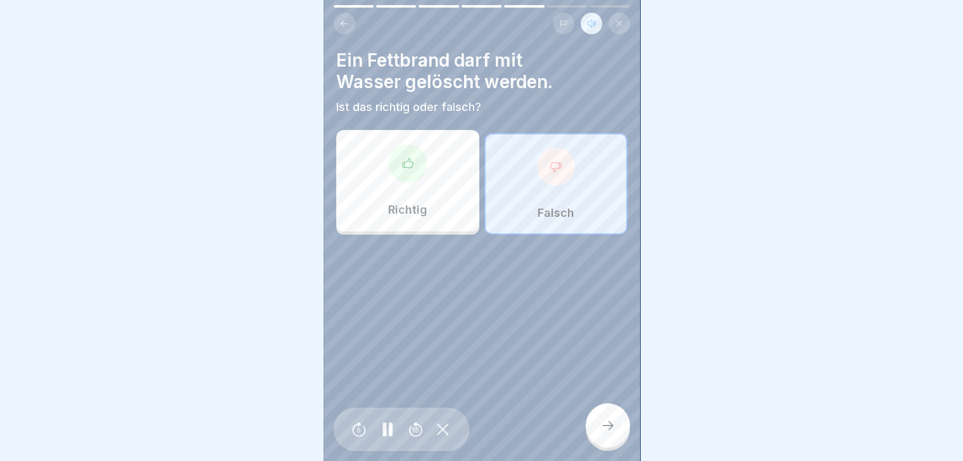
click at [338, 13] on button at bounding box center [345, 24] width 22 height 22
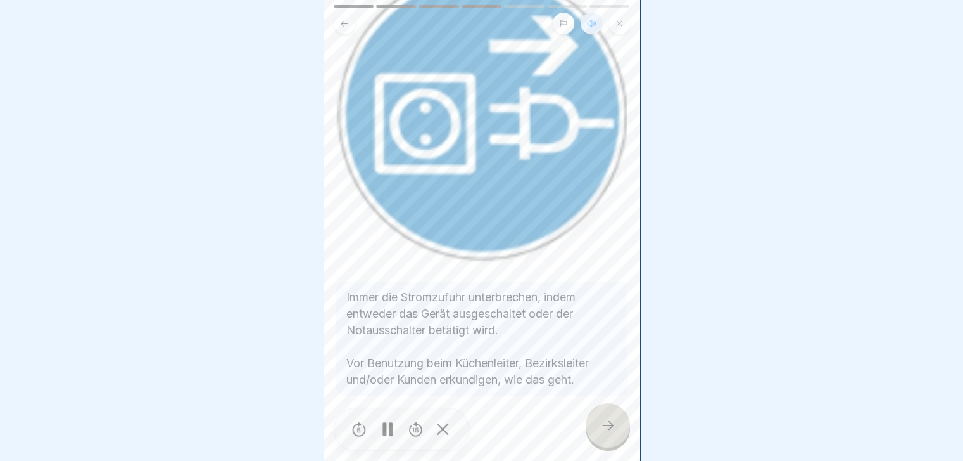
click at [338, 13] on button at bounding box center [345, 24] width 22 height 22
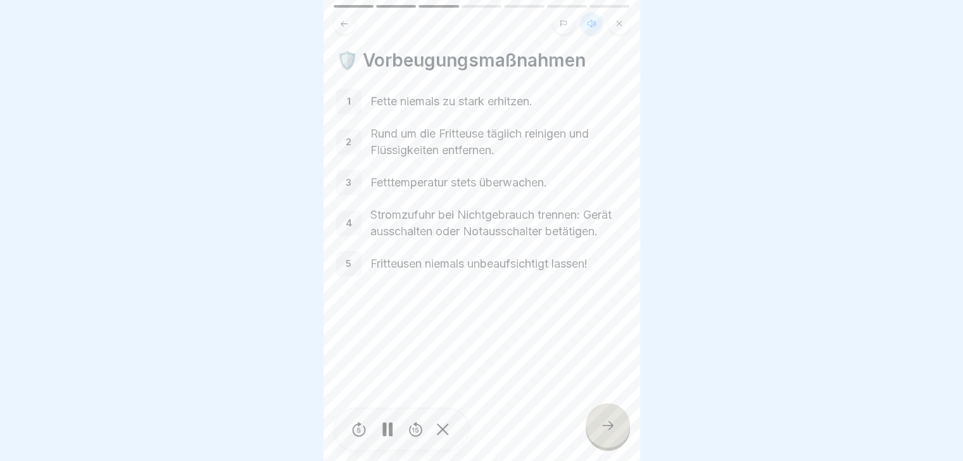
click at [338, 13] on button at bounding box center [345, 24] width 22 height 22
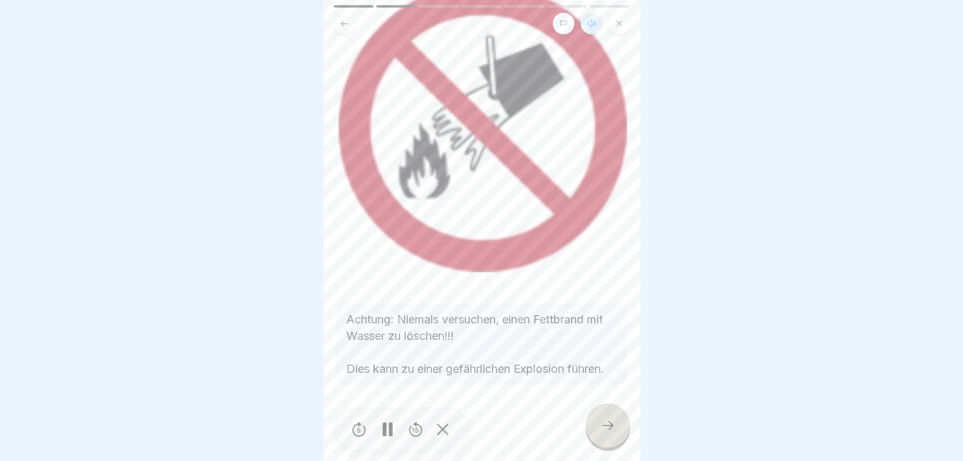
click at [338, 13] on button at bounding box center [345, 24] width 22 height 22
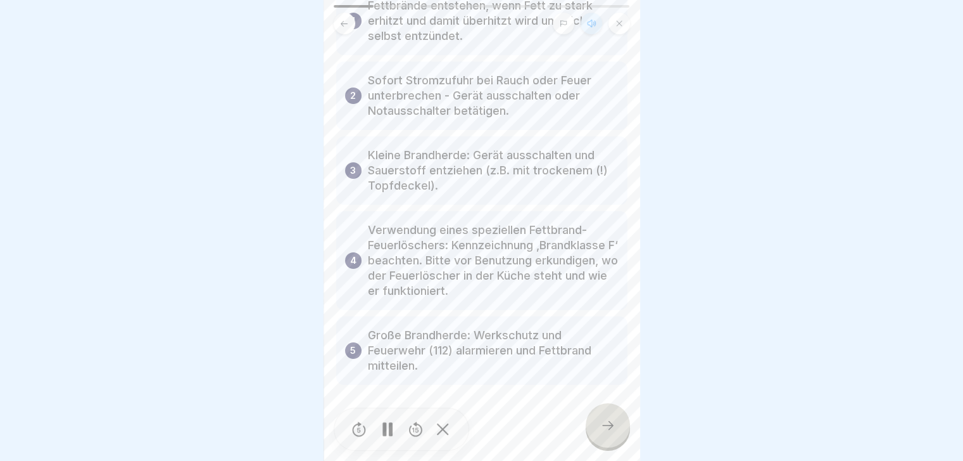
click at [607, 428] on icon at bounding box center [608, 424] width 15 height 15
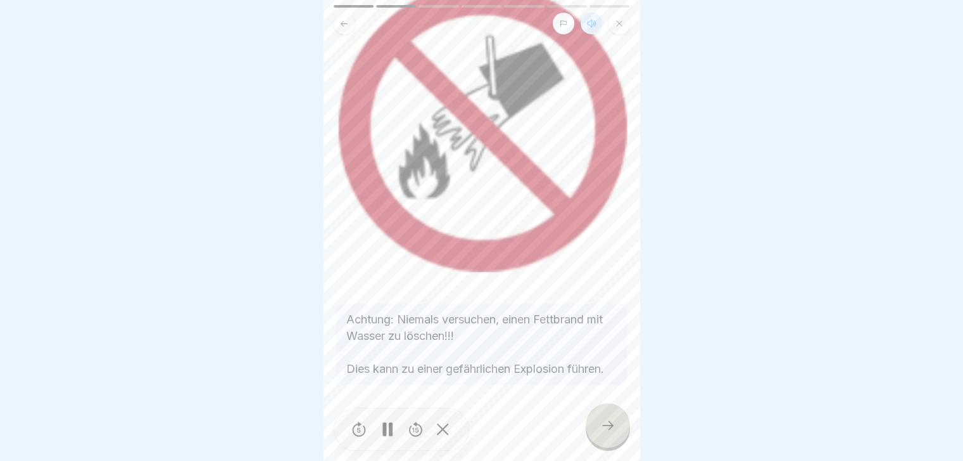
click at [607, 428] on icon at bounding box center [608, 424] width 15 height 15
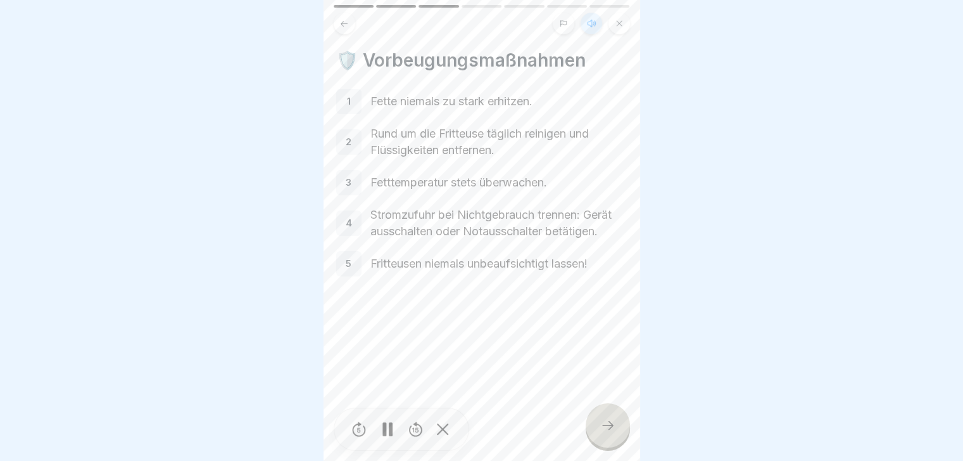
click at [607, 428] on icon at bounding box center [608, 424] width 15 height 15
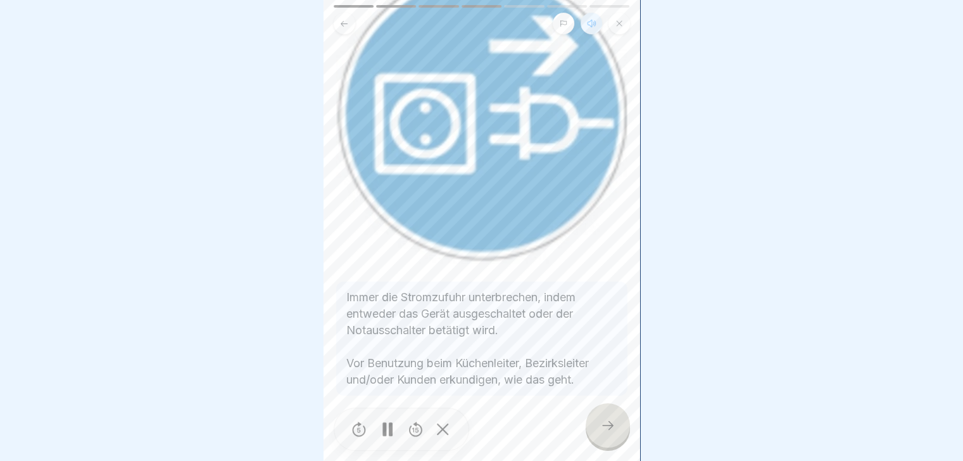
click at [607, 428] on icon at bounding box center [608, 424] width 15 height 15
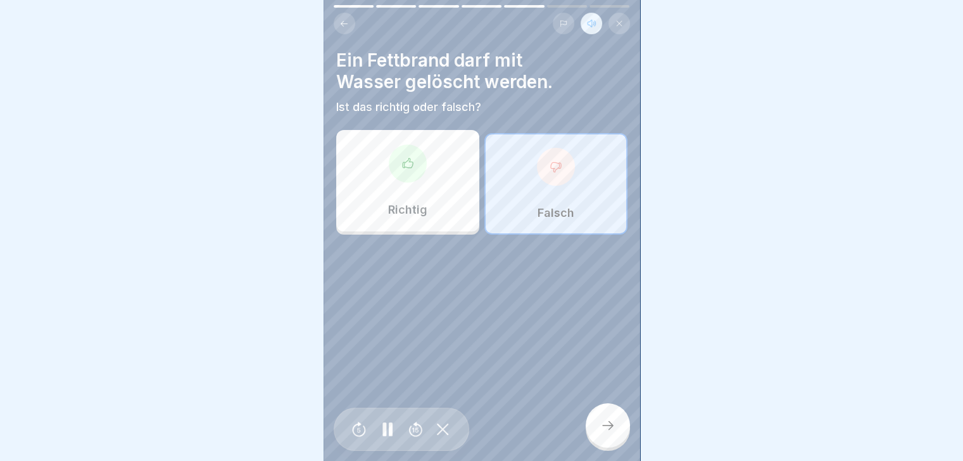
click at [608, 427] on icon at bounding box center [608, 424] width 15 height 15
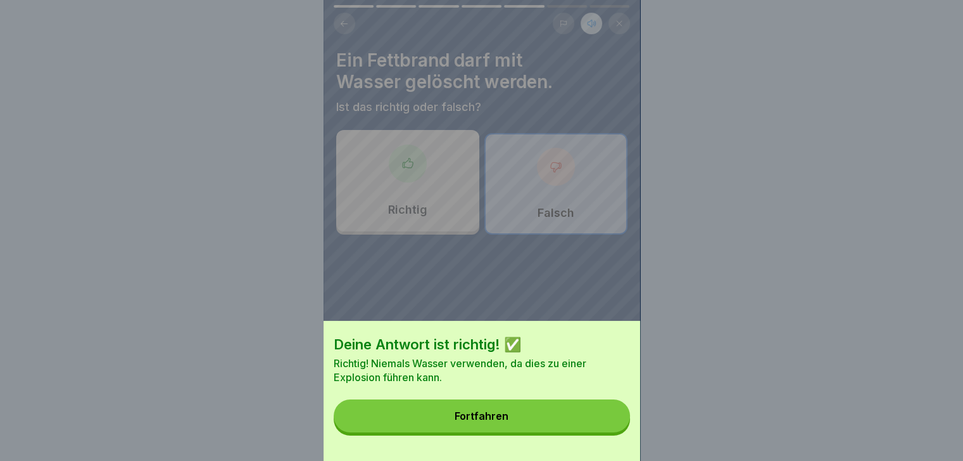
click at [535, 417] on button "Fortfahren" at bounding box center [482, 415] width 296 height 33
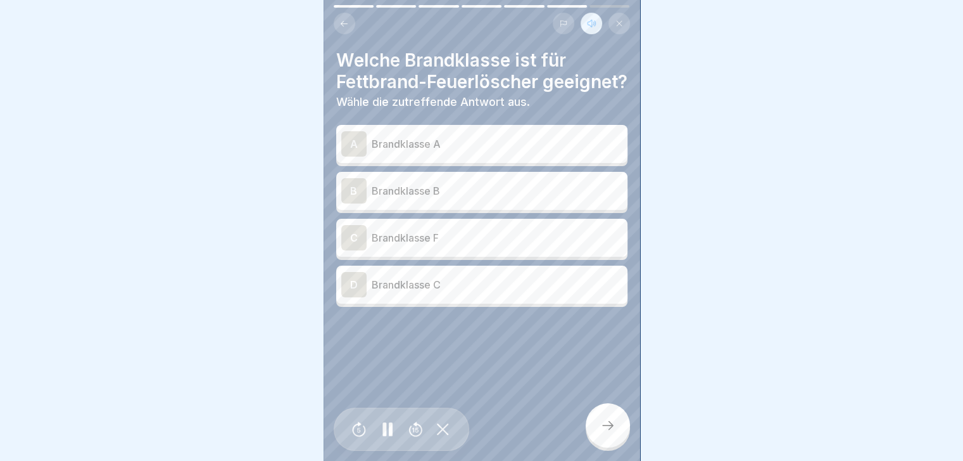
click at [362, 249] on div "C" at bounding box center [353, 237] width 25 height 25
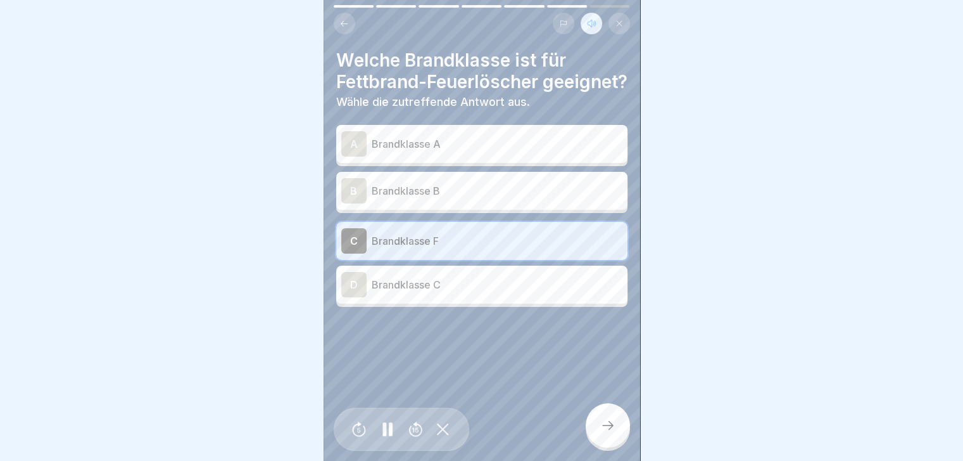
click at [621, 428] on div at bounding box center [608, 425] width 44 height 44
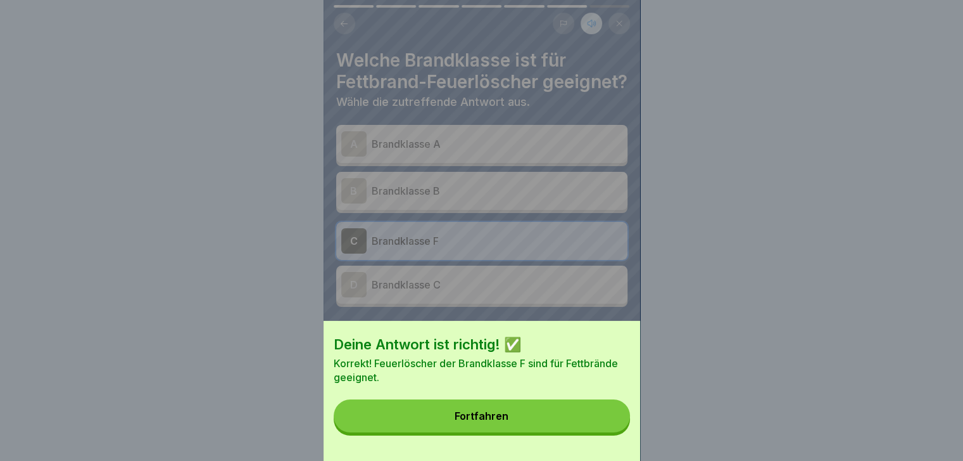
click at [536, 419] on button "Fortfahren" at bounding box center [482, 415] width 296 height 33
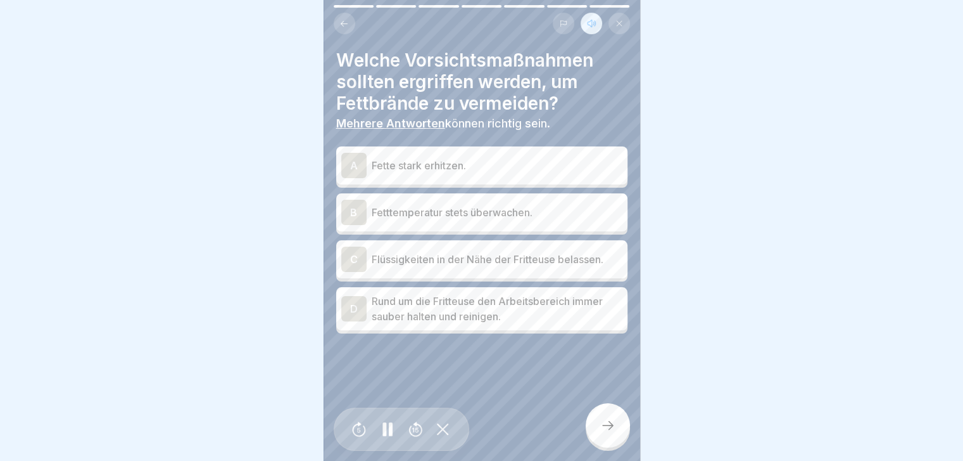
click at [350, 201] on div "B" at bounding box center [353, 212] width 25 height 25
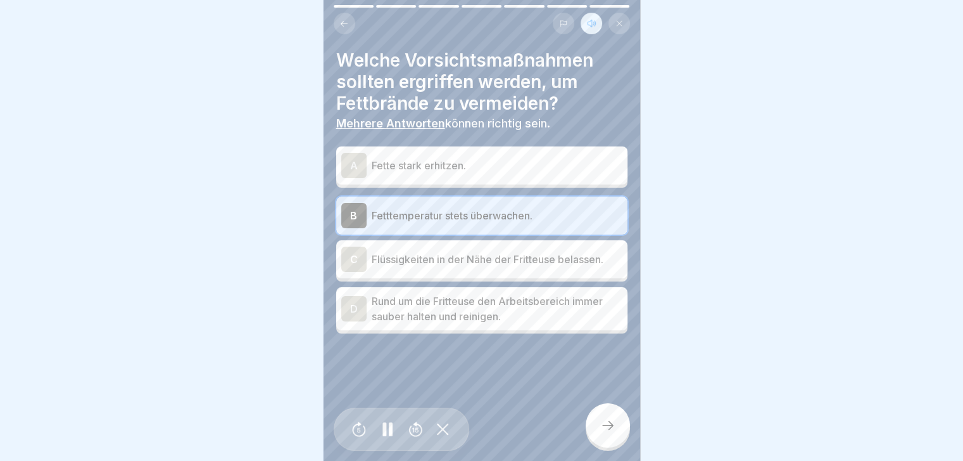
click at [353, 301] on div "D" at bounding box center [353, 308] width 25 height 25
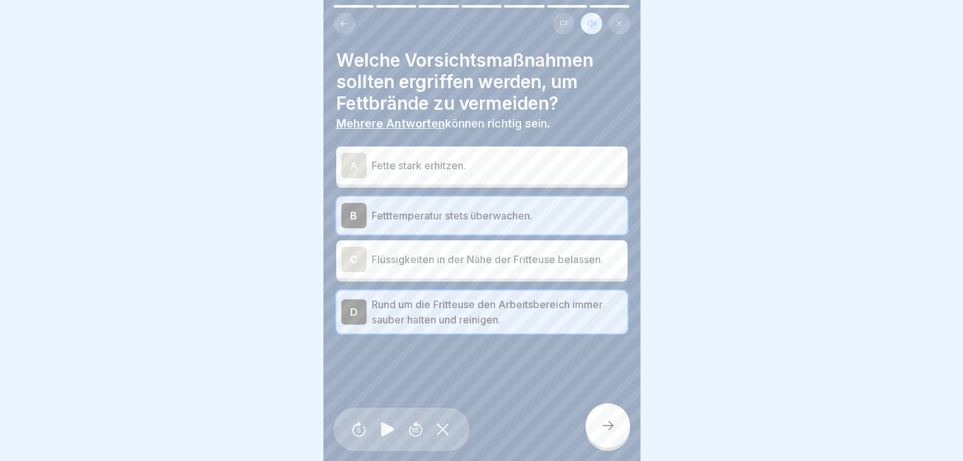
click at [615, 428] on icon at bounding box center [608, 424] width 15 height 15
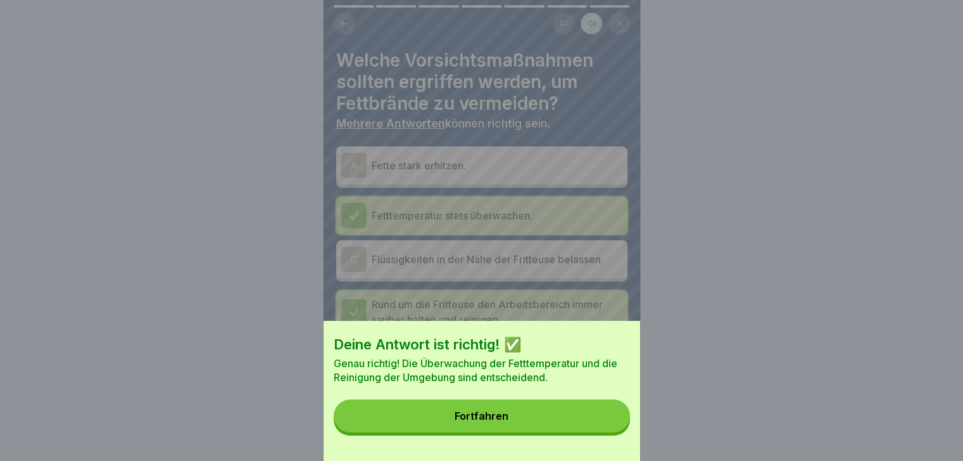
click at [516, 432] on button "Fortfahren" at bounding box center [482, 415] width 296 height 33
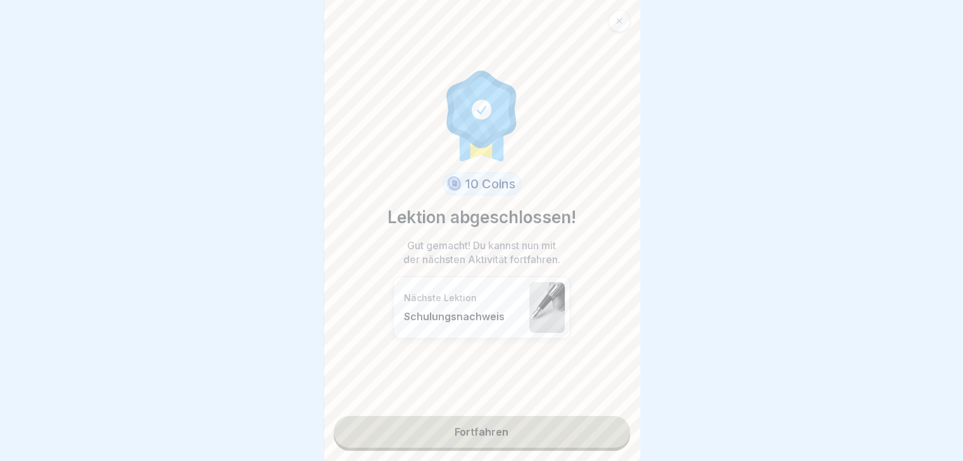
click at [516, 425] on link "Fortfahren" at bounding box center [482, 432] width 296 height 32
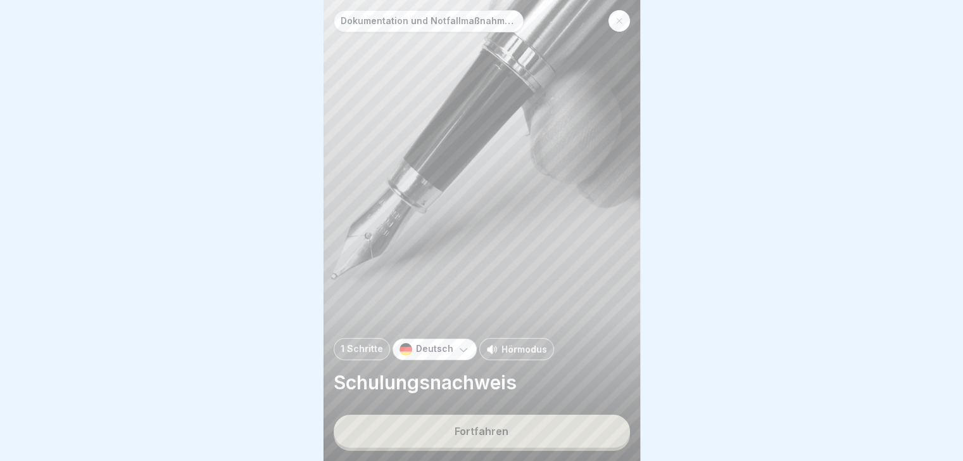
click at [516, 425] on button "Fortfahren" at bounding box center [482, 430] width 296 height 33
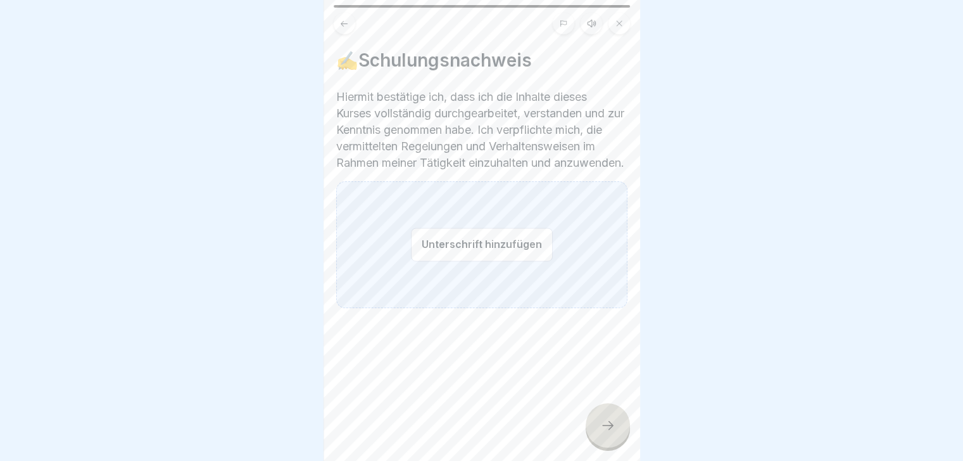
click at [426, 252] on button "Unterschrift hinzufügen" at bounding box center [482, 244] width 142 height 34
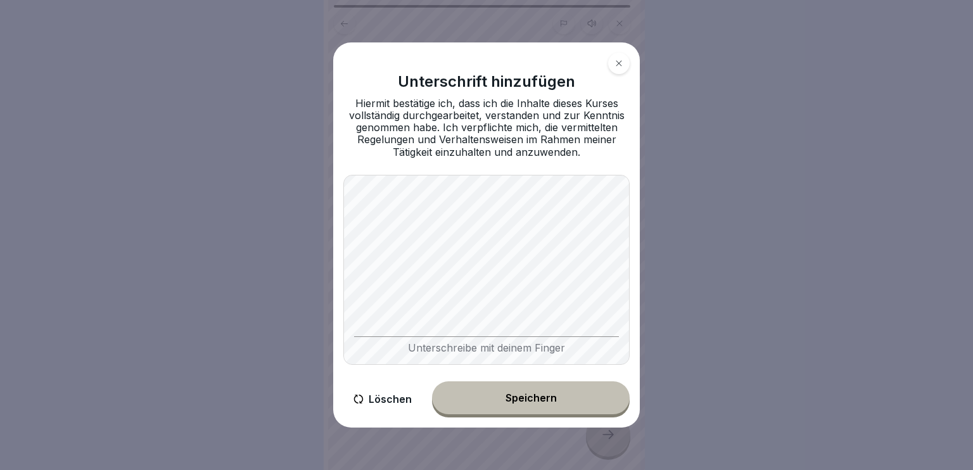
click at [615, 63] on icon at bounding box center [619, 64] width 8 height 8
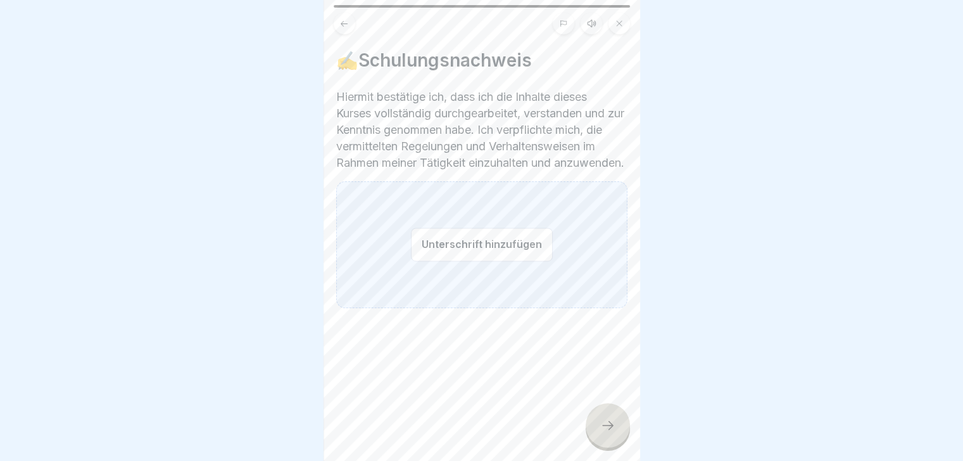
click at [614, 433] on icon at bounding box center [608, 424] width 15 height 15
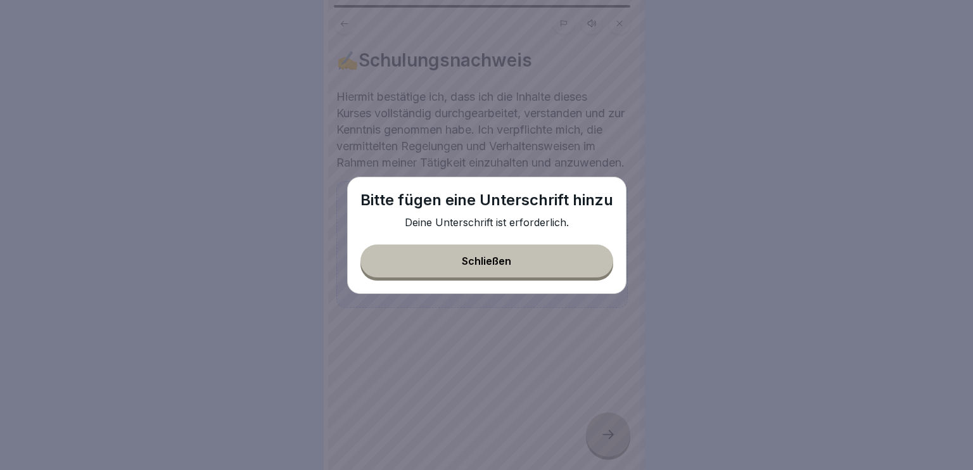
click at [509, 262] on div "Schließen" at bounding box center [486, 260] width 49 height 11
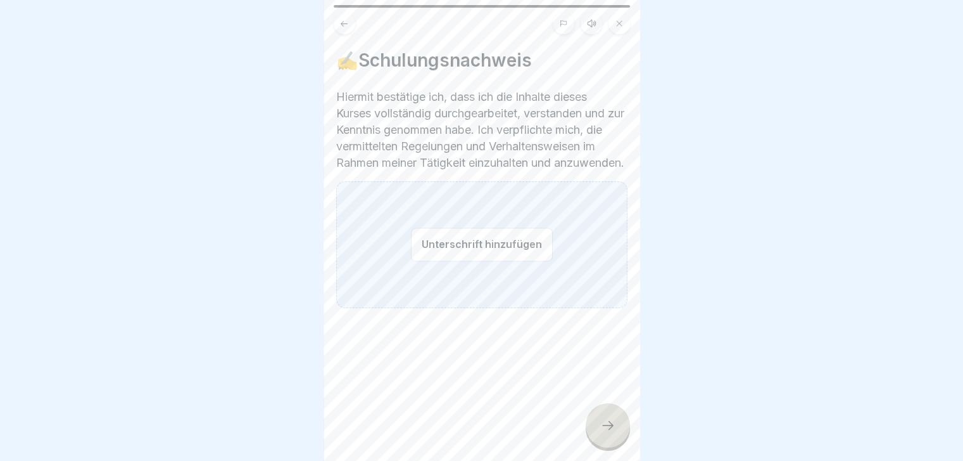
click at [347, 24] on icon at bounding box center [345, 24] width 10 height 10
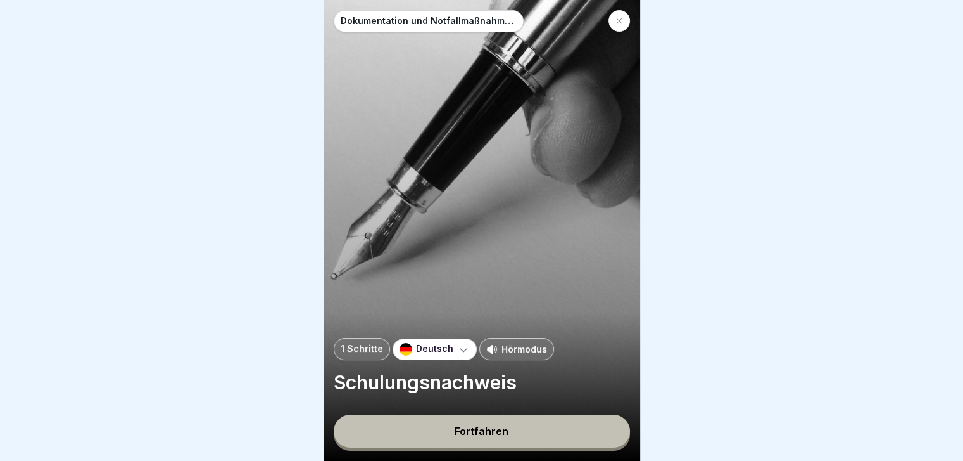
click at [511, 447] on button "Fortfahren" at bounding box center [482, 430] width 296 height 33
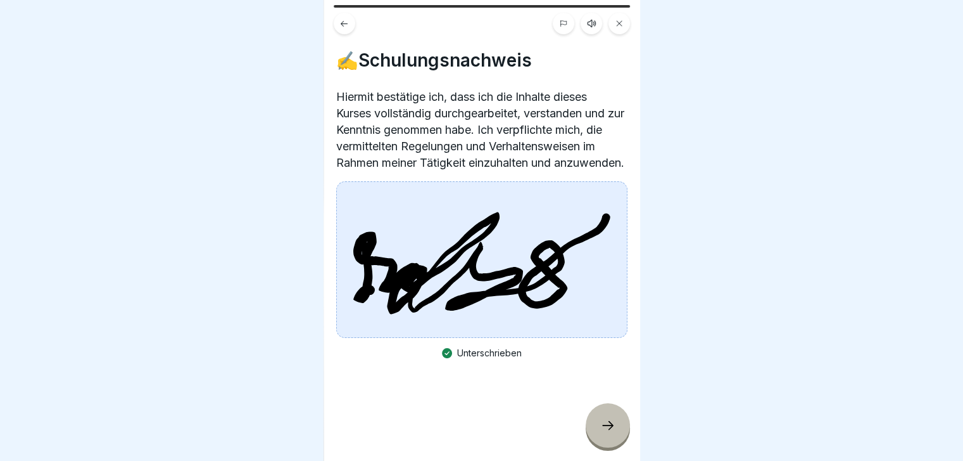
click at [606, 433] on icon at bounding box center [608, 424] width 15 height 15
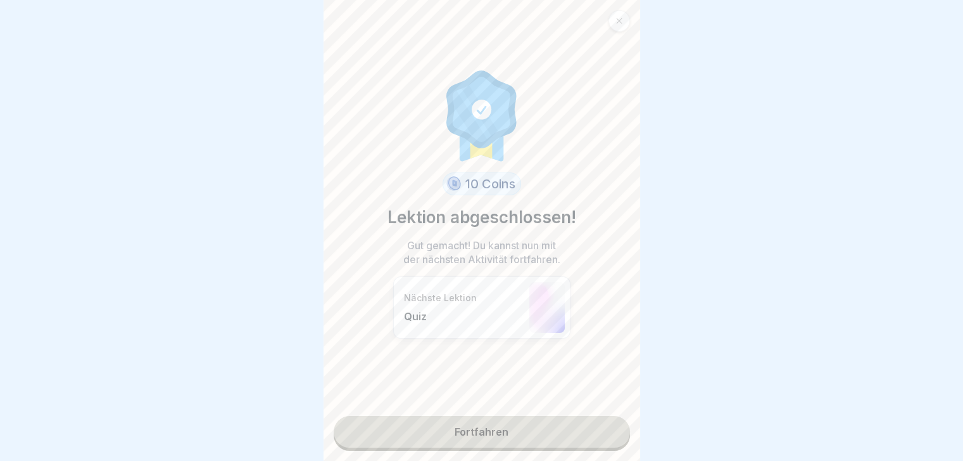
click at [524, 431] on link "Fortfahren" at bounding box center [482, 432] width 296 height 32
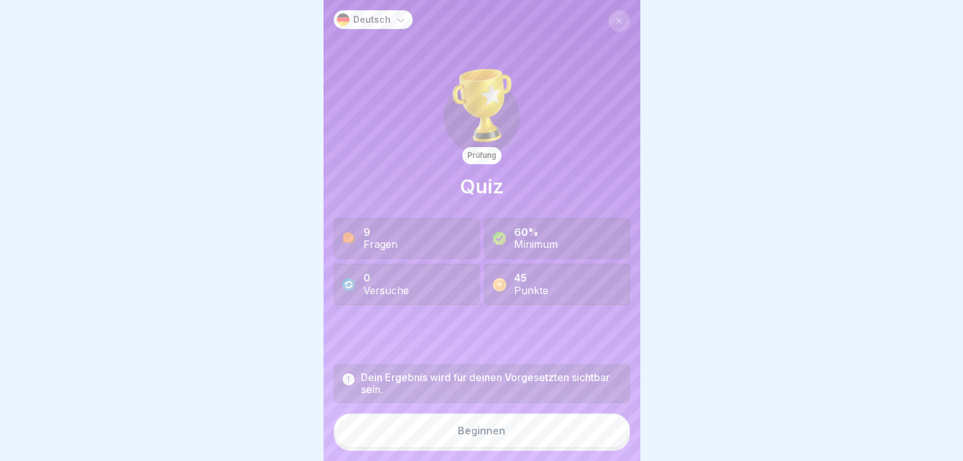
click at [488, 436] on div "Beginnen" at bounding box center [482, 429] width 48 height 11
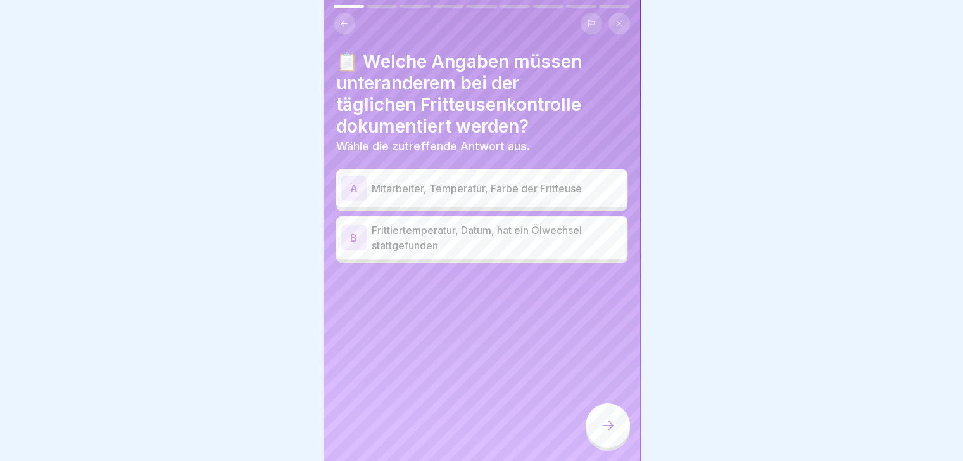
click at [355, 233] on div "B" at bounding box center [353, 237] width 25 height 25
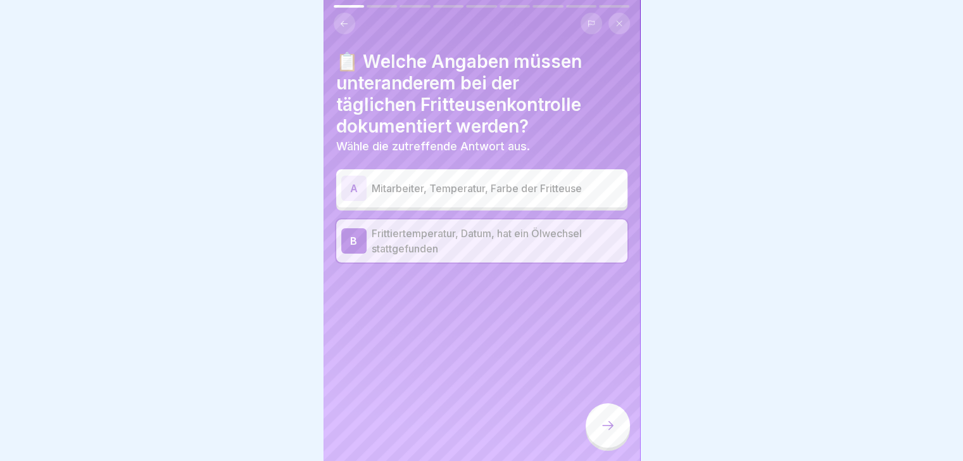
click at [619, 435] on div at bounding box center [608, 425] width 44 height 44
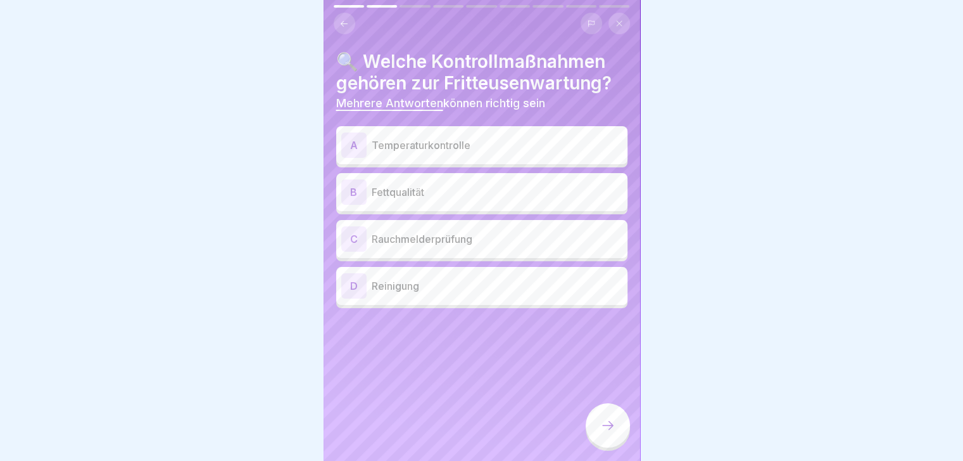
click at [357, 284] on div "D" at bounding box center [353, 285] width 25 height 25
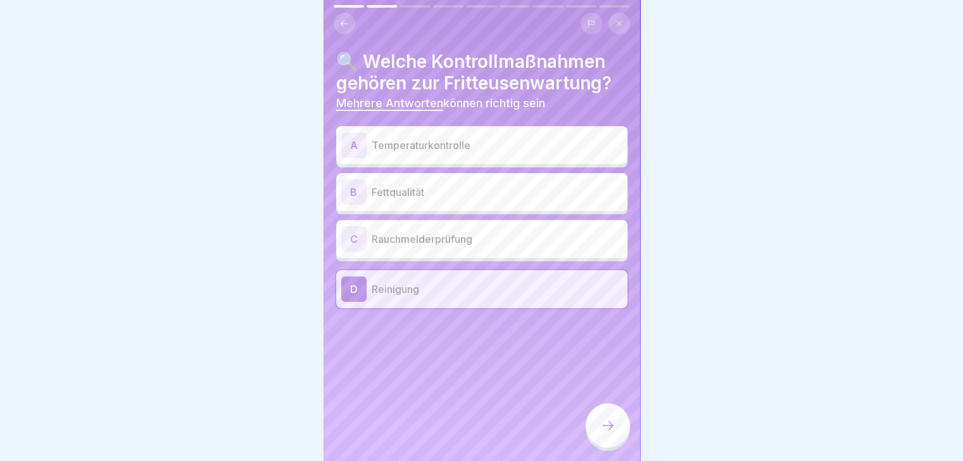
click at [357, 189] on div "B" at bounding box center [353, 191] width 25 height 25
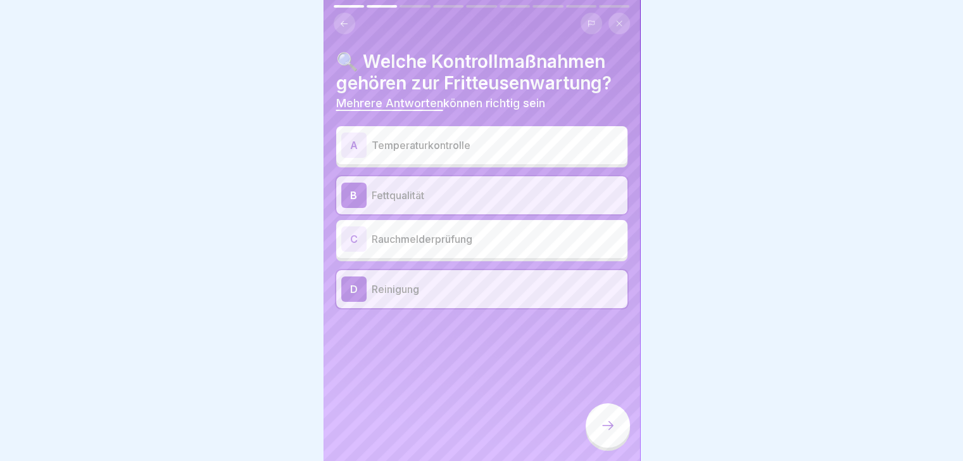
click at [356, 146] on div "A" at bounding box center [353, 144] width 25 height 25
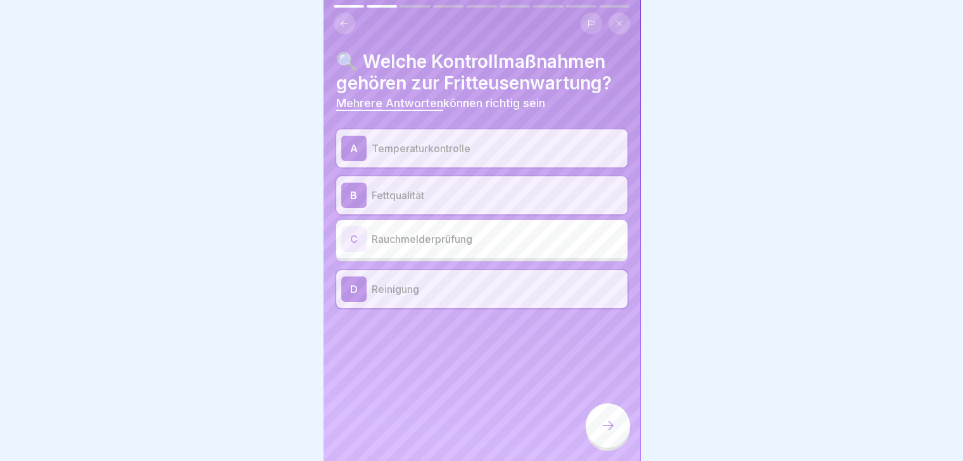
click at [611, 433] on icon at bounding box center [608, 424] width 15 height 15
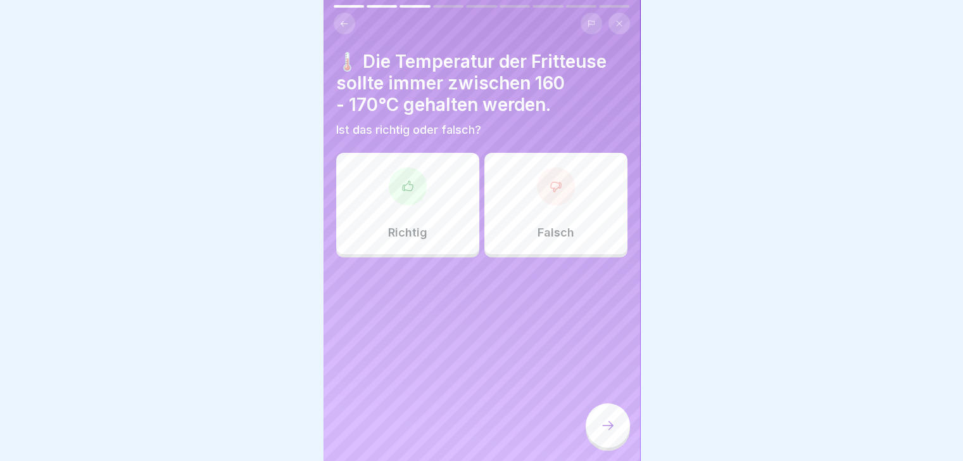
click at [393, 204] on div "Richtig" at bounding box center [407, 203] width 143 height 101
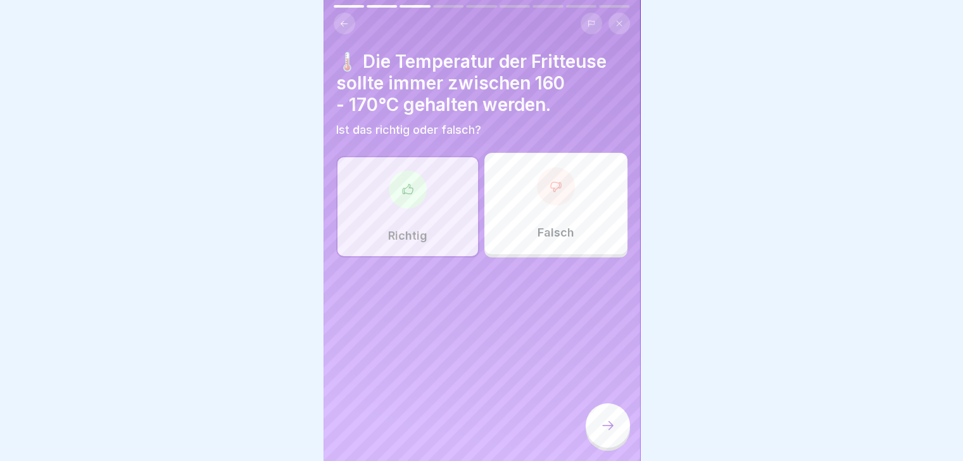
click at [601, 429] on icon at bounding box center [608, 424] width 15 height 15
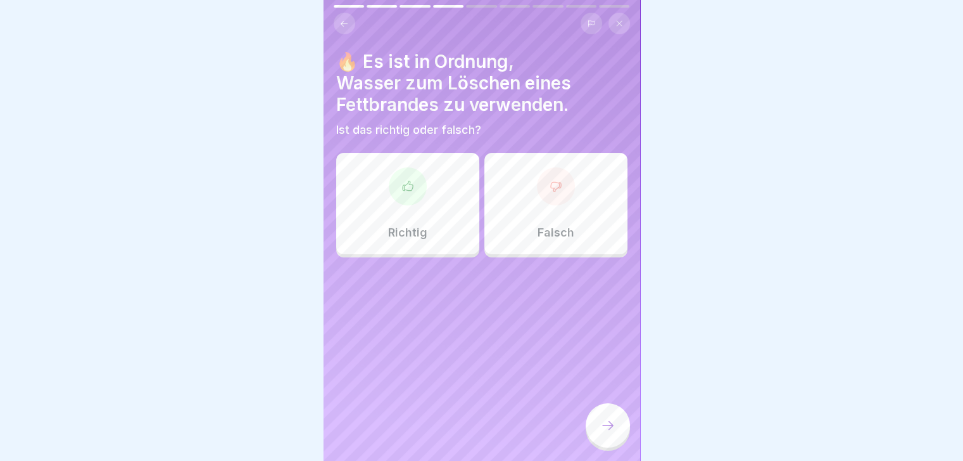
click at [550, 193] on div at bounding box center [556, 186] width 38 height 38
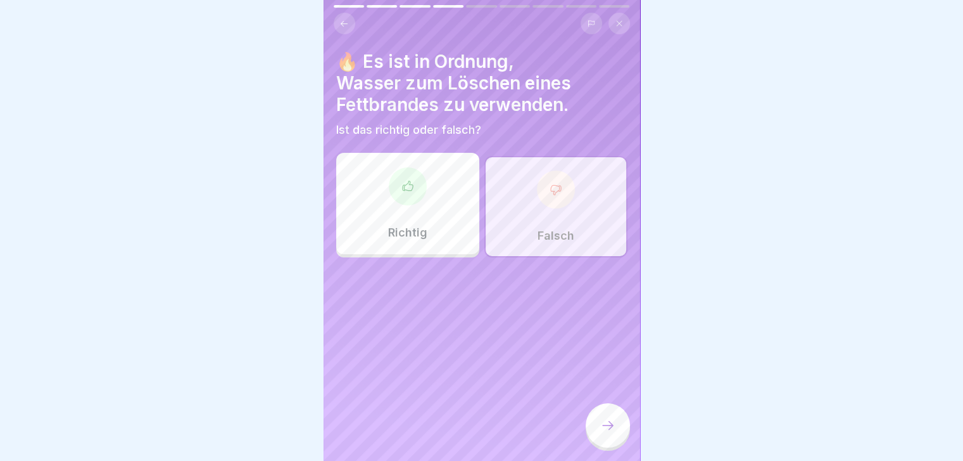
click at [616, 435] on div at bounding box center [608, 425] width 44 height 44
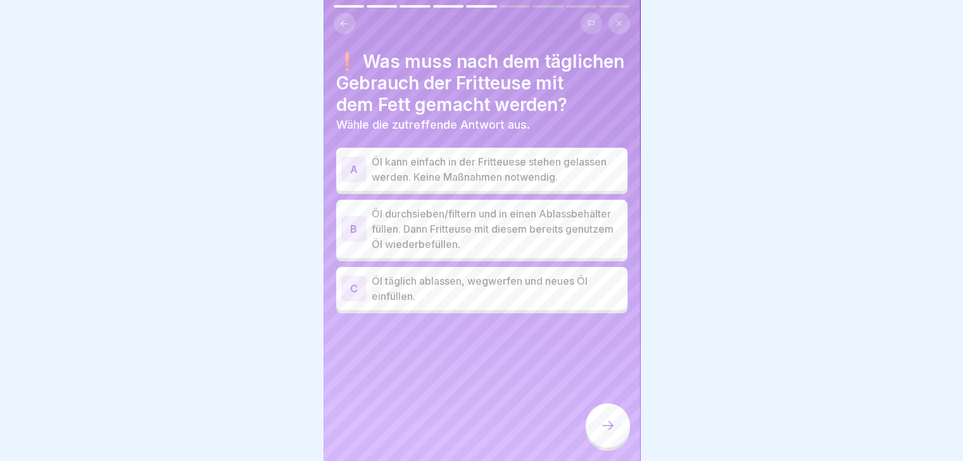
click at [353, 222] on div "B" at bounding box center [353, 228] width 25 height 25
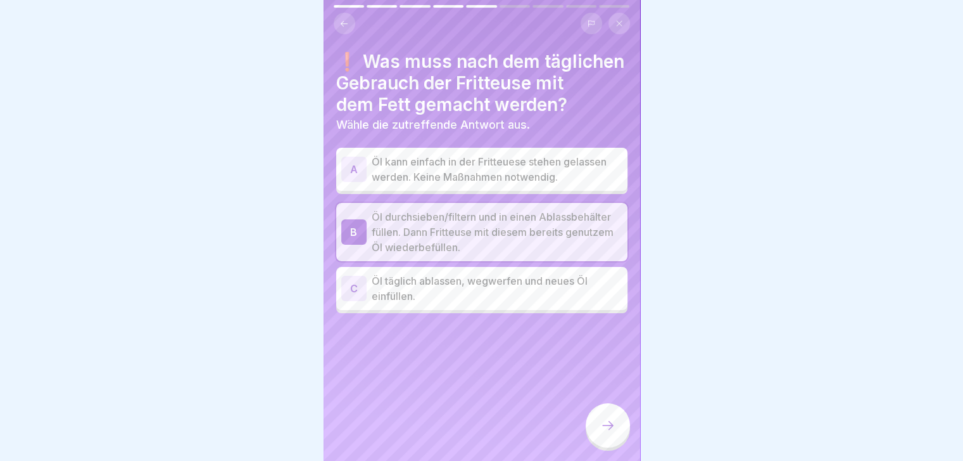
click at [608, 433] on icon at bounding box center [608, 424] width 15 height 15
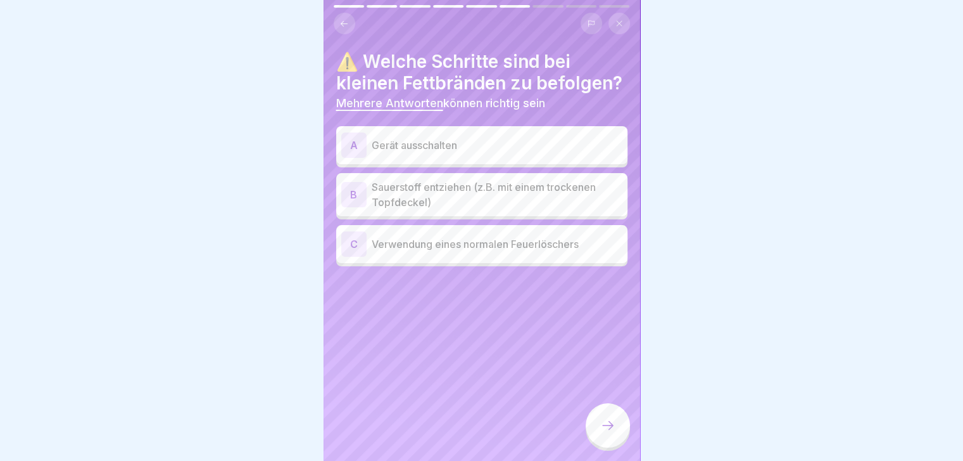
click at [352, 158] on div "A" at bounding box center [353, 144] width 25 height 25
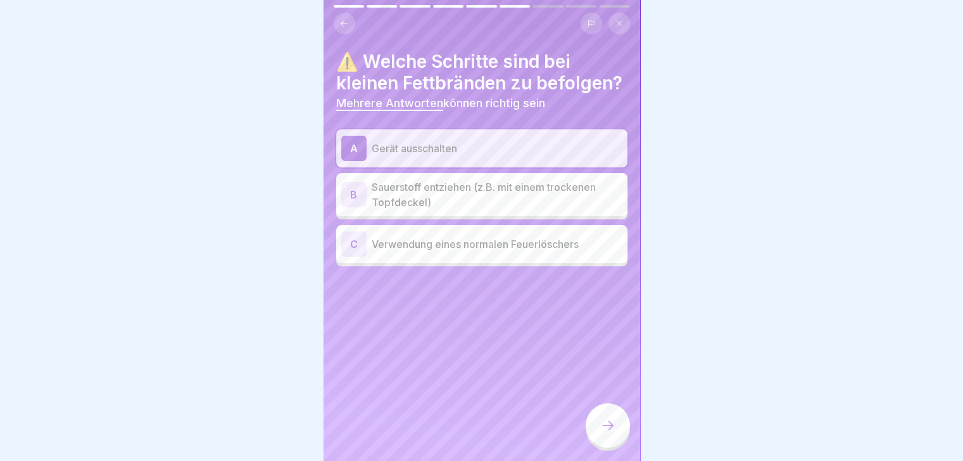
click at [359, 207] on div "B" at bounding box center [353, 194] width 25 height 25
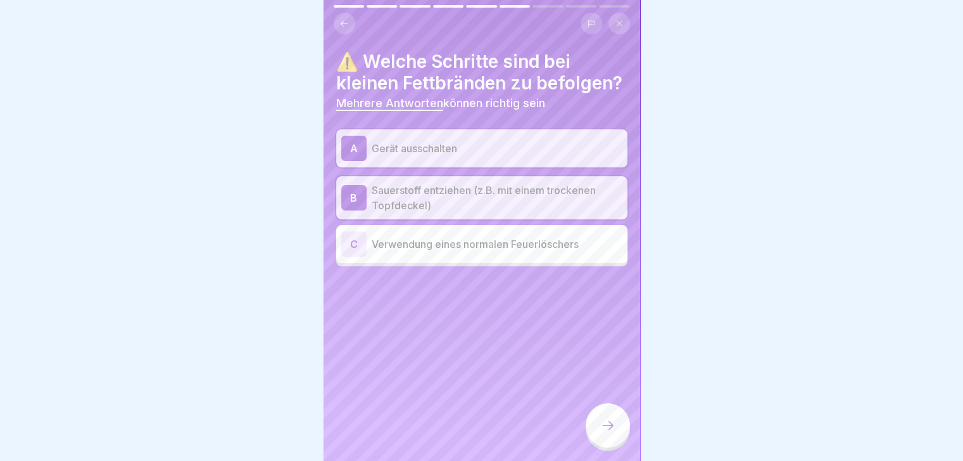
click at [614, 433] on icon at bounding box center [608, 424] width 15 height 15
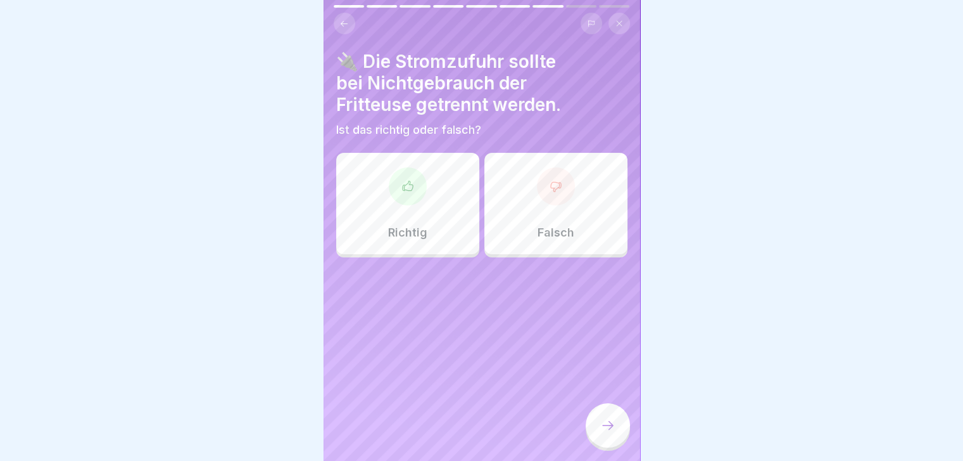
click at [418, 217] on div "Richtig" at bounding box center [407, 203] width 143 height 101
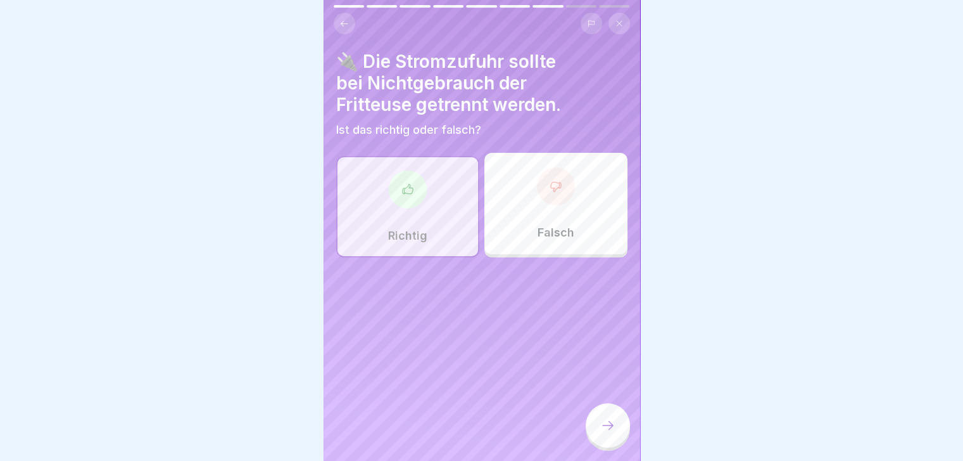
click at [608, 426] on div at bounding box center [608, 425] width 44 height 44
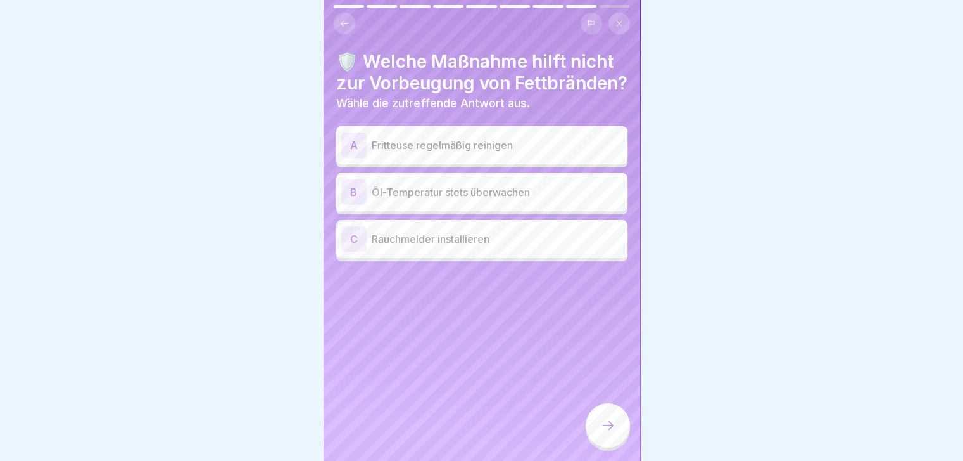
click at [354, 158] on div "A" at bounding box center [353, 144] width 25 height 25
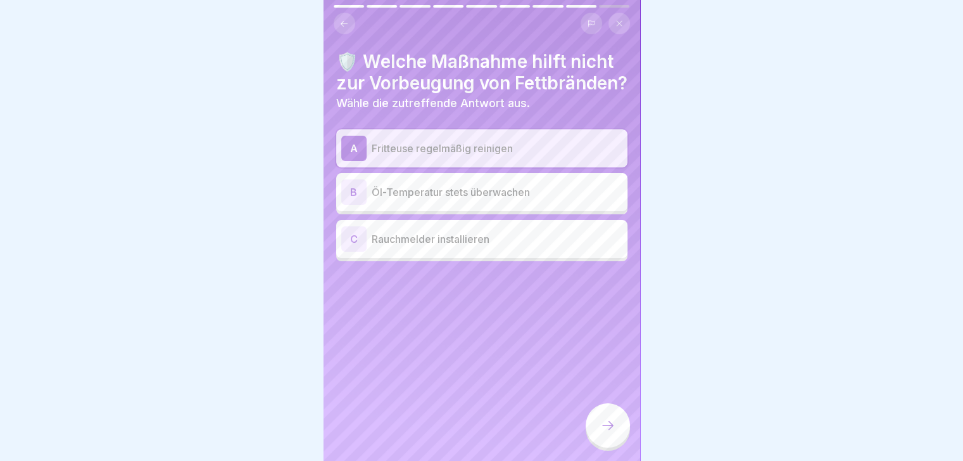
click at [353, 251] on div "C" at bounding box center [353, 238] width 25 height 25
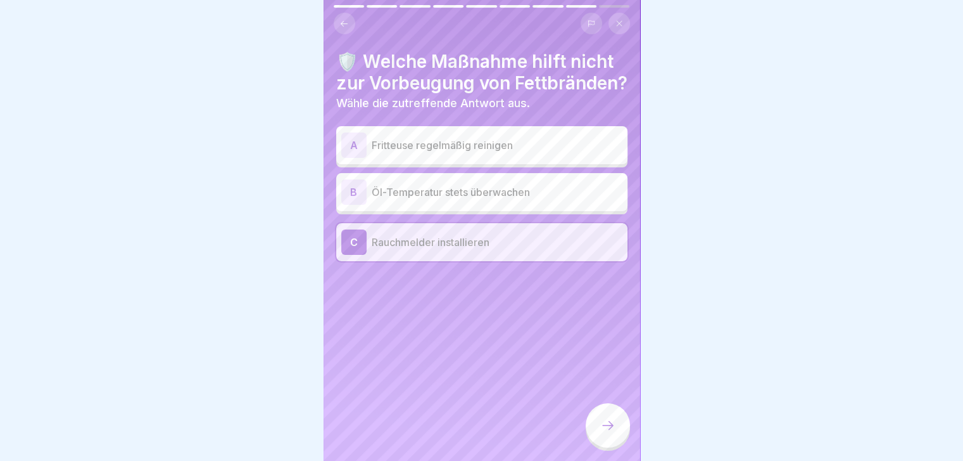
click at [356, 205] on div "B" at bounding box center [353, 191] width 25 height 25
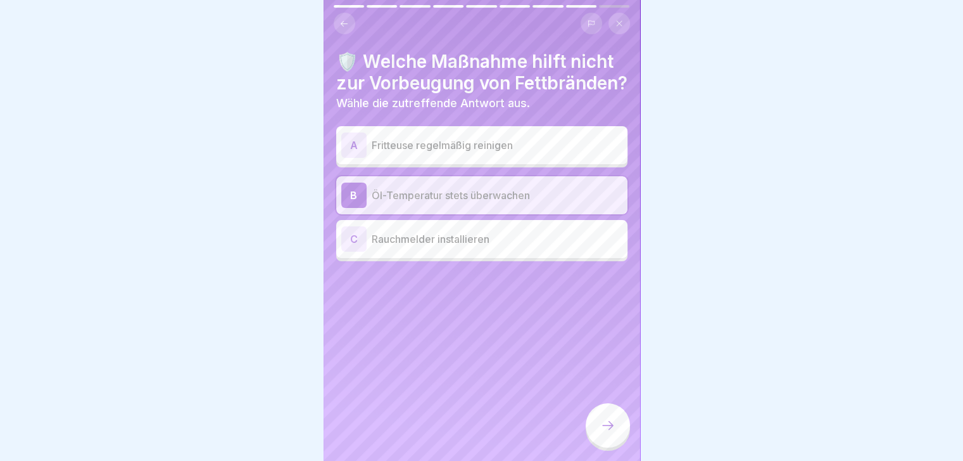
click at [357, 251] on div "C" at bounding box center [353, 238] width 25 height 25
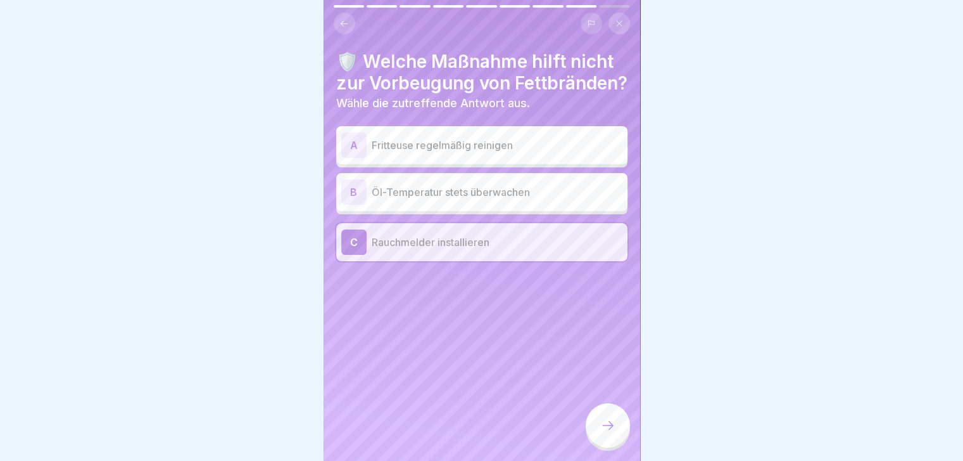
click at [604, 431] on icon at bounding box center [608, 424] width 15 height 15
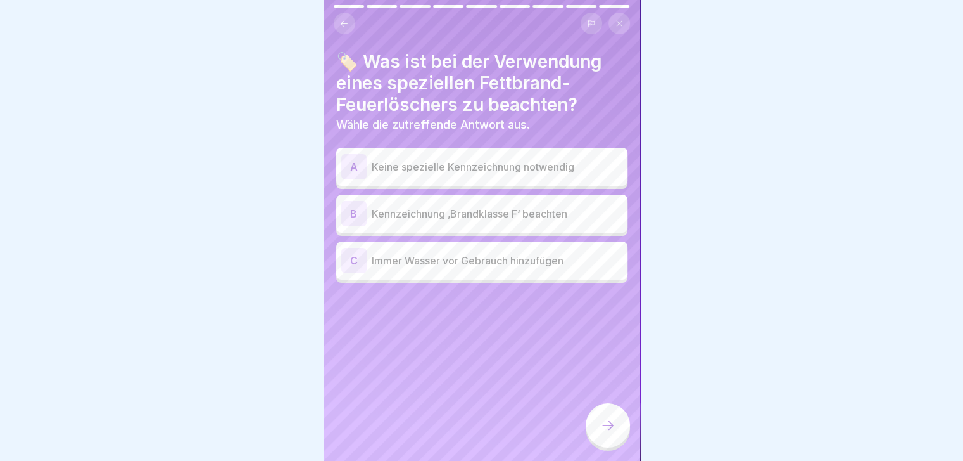
click at [360, 218] on div "B" at bounding box center [353, 213] width 25 height 25
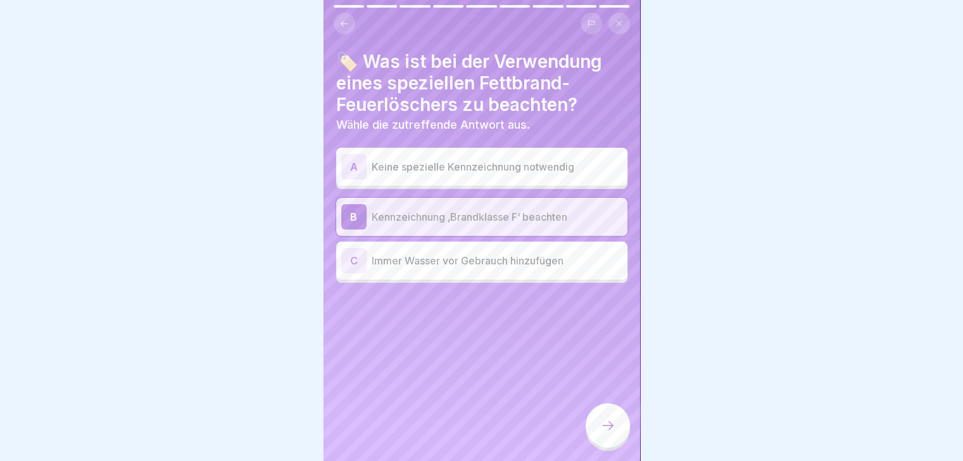
click at [613, 428] on div at bounding box center [608, 425] width 44 height 44
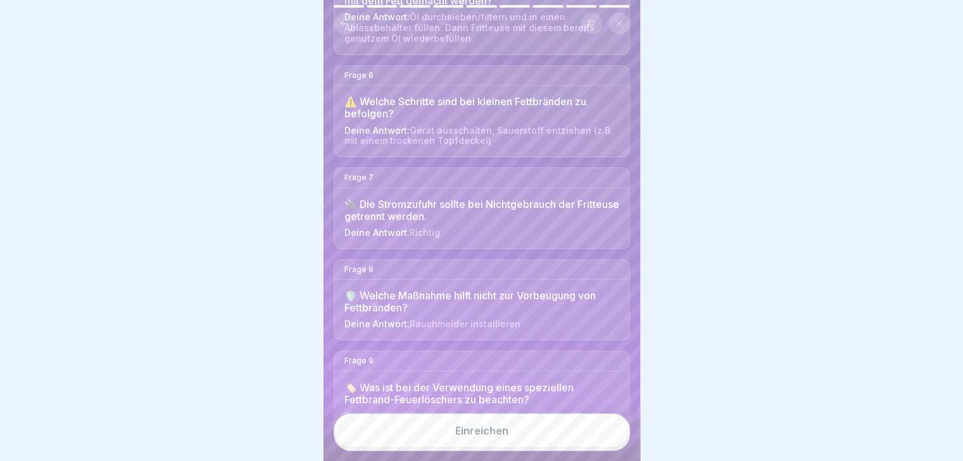
scroll to position [579, 0]
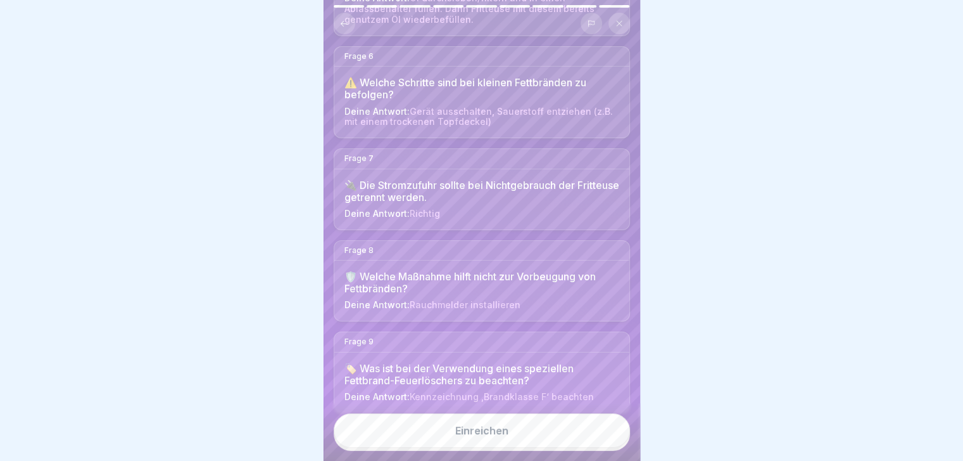
click at [490, 436] on div "Einreichen" at bounding box center [481, 429] width 53 height 11
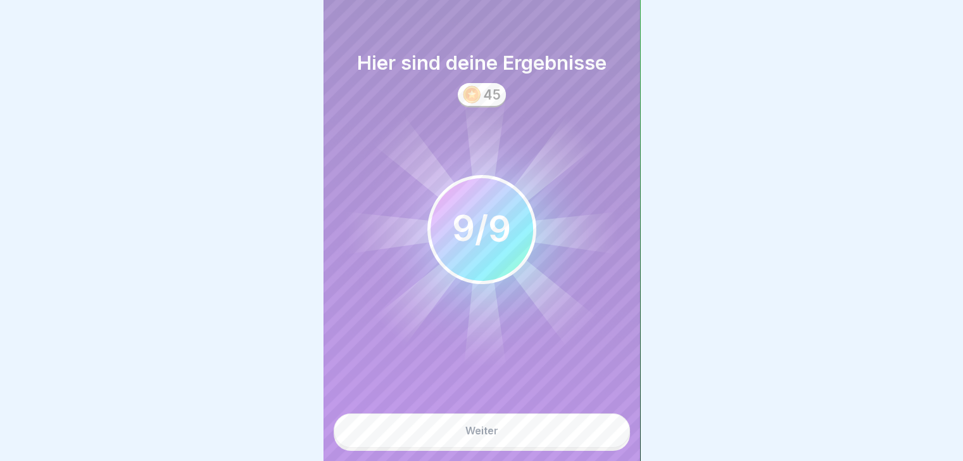
click at [482, 436] on div "Weiter" at bounding box center [482, 429] width 33 height 11
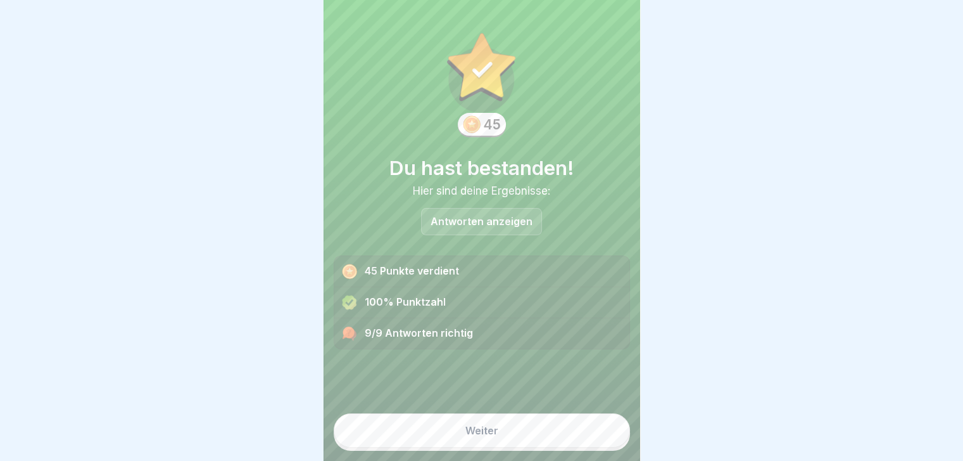
click at [481, 214] on div "Antworten anzeigen" at bounding box center [481, 221] width 121 height 27
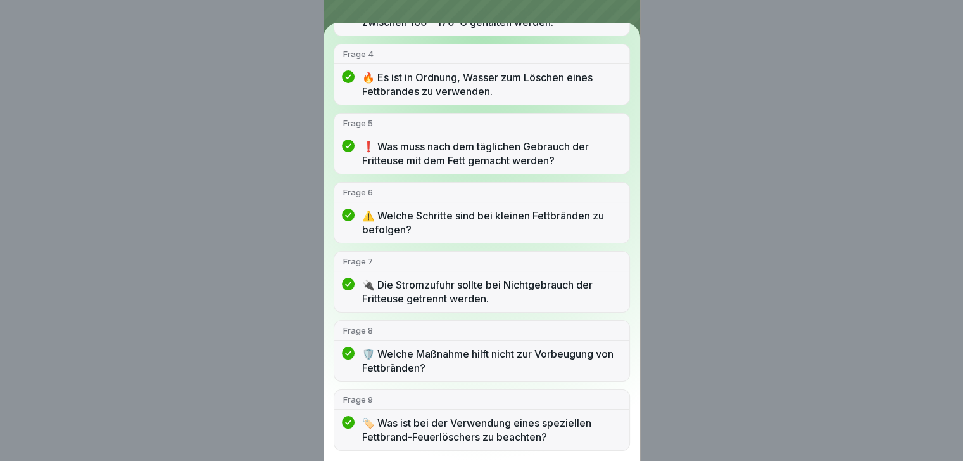
scroll to position [0, 0]
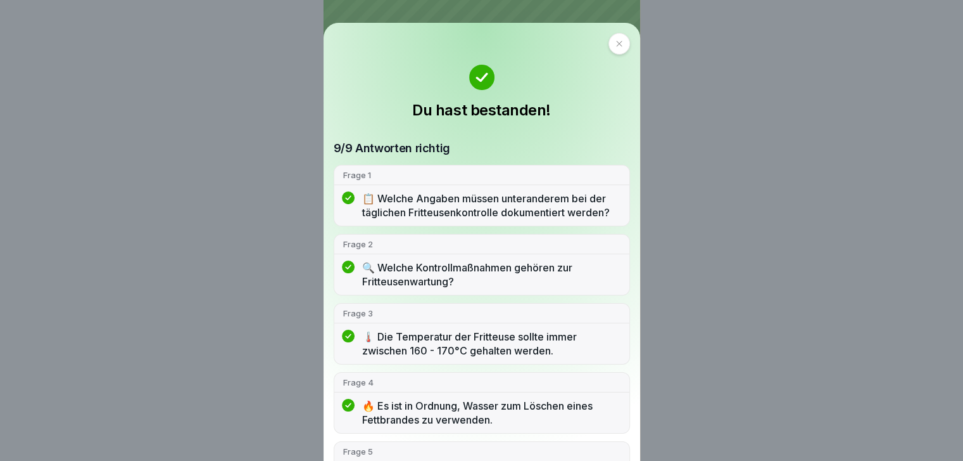
click at [616, 48] on icon at bounding box center [620, 44] width 8 height 8
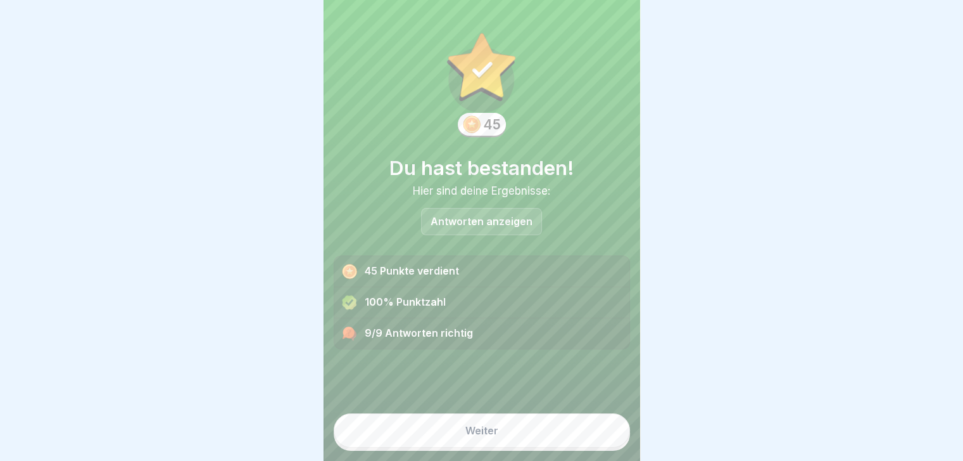
click at [531, 447] on button "Weiter" at bounding box center [482, 430] width 296 height 34
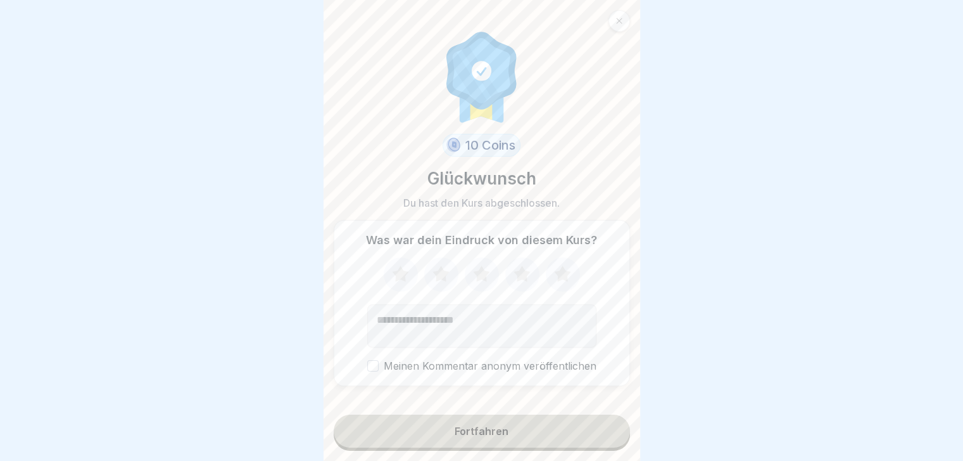
click at [532, 445] on button "Fortfahren" at bounding box center [482, 430] width 296 height 33
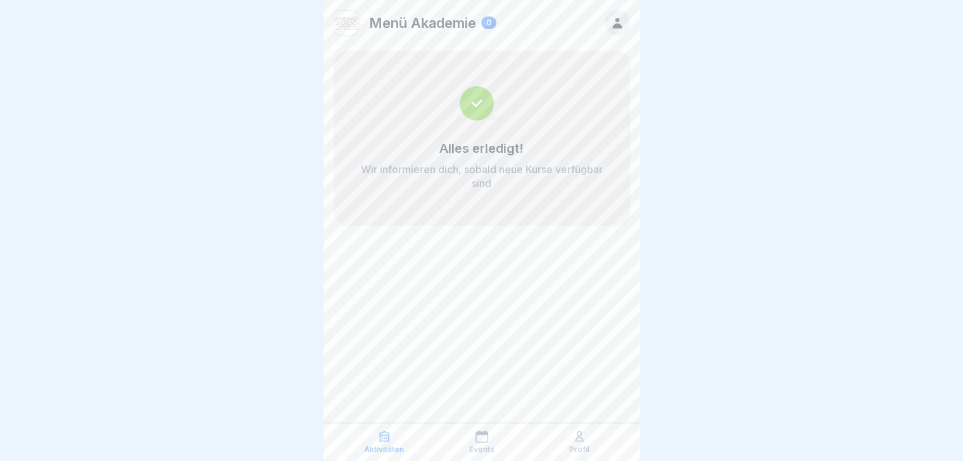
scroll to position [10, 0]
click at [477, 436] on icon at bounding box center [482, 435] width 13 height 13
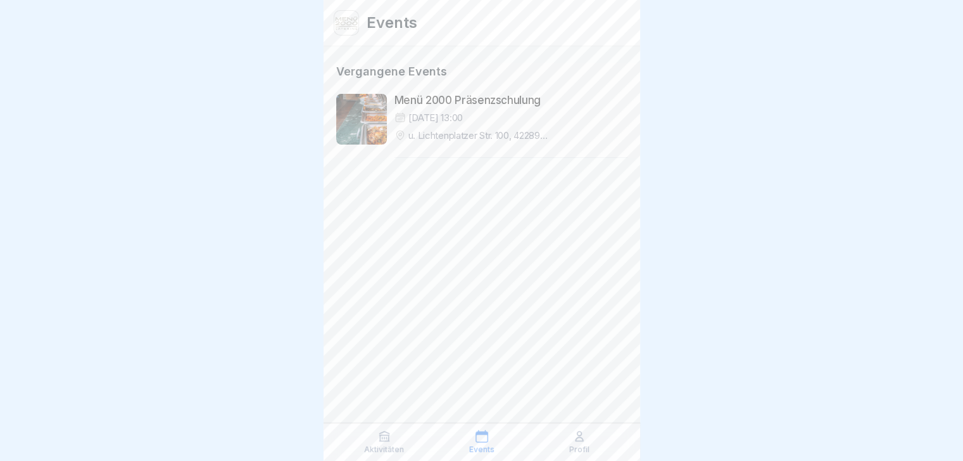
click at [580, 443] on div "Profil" at bounding box center [579, 441] width 91 height 24
